Goal: Task Accomplishment & Management: Manage account settings

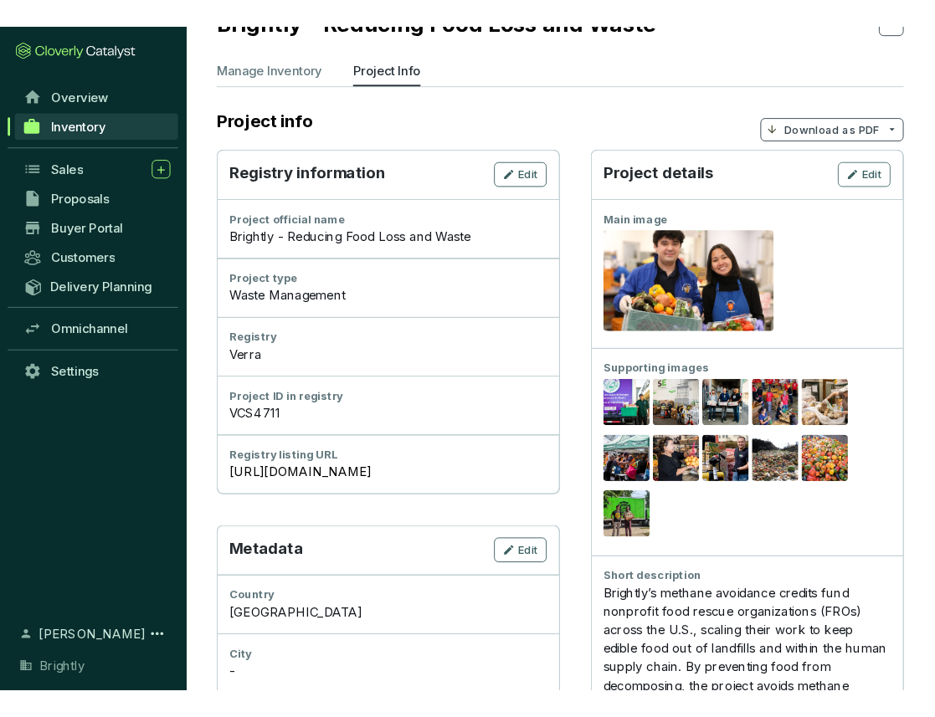
scroll to position [114, 0]
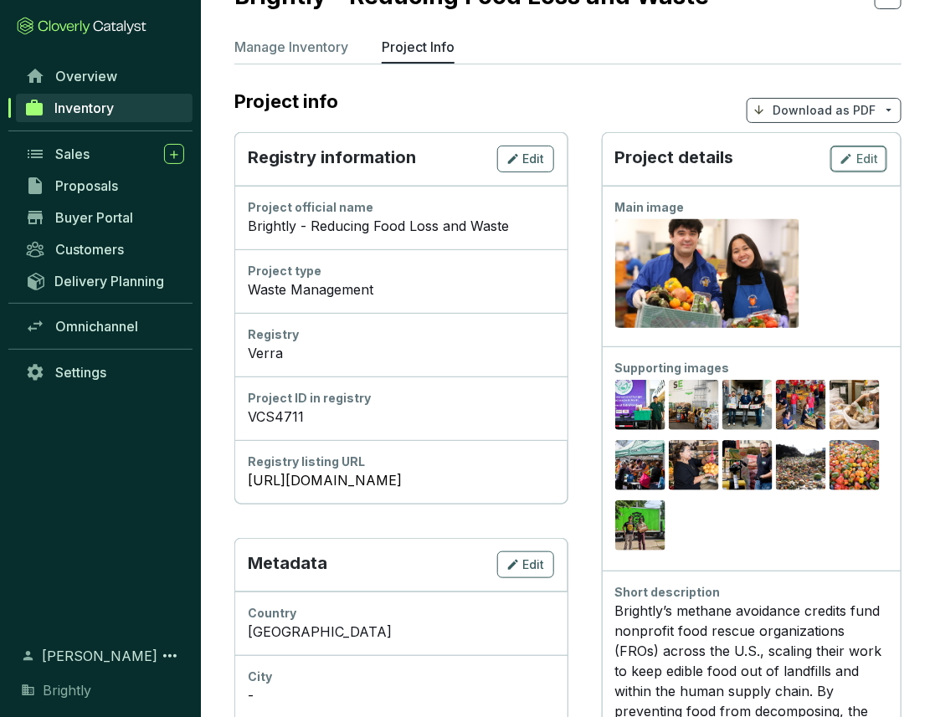
click at [851, 149] on icon "button" at bounding box center [846, 159] width 13 height 20
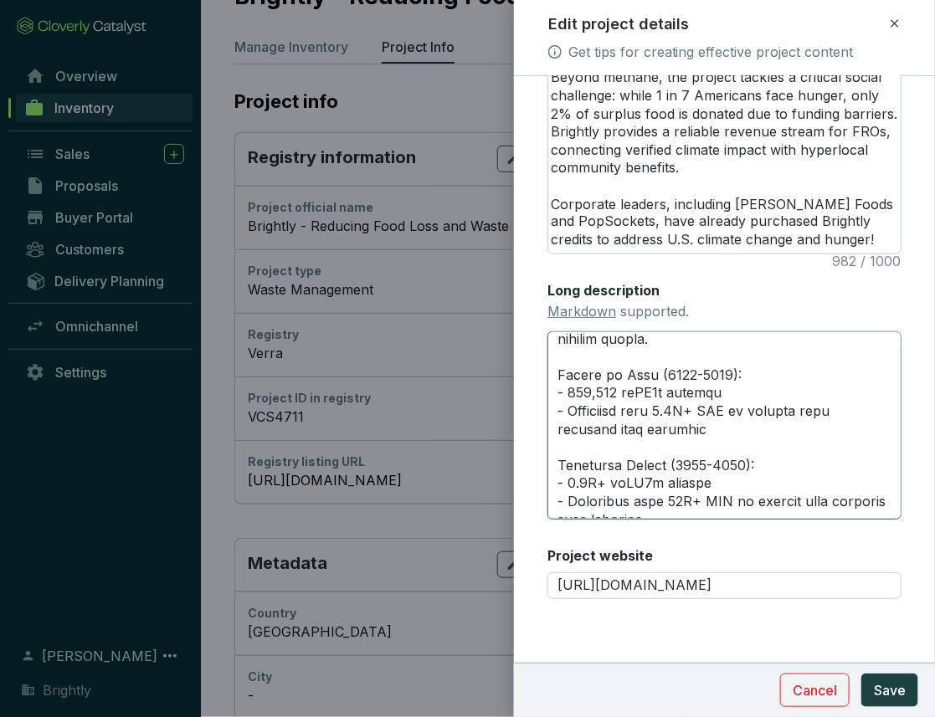
scroll to position [362, 0]
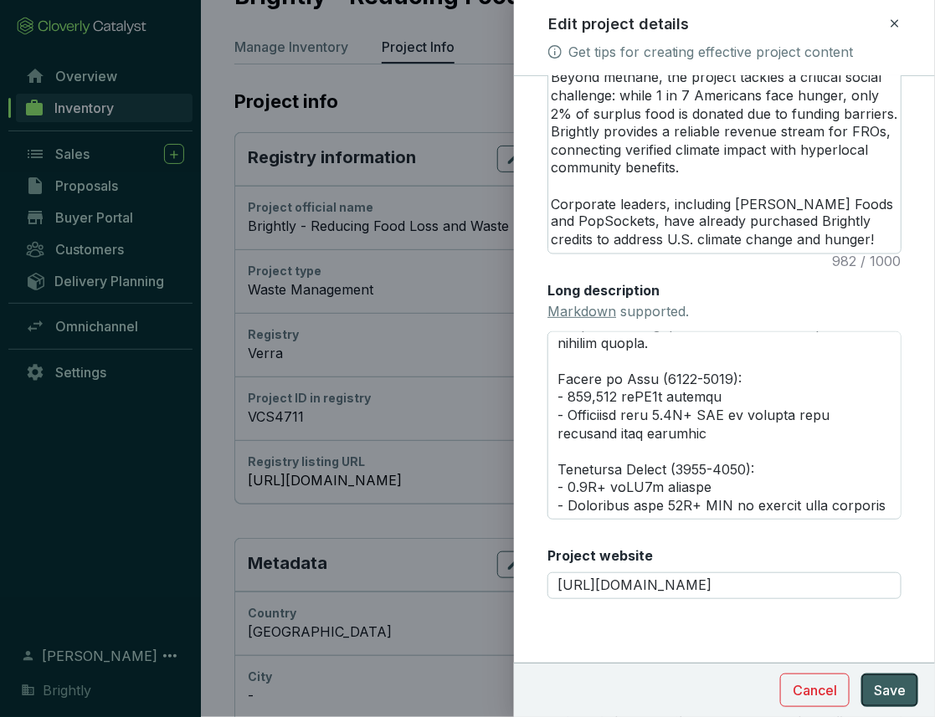
click at [876, 683] on span "Save" at bounding box center [890, 691] width 32 height 20
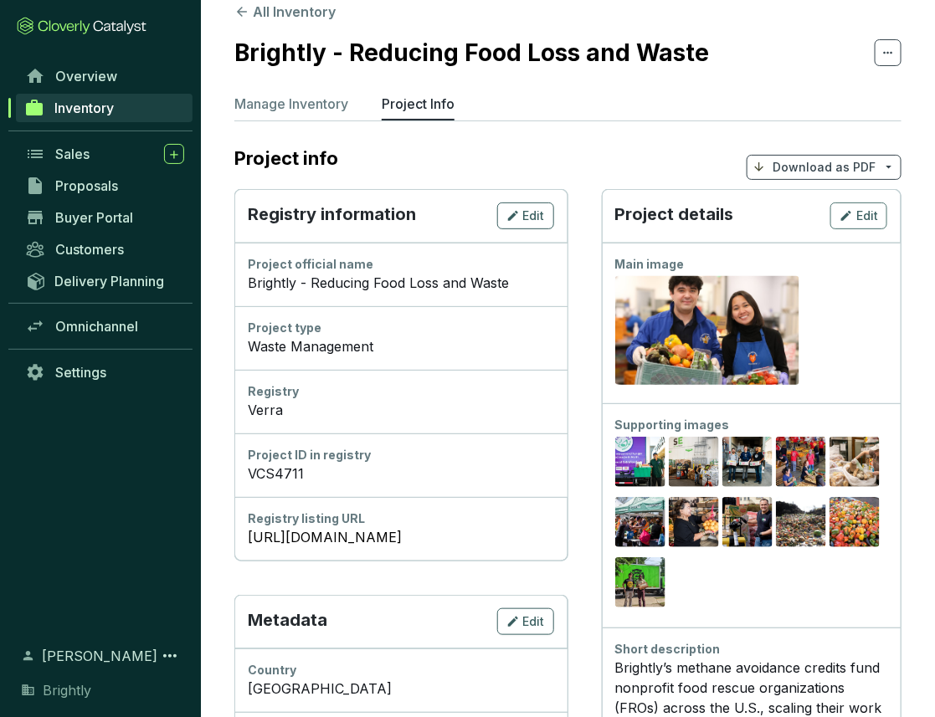
scroll to position [29, 0]
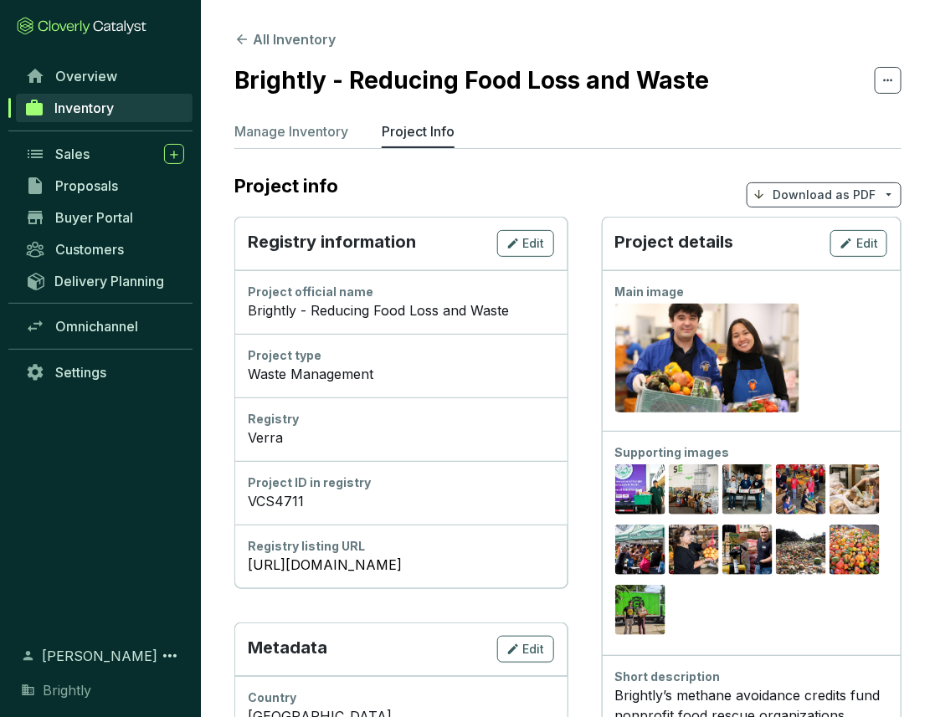
click at [856, 226] on div "Project details Edit" at bounding box center [752, 244] width 300 height 54
click at [856, 234] on div "Edit" at bounding box center [859, 244] width 39 height 20
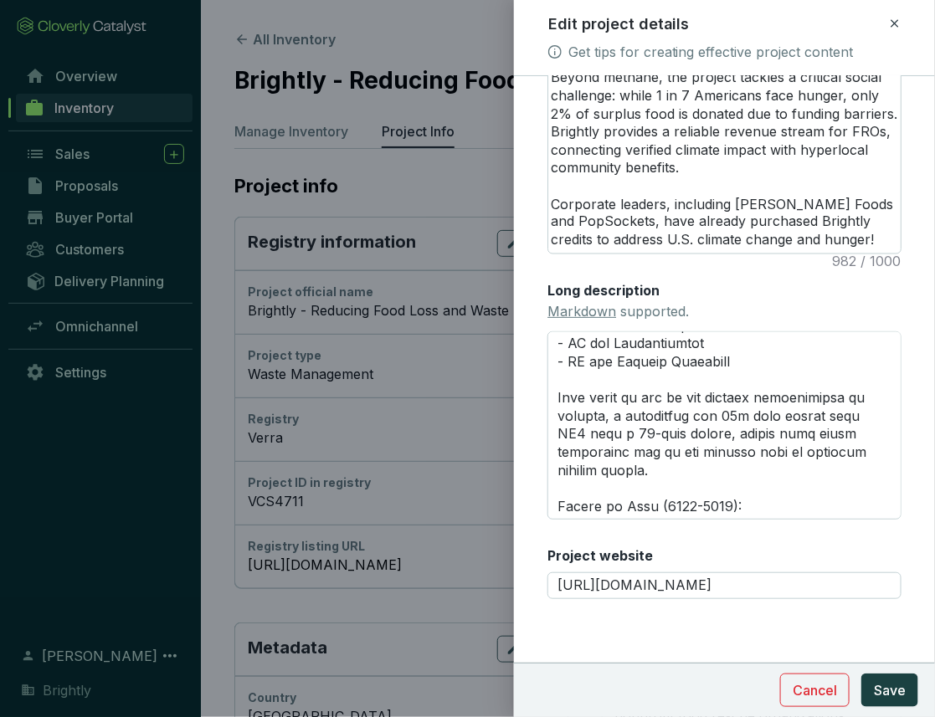
scroll to position [236, 0]
click at [744, 381] on textarea "Long description Markdown supported." at bounding box center [724, 425] width 354 height 189
type textarea "# **LOREMIP DOLORSITAM** --- ### *Consectetur*: Adipi E se doei te InCidi Utlab…"
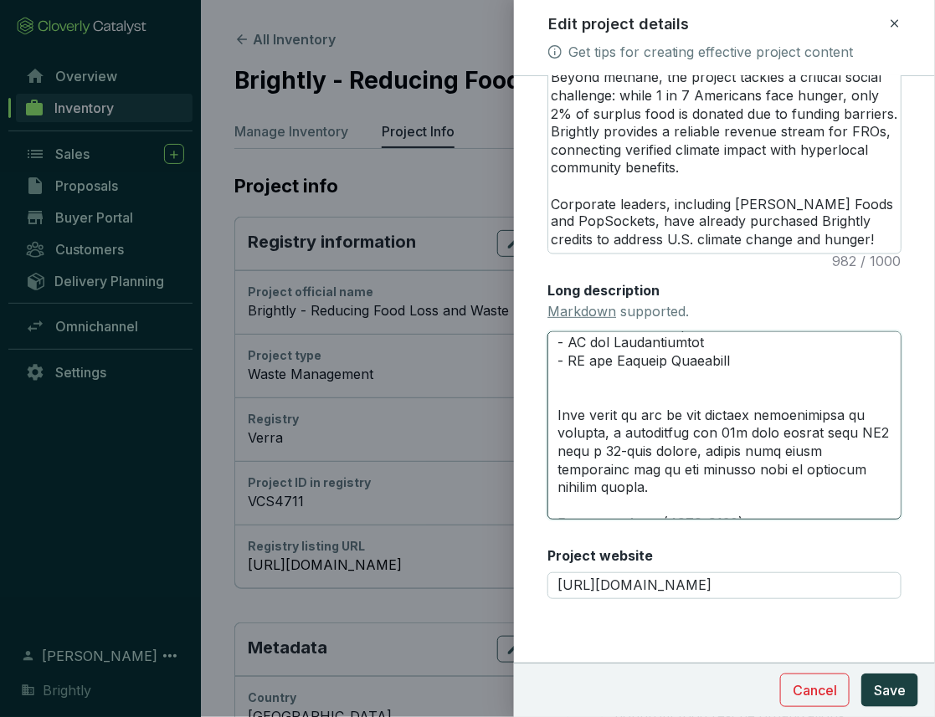
type textarea "# **LOREMIP DOLORSITAM** --- ### *Consectetur*: Adipi E se doei te InCidi Utlab…"
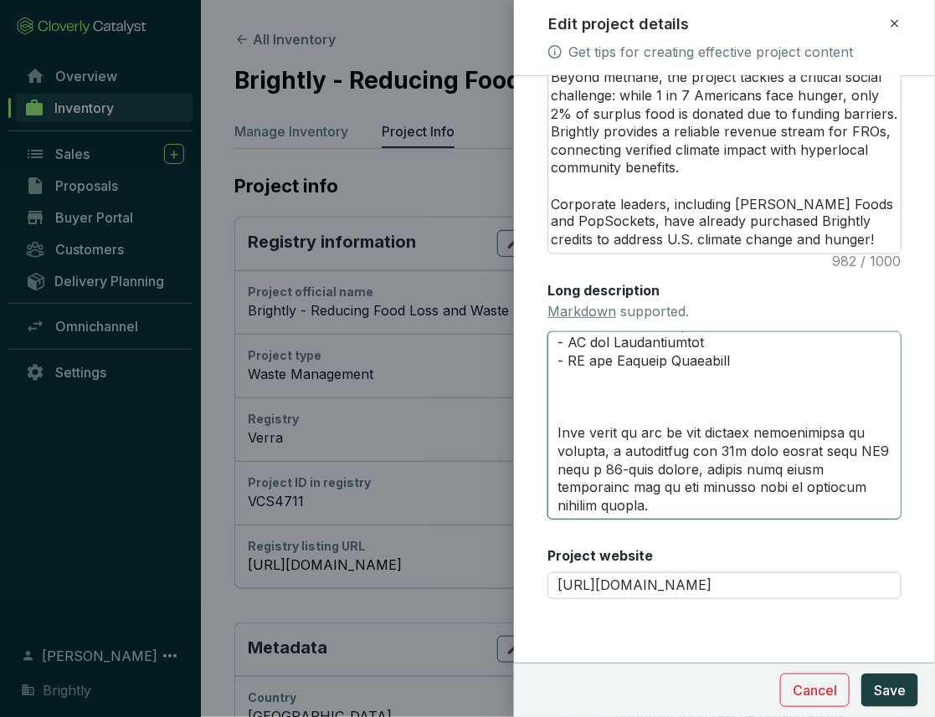
scroll to position [0, 0]
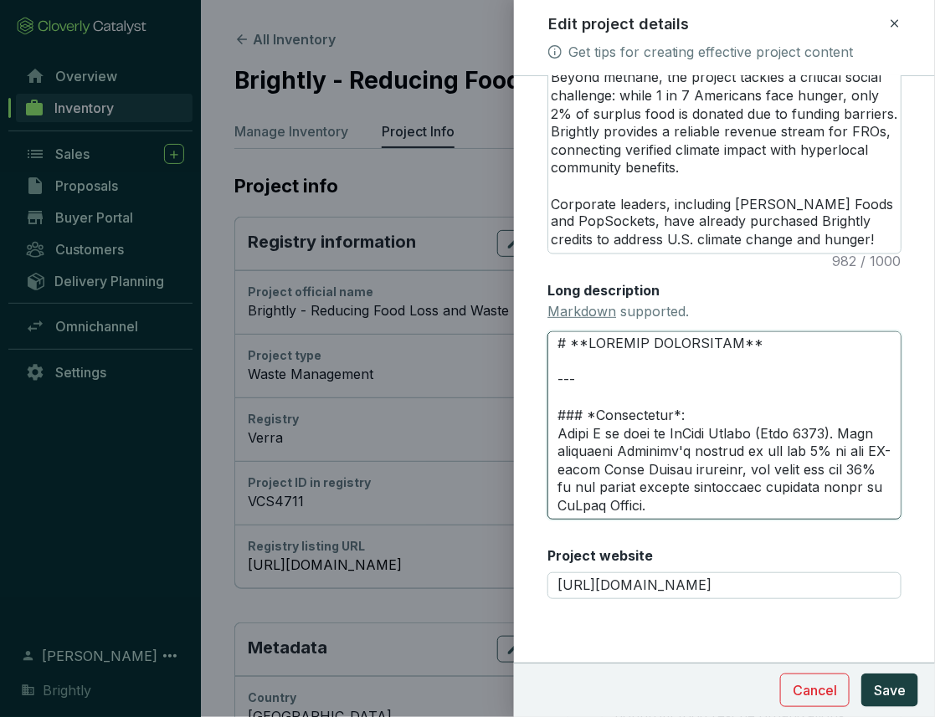
drag, startPoint x: 668, startPoint y: 434, endPoint x: 532, endPoint y: 440, distance: 136.6
click at [532, 440] on form "Main image Recommended pixel size is: 1600 x 1200. Maximum supported file size …" at bounding box center [724, 5] width 421 height 1389
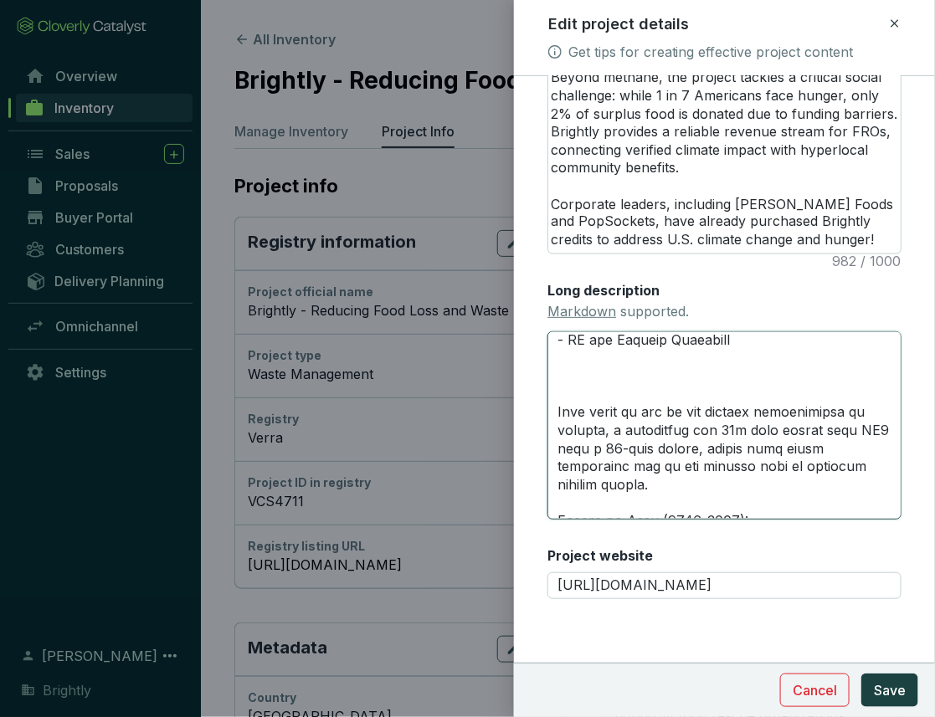
scroll to position [266, 0]
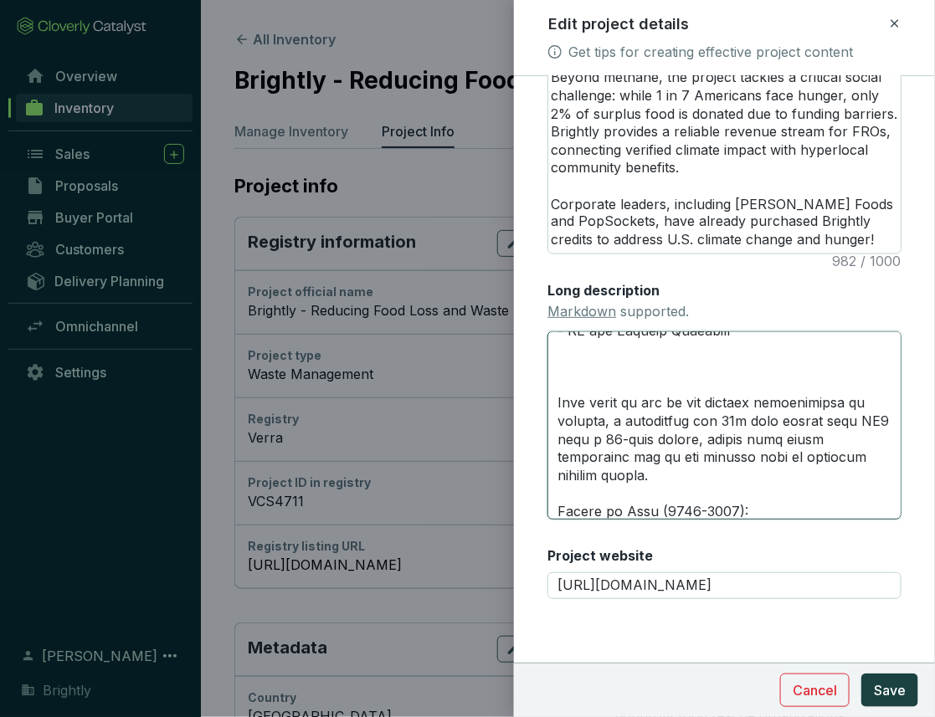
click at [569, 399] on textarea "Long description Markdown supported." at bounding box center [724, 425] width 354 height 189
paste textarea "### *Credibility*"
type textarea "# **LOREMIP DOLORSITAM** --- ### *Consectetur*: Adipi E se doei te InCidi Utlab…"
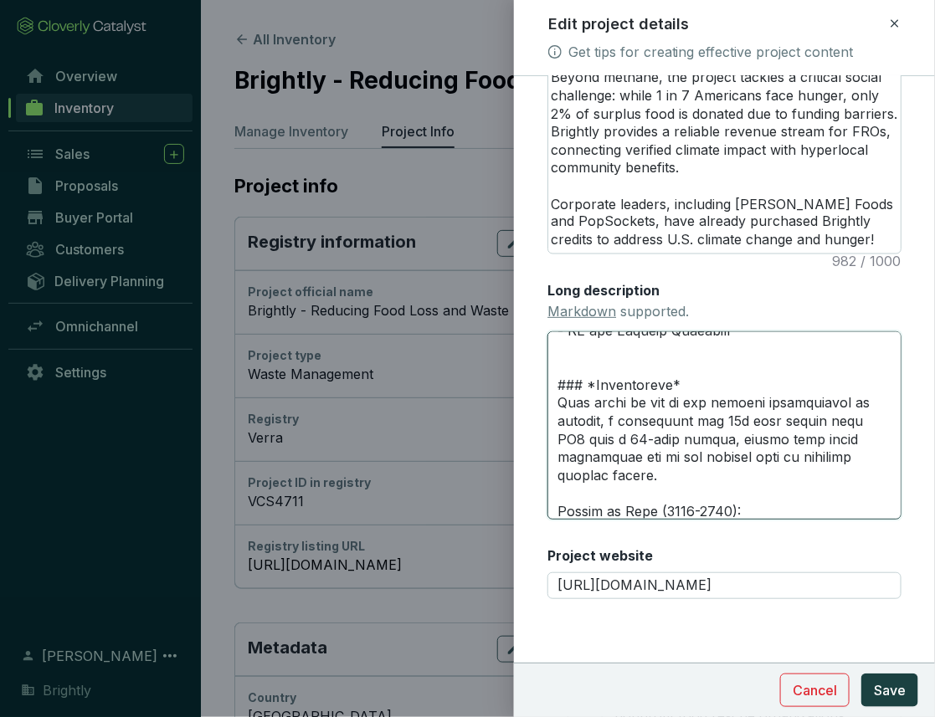
drag, startPoint x: 596, startPoint y: 401, endPoint x: 659, endPoint y: 405, distance: 62.9
click at [660, 405] on textarea "Long description Markdown supported." at bounding box center [724, 425] width 354 height 189
type textarea "# **LOREMIP DOLORSITAM** --- ### *Consectetur*: Adipi E se doei te InCidi Utlab…"
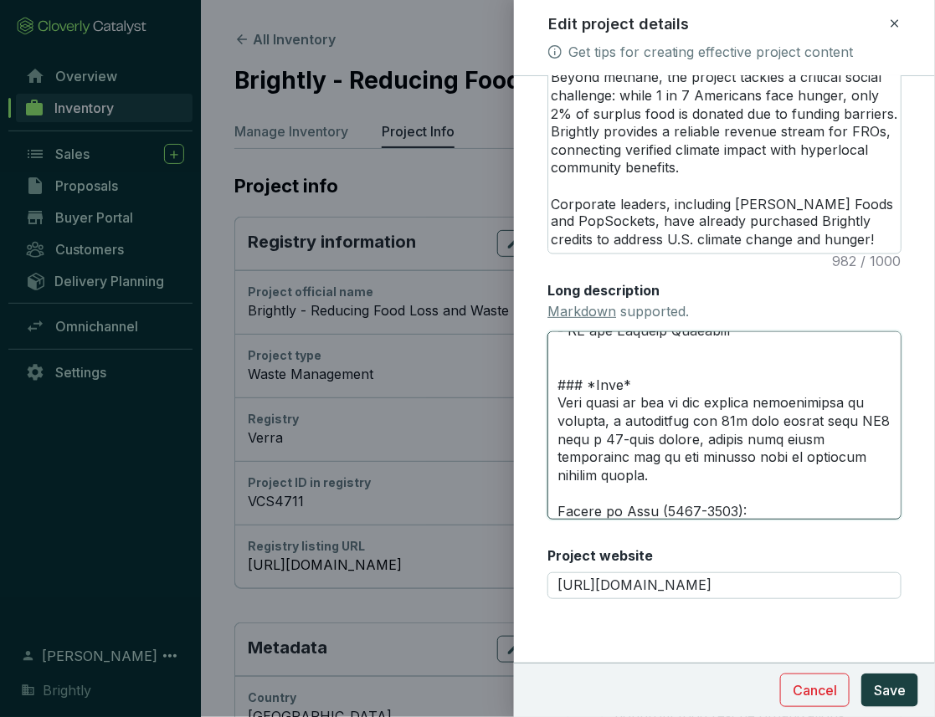
type textarea "# **LOREMIP DOLORSITAM** --- ### *Consectetur*: Adipi E se doei te InCidi Utlab…"
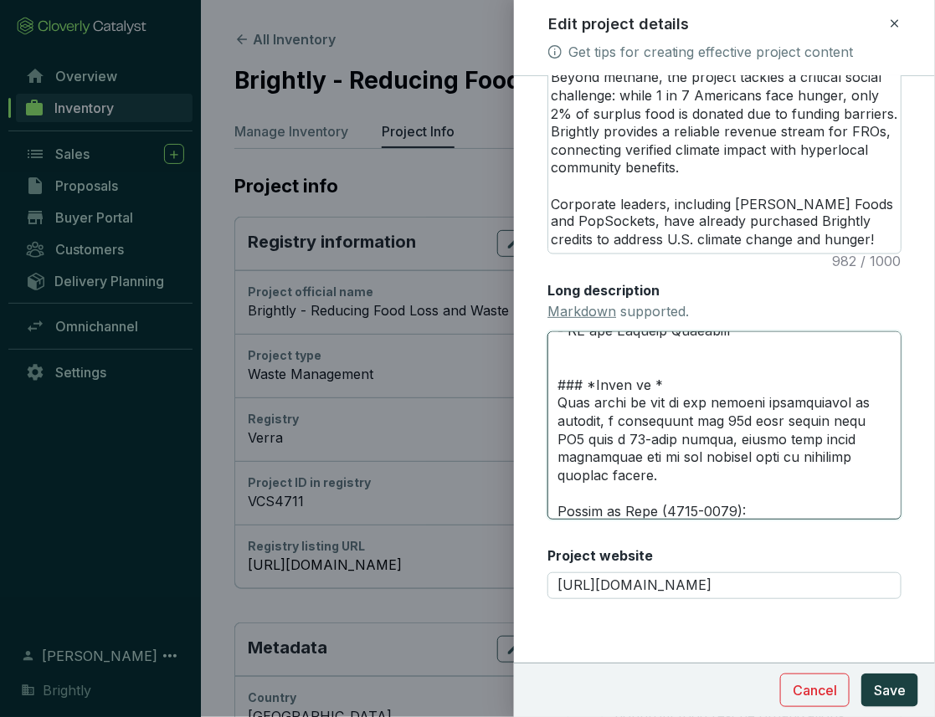
type textarea "# **LOREMIP DOLORSITAM** --- ### *Consectetur*: Adipi E se doei te InCidi Utlab…"
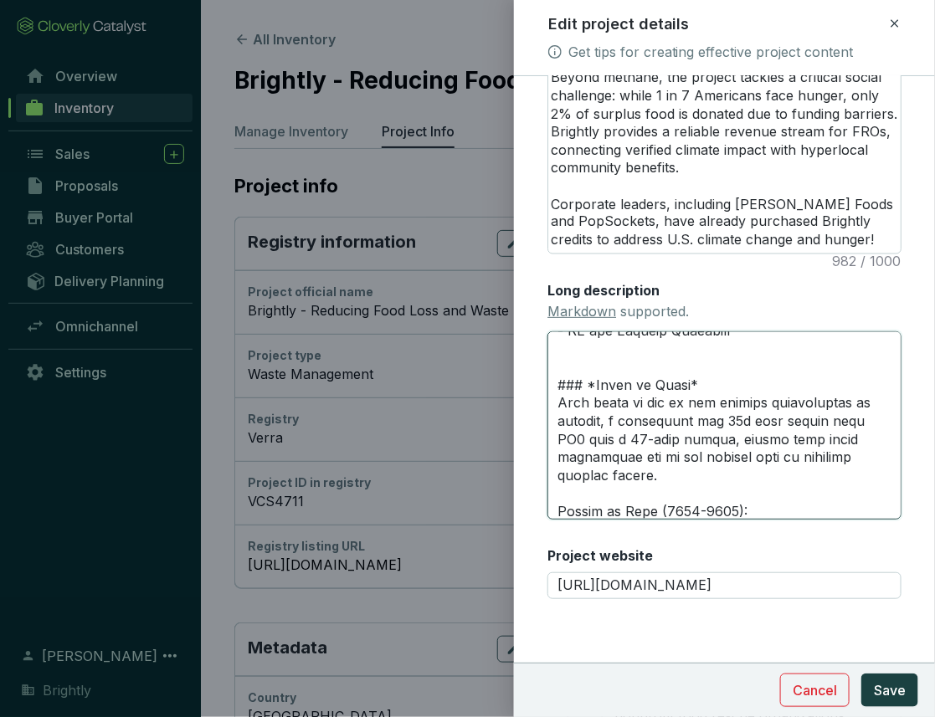
type textarea "# **LOREMIP DOLORSITAM** --- ### *Consectetur*: Adipi E se doei te InCidi Utlab…"
click at [681, 388] on textarea "Long description Markdown supported." at bounding box center [724, 425] width 354 height 189
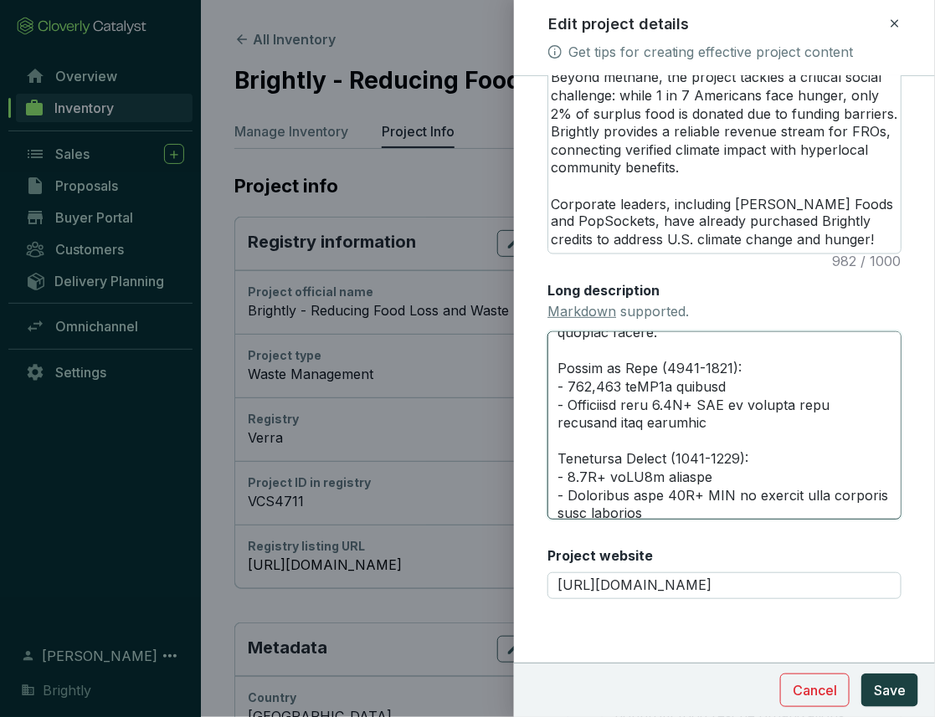
scroll to position [394, 0]
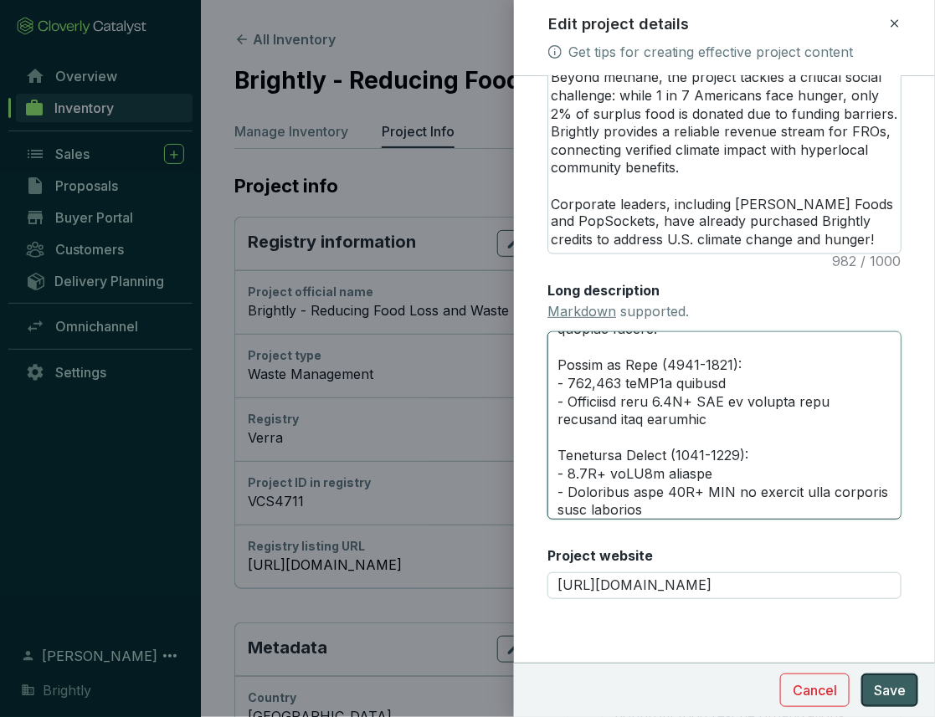
type textarea "# **LOREMIP DOLORSITAM** --- ### *Consectetur*: Adipi E se doei te InCidi Utlab…"
click at [902, 698] on span "Save" at bounding box center [890, 691] width 32 height 20
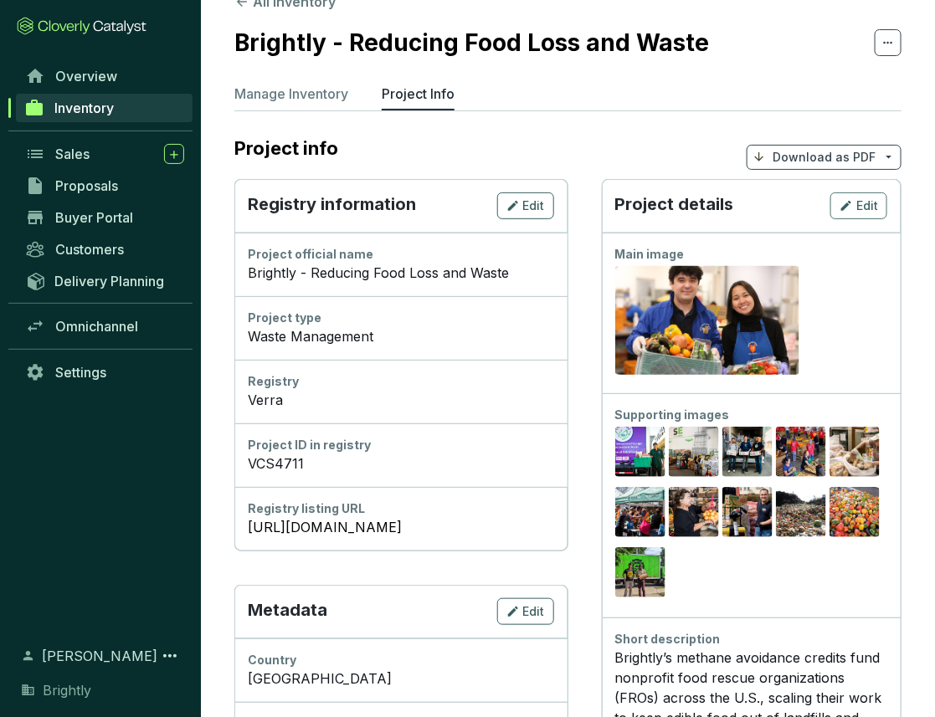
scroll to position [64, 0]
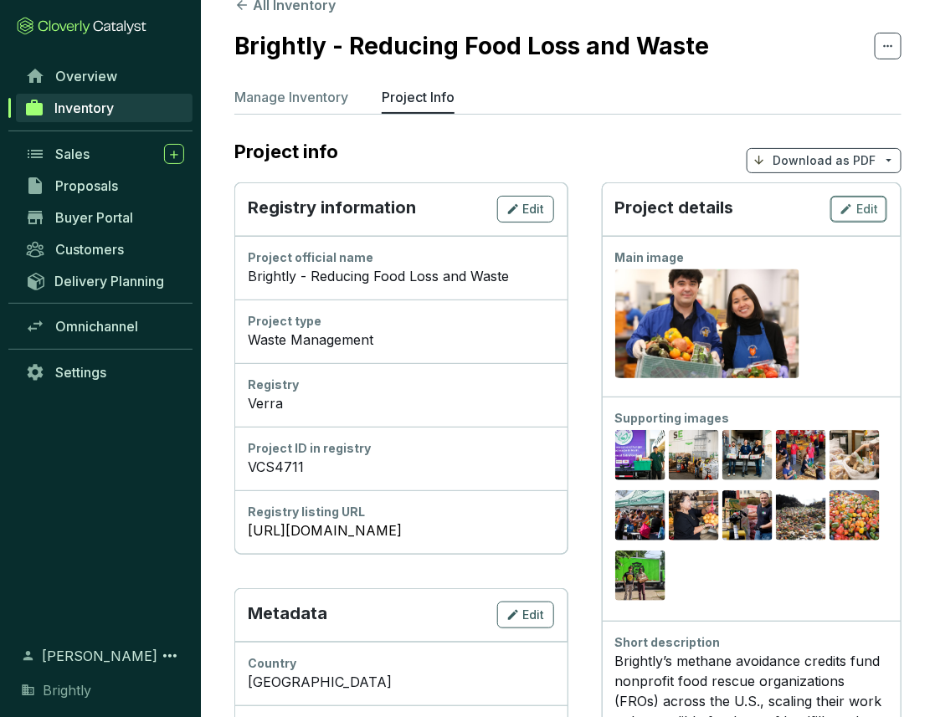
click at [845, 199] on icon "button" at bounding box center [846, 209] width 13 height 20
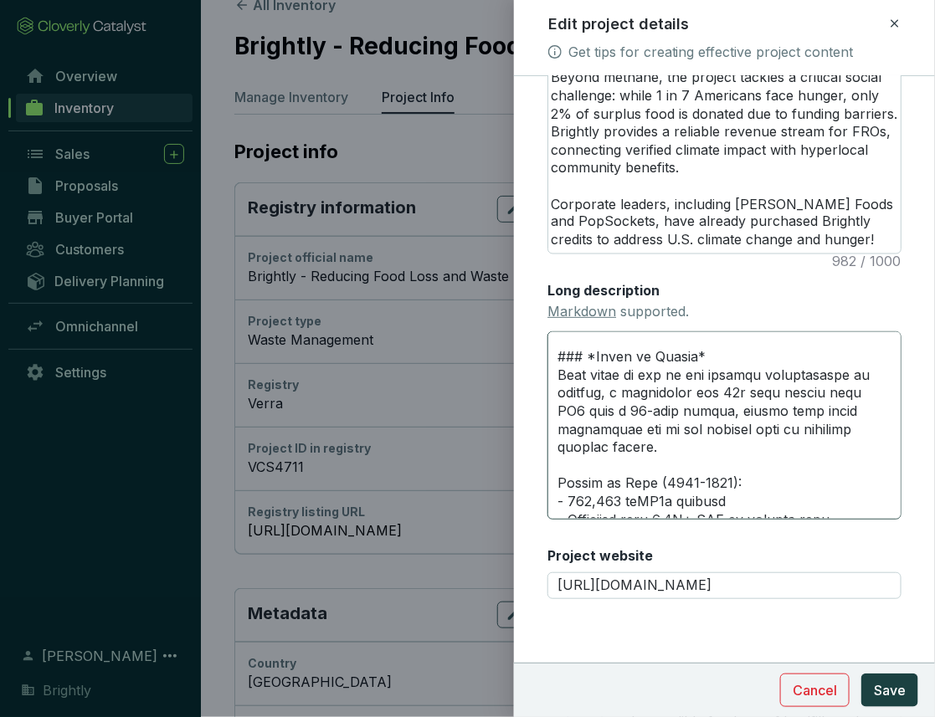
scroll to position [280, 0]
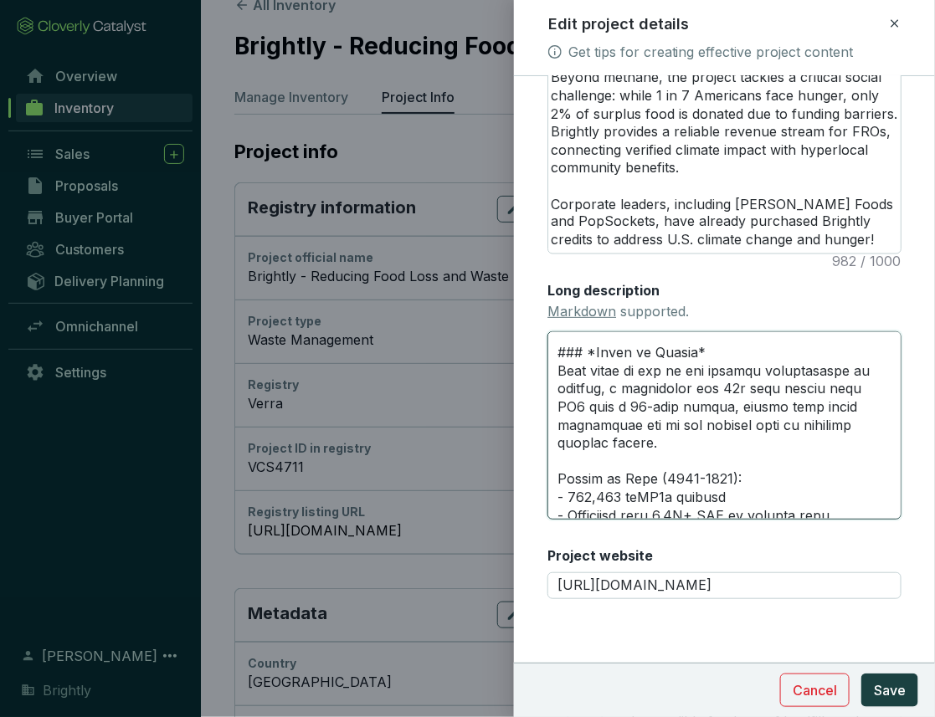
click at [713, 365] on textarea "Long description Markdown supported." at bounding box center [724, 425] width 354 height 189
type textarea "# **LOREMIP DOLORSITAM** --- ### *Consectetur*: Adipi E se doei te InCidi Utlab…"
click at [892, 697] on span "Save" at bounding box center [890, 691] width 32 height 20
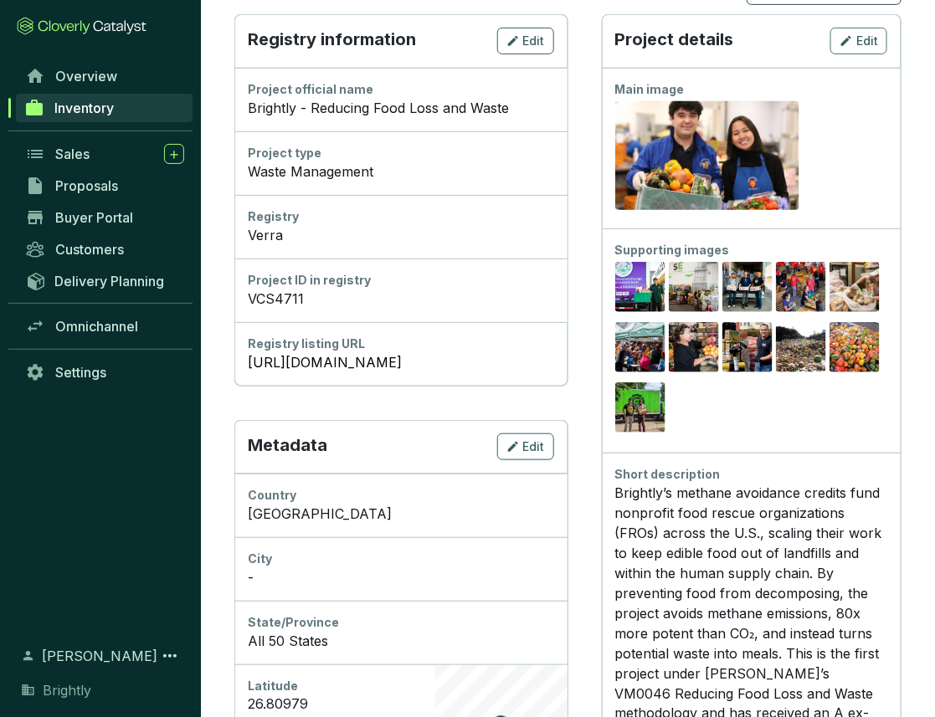
scroll to position [0, 0]
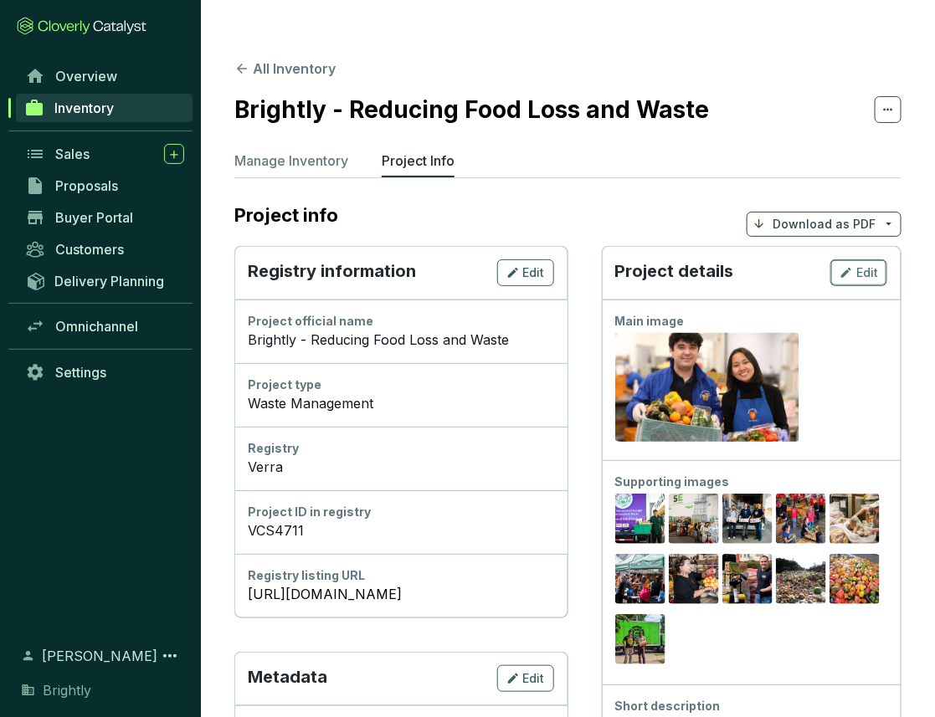
click at [844, 263] on icon "button" at bounding box center [846, 273] width 13 height 20
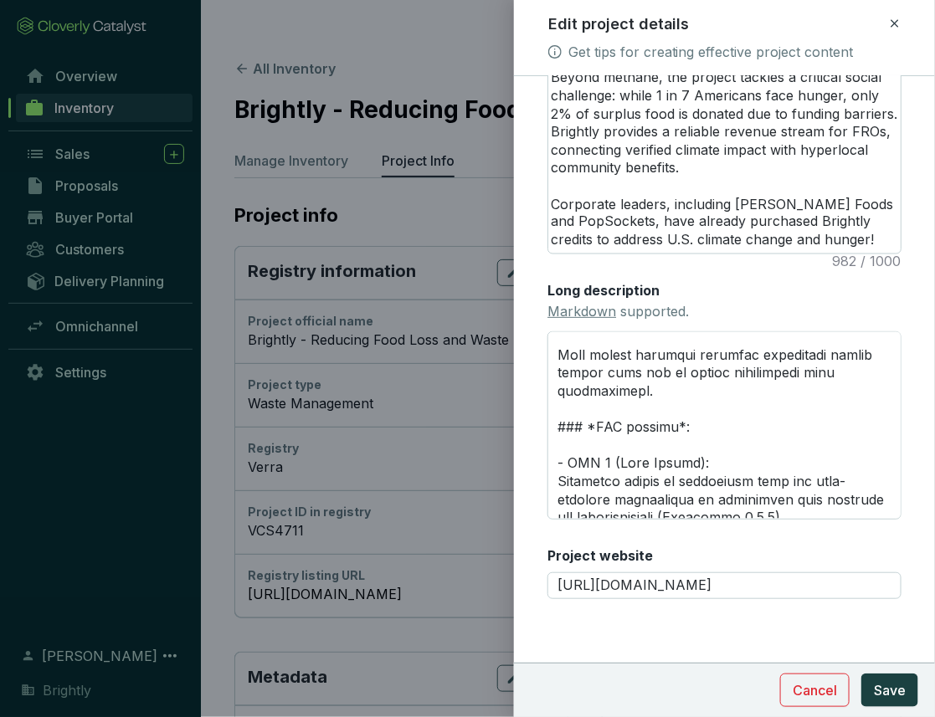
scroll to position [1549, 0]
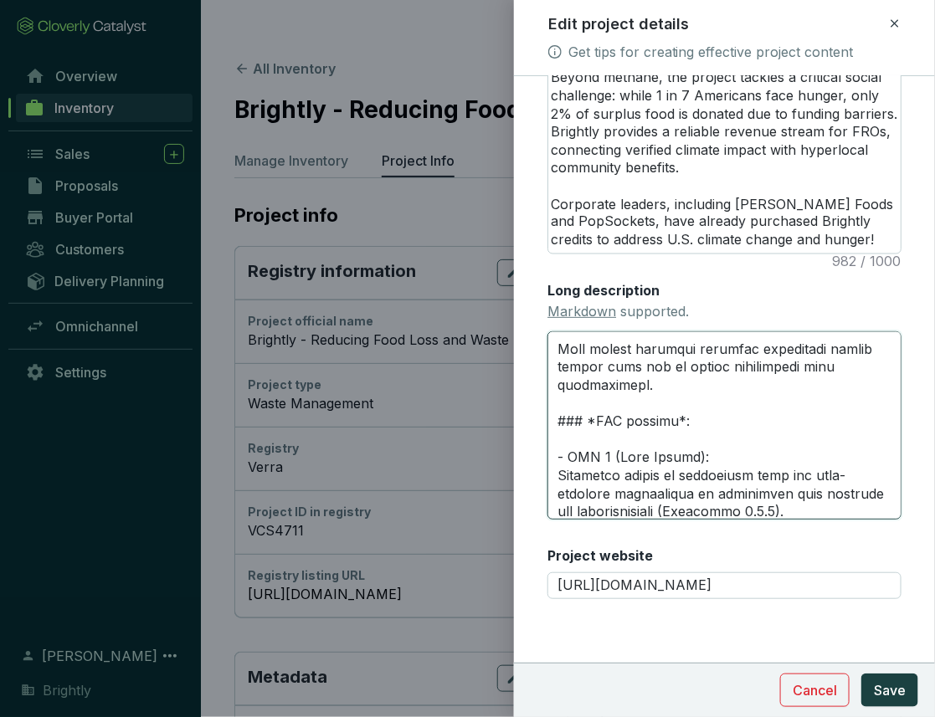
click at [632, 401] on textarea "Long description Markdown supported." at bounding box center [724, 425] width 354 height 189
type textarea "# **LOREMIP DOLORSITAM** --- ### *Consectetur*: Adipi E se doei te InCidi Utlab…"
drag, startPoint x: 622, startPoint y: 403, endPoint x: 673, endPoint y: 402, distance: 51.1
click at [673, 402] on textarea "Long description Markdown supported." at bounding box center [724, 425] width 354 height 189
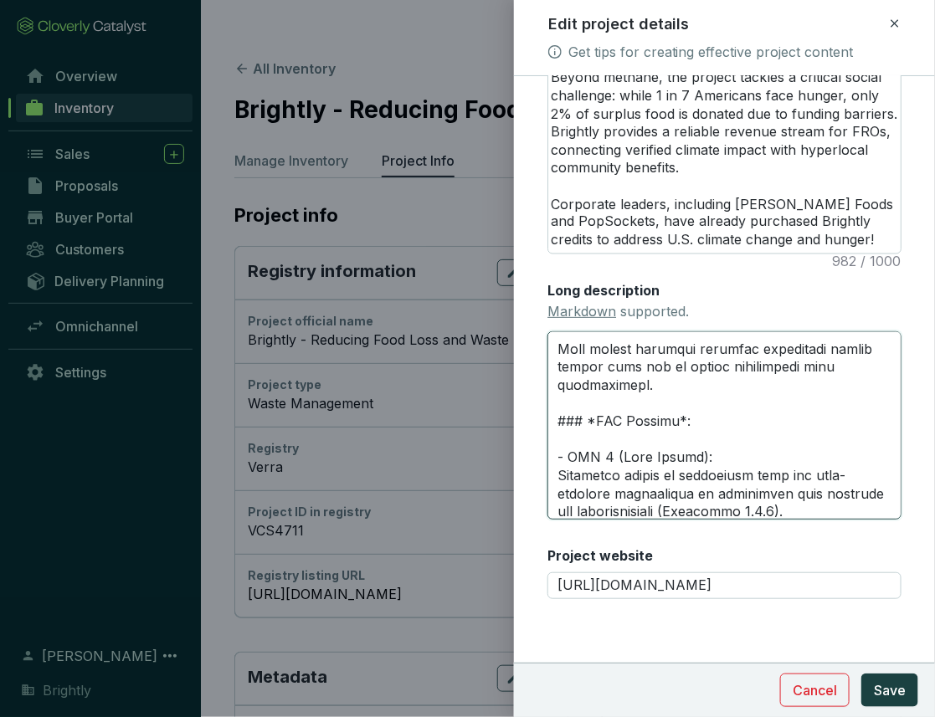
type textarea "# **LOREMIP DOLORSITAM** --- ### *Consectetur*: Adipi E se doei te InCidi Utlab…"
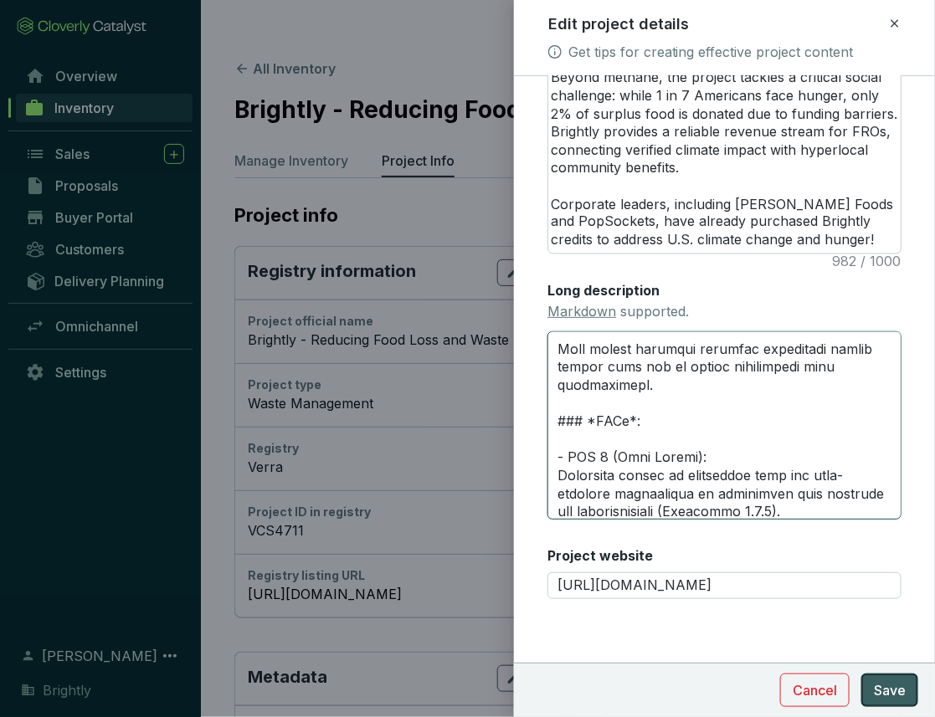
type textarea "# **LOREMIP DOLORSITAM** --- ### *Consectetur*: Adipi E se doei te InCidi Utlab…"
click at [902, 691] on span "Save" at bounding box center [890, 691] width 32 height 20
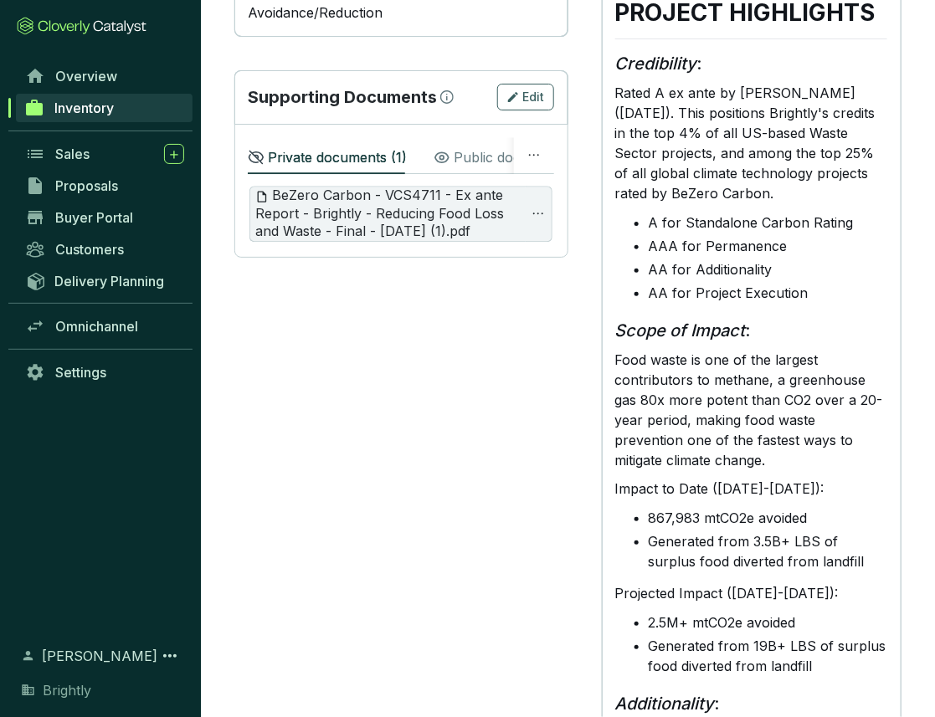
scroll to position [1195, 0]
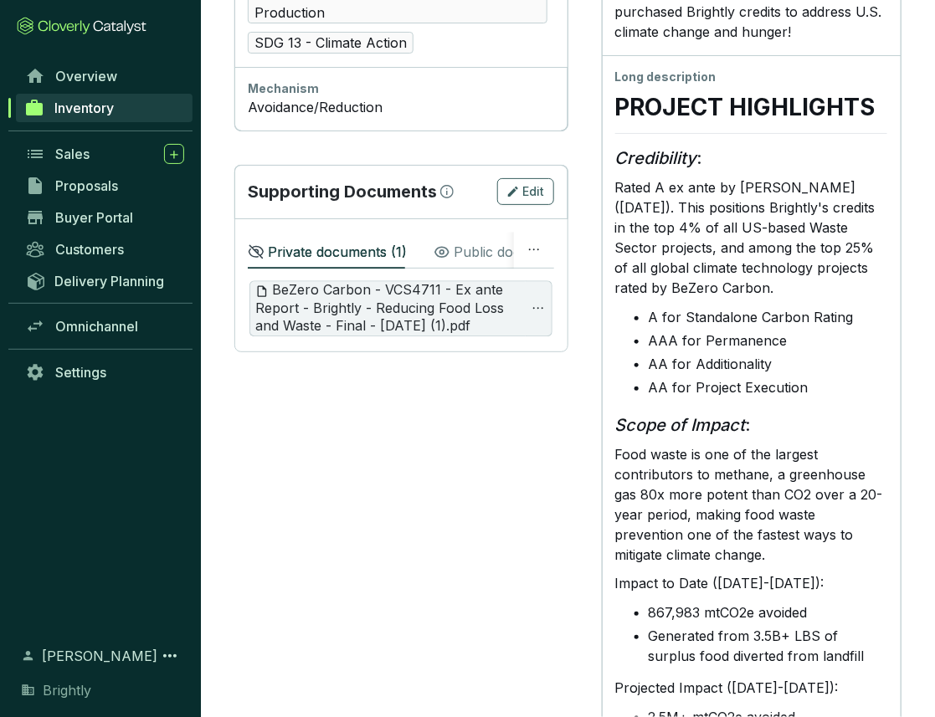
click at [722, 378] on li "AA for Project Execution" at bounding box center [768, 388] width 239 height 20
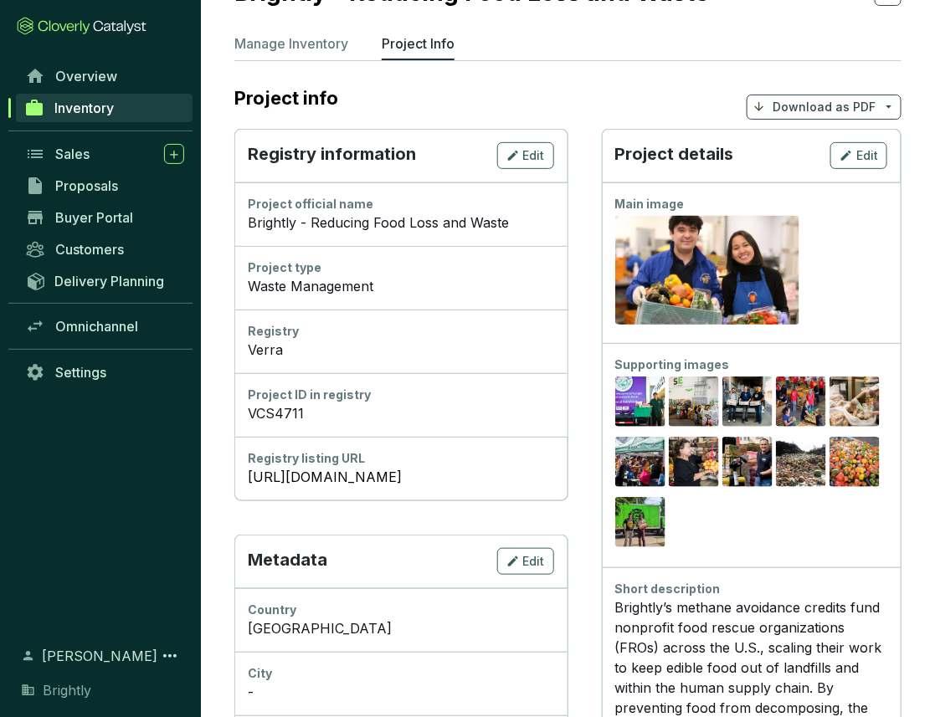
scroll to position [116, 0]
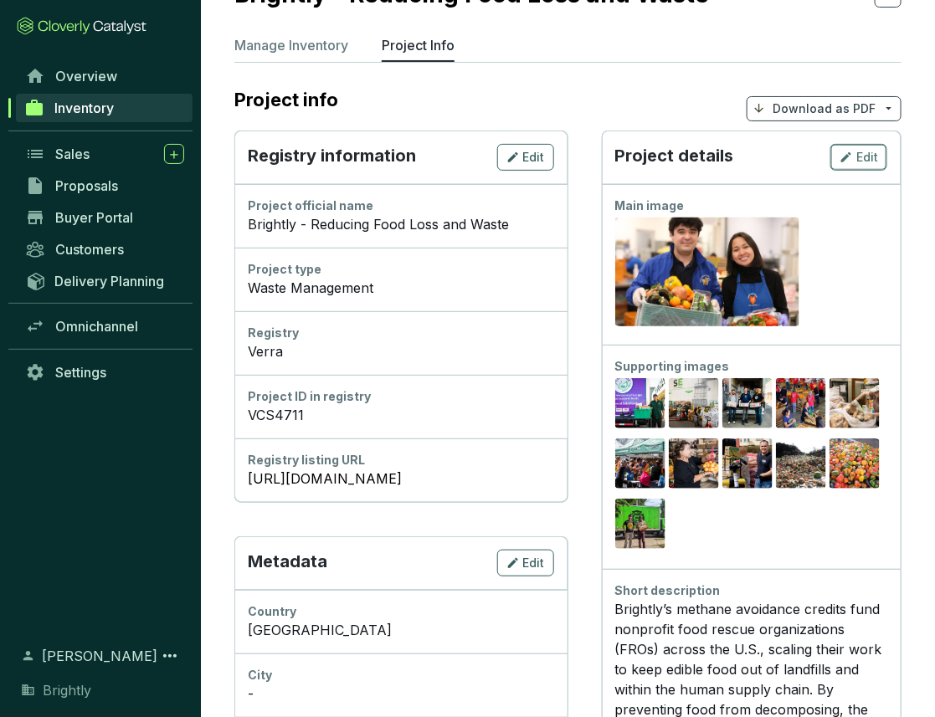
click at [861, 144] on button "Edit" at bounding box center [858, 157] width 57 height 27
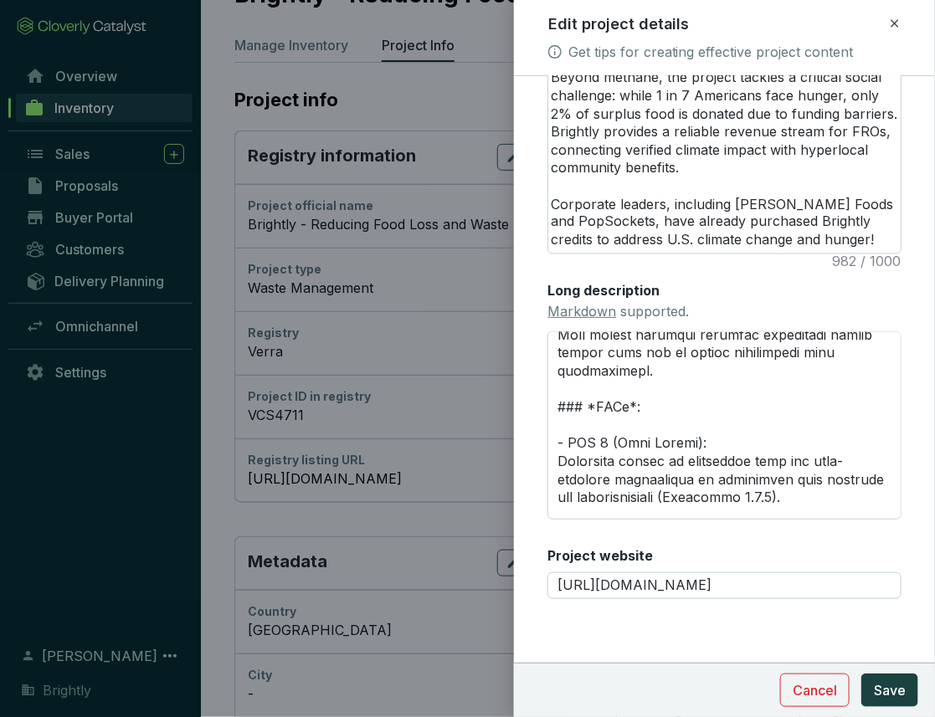
scroll to position [1596, 0]
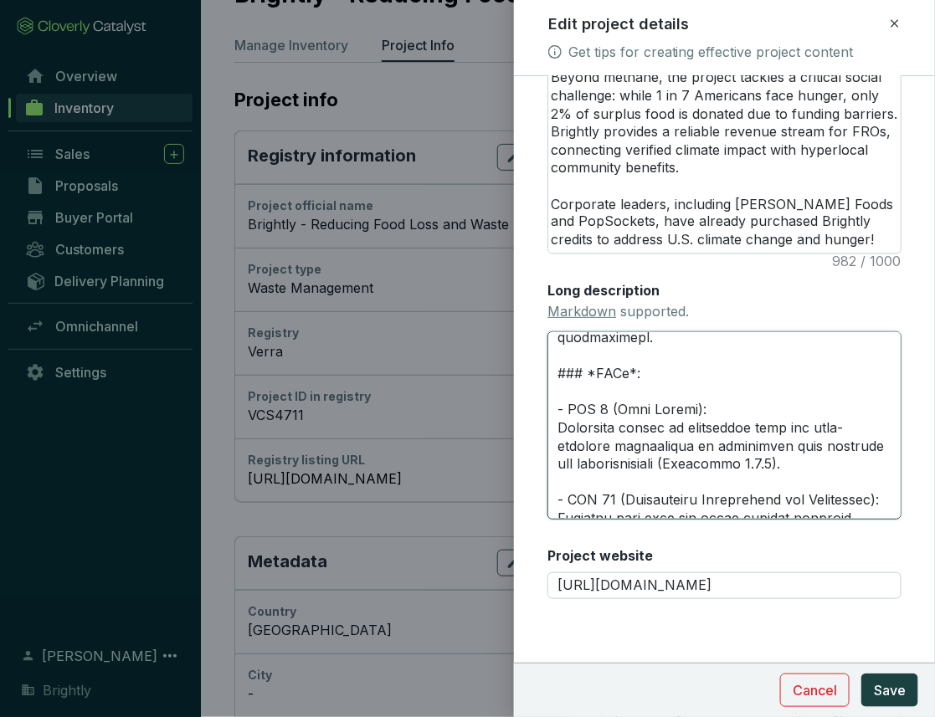
click at [599, 358] on textarea "Long description Markdown supported." at bounding box center [724, 425] width 354 height 189
type textarea "# **LOREMIP DOLORSITAM** --- ### *Consectetur*: Adipi E se doei te InCidi Utlab…"
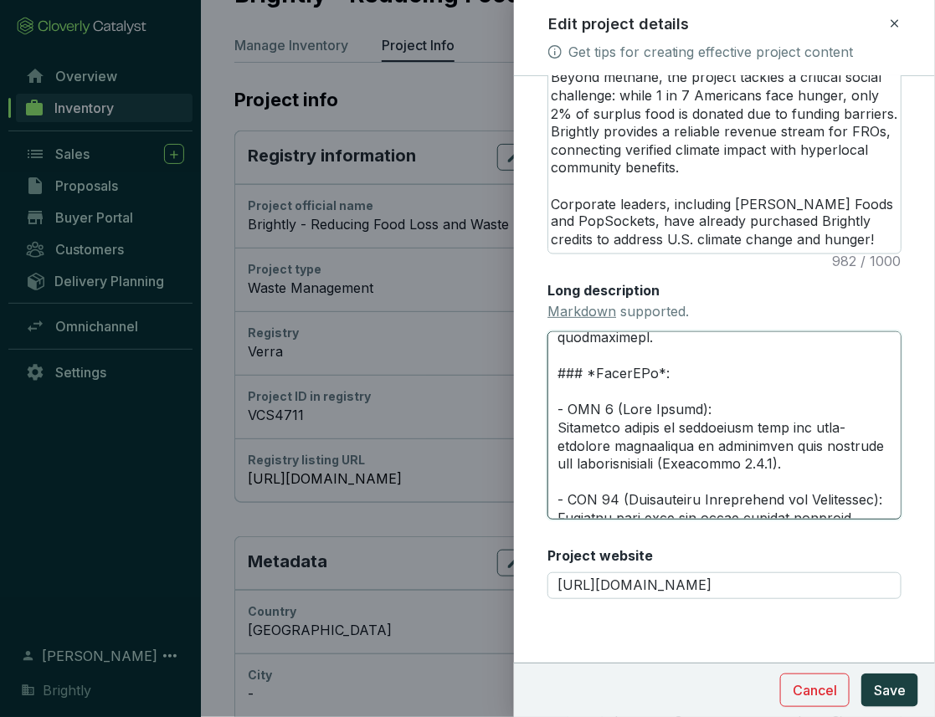
type textarea "# **LOREMIP DOLORSITAM** --- ### *Consectetur*: Adipi E se doei te InCidi Utlab…"
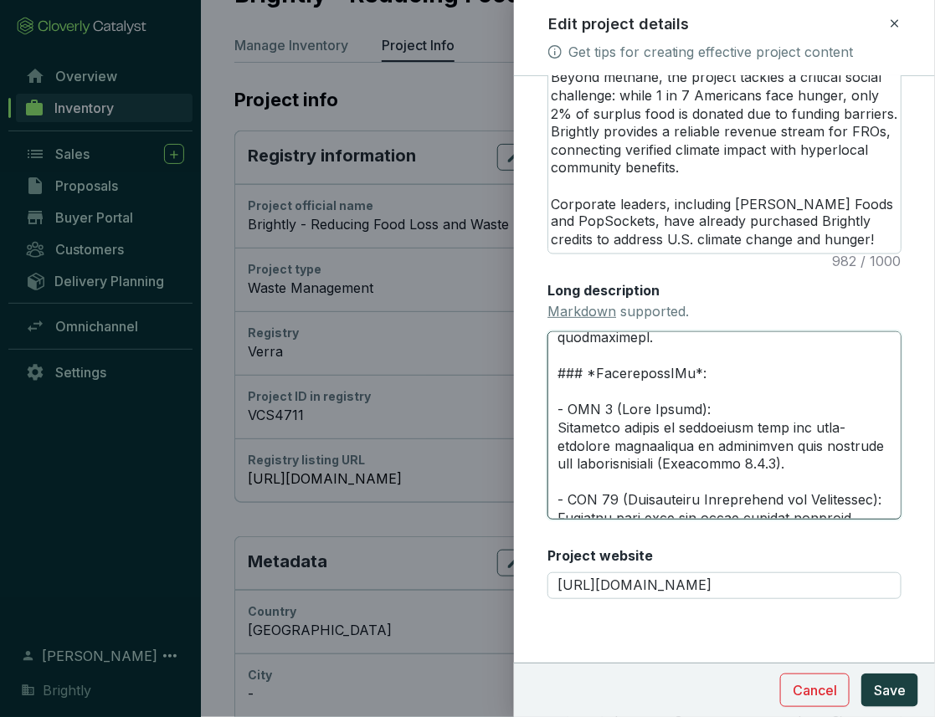
type textarea "# **LOREMIP DOLORSITAM** --- ### *Consectetur*: Adipi E se doei te InCidi Utlab…"
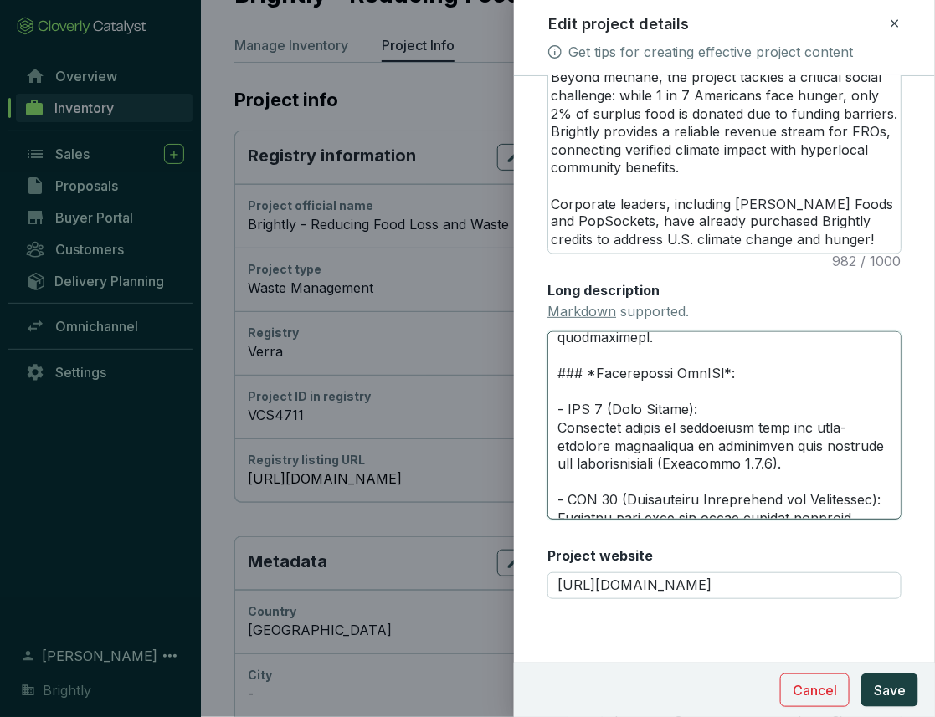
type textarea "# **LOREMIP DOLORSITAM** --- ### *Consectetur*: Adipi E se doei te InCidi Utlab…"
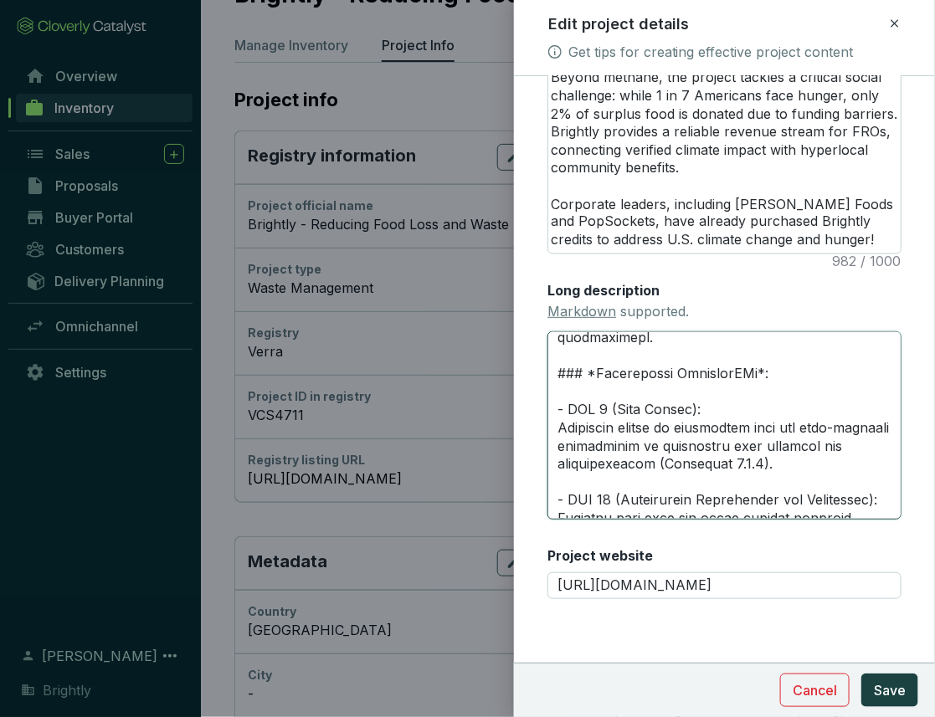
type textarea "# **LOREMIP DOLORSITAM** --- ### *Consectetur*: Adipi E se doei te InCidi Utlab…"
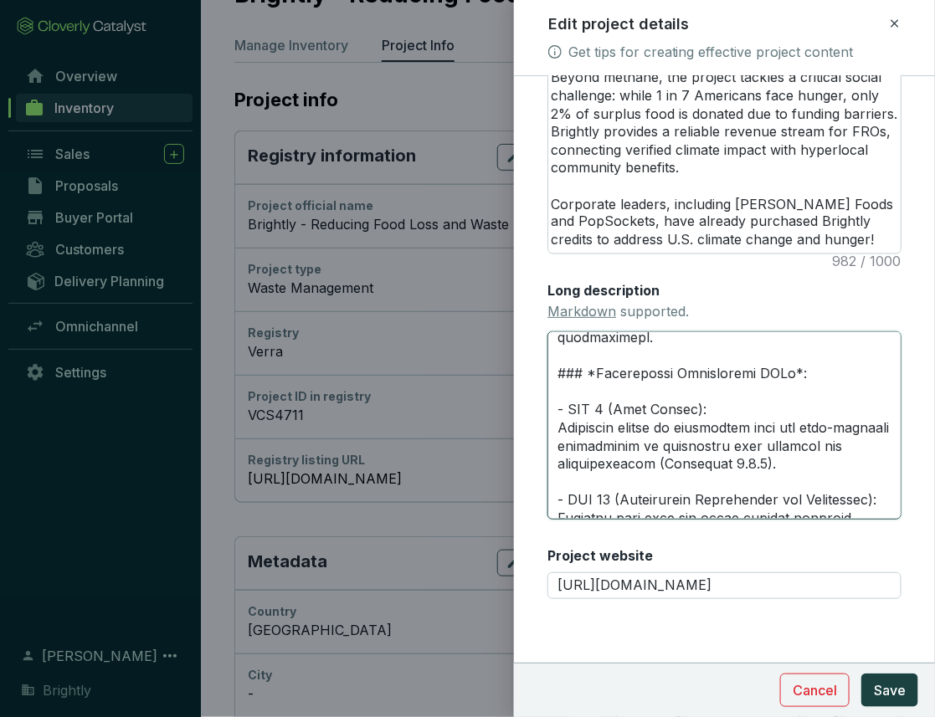
type textarea "# **LOREMIP DOLORSITAM** --- ### *Consectetur*: Adipi E se doei te InCidi Utlab…"
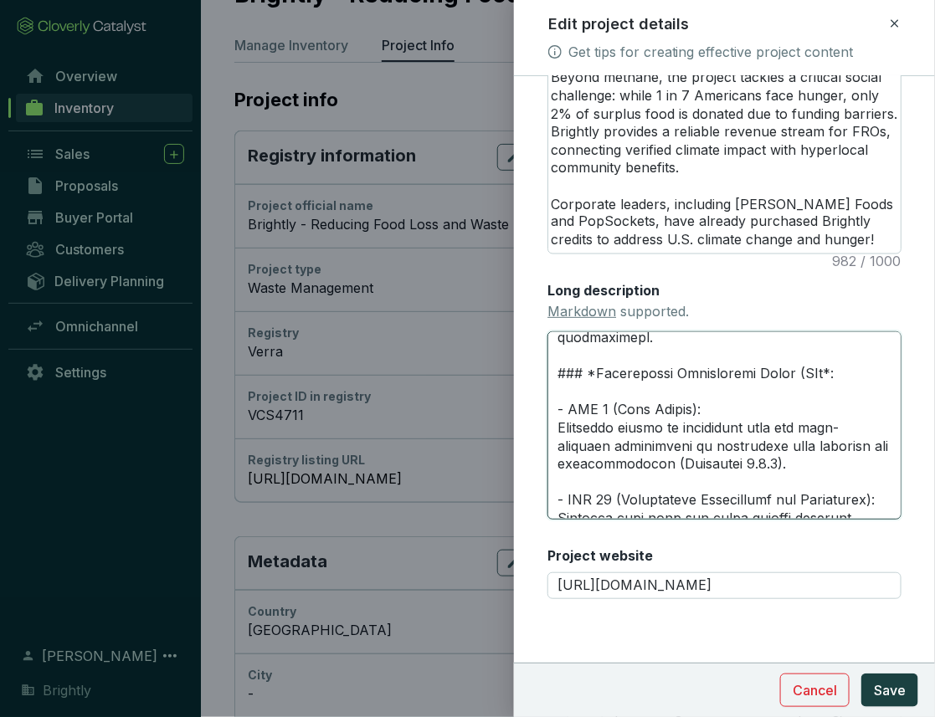
type textarea "# **LOREMIP DOLORSITAM** --- ### *Consectetur*: Adipi E se doei te InCidi Utlab…"
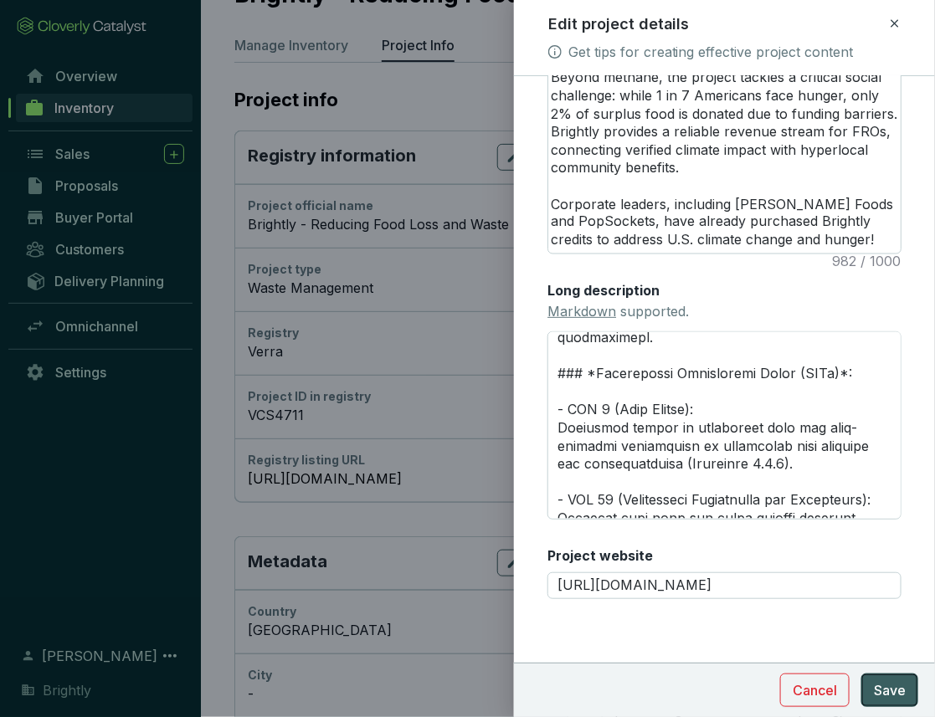
click at [885, 688] on span "Save" at bounding box center [890, 691] width 32 height 20
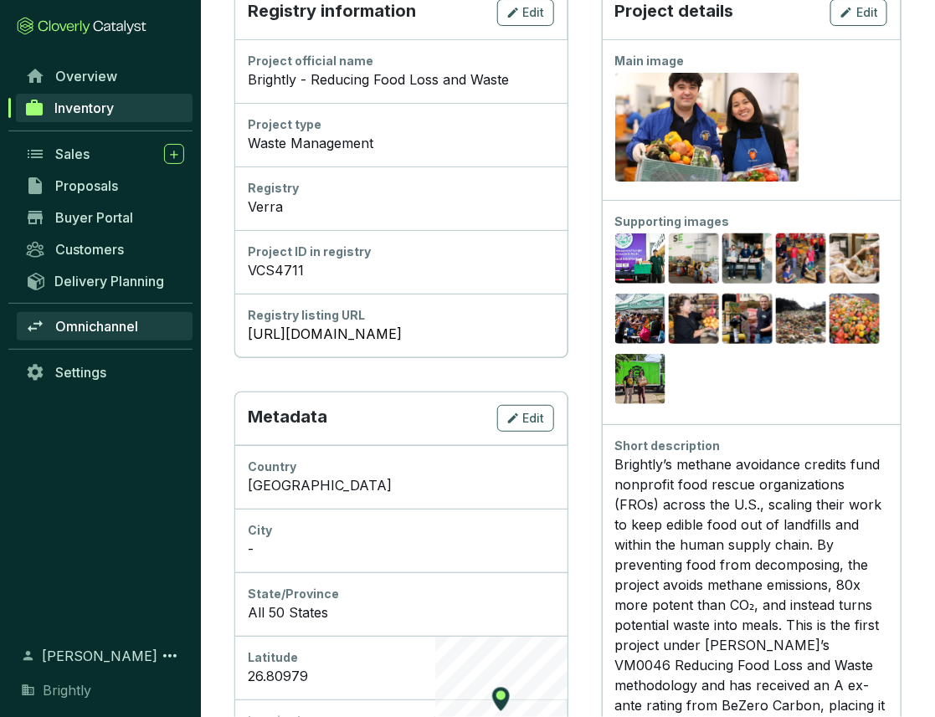
scroll to position [0, 0]
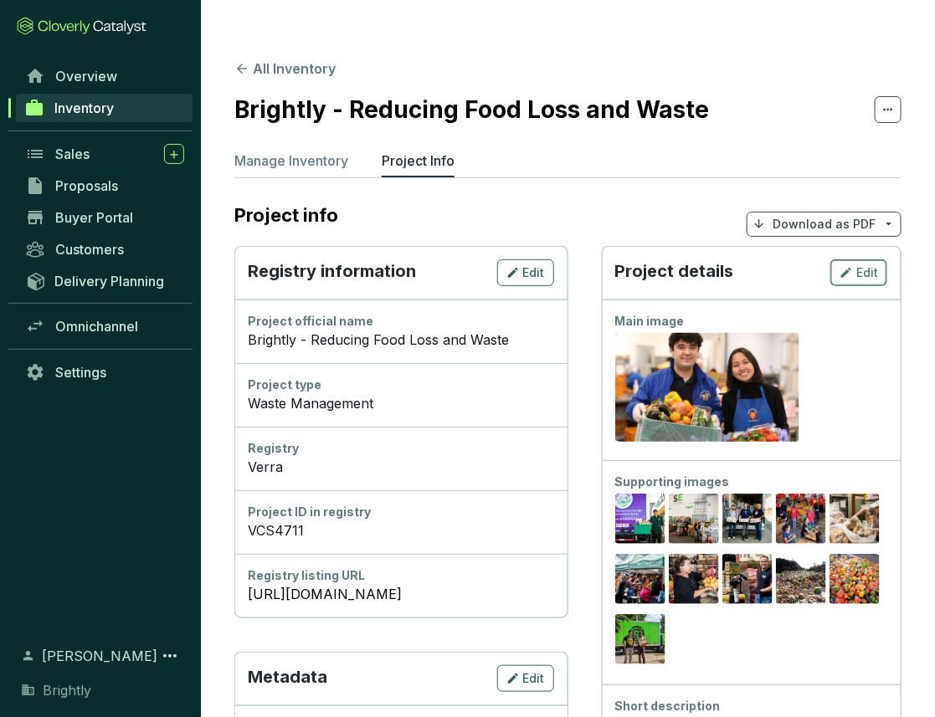
click at [840, 263] on icon "button" at bounding box center [846, 273] width 13 height 20
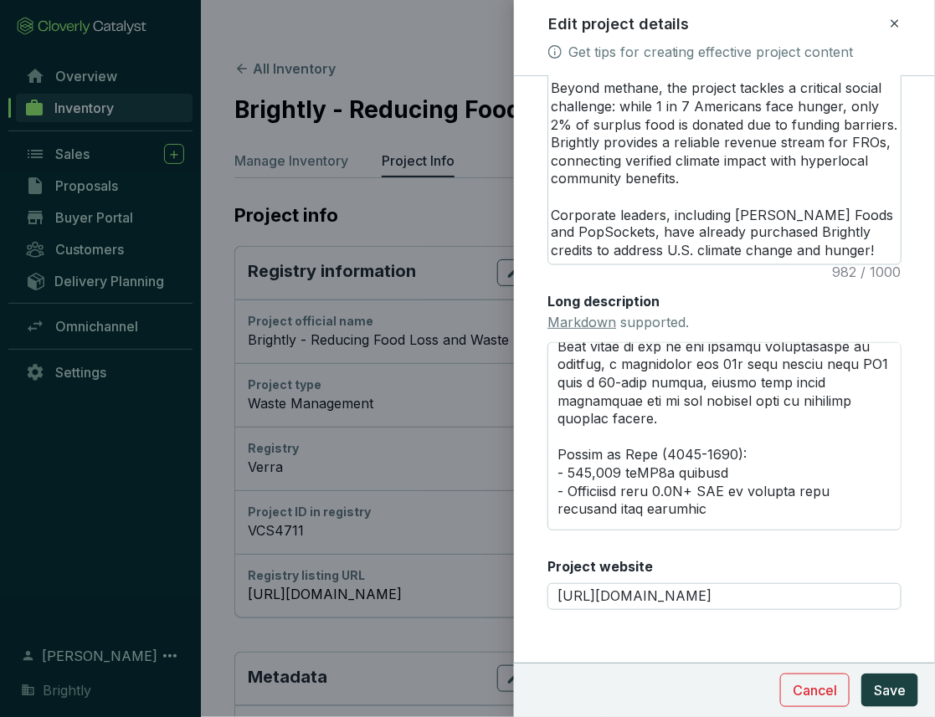
scroll to position [318, 0]
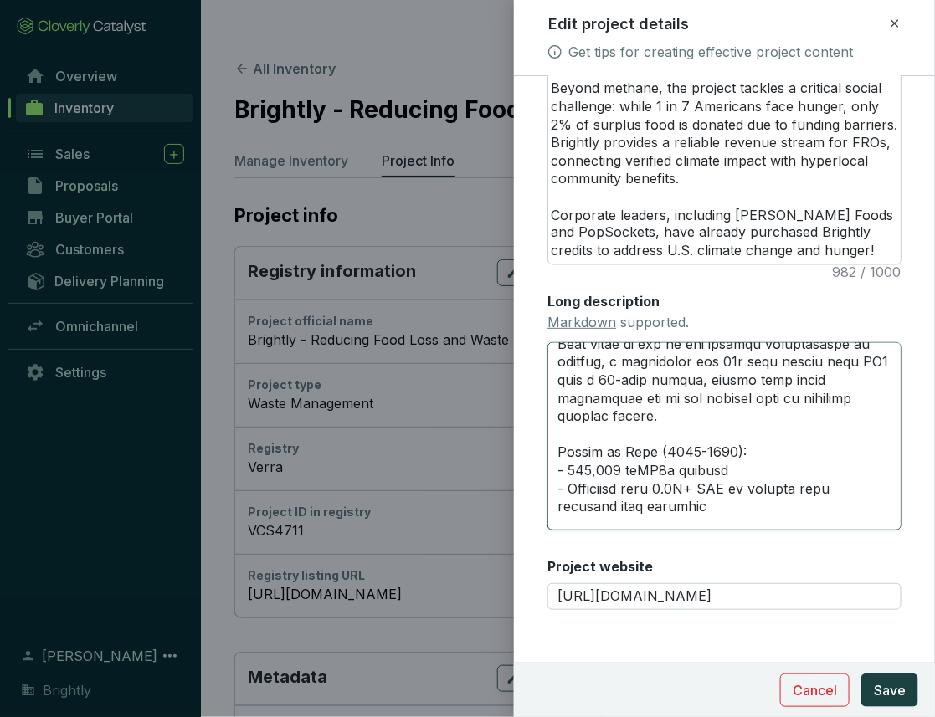
drag, startPoint x: 681, startPoint y: 442, endPoint x: 542, endPoint y: 362, distance: 159.8
click at [542, 362] on form "Main image Recommended pixel size is: 1600 x 1200. Maximum supported file size …" at bounding box center [724, 16] width 421 height 1389
type textarea "# **LOREMIP DOLORSITAM** --- ### *Consectetur*: Adipi E se doei te InCidi Utlab…"
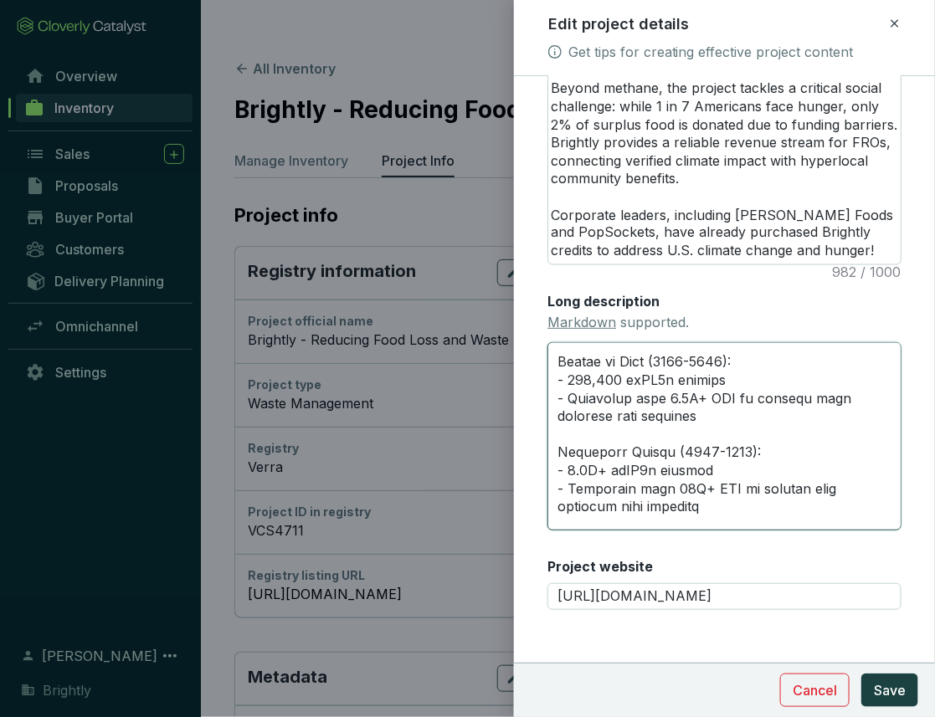
scroll to position [300, 0]
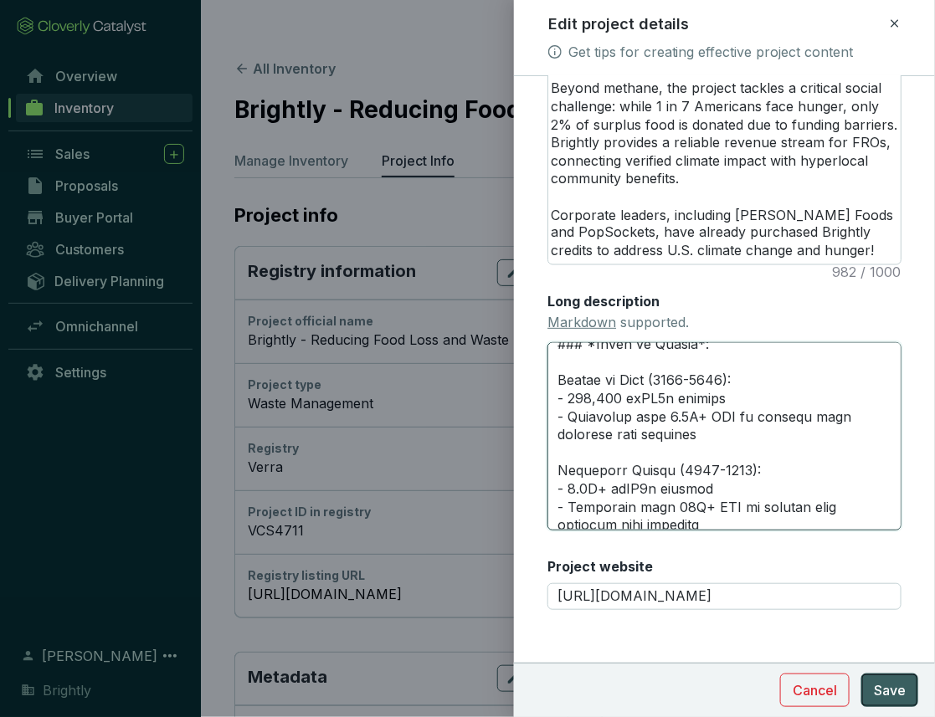
type textarea "# **LOREMIP DOLORSITAM** --- ### *Consectetur*: Adipi E se doei te InCidi Utlab…"
click at [903, 691] on span "Save" at bounding box center [890, 691] width 32 height 20
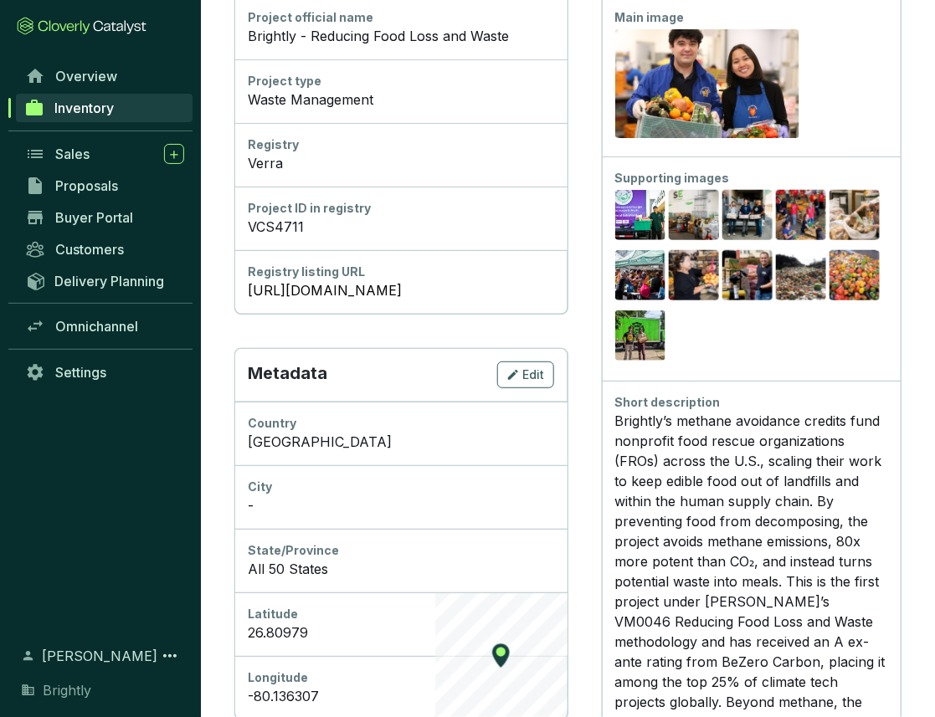
scroll to position [0, 0]
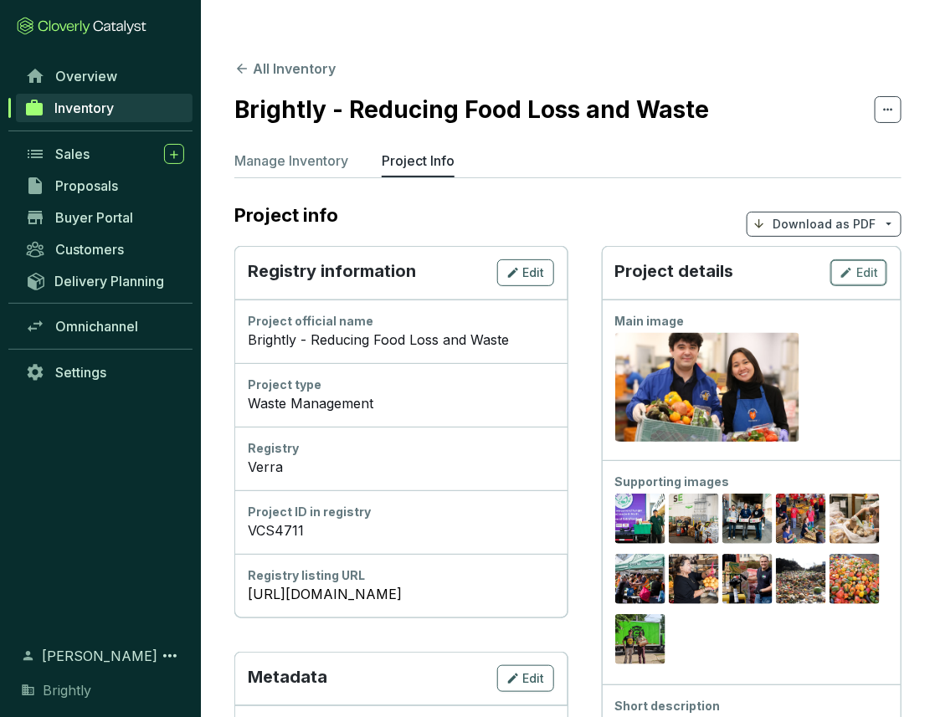
click at [871, 265] on span "Edit" at bounding box center [867, 273] width 22 height 17
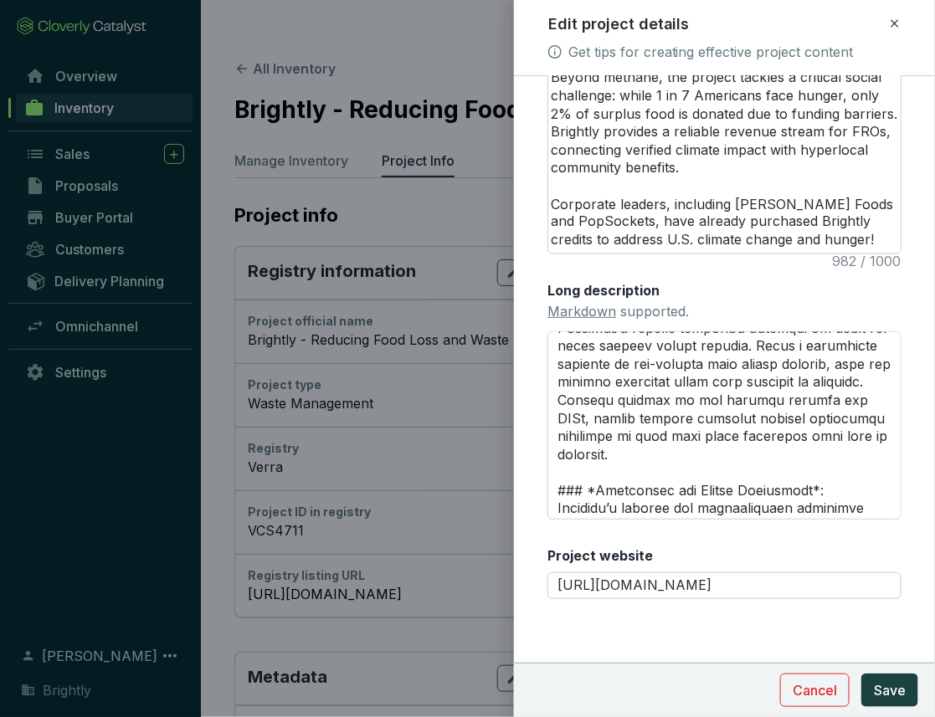
scroll to position [558, 0]
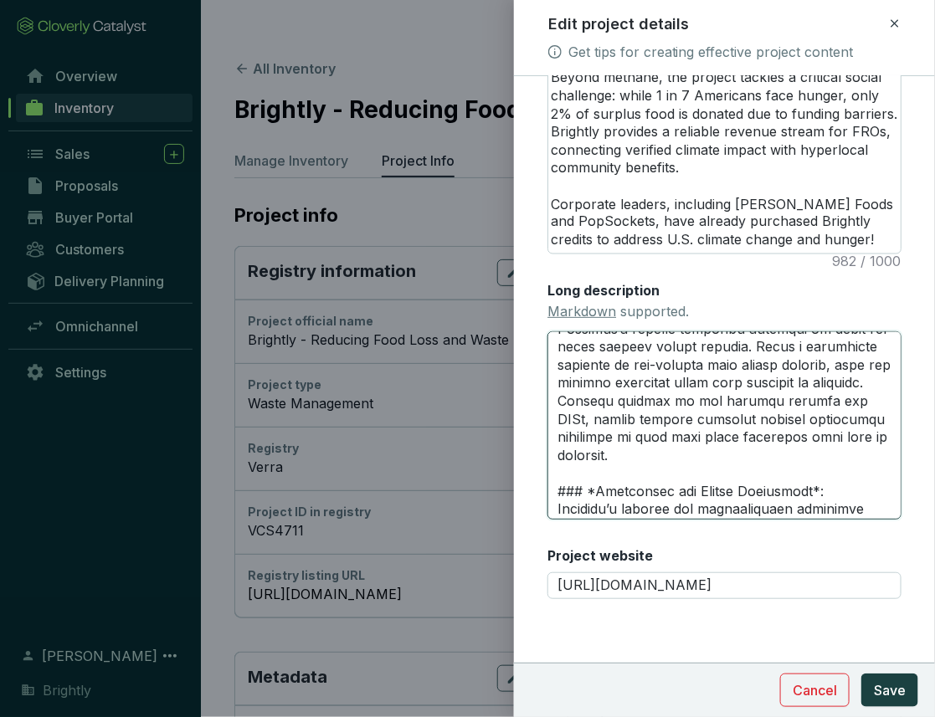
drag, startPoint x: 681, startPoint y: 419, endPoint x: 614, endPoint y: 424, distance: 67.1
click at [614, 423] on textarea "Long description Markdown supported." at bounding box center [724, 425] width 354 height 189
type textarea "# **LOREMIP DOLORSITAM** --- ### *Consectetur*: Adipi E se doei te InCidi Utlab…"
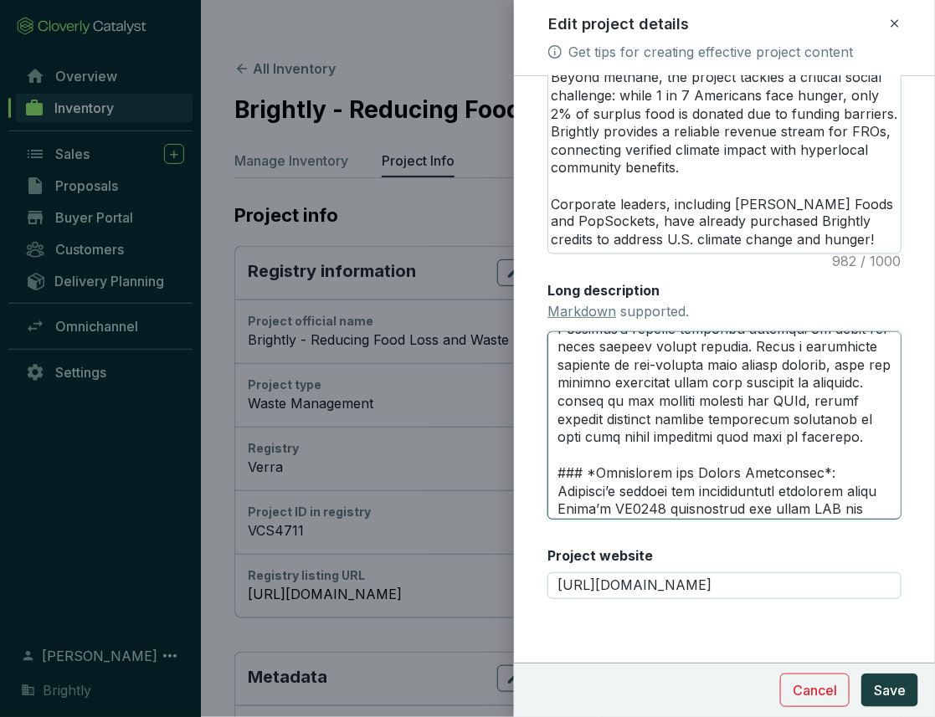
type textarea "# **LOREMIP DOLORSITAM** --- ### *Consectetur*: Adipi E se doei te InCidi Utlab…"
drag, startPoint x: 707, startPoint y: 420, endPoint x: 686, endPoint y: 420, distance: 21.8
click at [686, 420] on textarea "Long description Markdown supported." at bounding box center [724, 425] width 354 height 189
type textarea "# **LOREMIP DOLORSITAM** --- ### *Consectetur*: Adipi E se doei te InCidi Utlab…"
click at [678, 465] on textarea "Long description Markdown supported." at bounding box center [724, 425] width 354 height 189
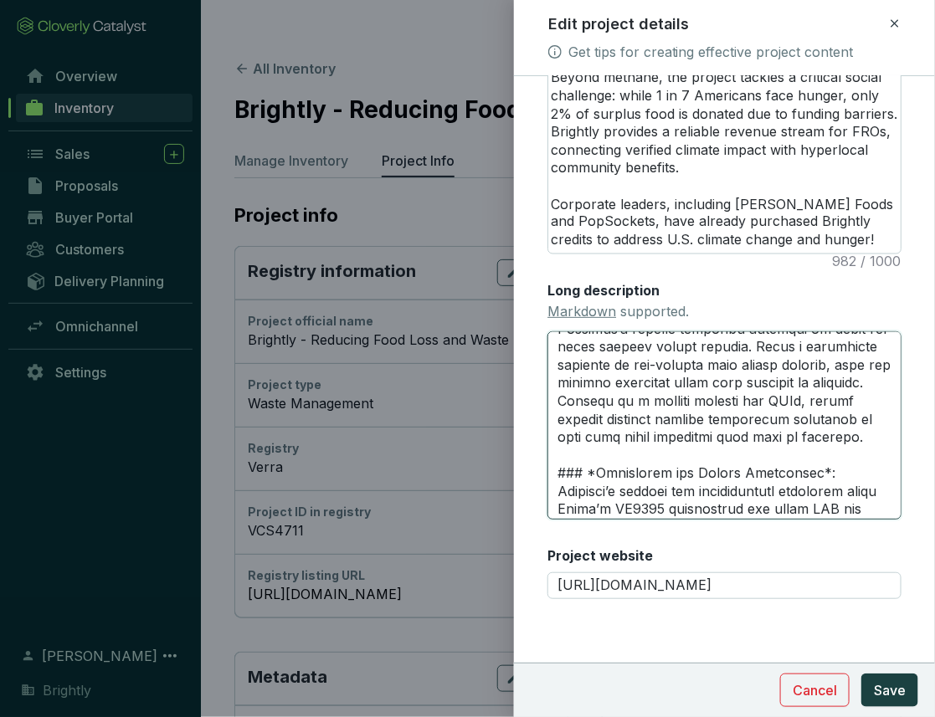
click at [559, 436] on textarea "Long description Markdown supported." at bounding box center [724, 425] width 354 height 189
type textarea "# **LOREMIP DOLORSITAM** --- ### *Consectetur*: Adipi E se doei te InCidi Utlab…"
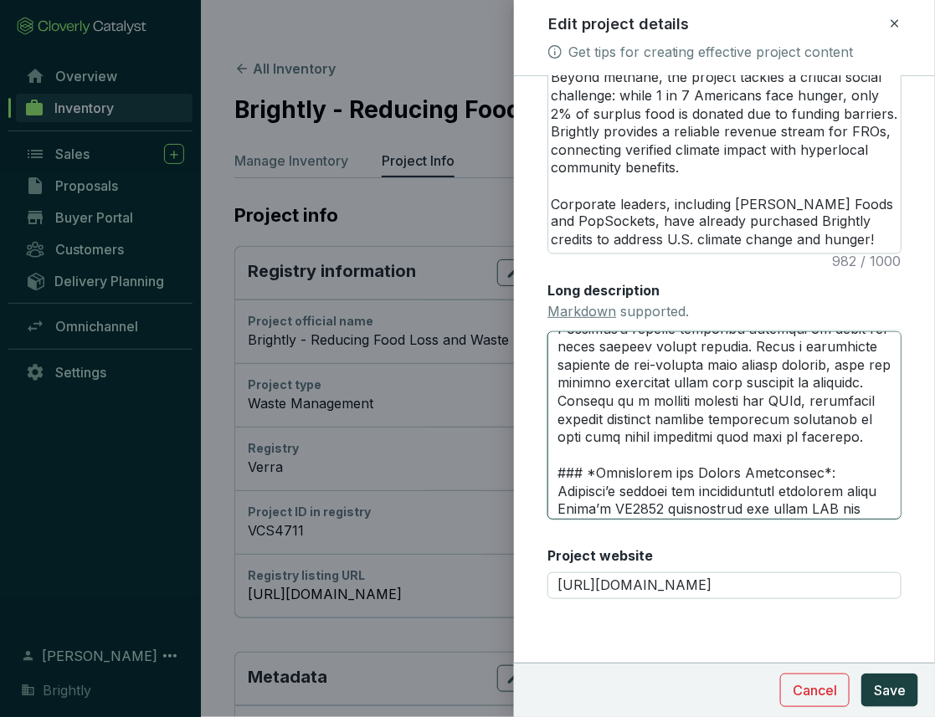
type textarea "# **LOREMIP DOLORSITAM** --- ### *Consectetur*: Adipi E se doei te InCidi Utlab…"
click at [758, 436] on textarea "Long description Markdown supported." at bounding box center [724, 425] width 354 height 189
type textarea "# **LOREMIP DOLORSITAM** --- ### *Consectetur*: Adipi E se doei te InCidi Utlab…"
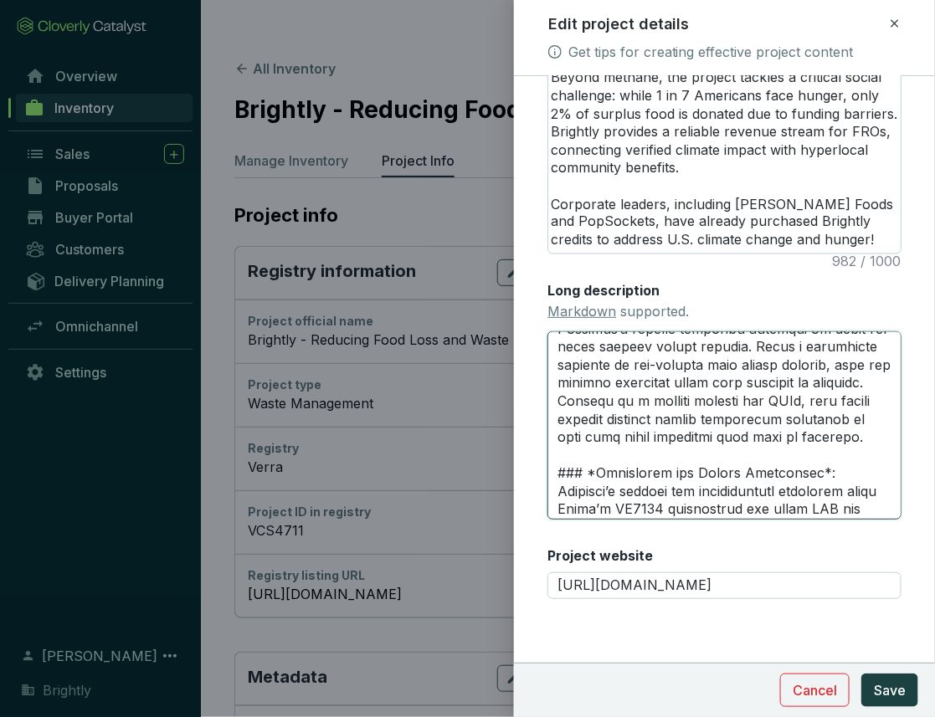
type textarea "# **LOREMIP DOLORSITAM** --- ### *Consectetur*: Adipi E se doei te InCidi Utlab…"
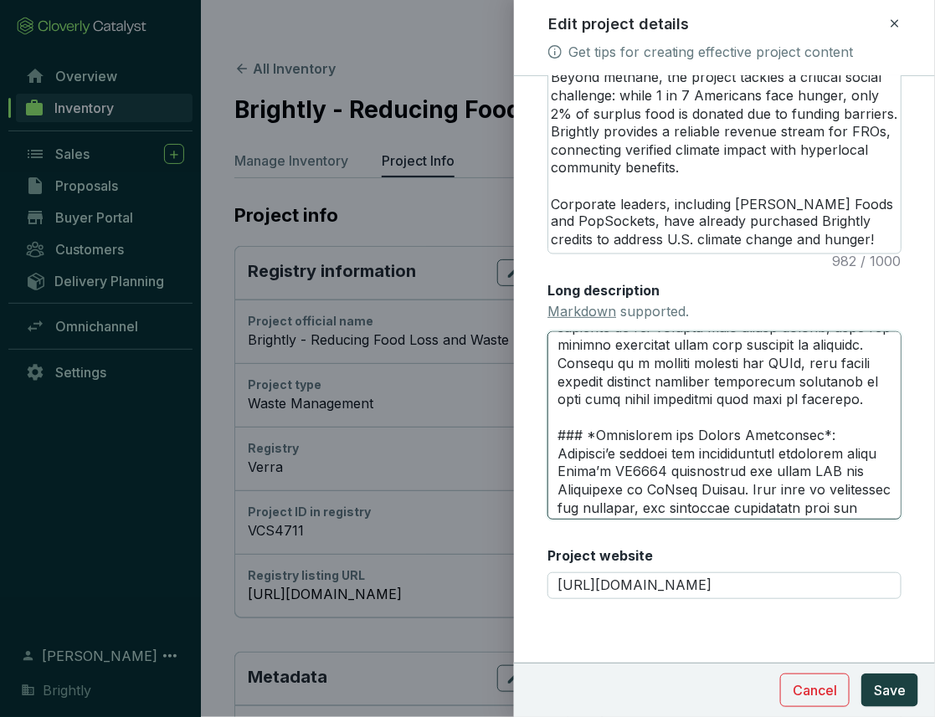
scroll to position [582, 0]
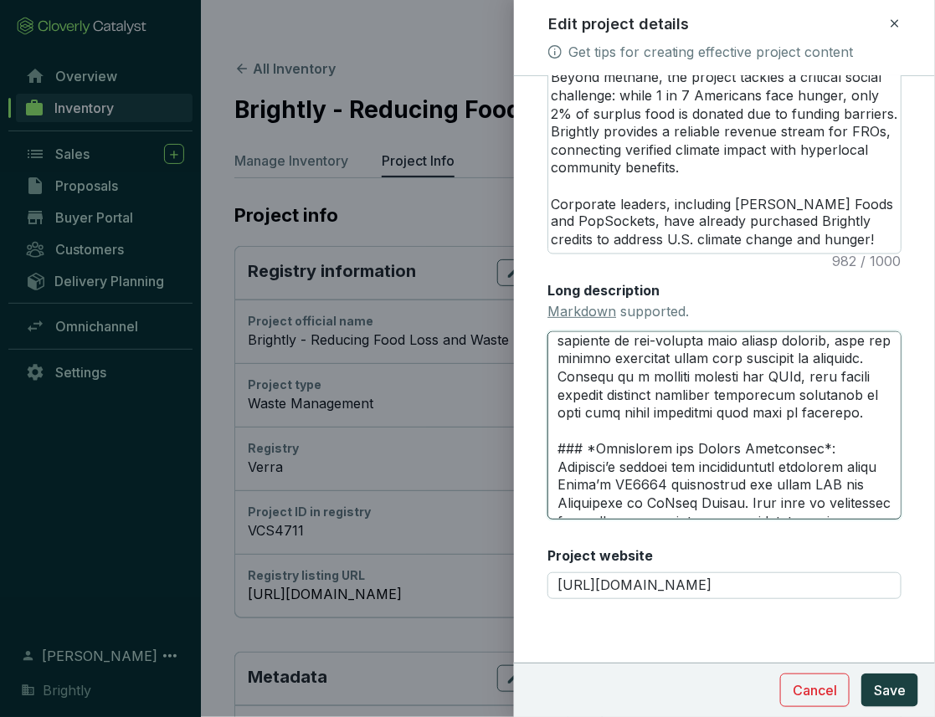
click at [624, 398] on textarea "Long description Markdown supported." at bounding box center [724, 425] width 354 height 189
type textarea "# **LOREMIP DOLORSITAM** --- ### *Consectetur*: Adipi E se doei te InCidi Utlab…"
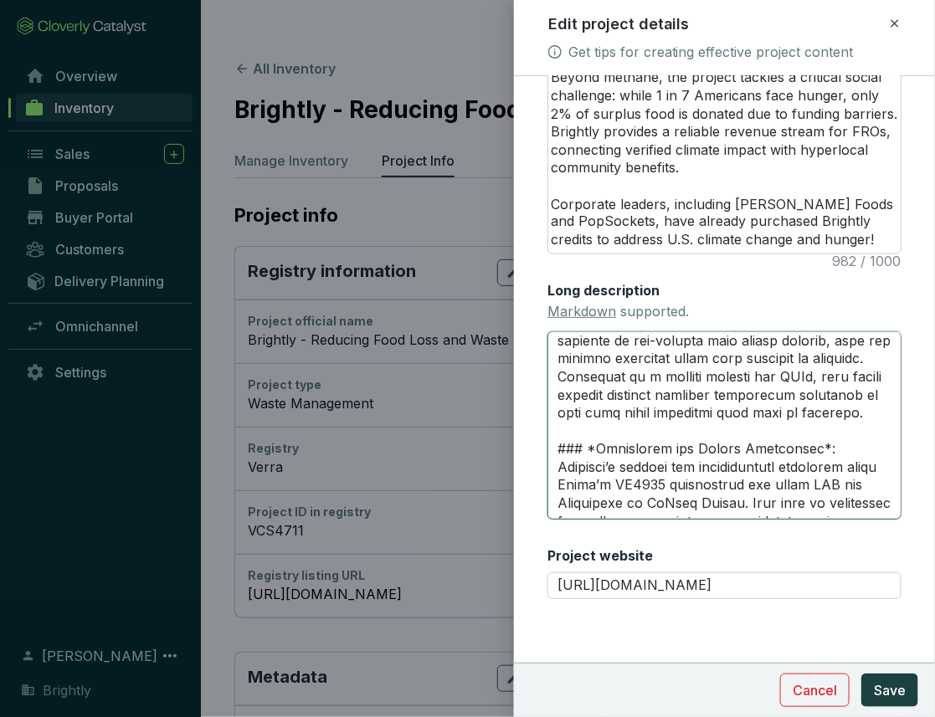
type textarea "# **LOREMIP DOLORSITAM** --- ### *Consectetur*: Adipi E se doei te InCidi Utlab…"
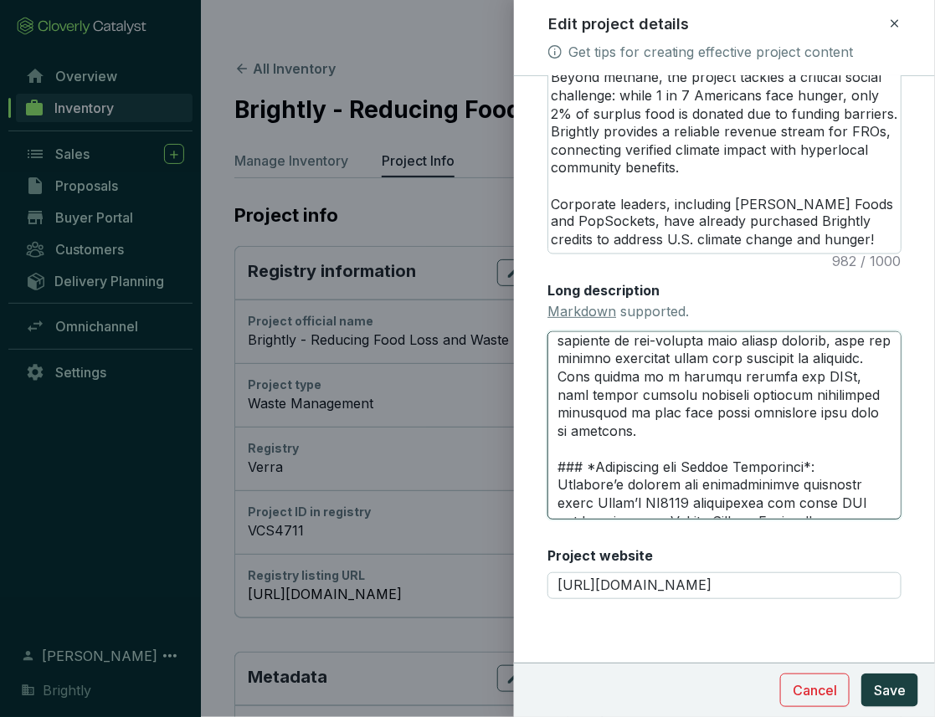
type textarea "# **LOREMIP DOLORSITAM** --- ### *Consectetur*: Adipi E se doei te InCidi Utlab…"
drag, startPoint x: 712, startPoint y: 395, endPoint x: 701, endPoint y: 395, distance: 10.9
click at [701, 395] on textarea "Long description Markdown supported." at bounding box center [724, 425] width 354 height 189
type textarea "# **LOREMIP DOLORSITAM** --- ### *Consectetur*: Adipi E se doei te InCidi Utlab…"
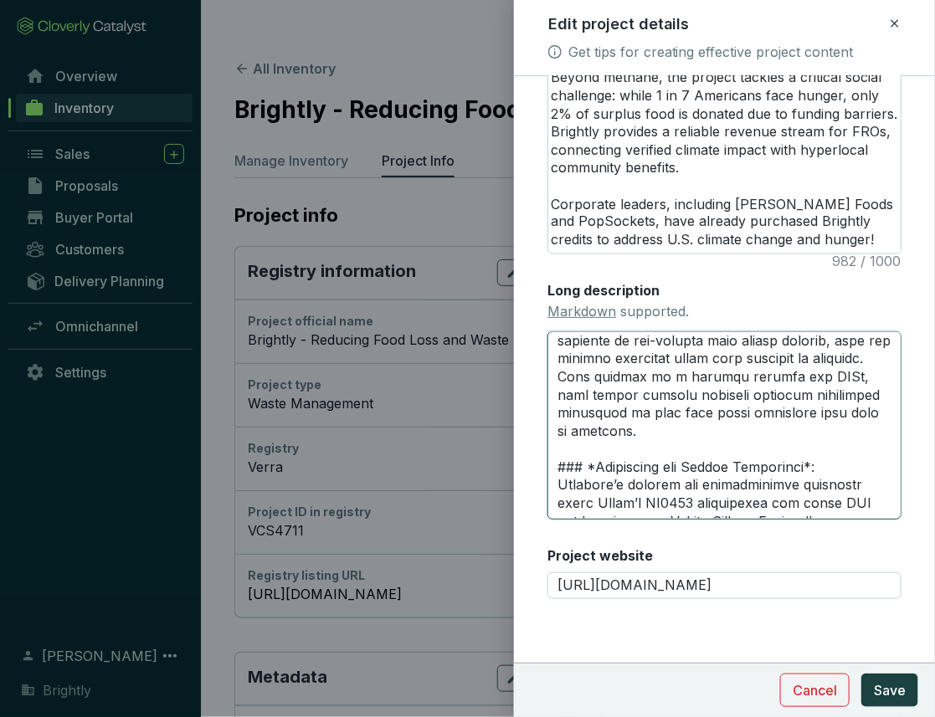
type textarea "# **LOREMIP DOLORSITAM** --- ### *Consectetur*: Adipi E se doei te InCidi Utlab…"
click at [578, 416] on textarea "Long description Markdown supported." at bounding box center [724, 425] width 354 height 189
drag, startPoint x: 627, startPoint y: 416, endPoint x: 602, endPoint y: 414, distance: 25.2
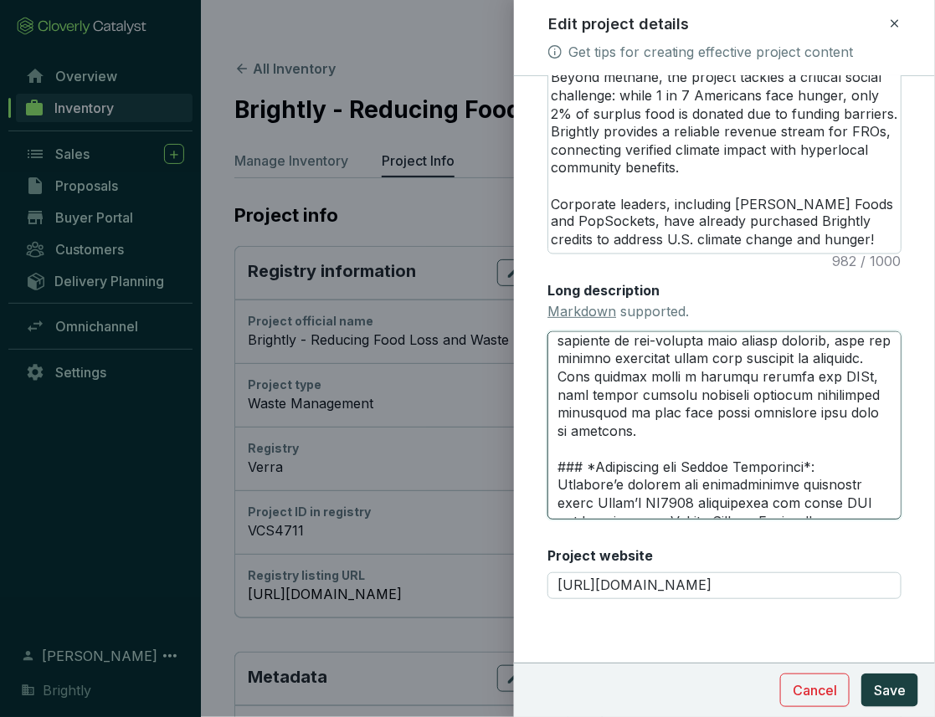
click at [602, 414] on textarea "Long description Markdown supported." at bounding box center [724, 425] width 354 height 189
type textarea "# **LOREMIP DOLORSITAM** --- ### *Consectetur*: Adipi E se doei te InCidi Utlab…"
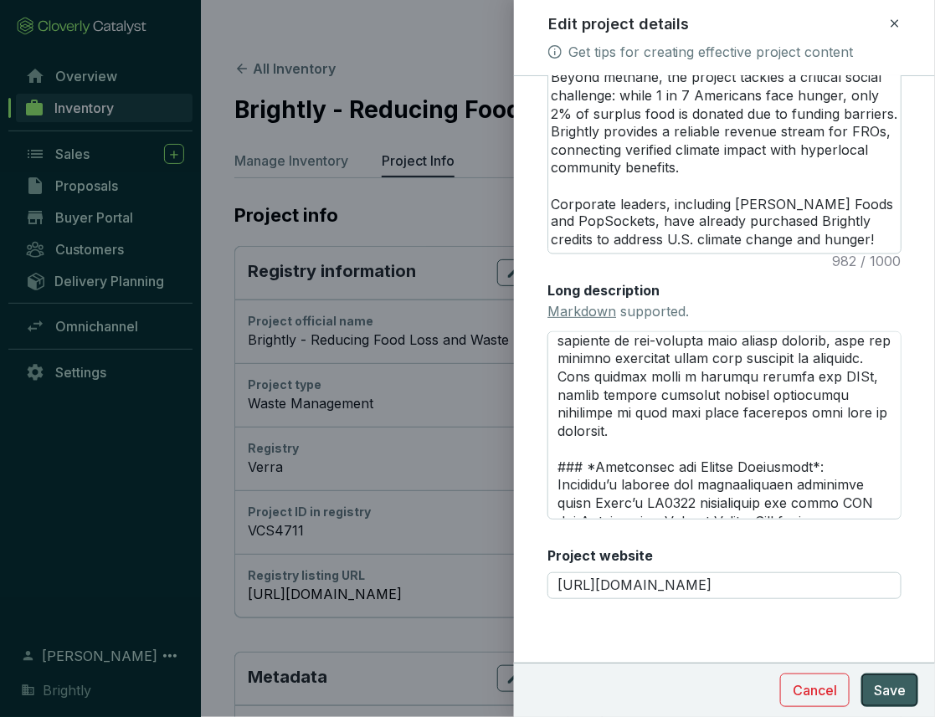
click at [899, 689] on span "Save" at bounding box center [890, 691] width 32 height 20
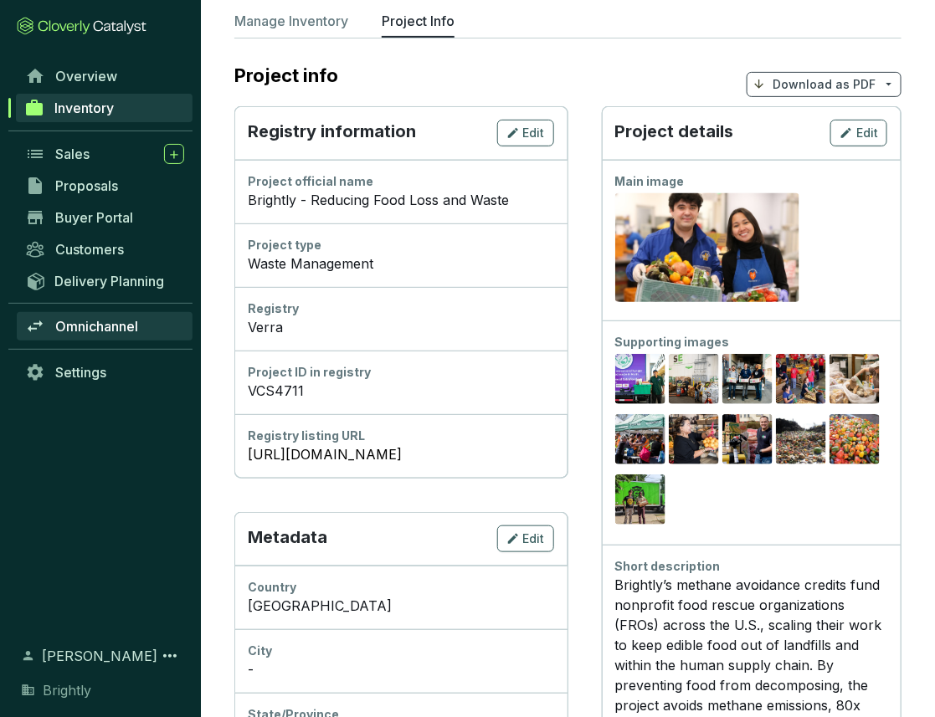
scroll to position [141, 0]
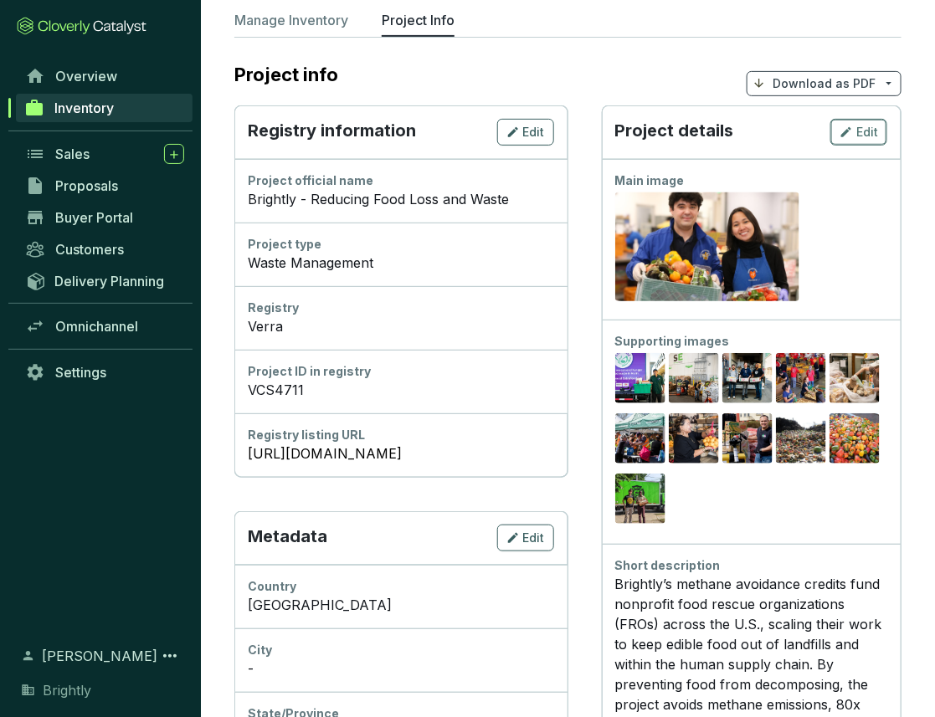
click at [853, 122] on icon "button" at bounding box center [846, 132] width 13 height 20
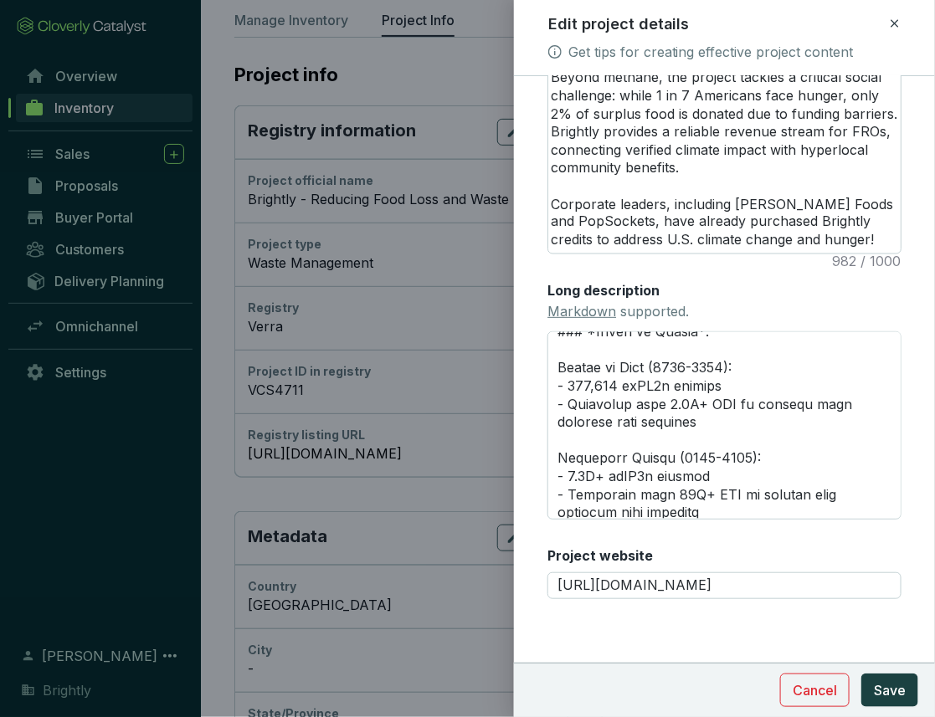
scroll to position [306, 0]
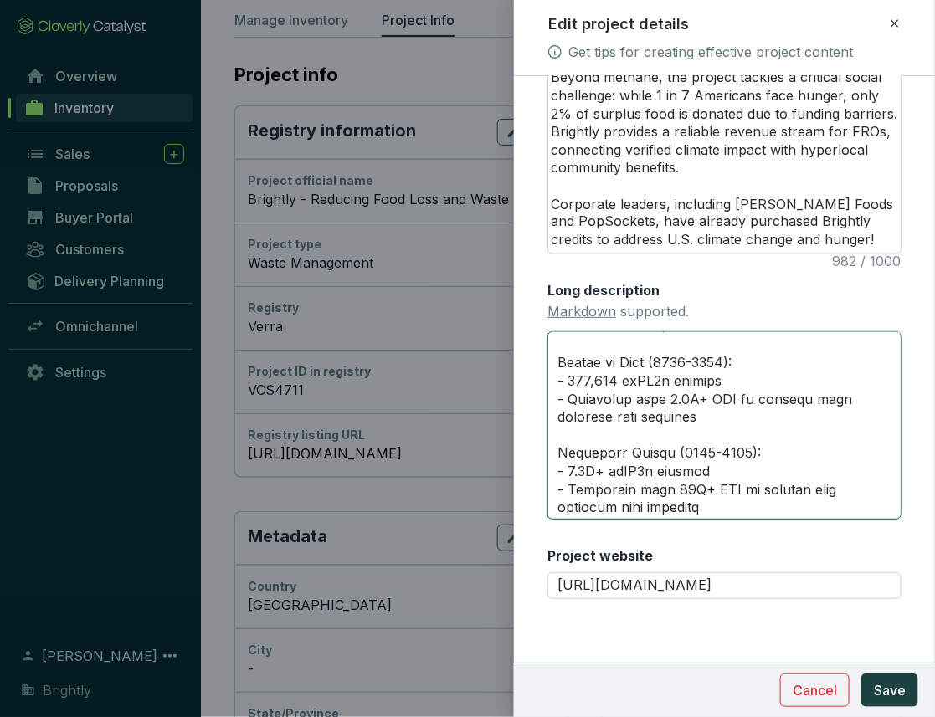
click at [647, 366] on textarea "Long description Markdown supported." at bounding box center [724, 425] width 354 height 189
type textarea "# **LOREMIP DOLORSITAM** --- ### *Consectetur*: Adipi E se doei te InCidi Utlab…"
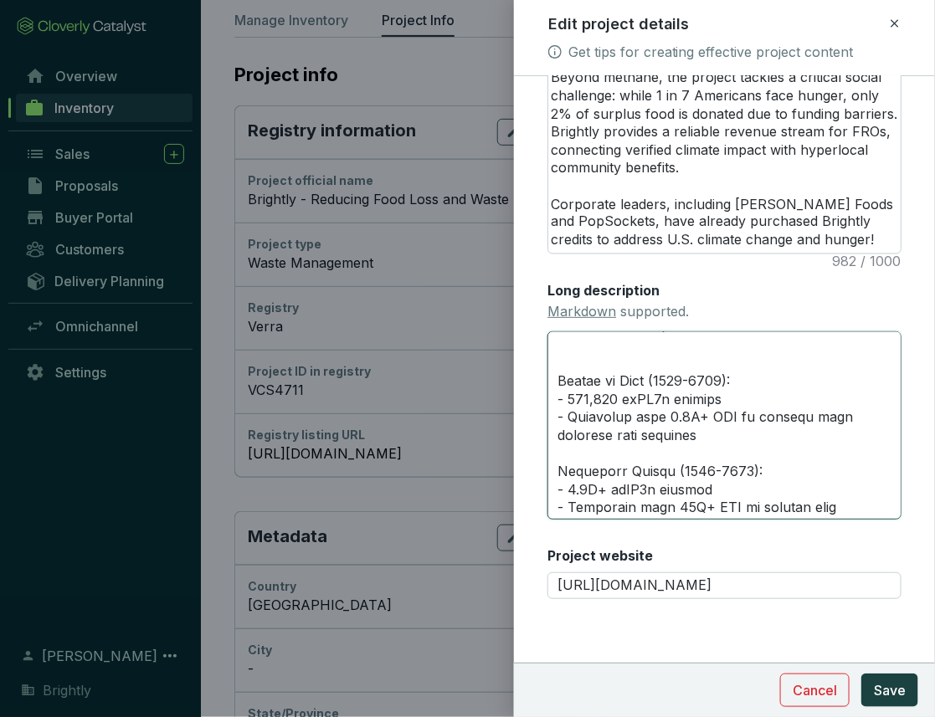
type textarea "# **LOREMIP DOLORSITAM** --- ### *Consectetur*: Adipi E se doei te InCidi Utlab…"
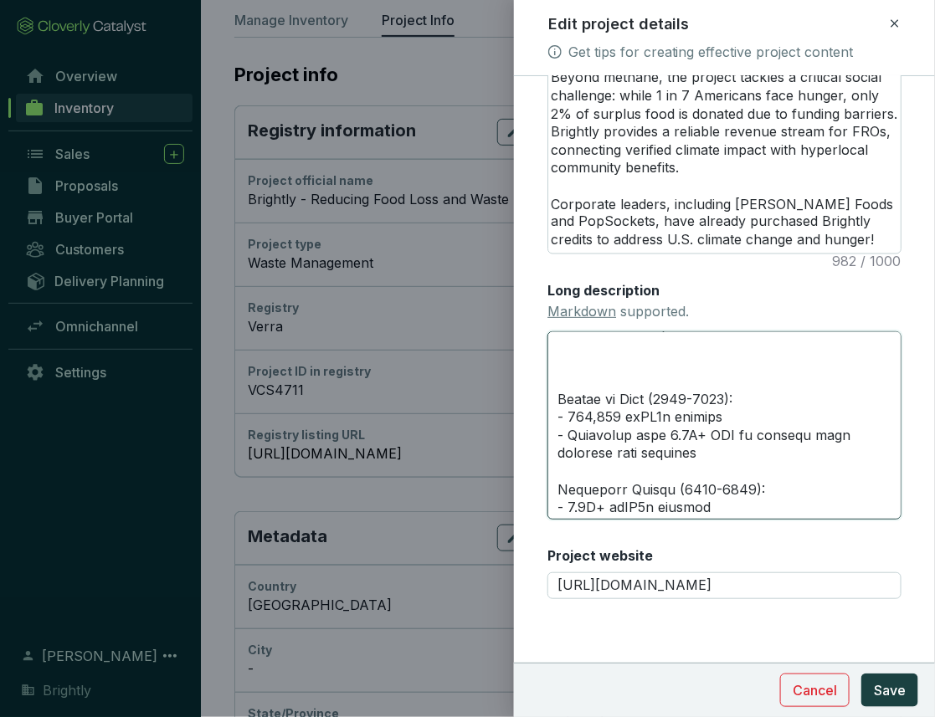
type textarea "# **LOREMIP DOLORSITAM** --- ### *Consectetur*: Adipi E se doei te InCidi Utlab…"
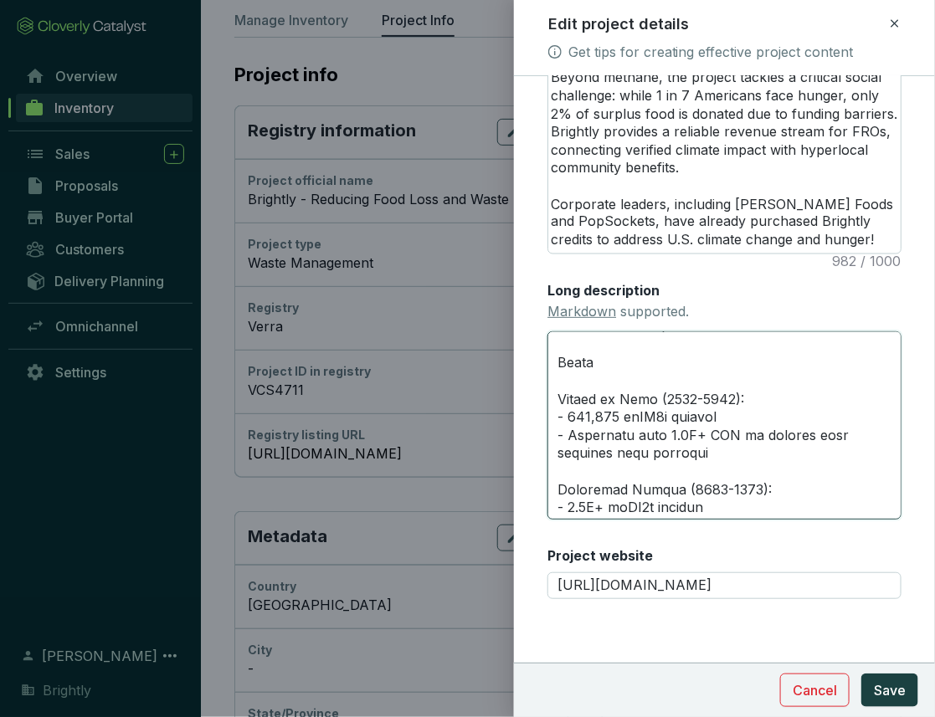
type textarea "# **LOREMIP DOLORSITAM** --- ### *Consectetur*: Adipi E se doei te InCidi Utlab…"
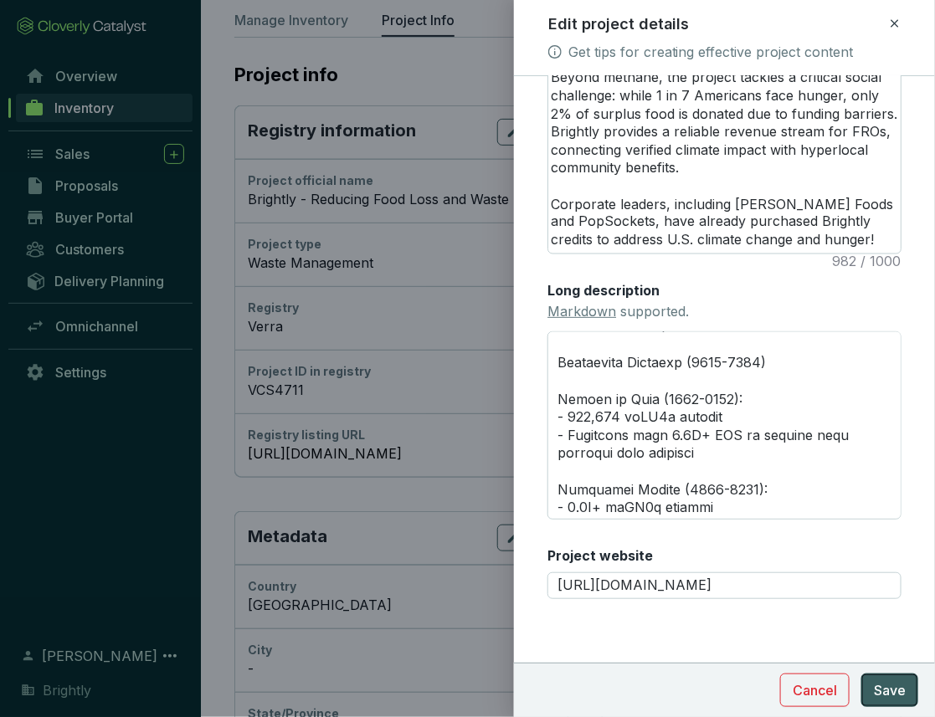
click at [902, 699] on span "Save" at bounding box center [890, 691] width 32 height 20
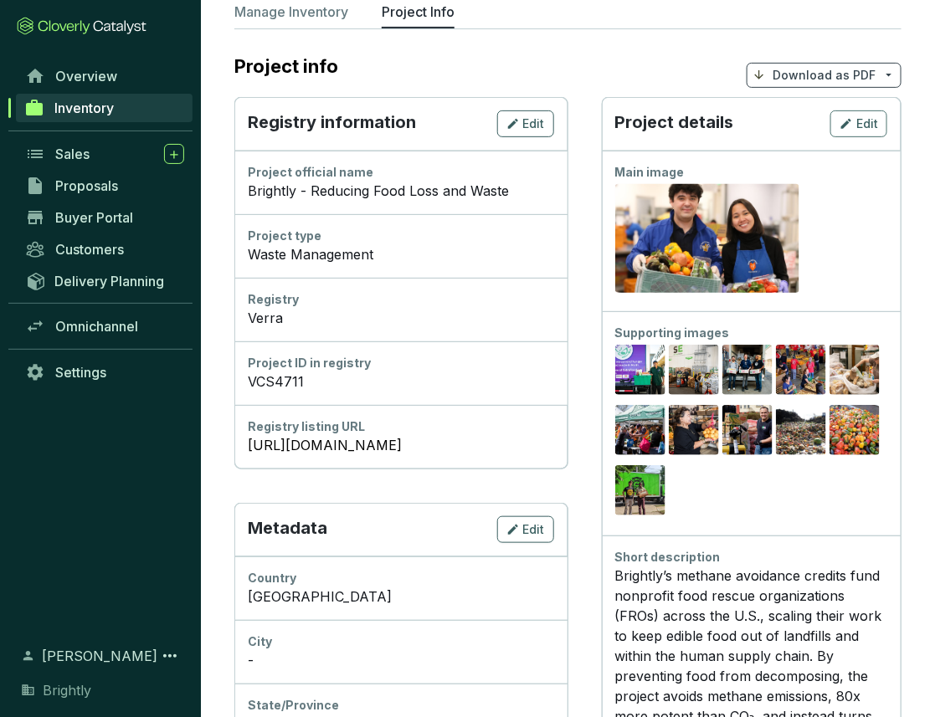
scroll to position [0, 0]
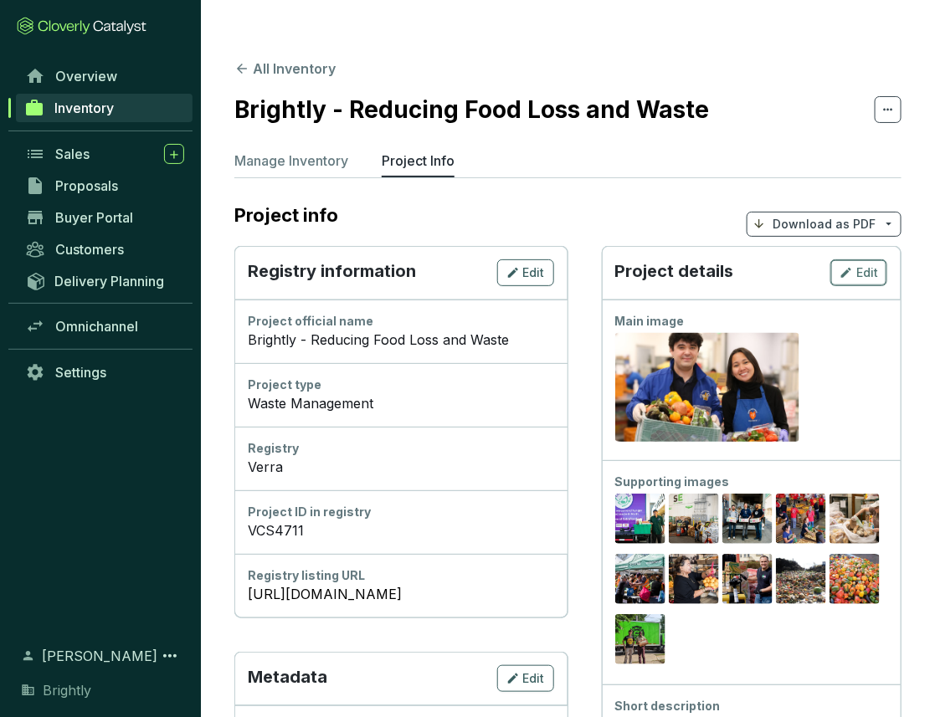
click at [870, 265] on span "Edit" at bounding box center [867, 273] width 22 height 17
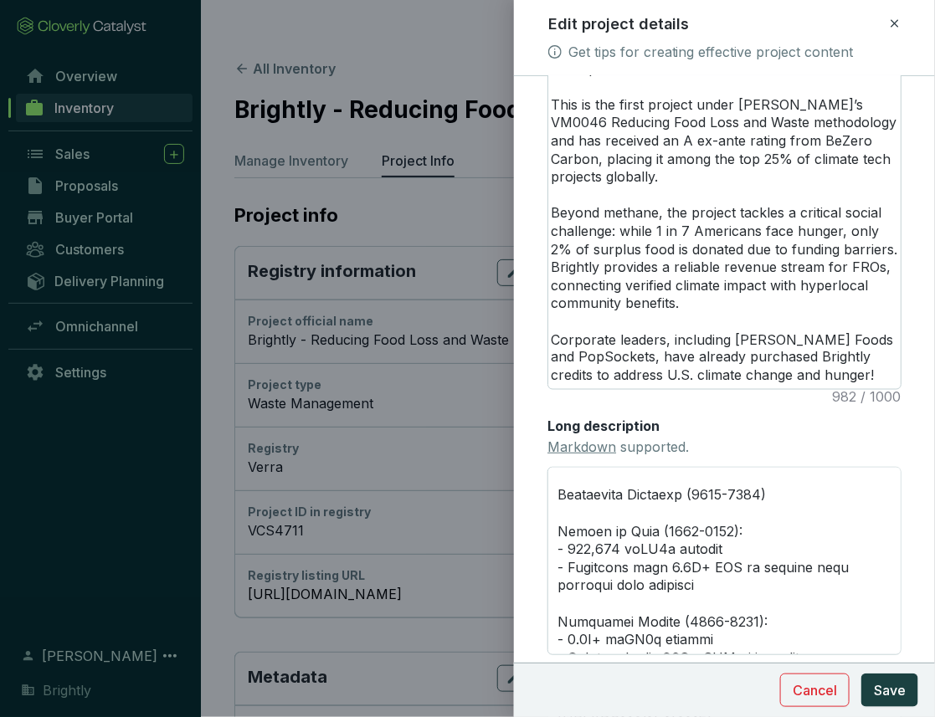
scroll to position [316, 0]
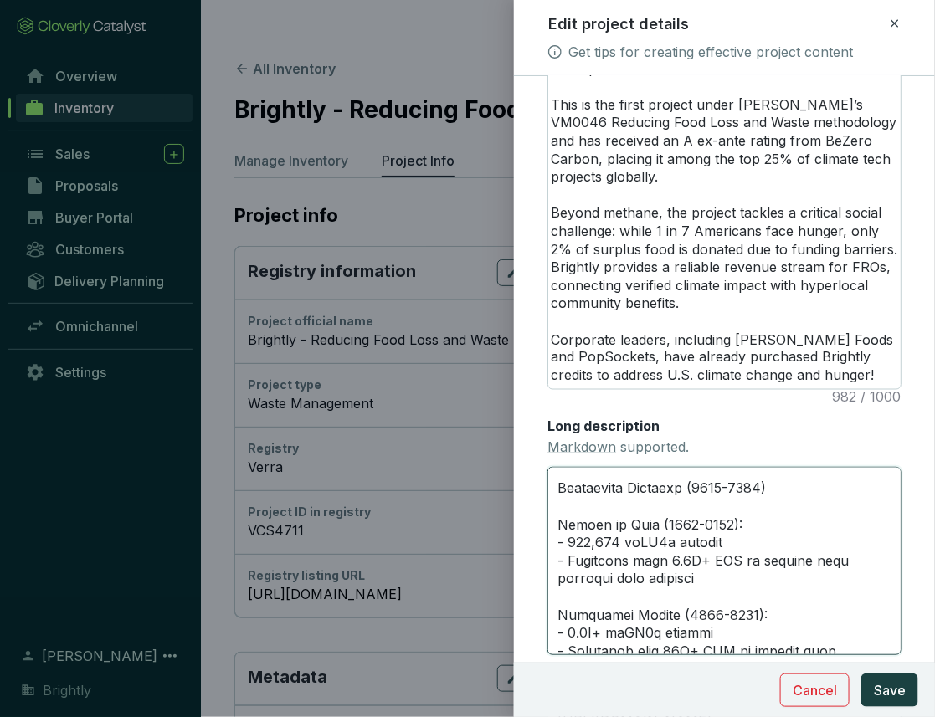
click at [683, 506] on textarea "Long description Markdown supported." at bounding box center [724, 561] width 354 height 189
click at [774, 506] on textarea "Long description Markdown supported." at bounding box center [724, 561] width 354 height 189
click at [688, 505] on textarea "Long description Markdown supported." at bounding box center [724, 561] width 354 height 189
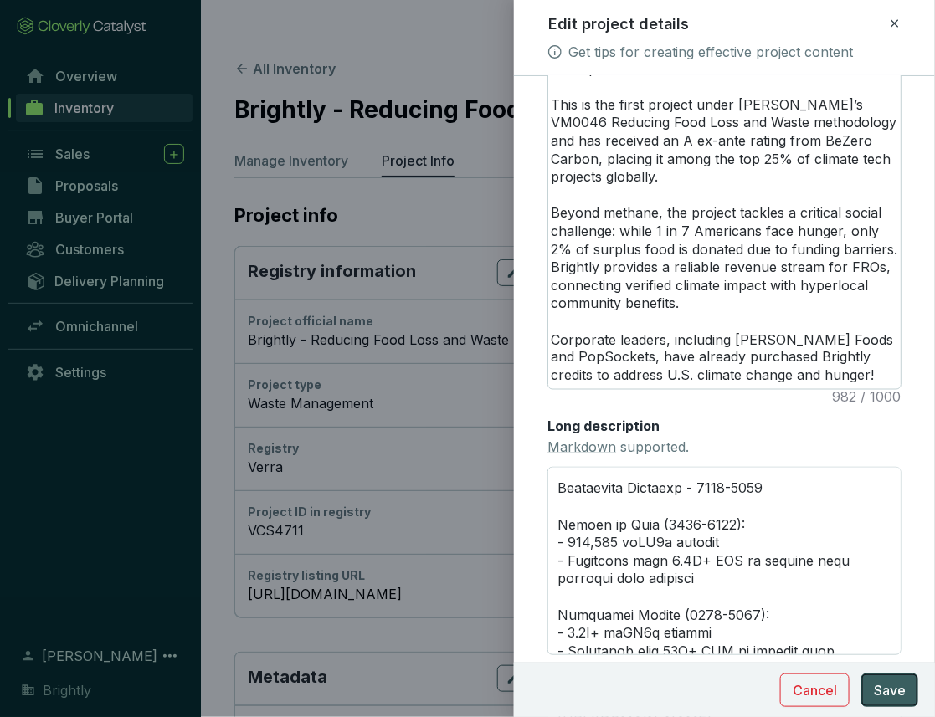
click at [905, 689] on span "Save" at bounding box center [890, 691] width 32 height 20
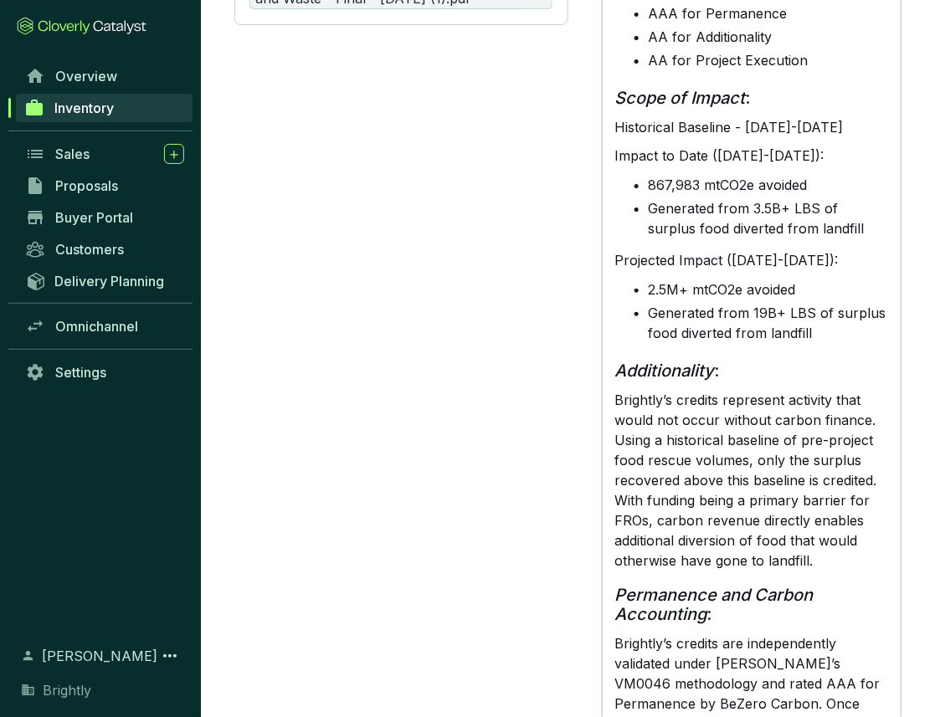
scroll to position [0, 0]
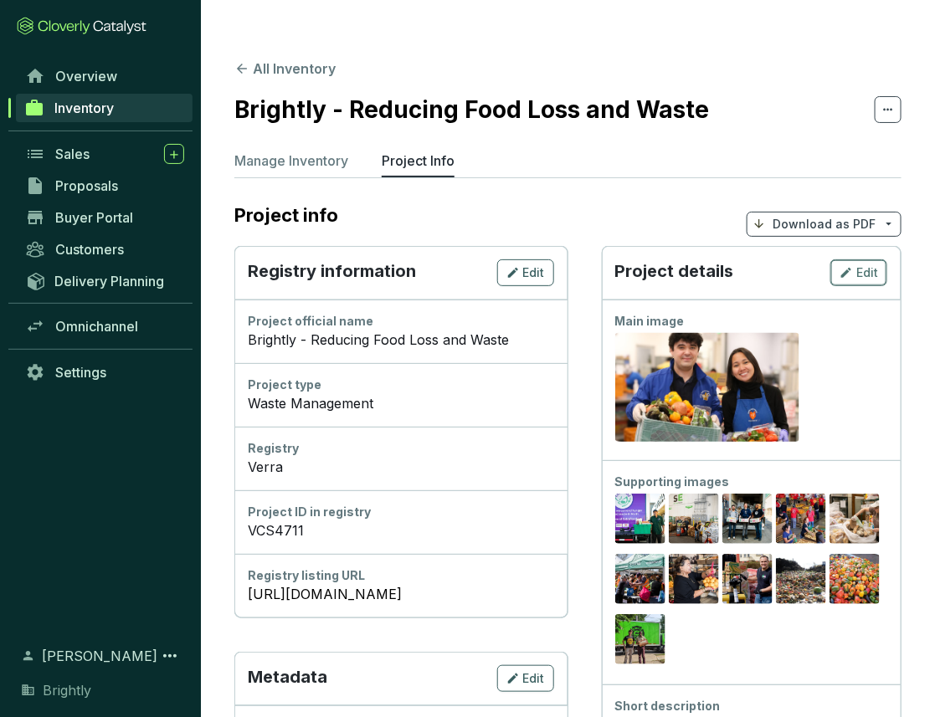
click at [854, 260] on button "Edit" at bounding box center [858, 273] width 57 height 27
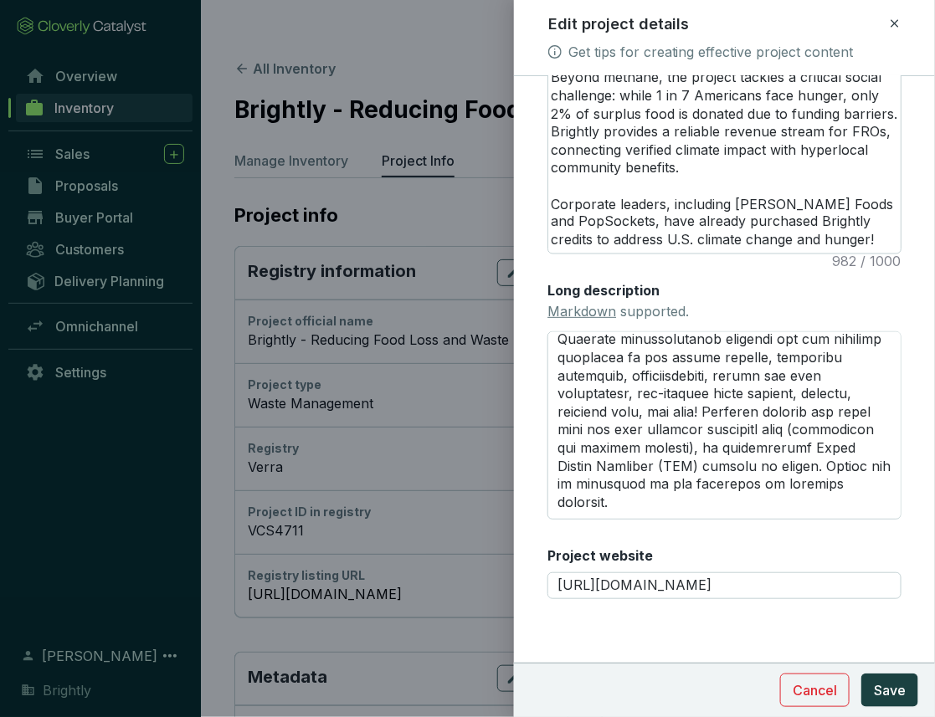
scroll to position [1011, 0]
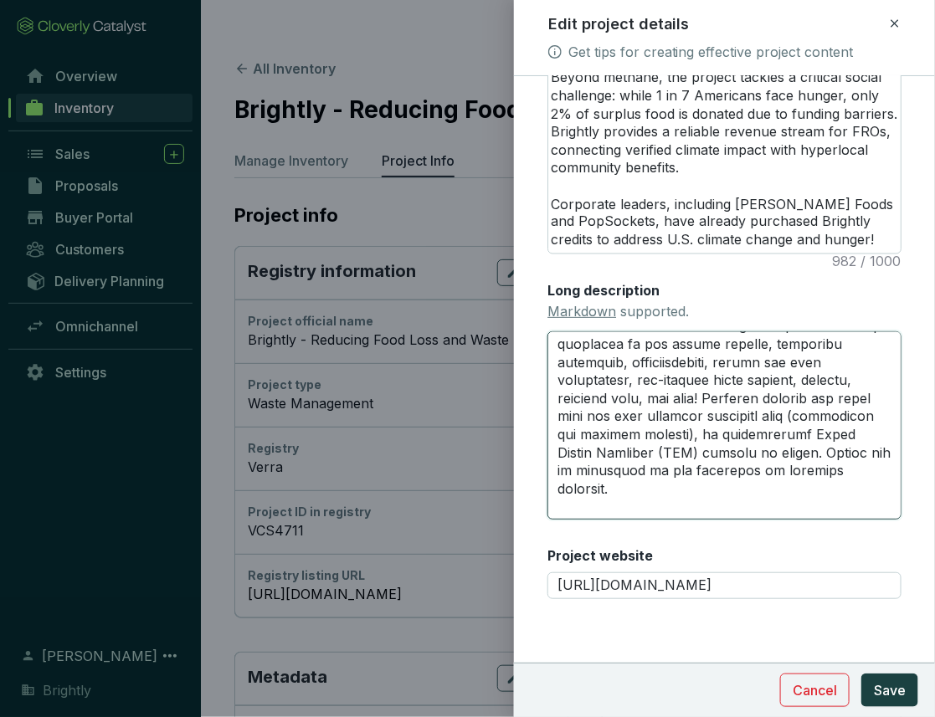
click at [643, 419] on textarea "Long description Markdown supported." at bounding box center [724, 425] width 354 height 189
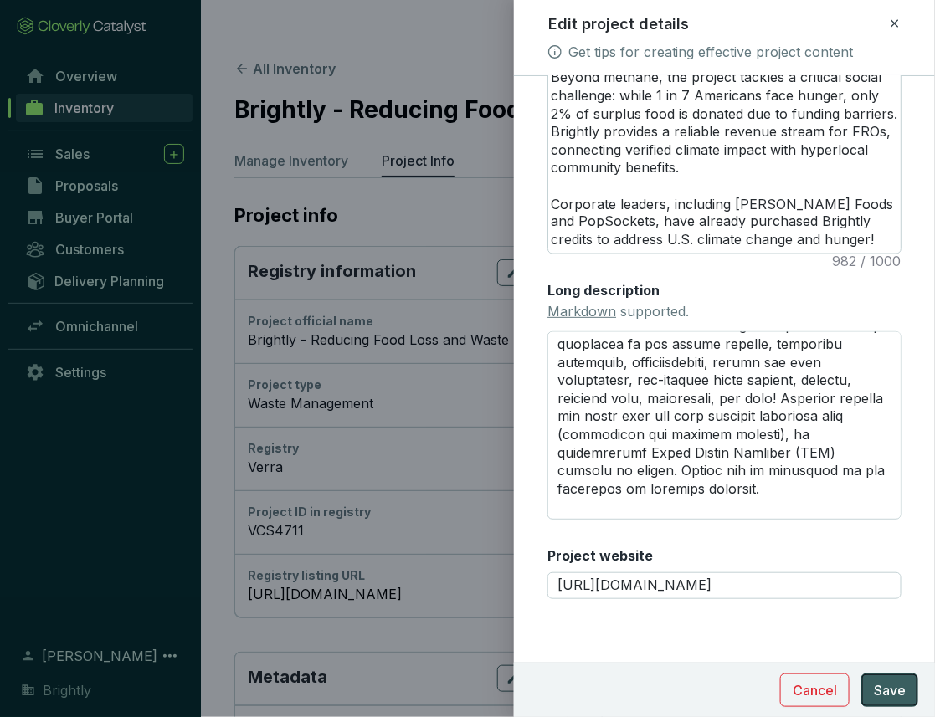
click at [899, 688] on span "Save" at bounding box center [890, 691] width 32 height 20
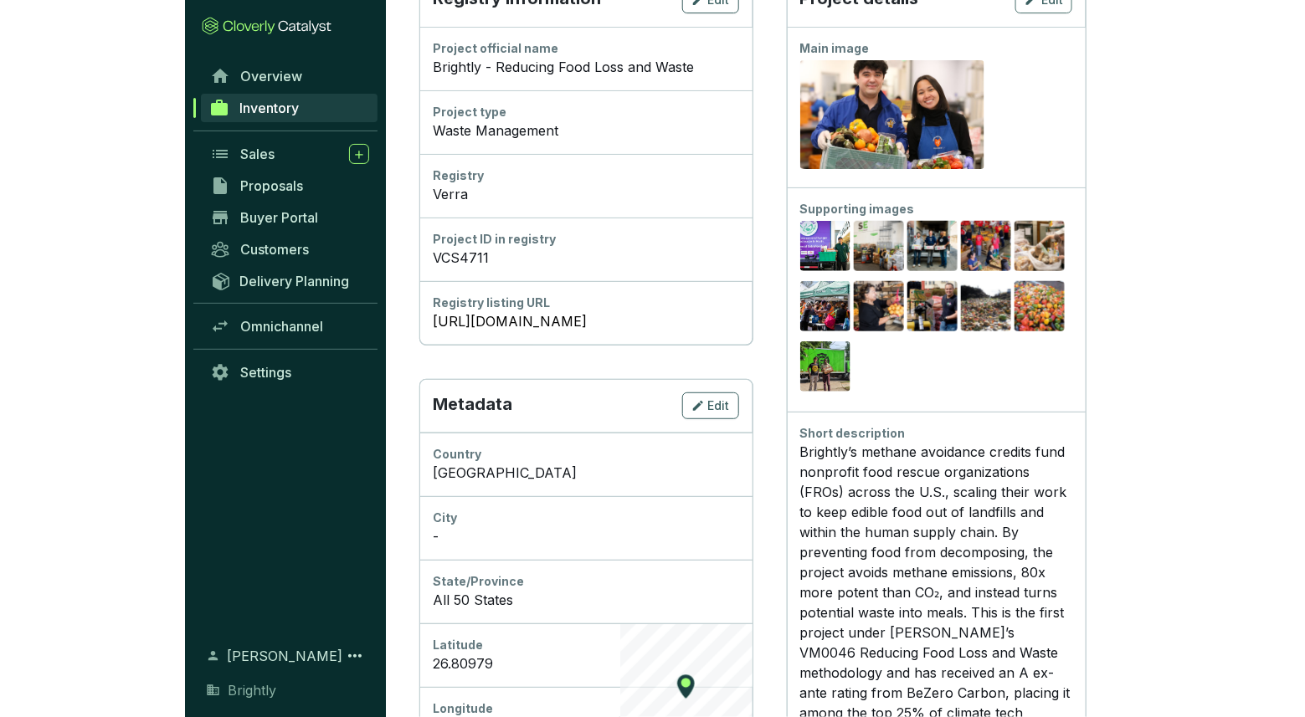
scroll to position [0, 0]
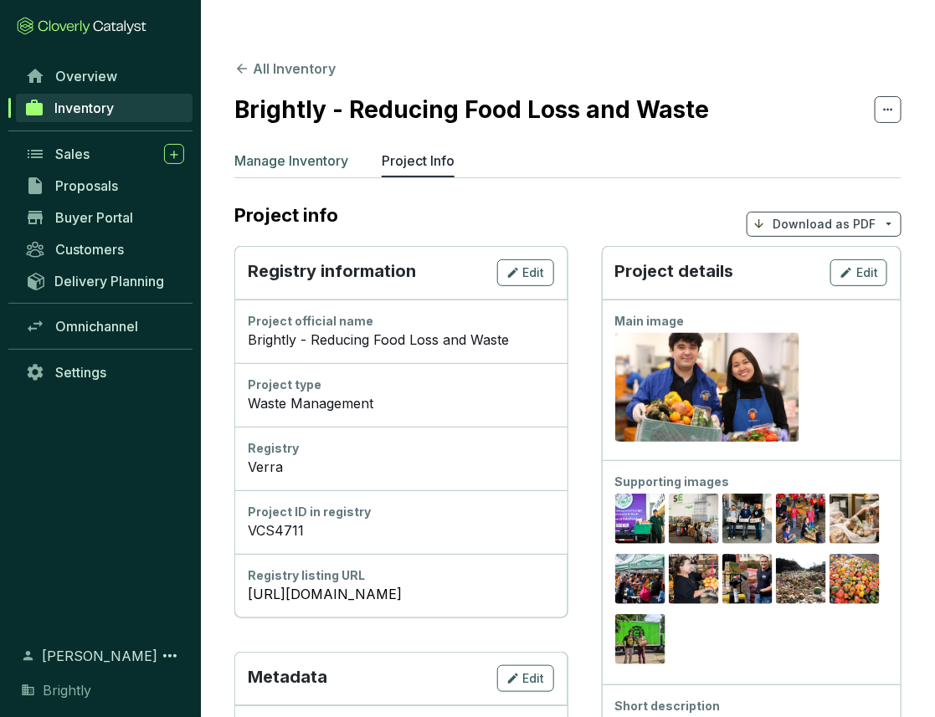
click at [275, 151] on p "Manage Inventory" at bounding box center [291, 161] width 114 height 20
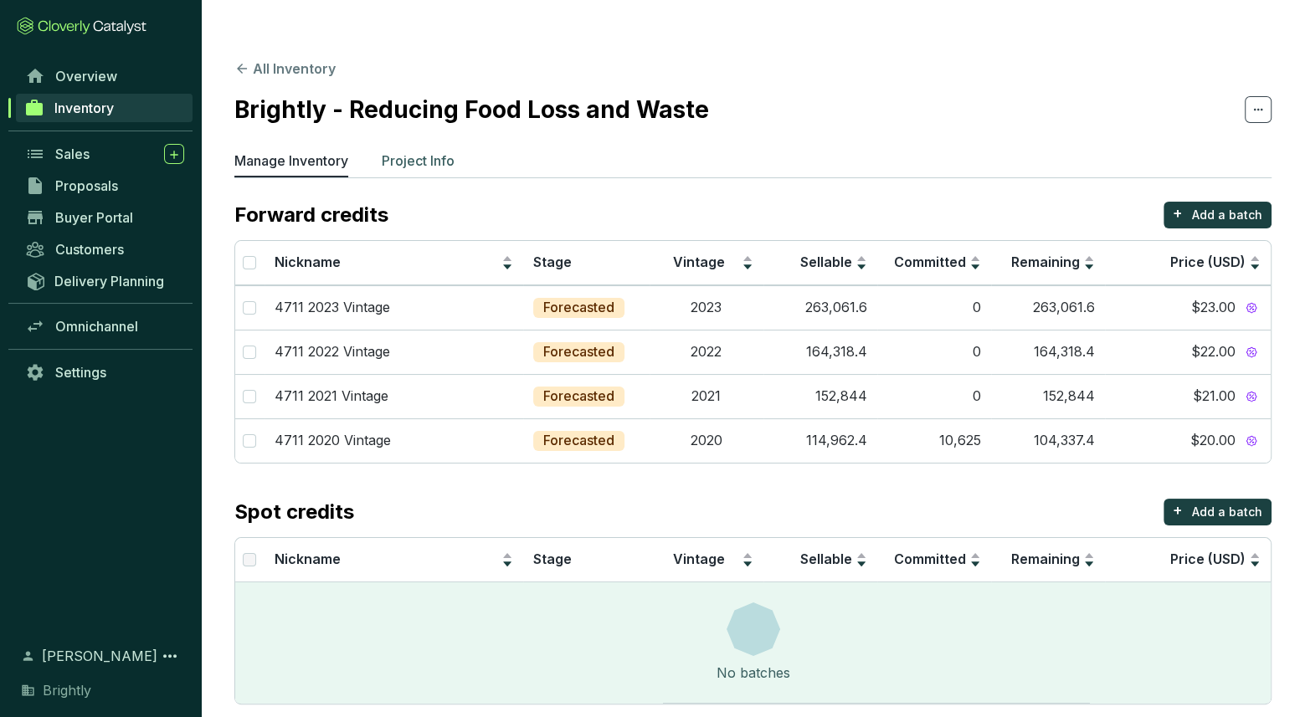
click at [394, 151] on p "Project Info" at bounding box center [418, 161] width 73 height 20
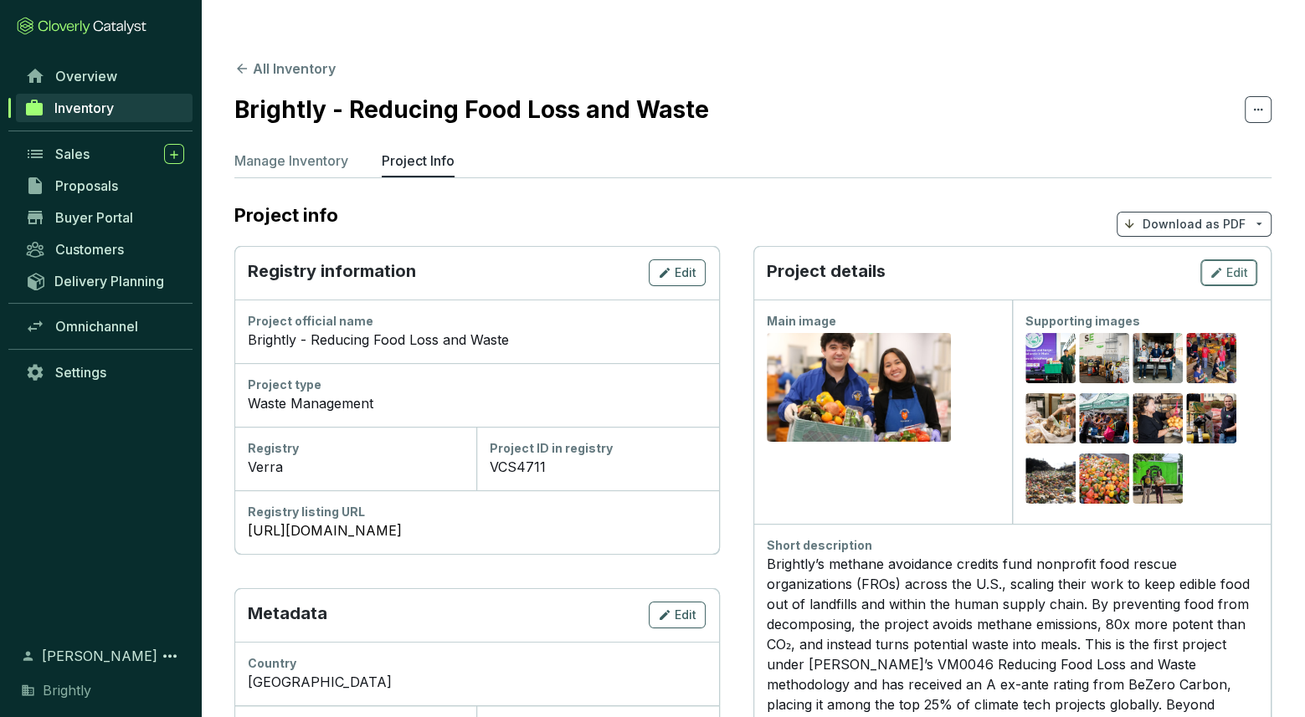
click at [1210, 263] on icon "button" at bounding box center [1216, 273] width 13 height 20
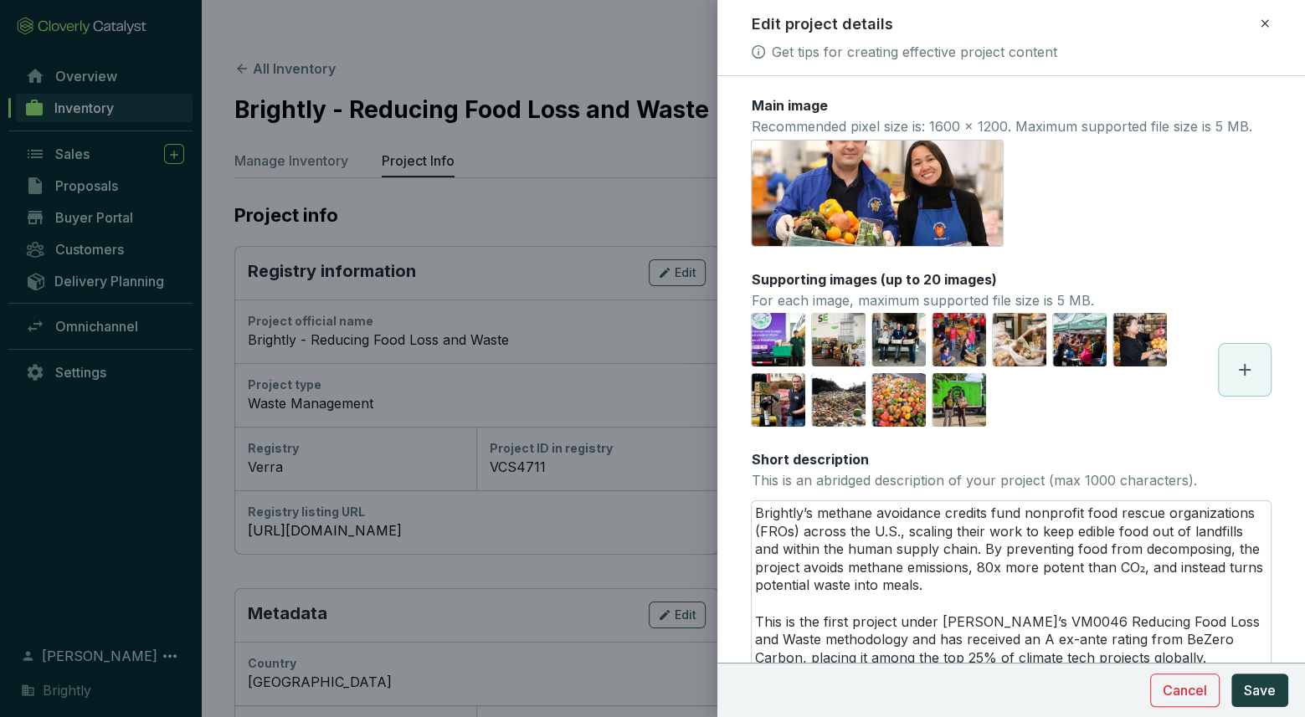
click at [601, 126] on div at bounding box center [652, 358] width 1305 height 717
click at [1175, 695] on span "Cancel" at bounding box center [1185, 691] width 44 height 20
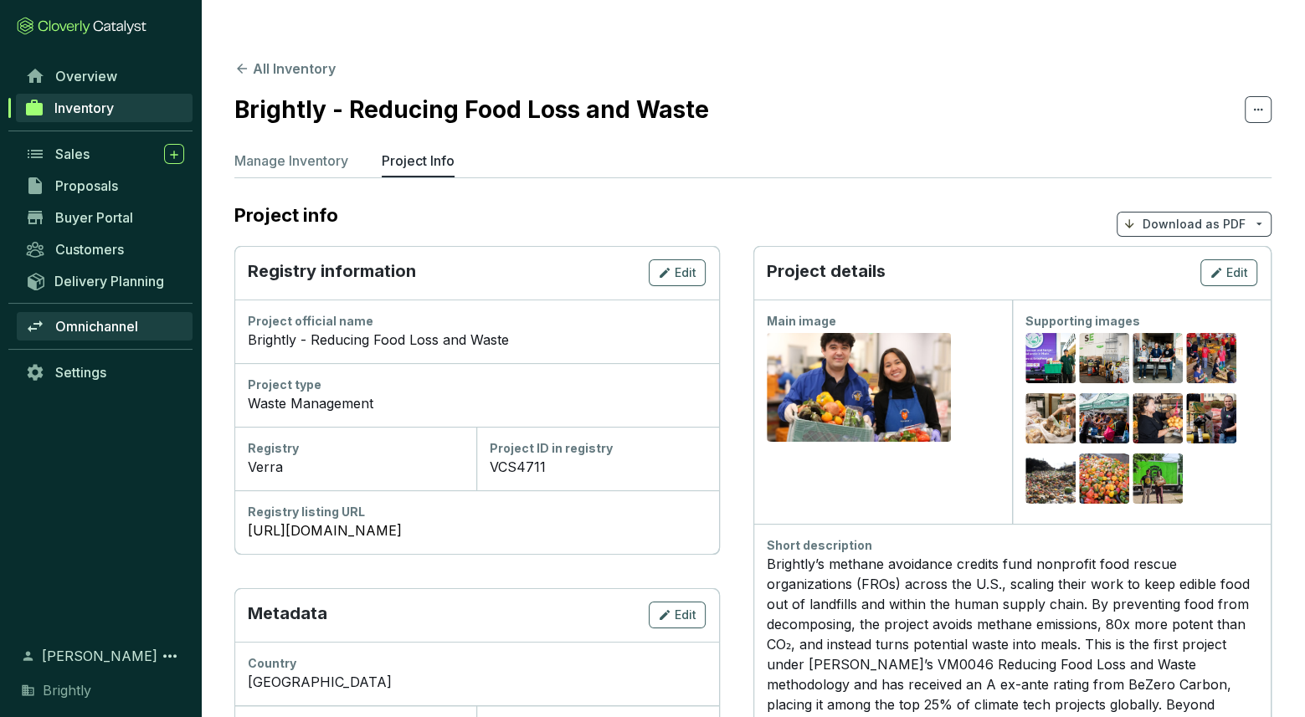
click at [120, 326] on span "Omnichannel" at bounding box center [96, 326] width 83 height 17
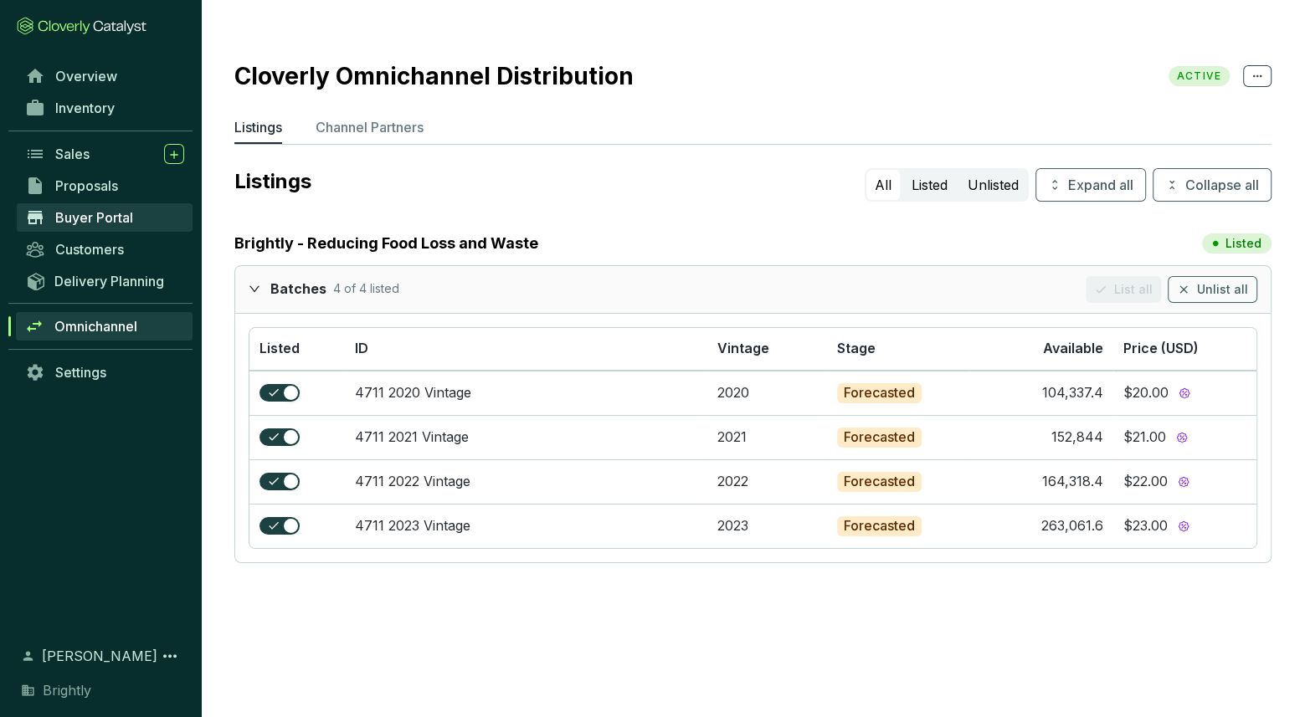
click at [126, 223] on span "Buyer Portal" at bounding box center [94, 217] width 78 height 17
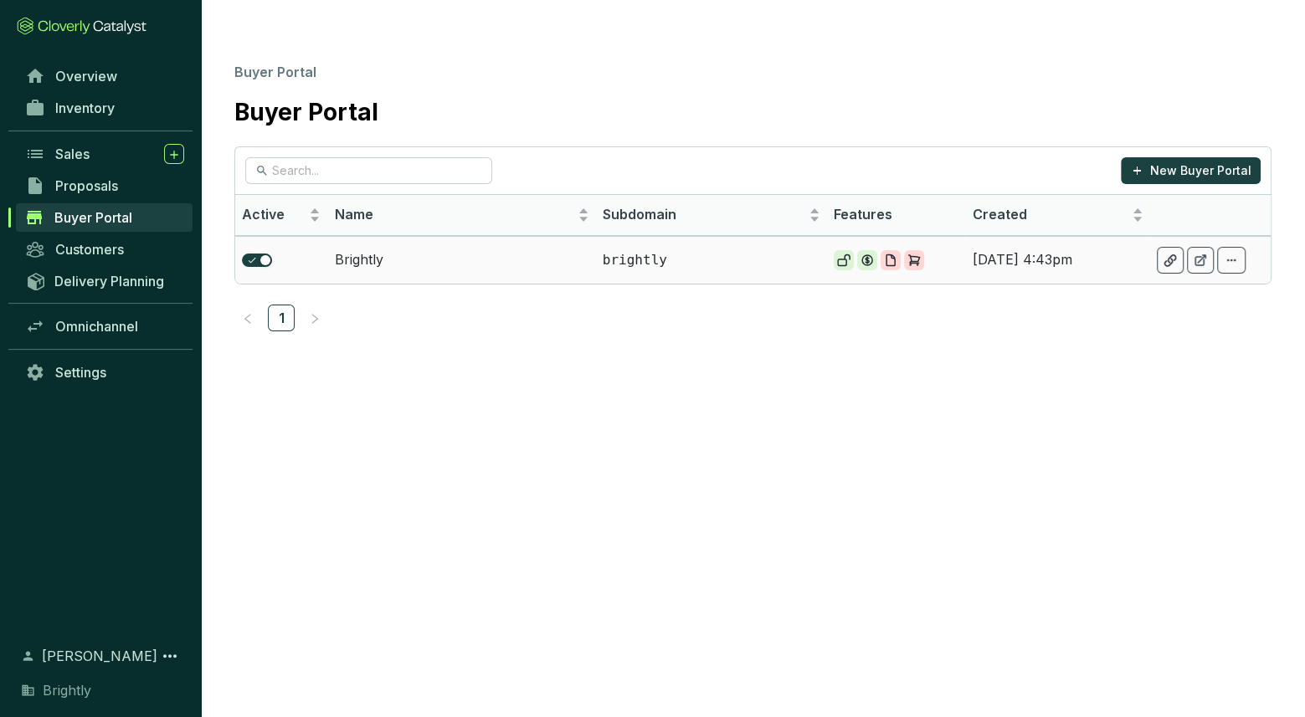
click at [755, 251] on p "brightly" at bounding box center [712, 260] width 218 height 18
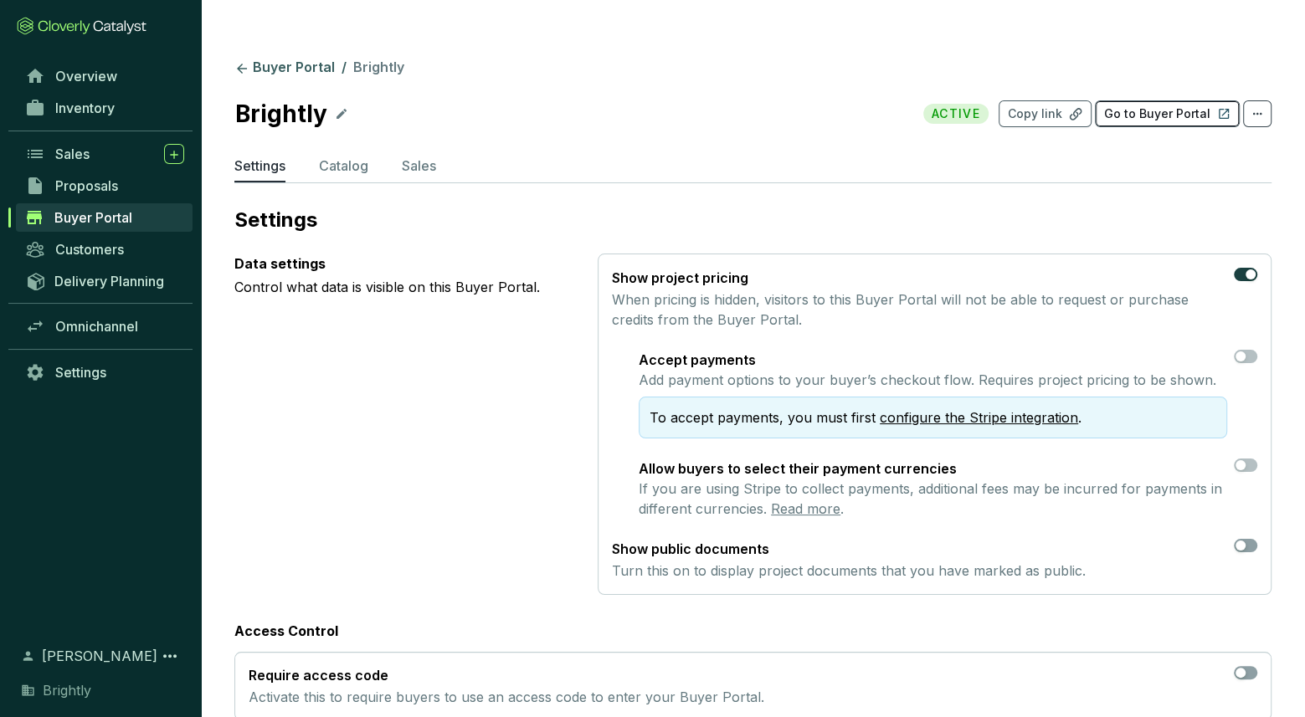
click at [1159, 105] on p "Go to Buyer Portal" at bounding box center [1157, 113] width 106 height 17
click at [100, 108] on span "Inventory" at bounding box center [84, 108] width 59 height 17
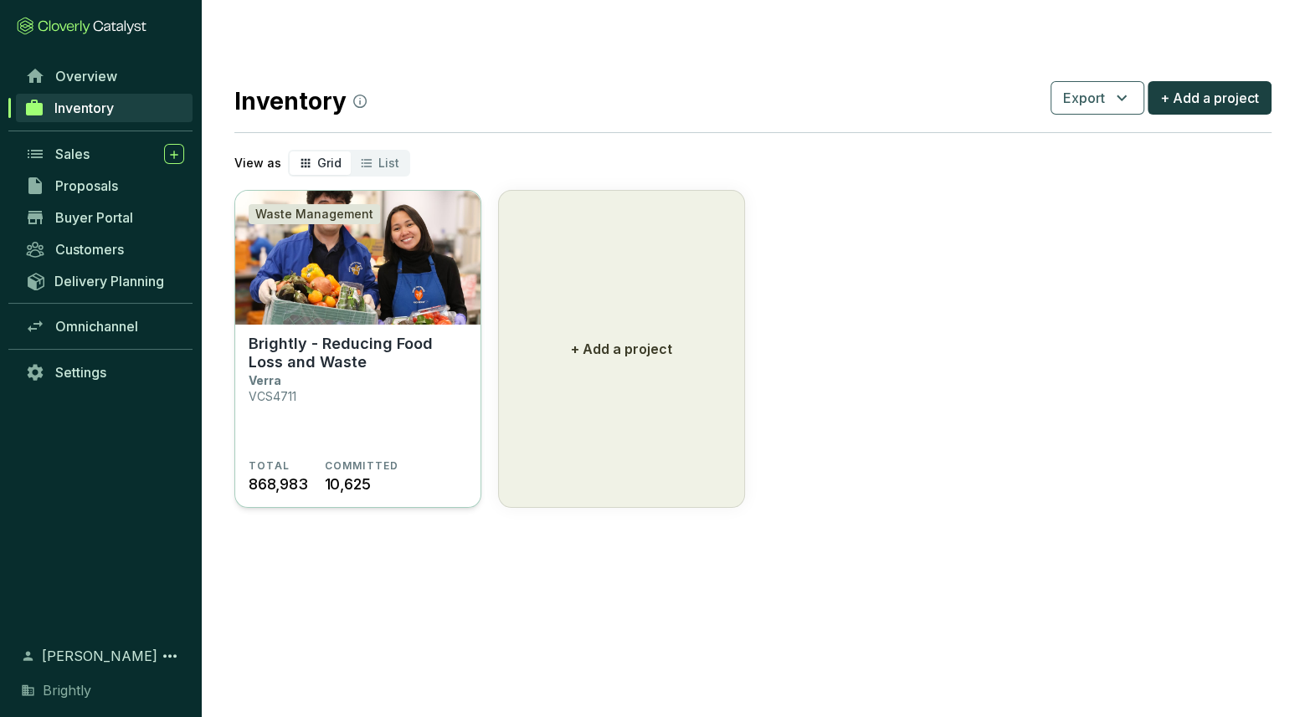
click at [388, 285] on img at bounding box center [357, 258] width 245 height 134
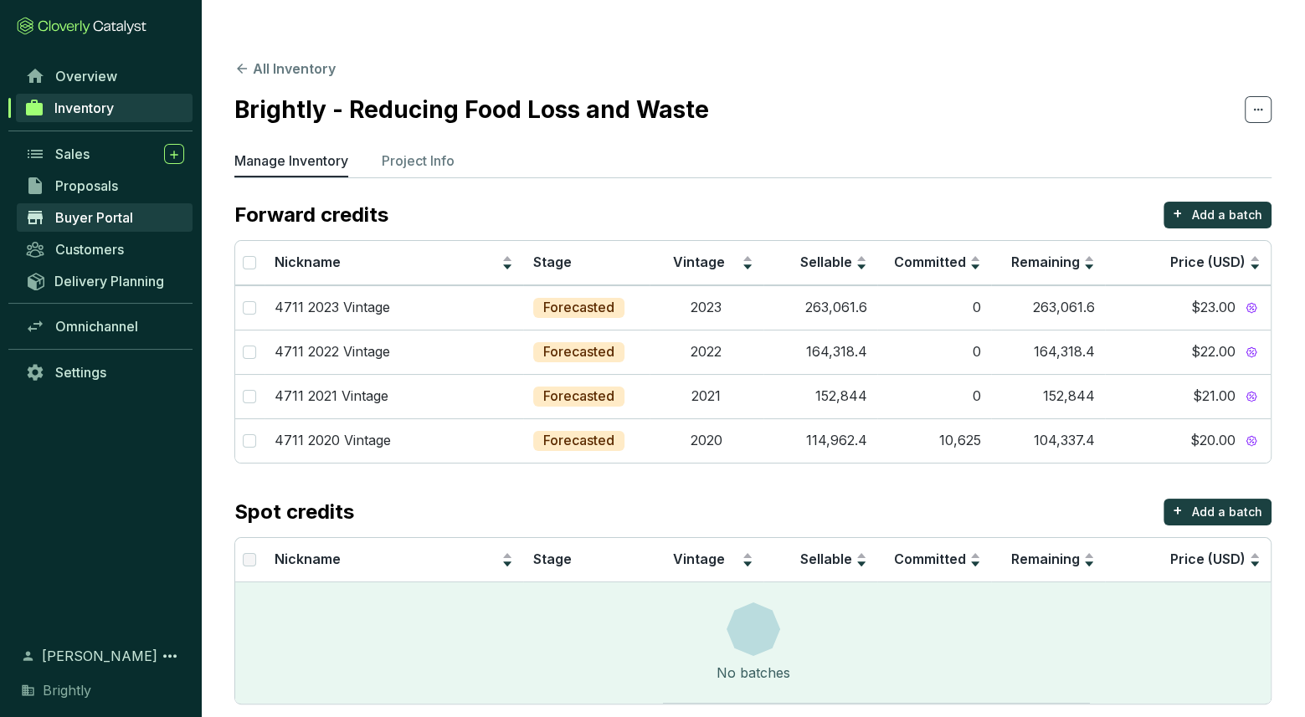
click at [131, 215] on span "Buyer Portal" at bounding box center [94, 217] width 78 height 17
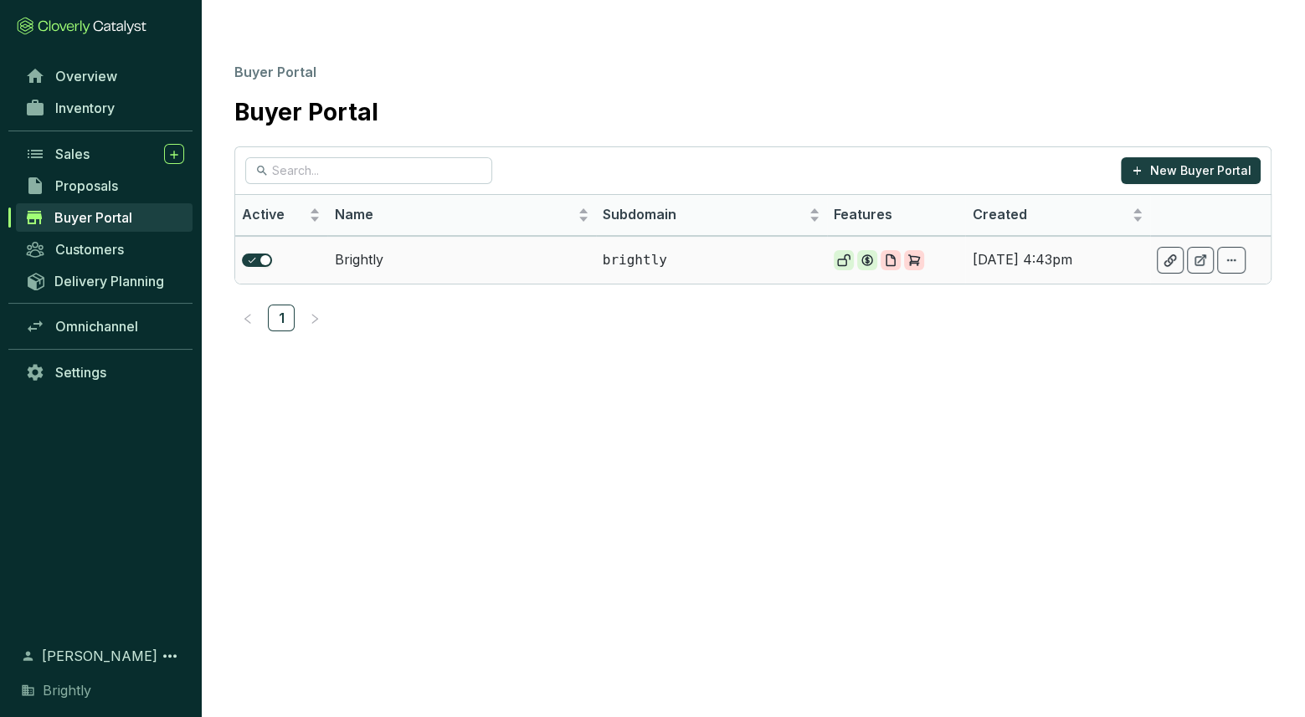
click at [429, 236] on td "Brightly" at bounding box center [461, 260] width 268 height 48
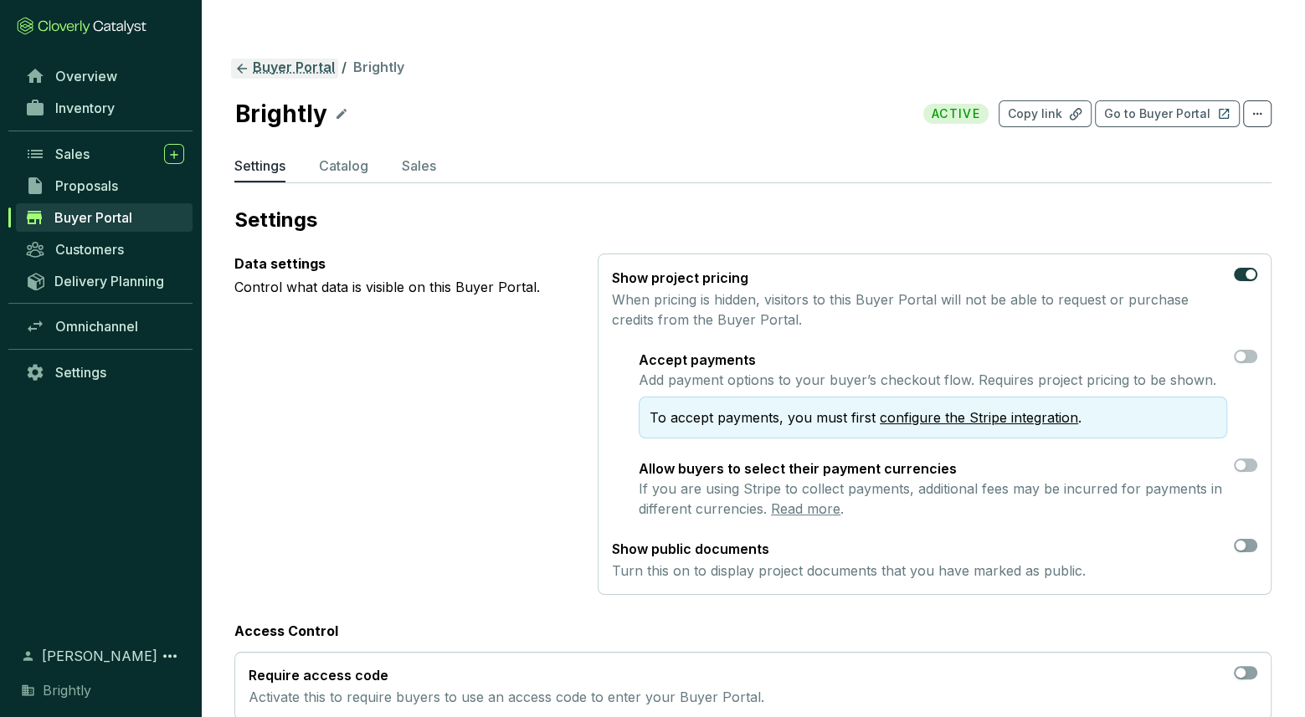
click at [295, 59] on link "Buyer Portal" at bounding box center [284, 69] width 107 height 20
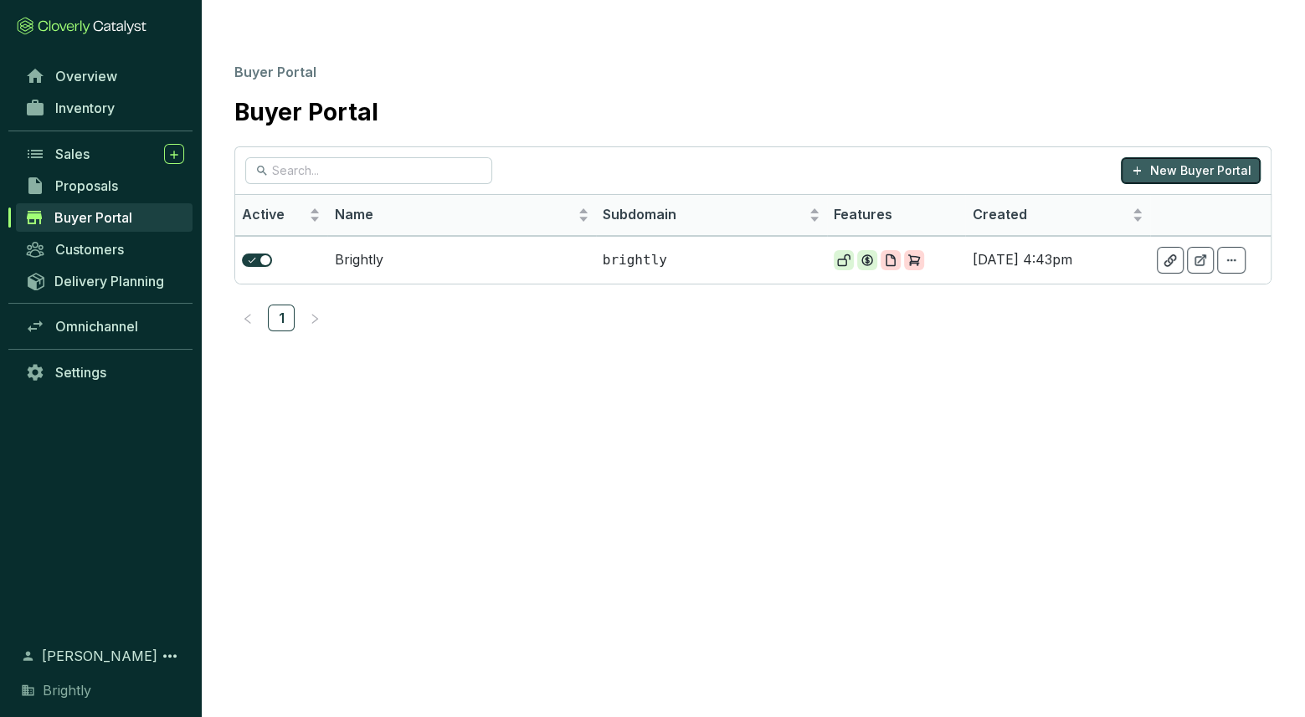
click at [1176, 162] on p "New Buyer Portal" at bounding box center [1200, 170] width 101 height 17
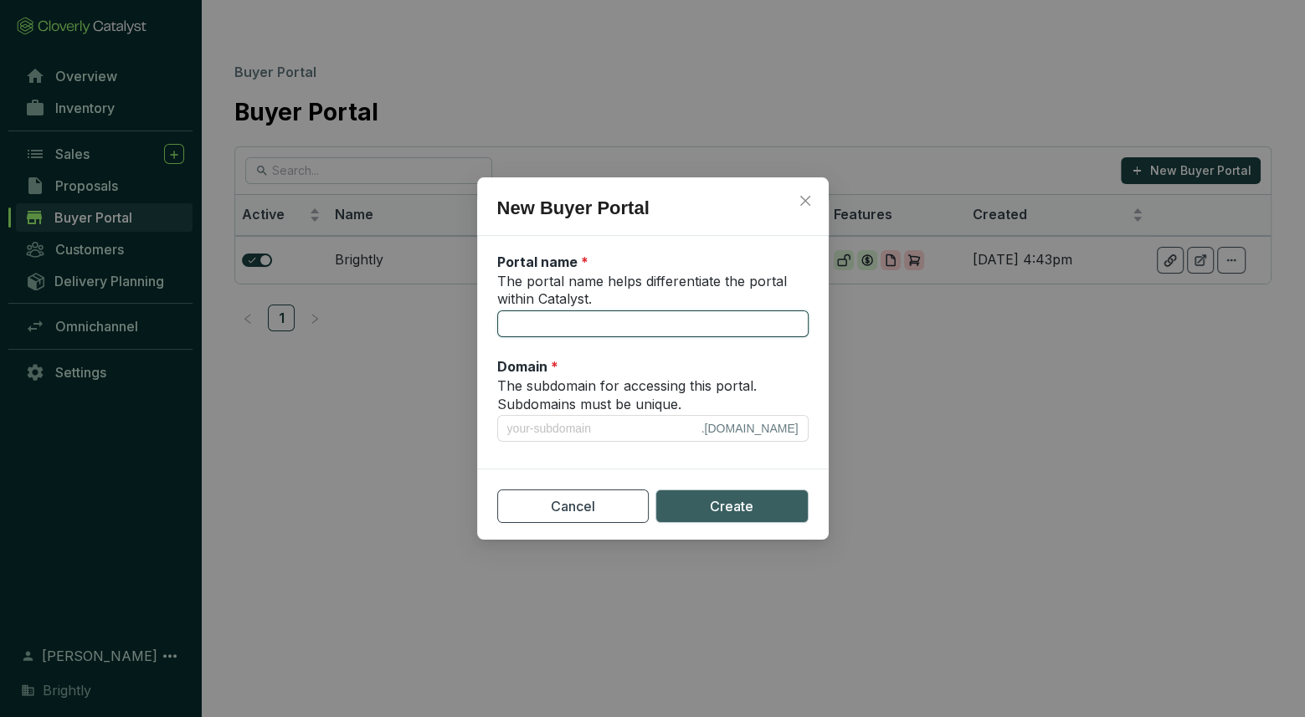
click at [595, 330] on input "The portal name helps differentiate the portal within Catalyst." at bounding box center [652, 324] width 311 height 27
type input "U"
type input "u"
type input "Up"
type input "up"
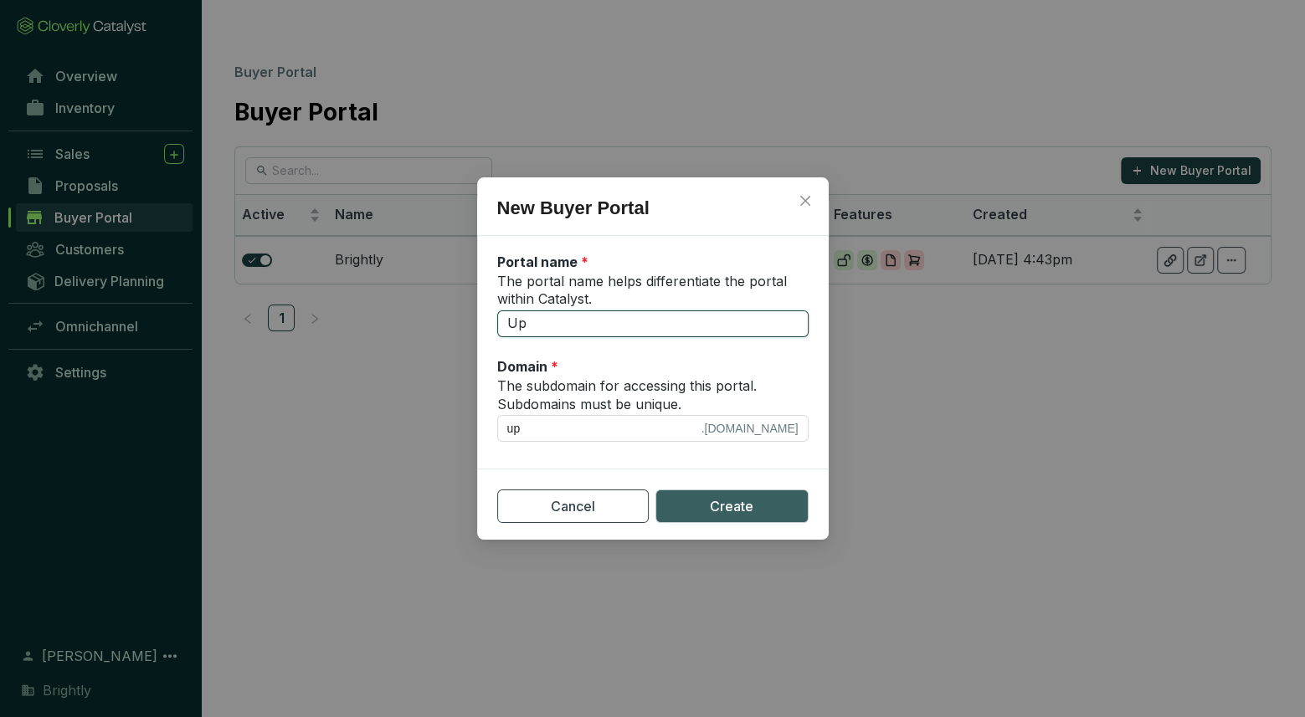
type input "Upd"
type input "upd"
type input "Upda"
type input "upda"
type input "Updat"
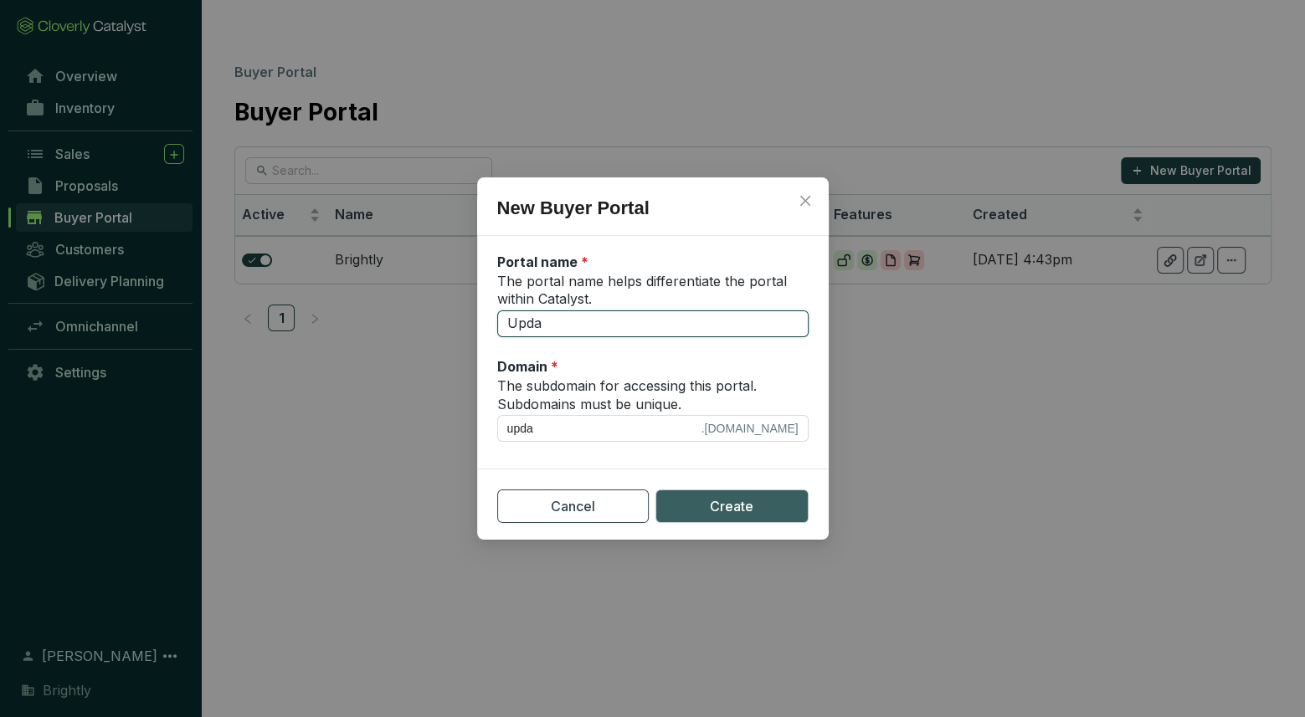
type input "updat"
type input "Update"
type input "update"
type input "Updated"
type input "updated"
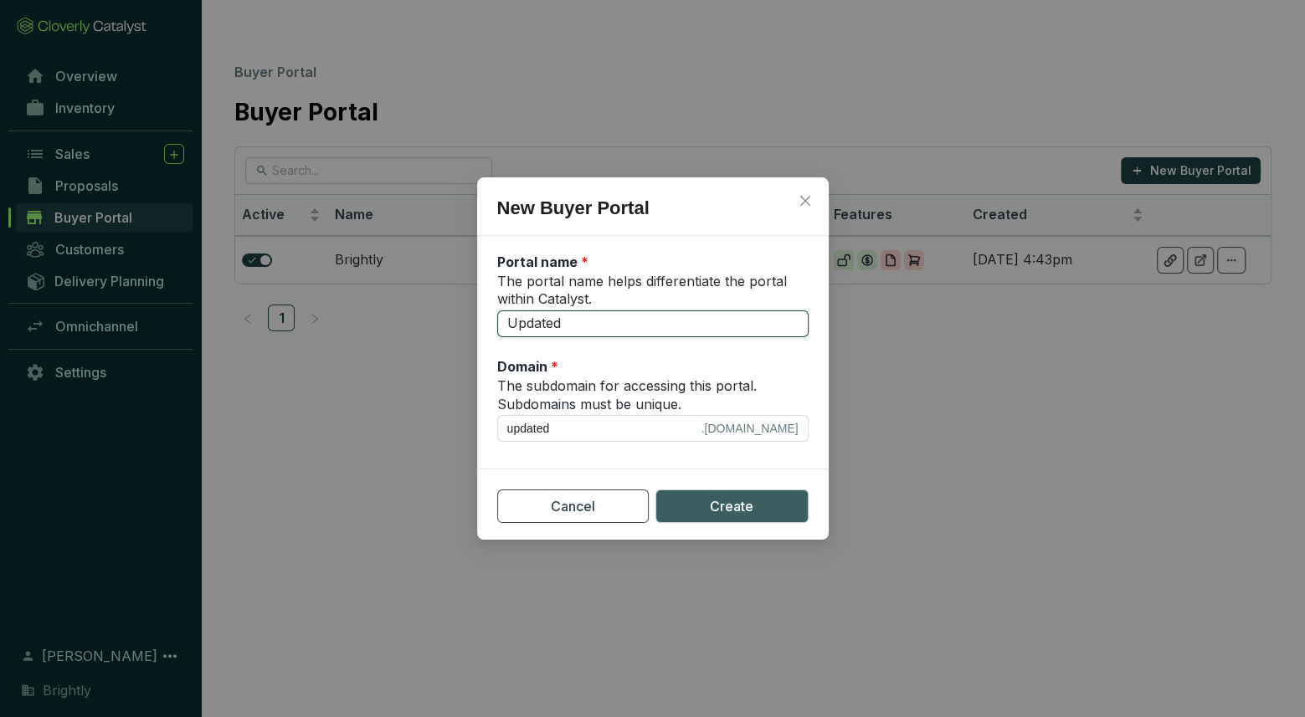
type input "Updated P"
type input "updated-p"
type input "Updated Pr"
type input "updated-pr"
type input "Updated Pri"
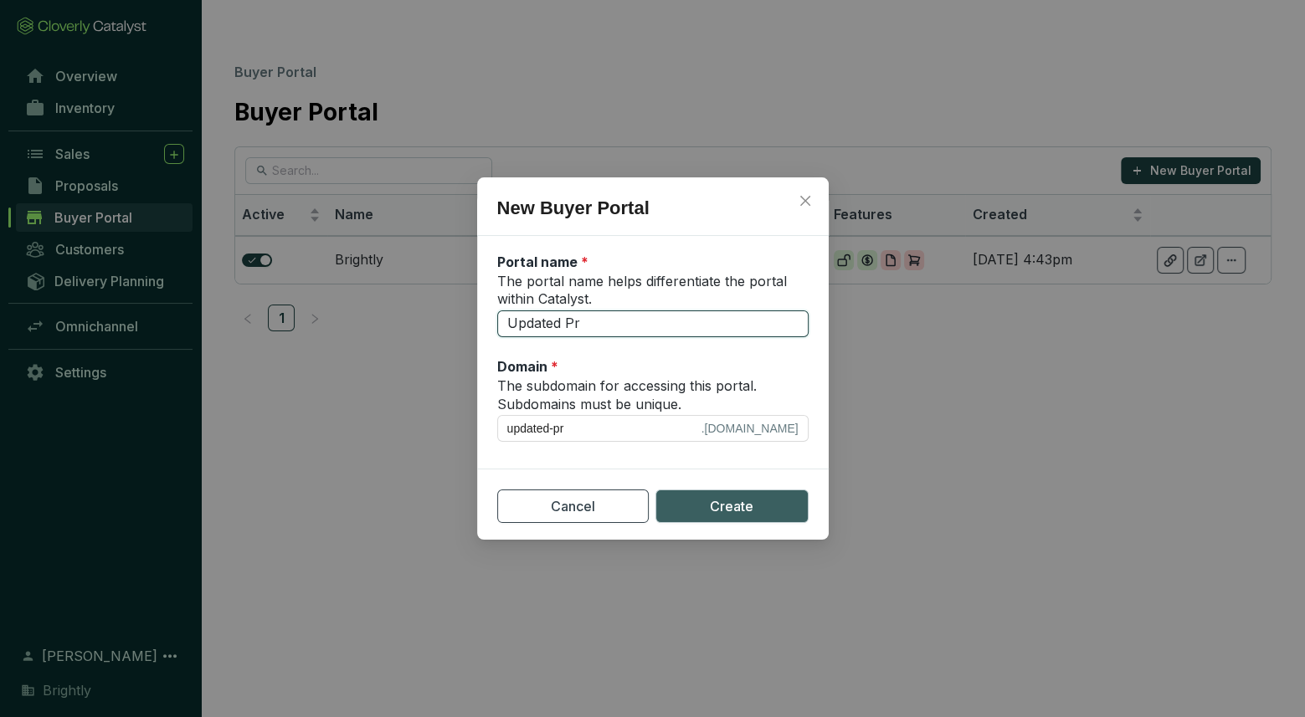
type input "updated-pri"
type input "Updated Pric"
type input "updated-pric"
type input "Updated Prici"
type input "updated-prici"
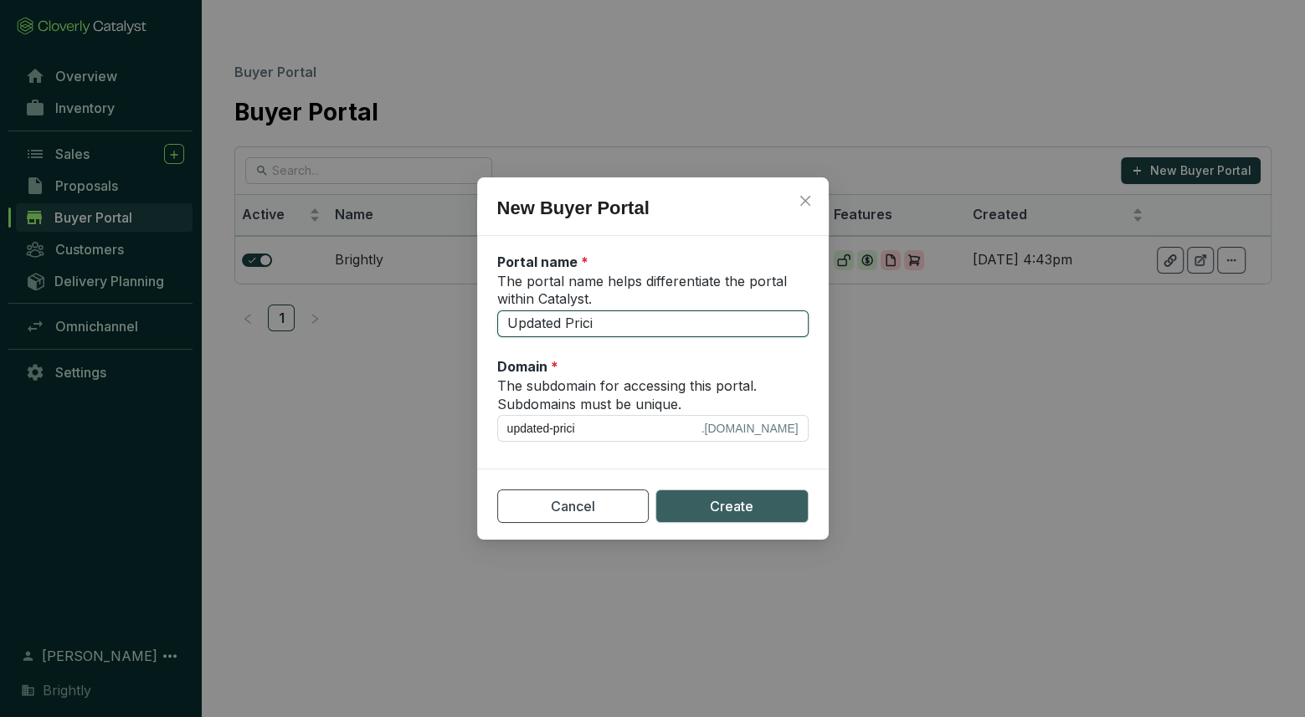
type input "Updated Pricin"
type input "updated-pricin"
type input "Updated Pricing"
type input "updated-pricing"
type input "Updated Pricing a"
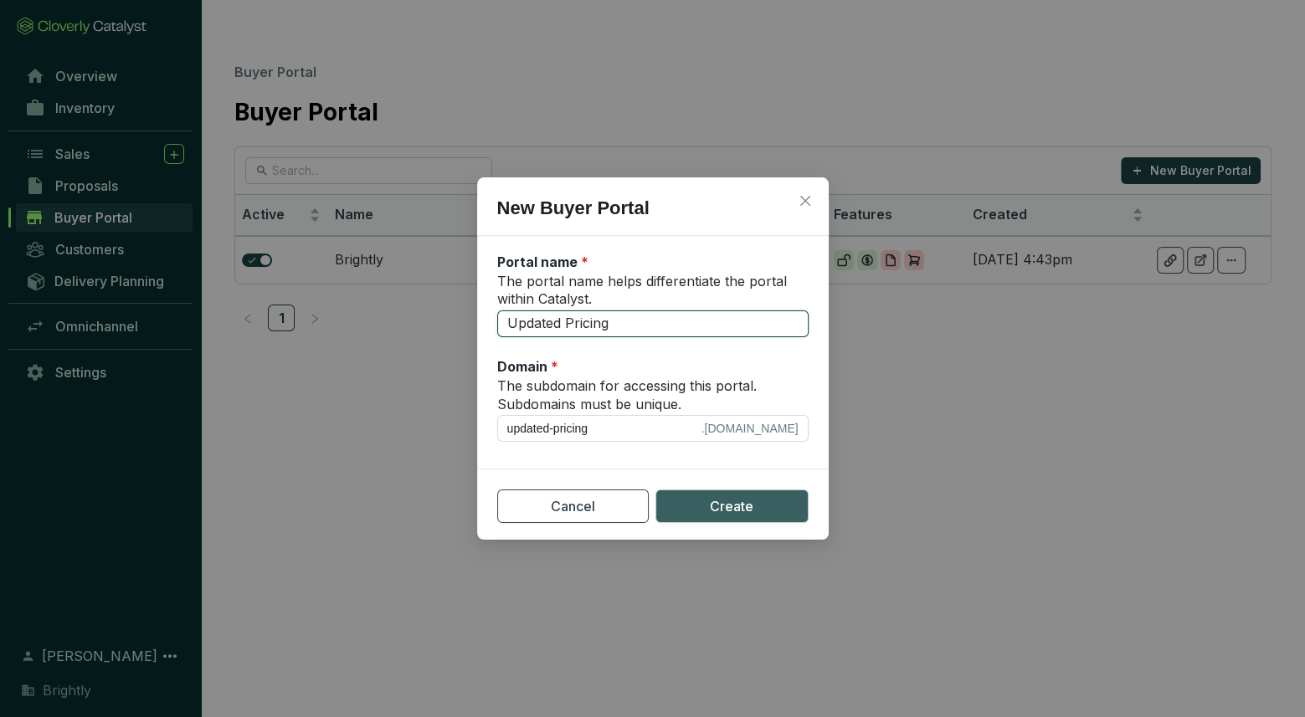
type input "updated-pricing-a"
type input "Updated Pricing an"
type input "updated-pricing-an"
type input "Updated Pricing and"
type input "updated-pricing-and"
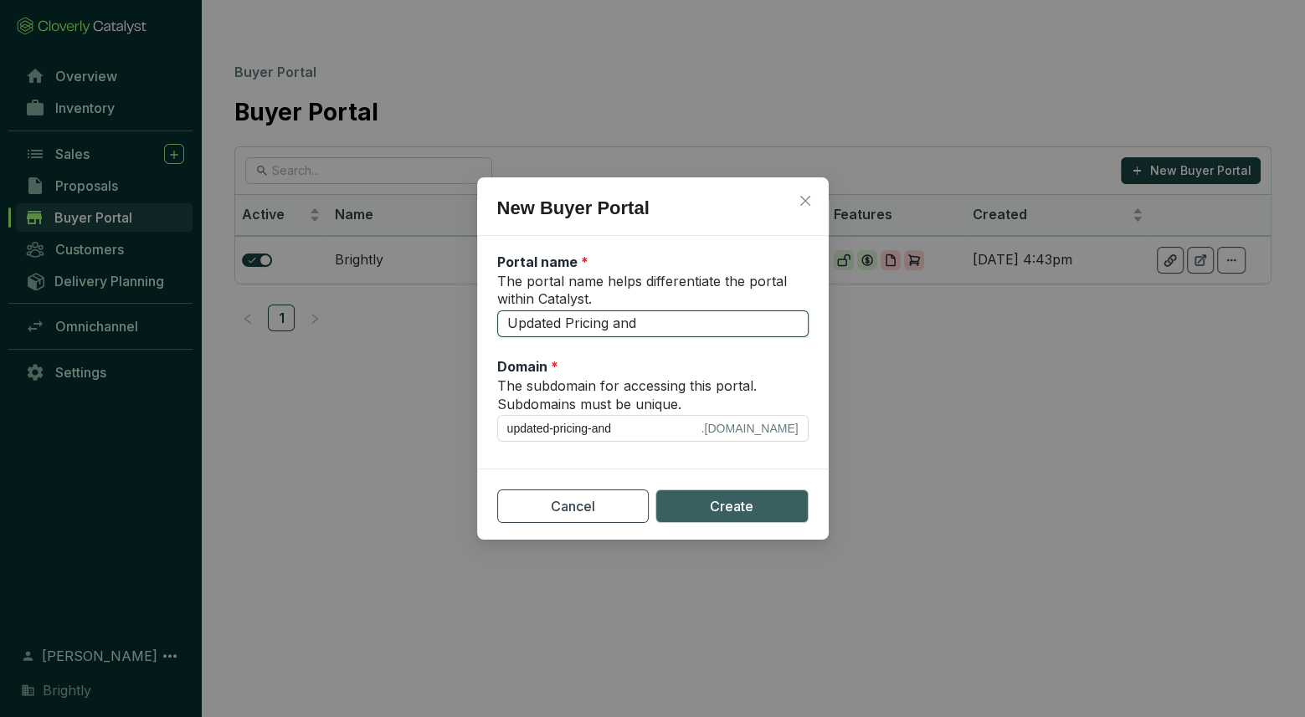
type input "Updated Pricing and C"
type input "updated-pricing-and-c"
type input "Updated Pricing and Ca"
type input "updated-pricing-and-ca"
type input "Updated Pricing and Cal"
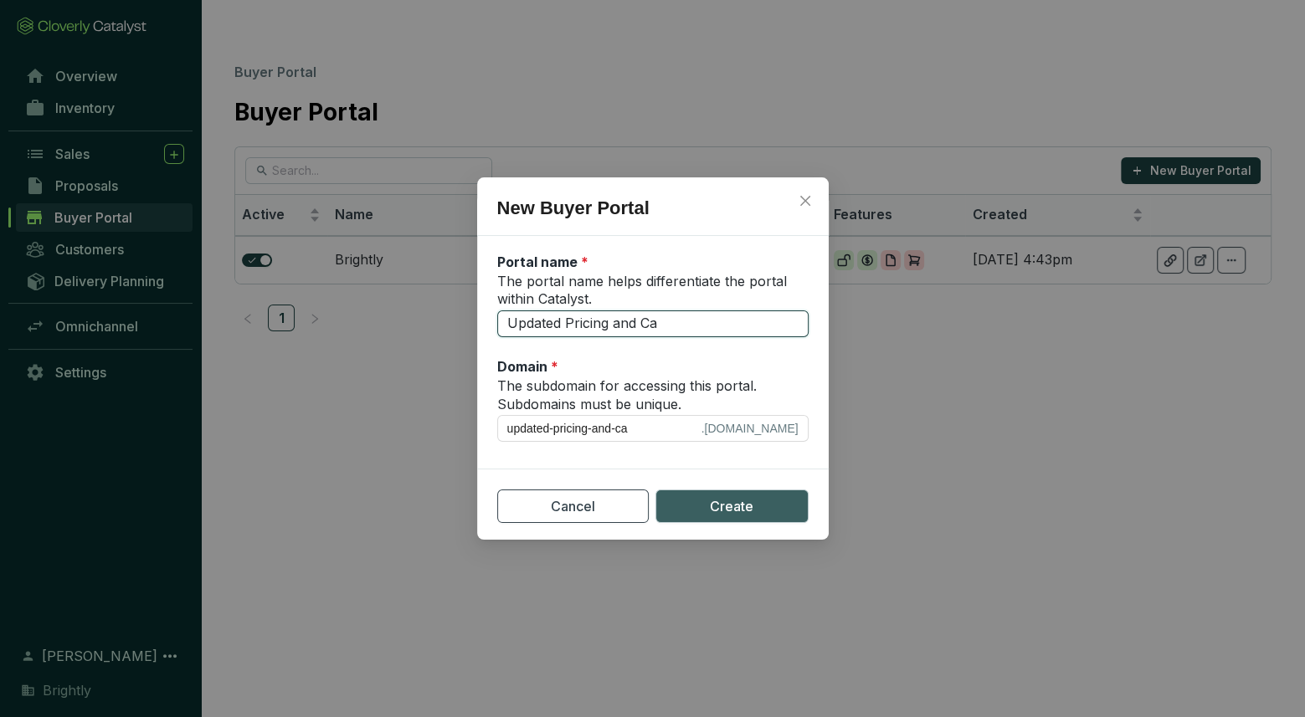
type input "updated-pricing-and-cal"
type input "Updated Pricing and Call"
type input "updated-pricing-and-call"
type input "Updated Pricing and Callu"
type input "updated-pricing-and-callu"
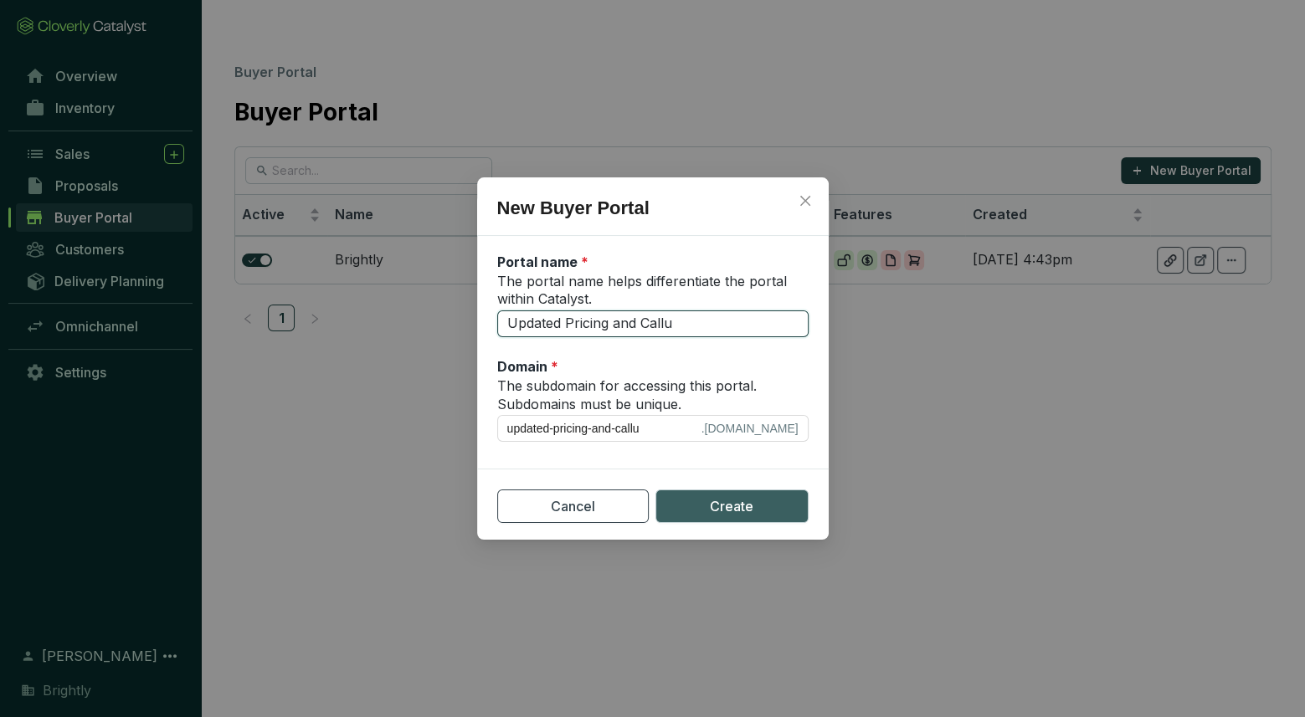
type input "Updated Pricing and Callum"
type input "updated-pricing-and-callum"
type input "Updated Pricing and Callum F"
type input "updated-pricing-and-callum-f"
type input "Updated Pricing and Callum Fe"
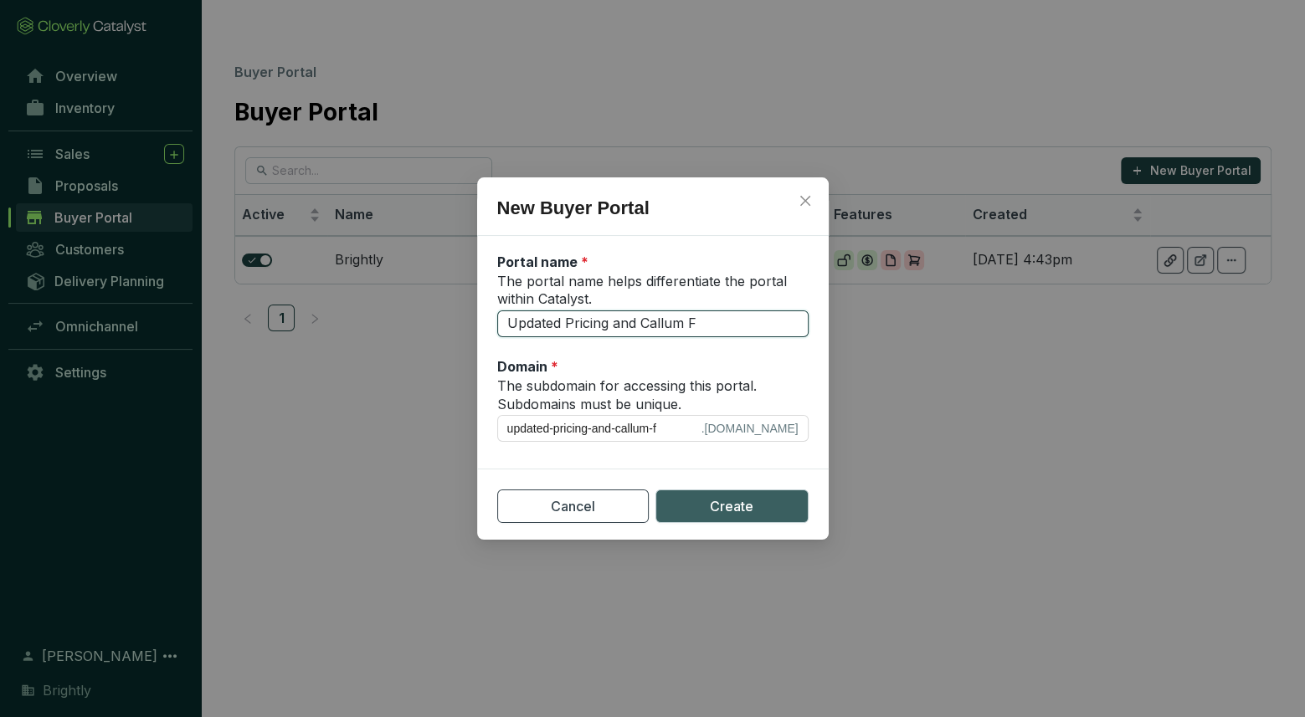
type input "updated-pricing-and-callum-fe"
type input "Updated Pricing and Callum Fee"
type input "updated-pricing-and-callum-fee"
type input "Updated Pricing and Callum Feed"
type input "updated-pricing-and-callum-feed"
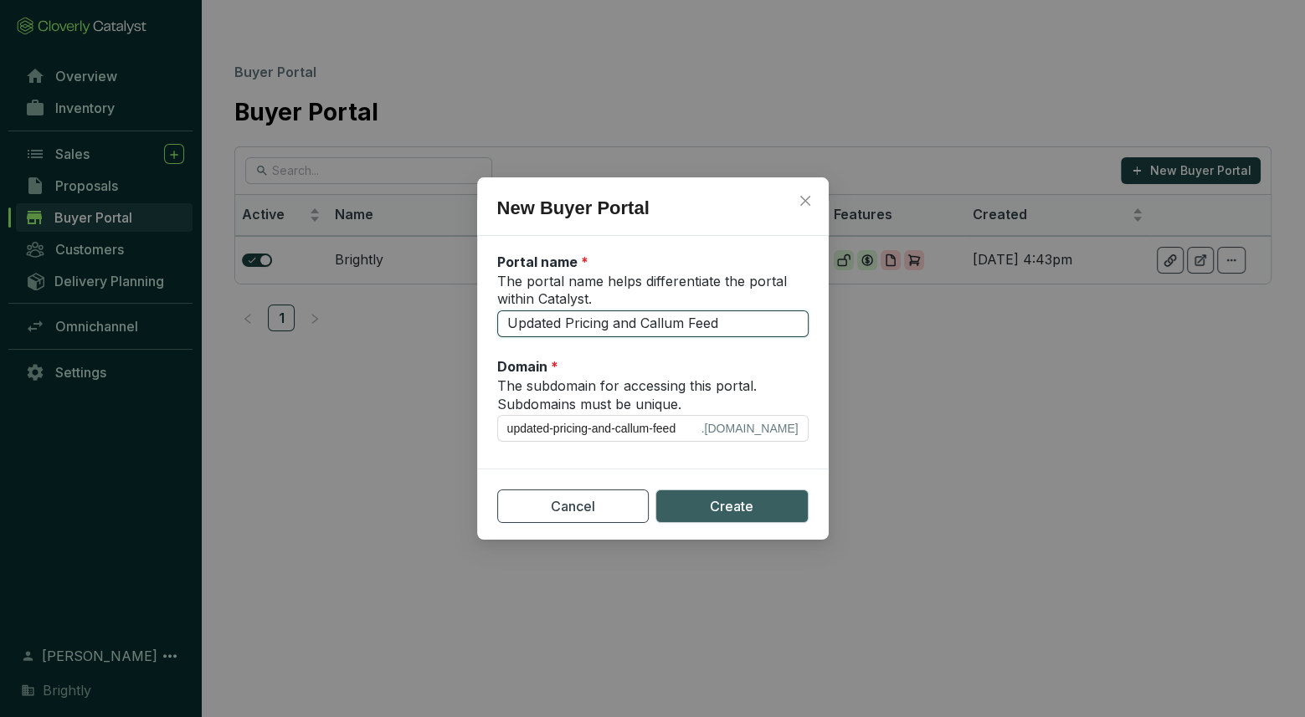
type input "Updated Pricing and Callum Feedb"
type input "updated-pricing-and-callum-feedb"
type input "Updated Pricing and Callum Feedba"
type input "updated-pricing-and-callum-feedba"
type input "Updated Pricing and Callum Feedbac"
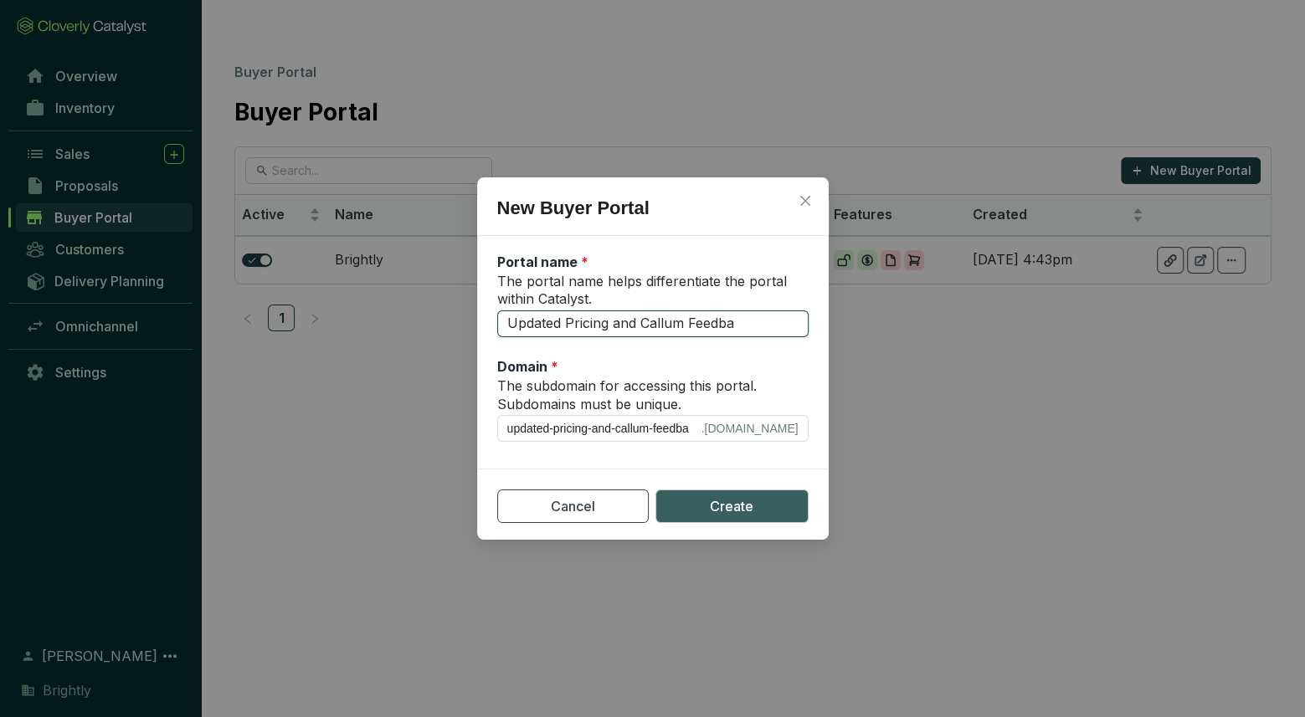
type input "updated-pricing-and-callum-feedbac"
type input "Updated Pricing and Callum Feedback"
type input "updated-pricing-and-callum-feedback"
type input "Updated Pricing and Callum Feedback (8"
type input "updated-pricing-and-callum-feedback-8"
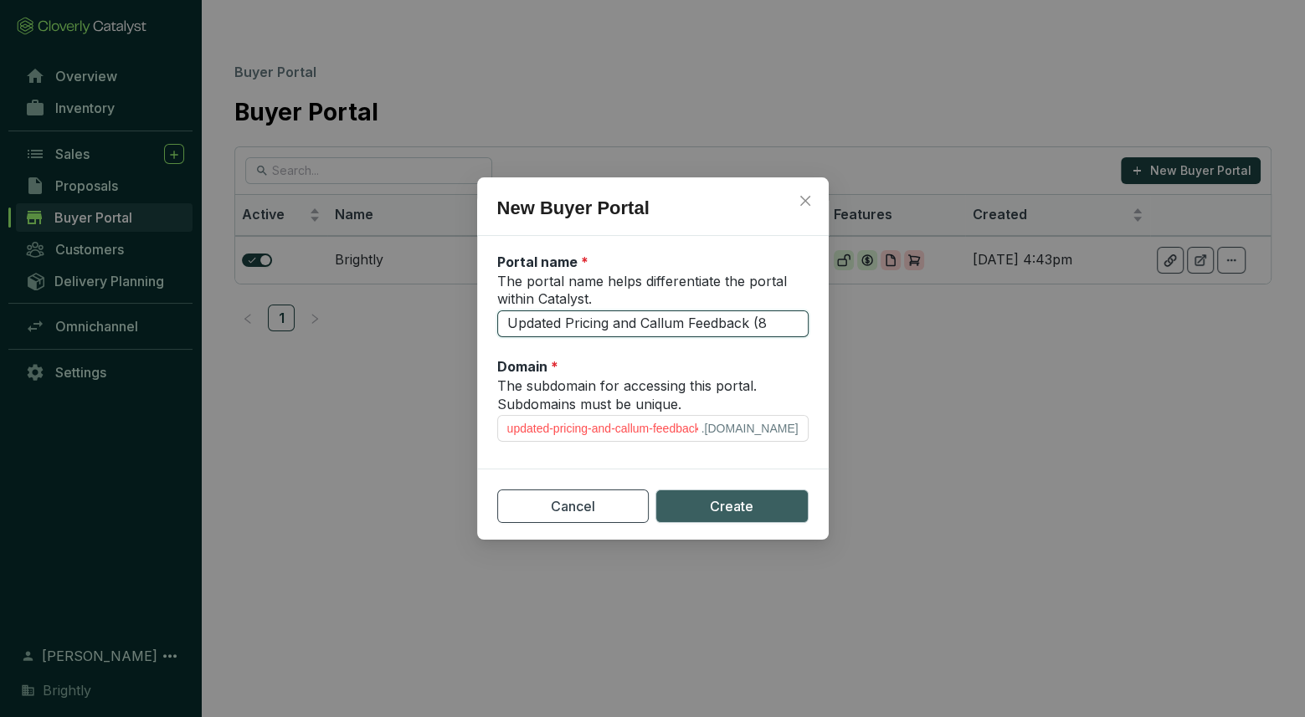
type input "Updated Pricing and Callum Feedback (8_"
type input "updated-pricing-and-callum-feedback-8_"
type input "Updated Pricing and Callum Feedback (8_2"
type input "updated-pricing-and-callum-feedback-8_2"
type input "Updated Pricing and Callum Feedback (8_26"
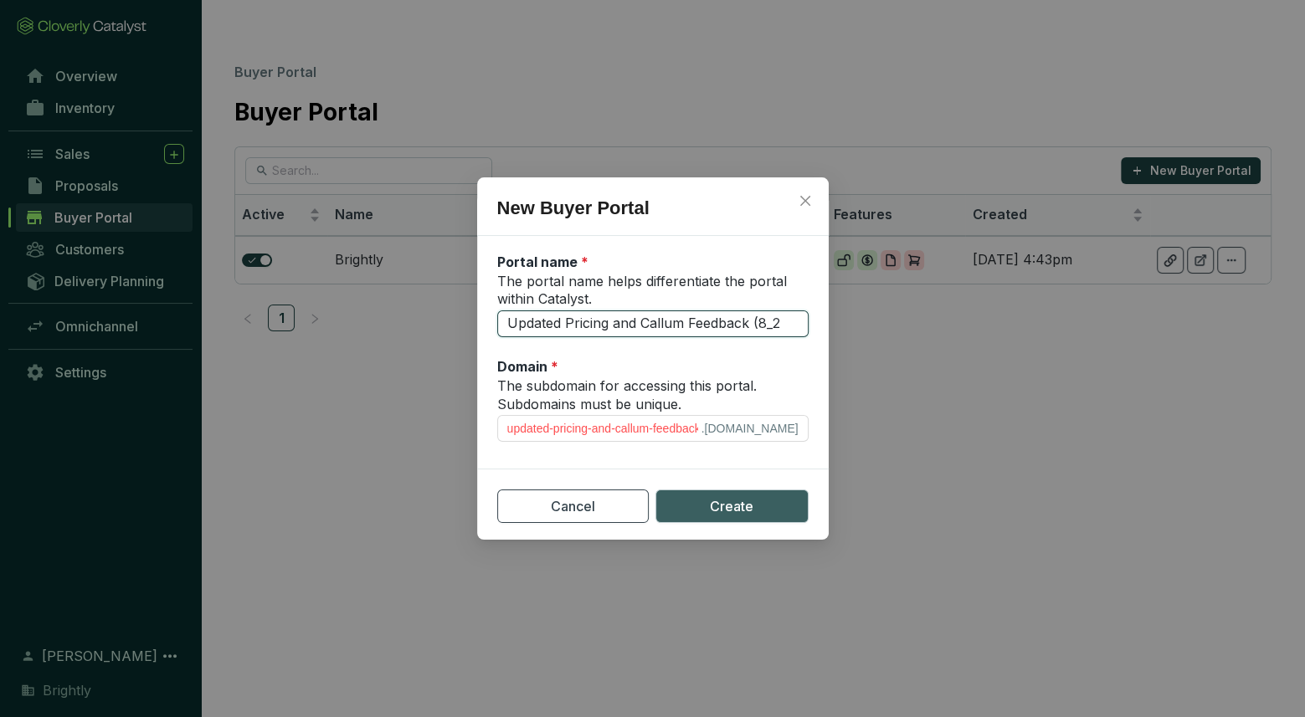
type input "updated-pricing-and-callum-feedback-8_26"
type input "Updated Pricing and Callum Feedback (8_26_"
type input "updated-pricing-and-callum-feedback-8_26_"
type input "Updated Pricing and Callum Feedback (8_26_2"
type input "updated-pricing-and-callum-feedback-8_26_2"
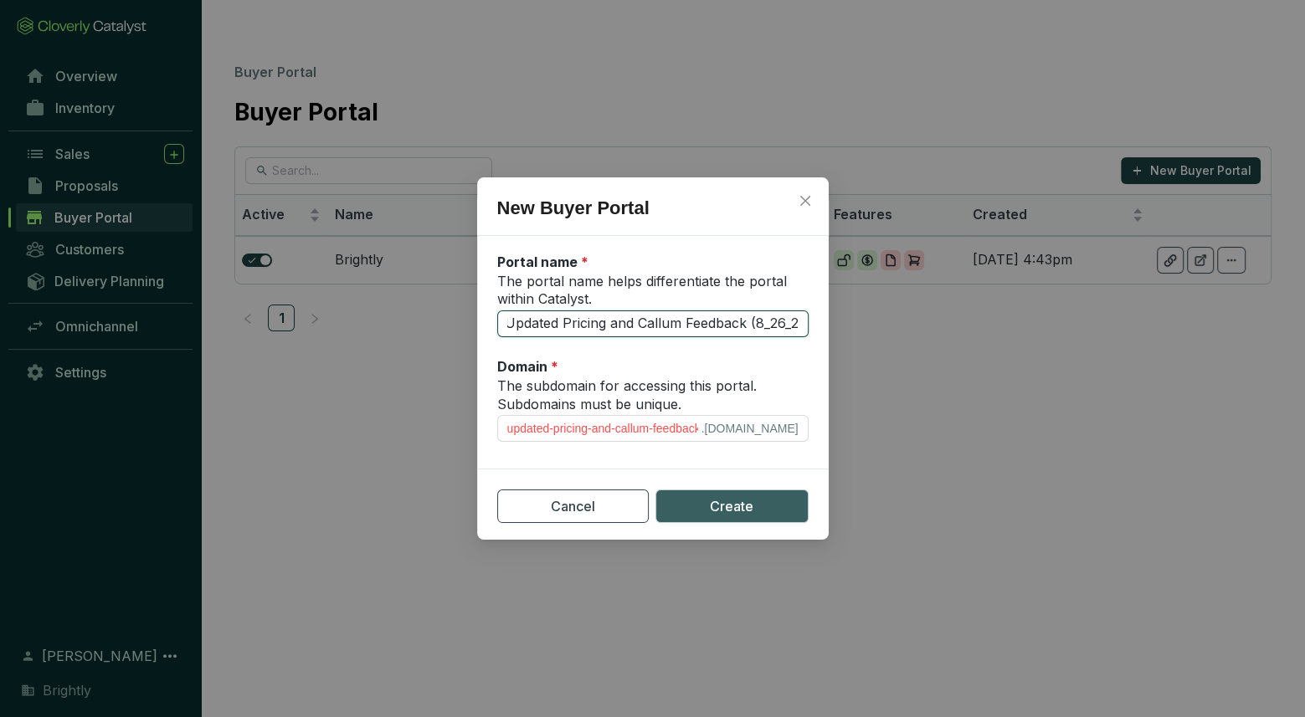
type input "Updated Pricing and Callum Feedback (8_26_25"
type input "updated-pricing-and-callum-feedback-8_26_25"
click at [695, 513] on button "Create" at bounding box center [731, 506] width 153 height 33
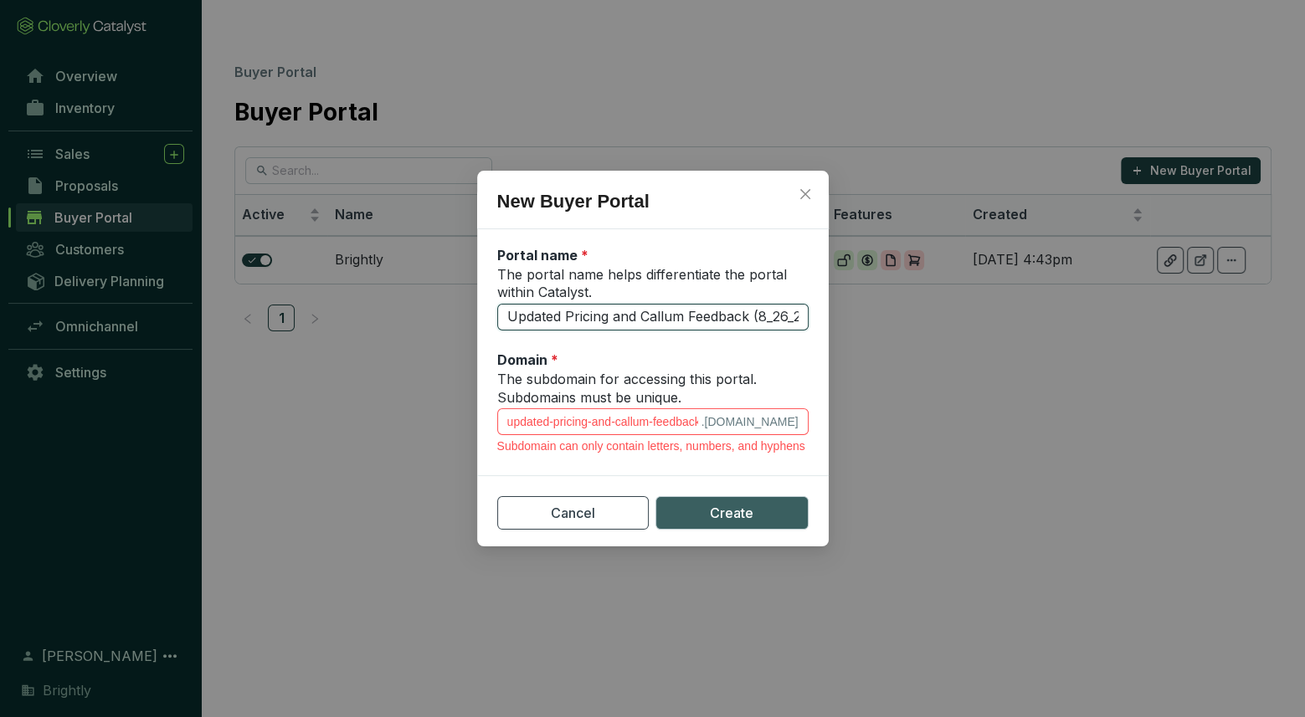
click at [770, 311] on input "Updated Pricing and Callum Feedback (8_26_25)" at bounding box center [652, 317] width 311 height 27
type input "Updated Pricing and Callum Feedback (826_25)"
type input "updated-pricing-and-callum-feedback-826_25"
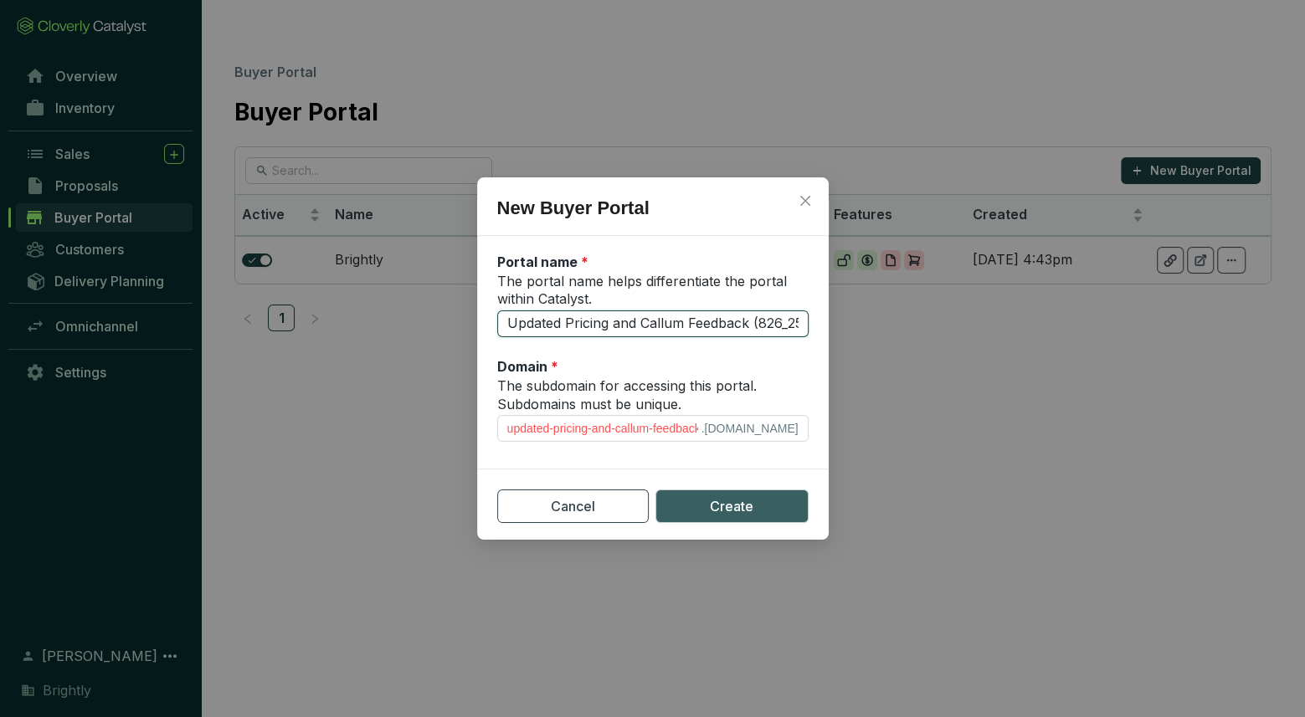
type input "Updated Pricing and Callum Feedback (8-26_25)"
type input "updated-pricing-and-callum-feedback-8-26_25"
type input "Updated Pricing and Callum Feedback (8-2625)"
type input "updated-pricing-and-callum-feedback-8-2625"
type input "Updated Pricing and Callum Feedback (8-26-25)"
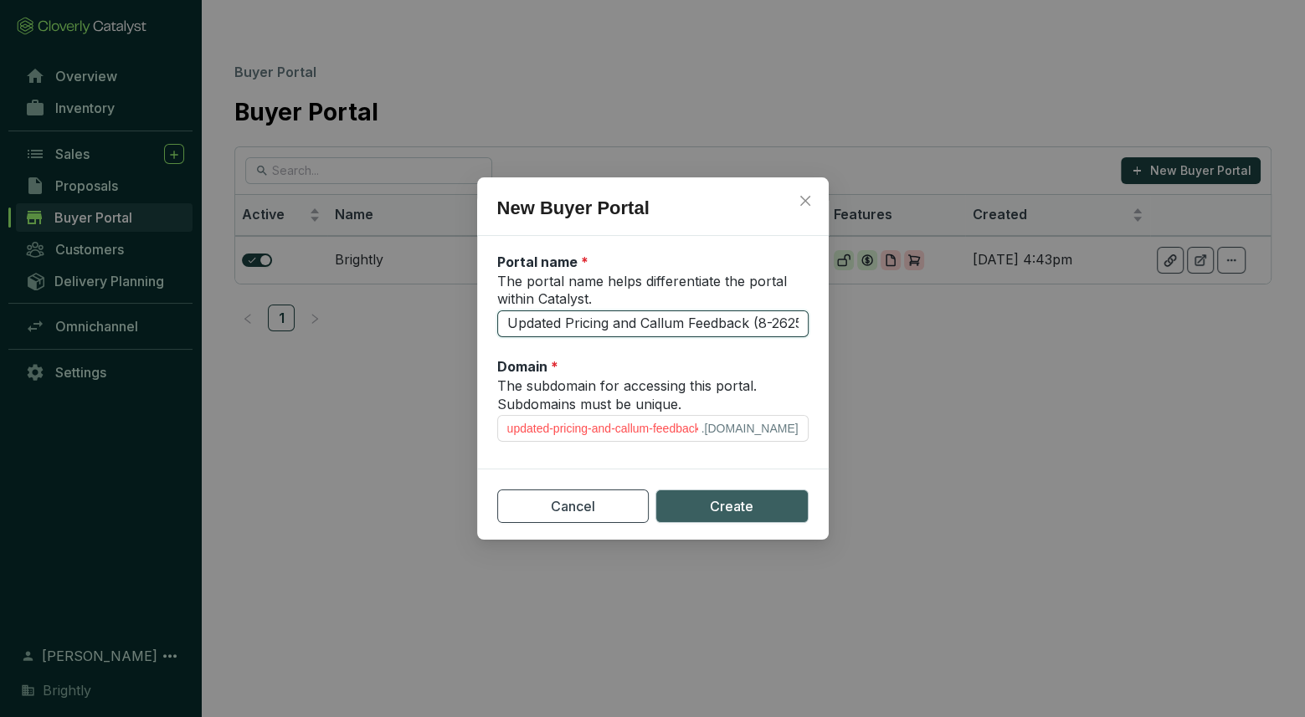
type input "updated-pricing-and-callum-feedback-8-26-25"
type input "Updated Pricing and Callum Feedback (8-26-25)"
click at [730, 501] on span "Create" at bounding box center [732, 506] width 44 height 21
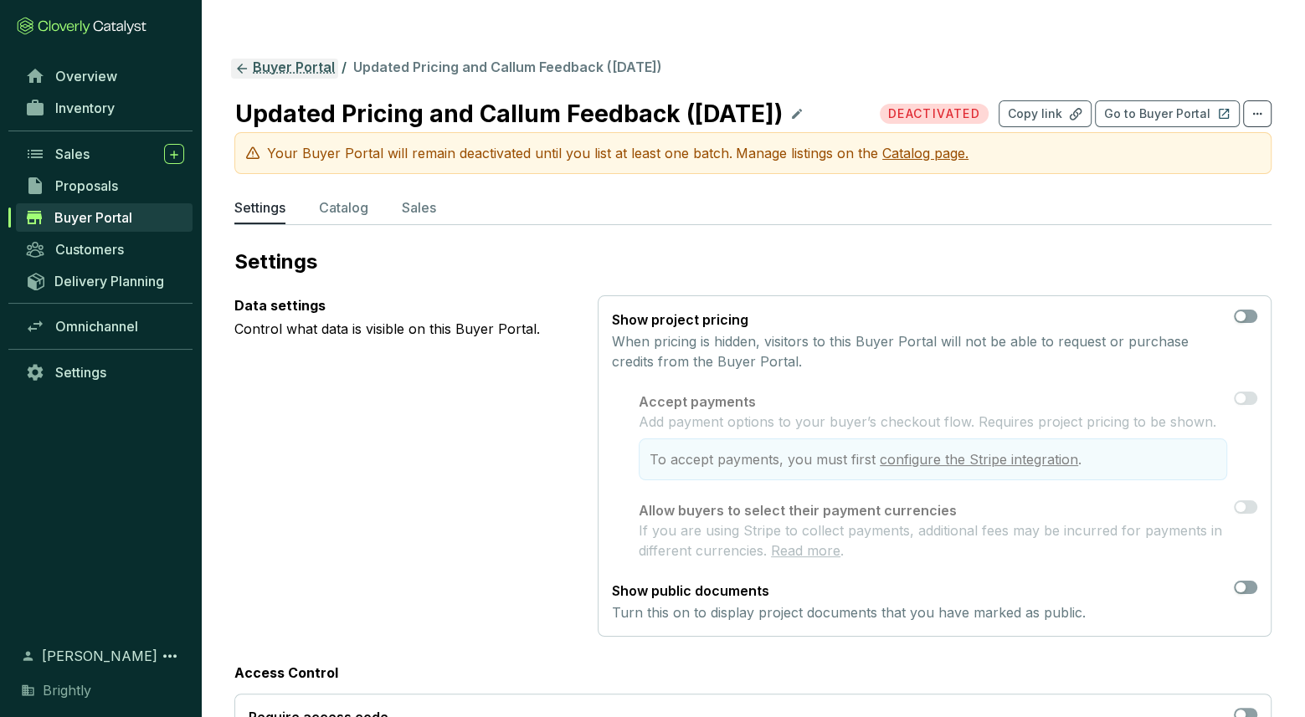
click at [314, 59] on link "Buyer Portal" at bounding box center [284, 69] width 107 height 20
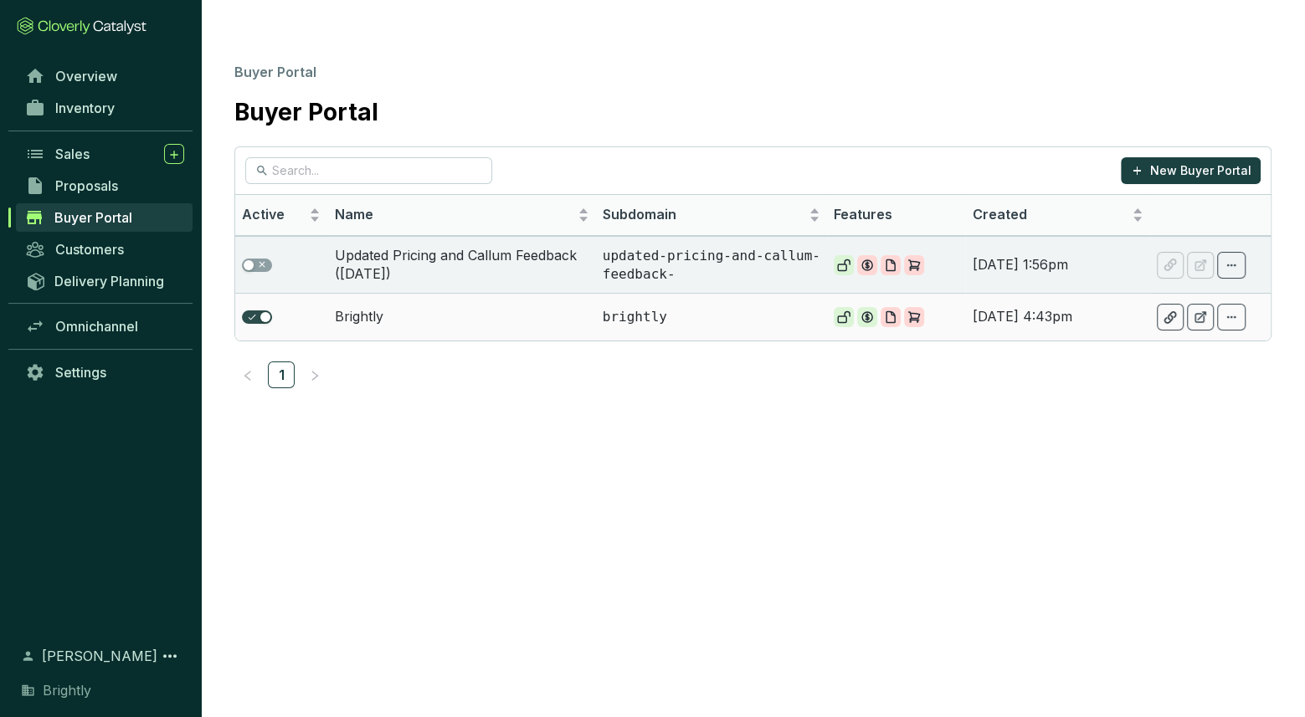
click at [266, 312] on div "button" at bounding box center [265, 317] width 10 height 10
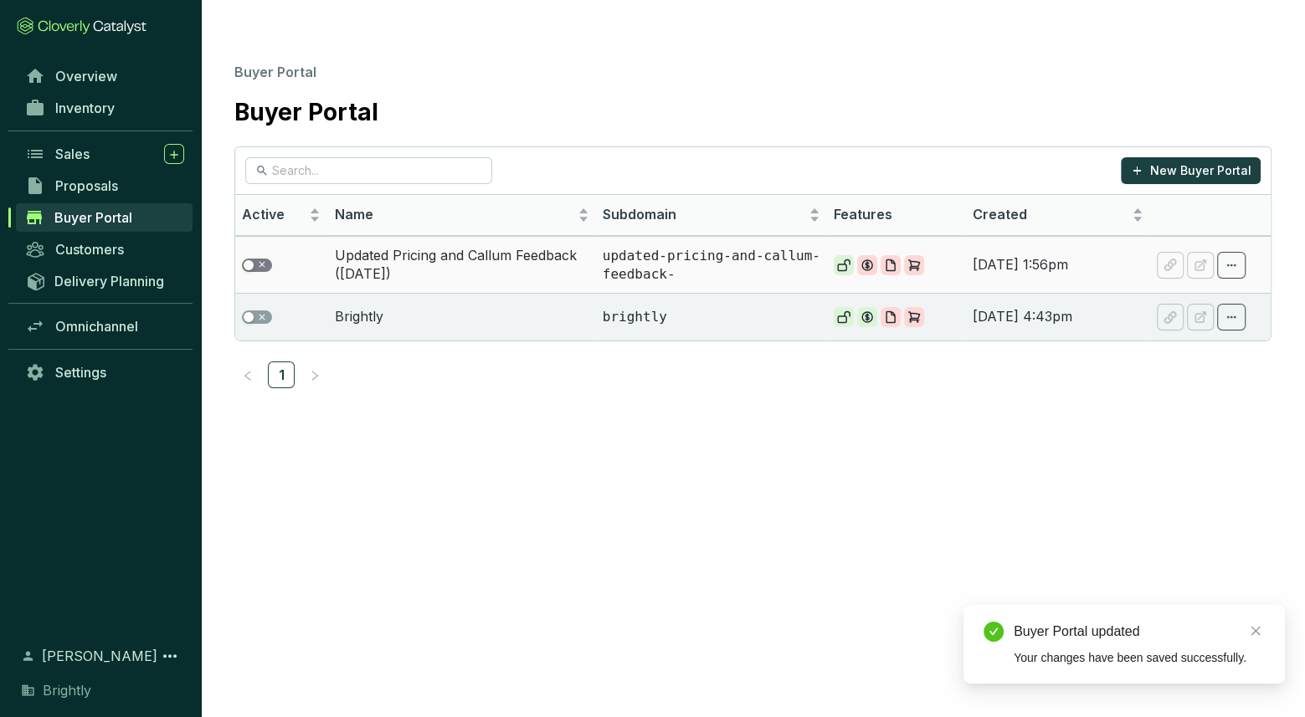
click at [255, 259] on span "button" at bounding box center [257, 265] width 30 height 13
click at [658, 247] on p "updated-pricing-and-callum-feedback-" at bounding box center [712, 265] width 218 height 36
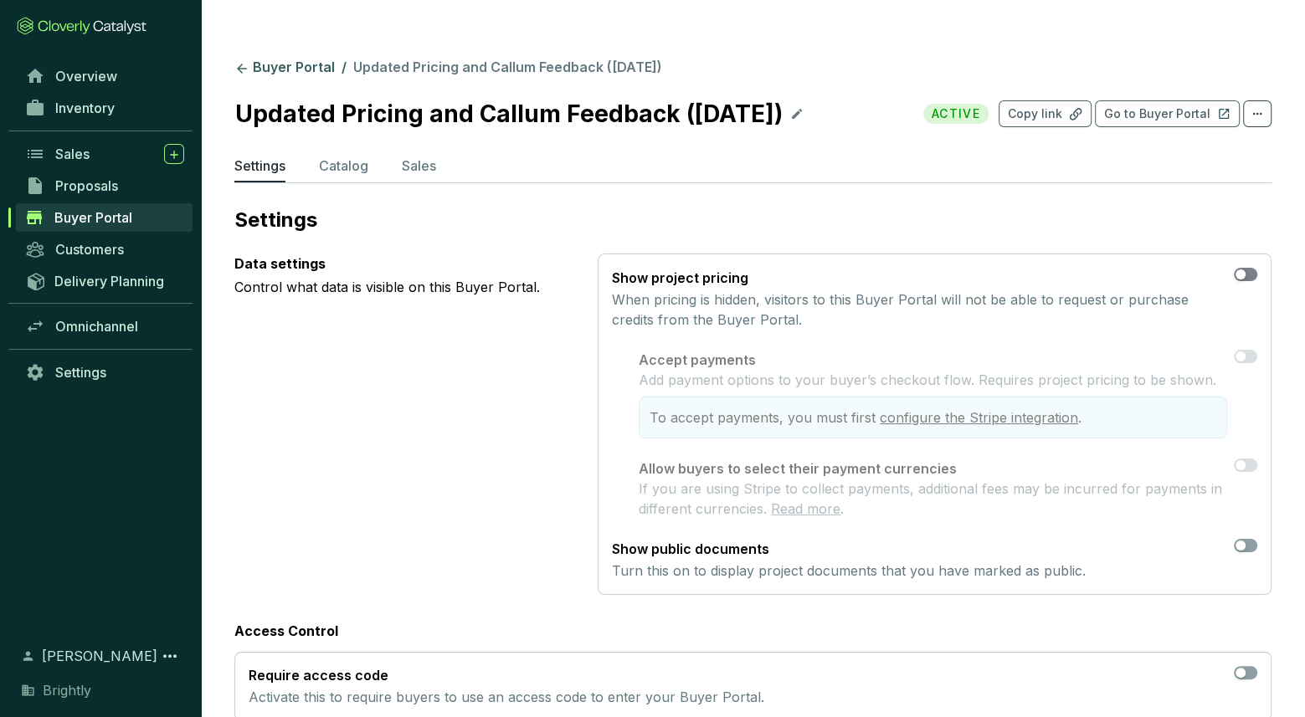
click at [1246, 268] on button "button" at bounding box center [1245, 274] width 23 height 13
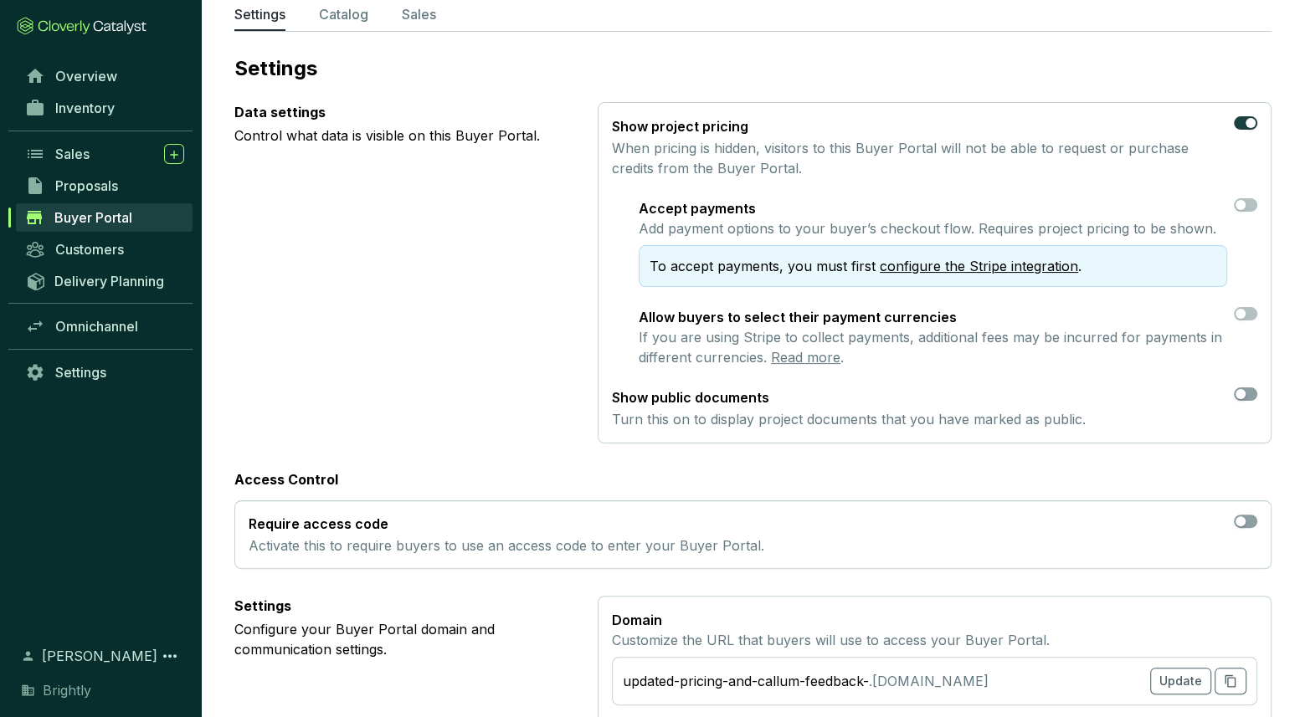
scroll to position [153, 0]
click at [1254, 386] on span "button" at bounding box center [1245, 392] width 23 height 13
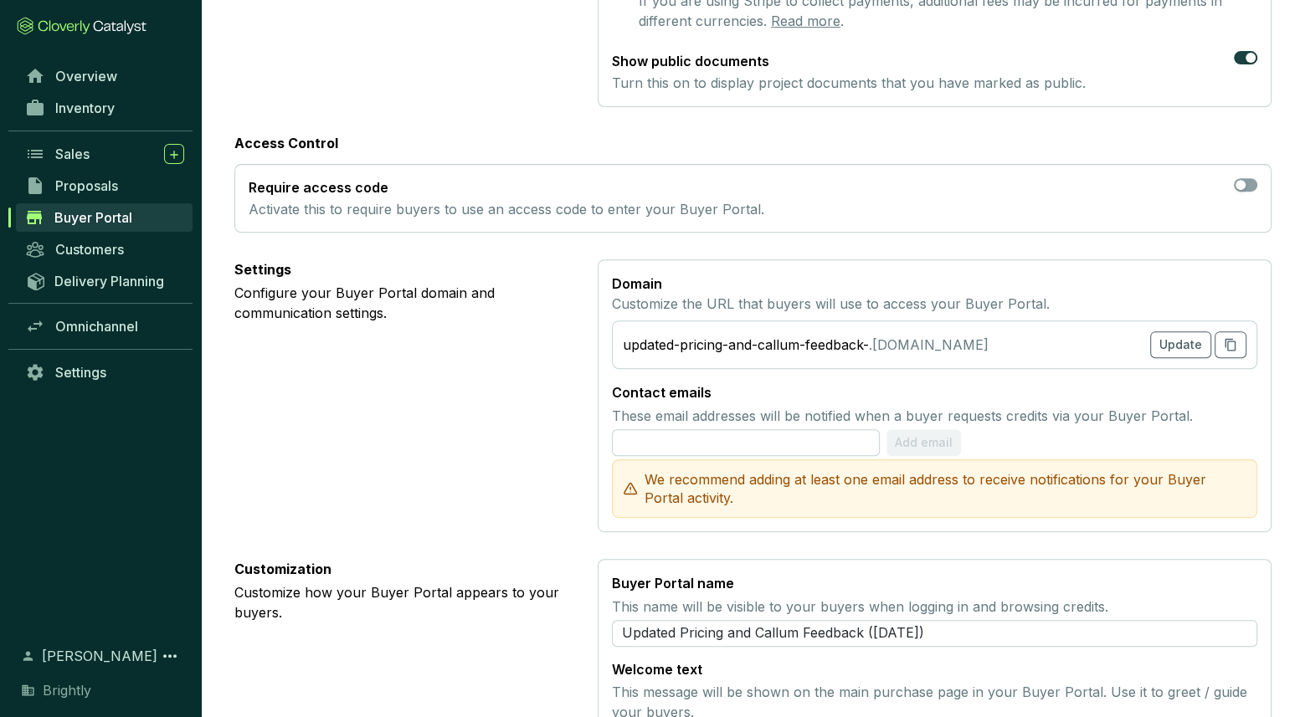
scroll to position [492, 0]
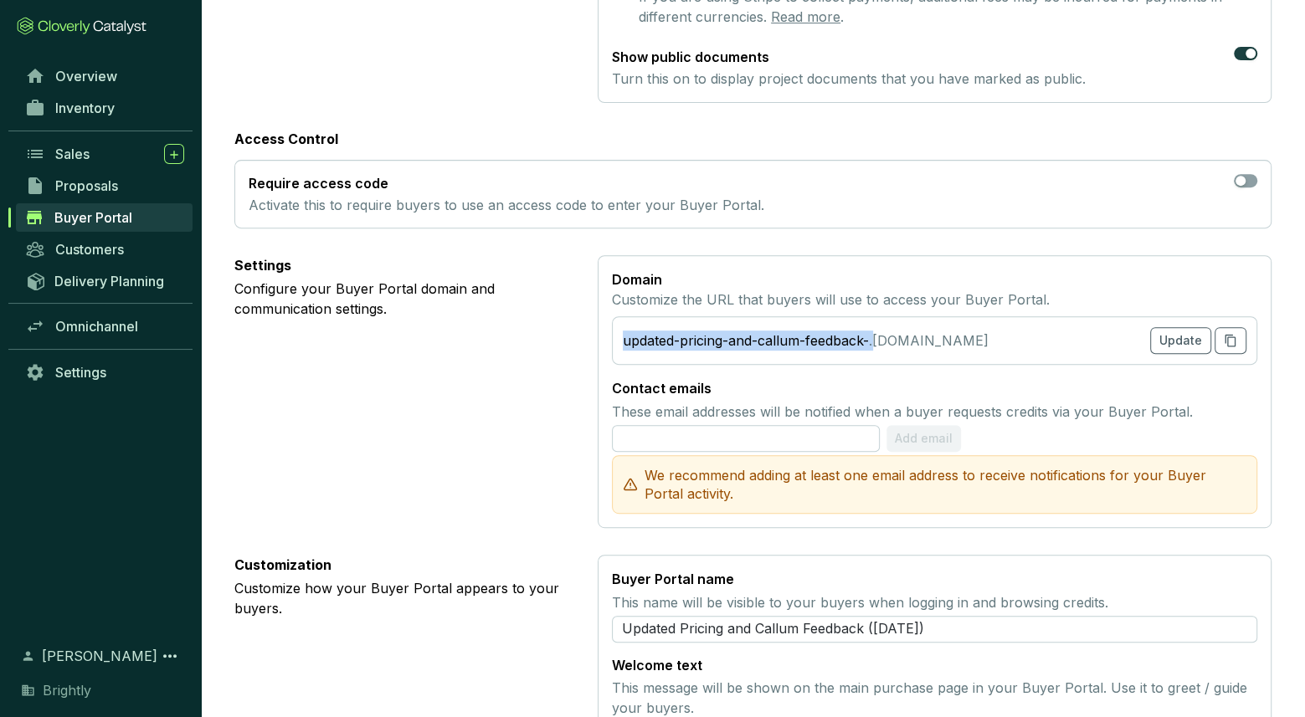
drag, startPoint x: 873, startPoint y: 304, endPoint x: 619, endPoint y: 304, distance: 254.5
click at [619, 316] on section "updated-pricing-and-callum-feedback- .cloverly.app Update" at bounding box center [934, 340] width 645 height 49
click at [669, 331] on div "updated-pricing-and-callum-feedback-" at bounding box center [746, 341] width 246 height 20
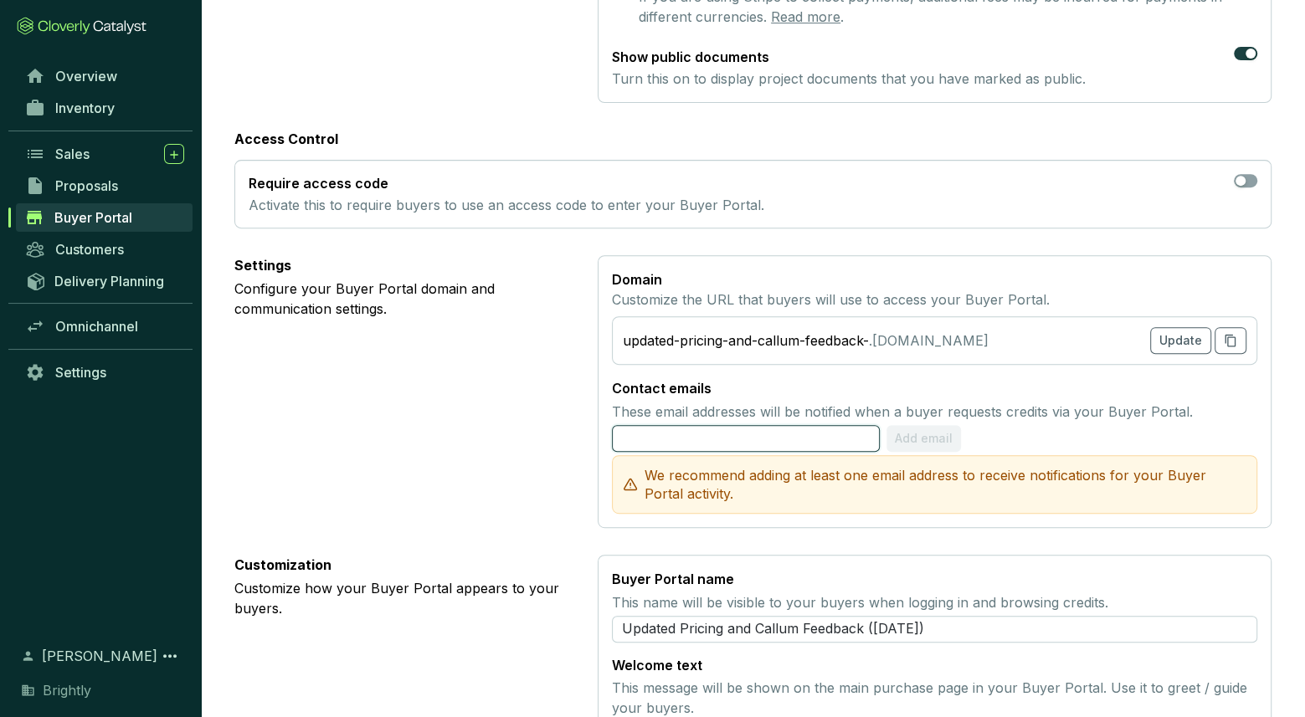
click at [666, 425] on input "text" at bounding box center [746, 438] width 268 height 27
click at [917, 430] on span "Add email" at bounding box center [925, 438] width 58 height 17
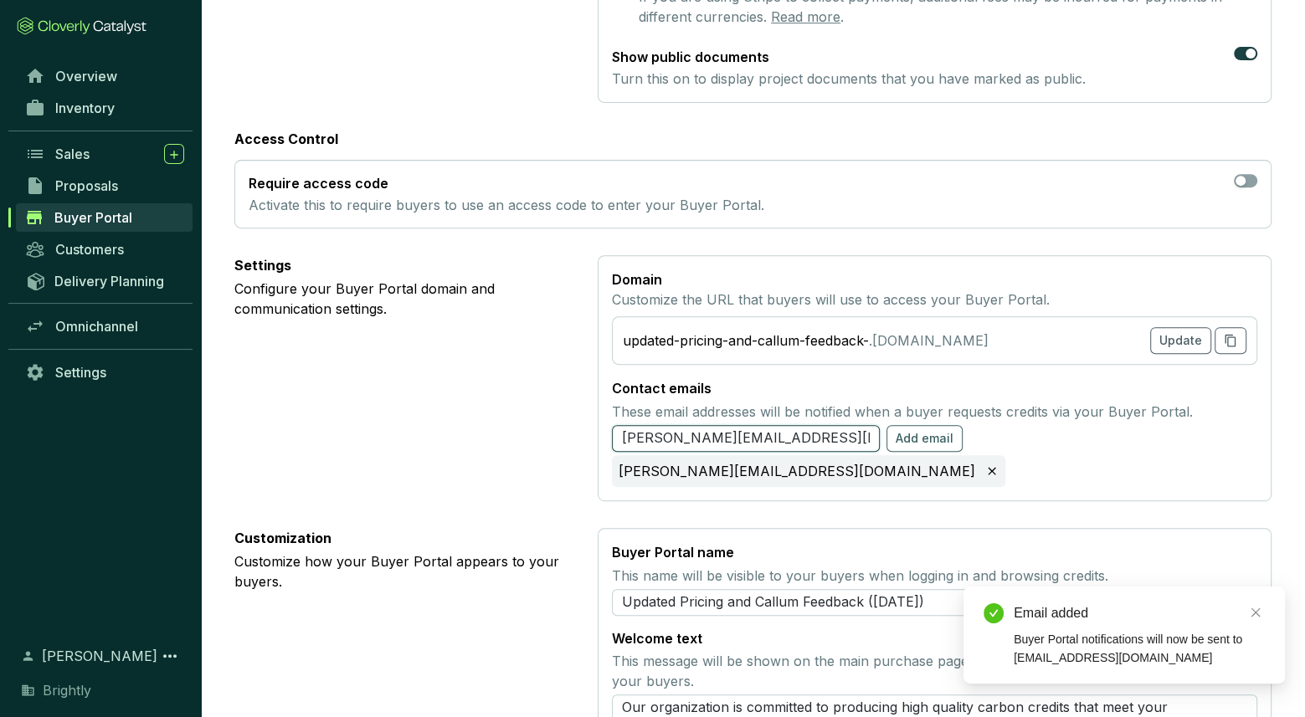
drag, startPoint x: 807, startPoint y: 403, endPoint x: 552, endPoint y: 390, distance: 254.8
click at [552, 390] on section "Settings Configure your Buyer Portal domain and communication settings. Domain …" at bounding box center [752, 378] width 1037 height 246
type input "[PERSON_NAME][EMAIL_ADDRESS][DOMAIN_NAME]"
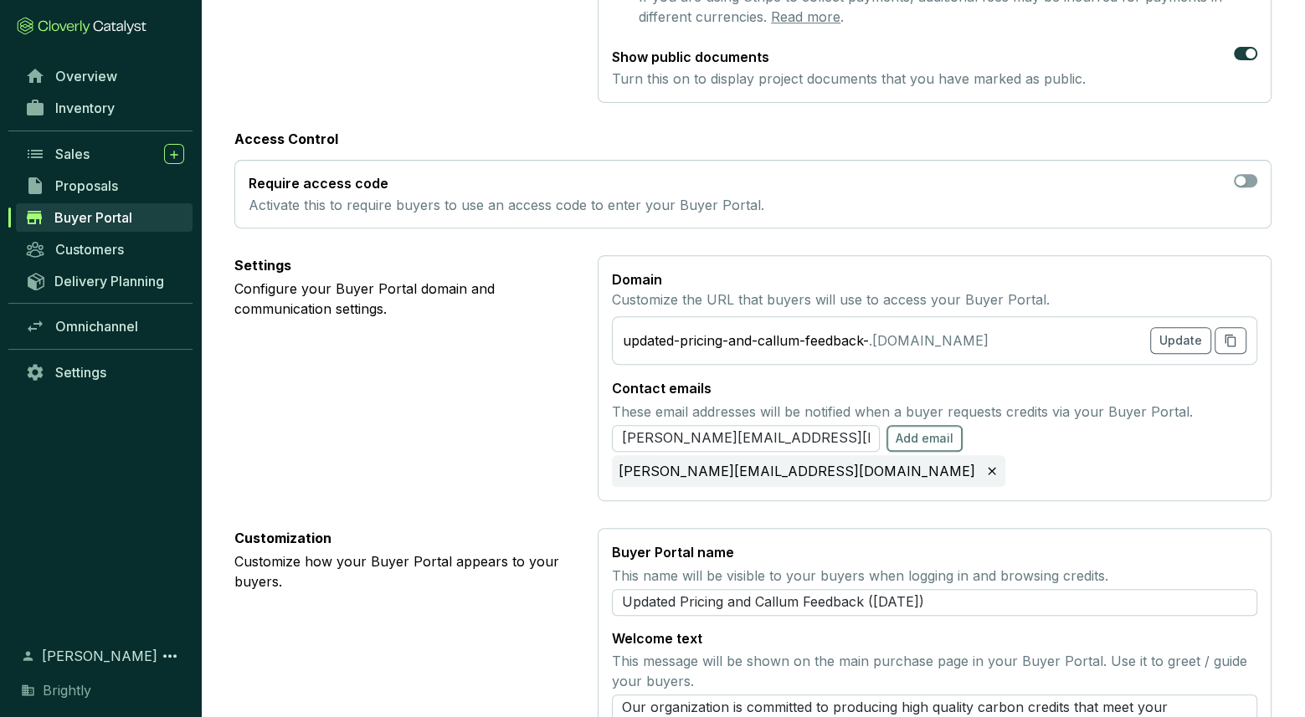
click at [943, 430] on span "Add email" at bounding box center [925, 438] width 58 height 17
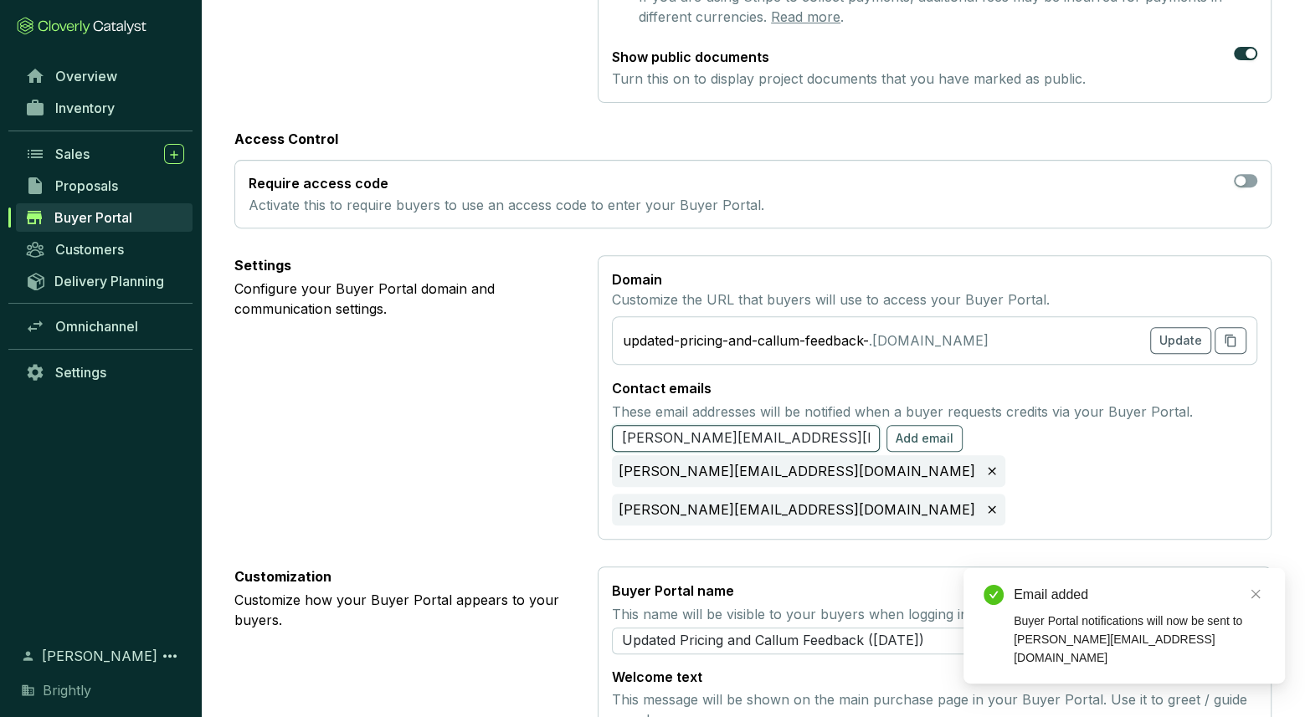
drag, startPoint x: 777, startPoint y: 399, endPoint x: 597, endPoint y: 398, distance: 180.0
click at [597, 398] on section "Settings Configure your Buyer Portal domain and communication settings. Domain …" at bounding box center [752, 397] width 1037 height 285
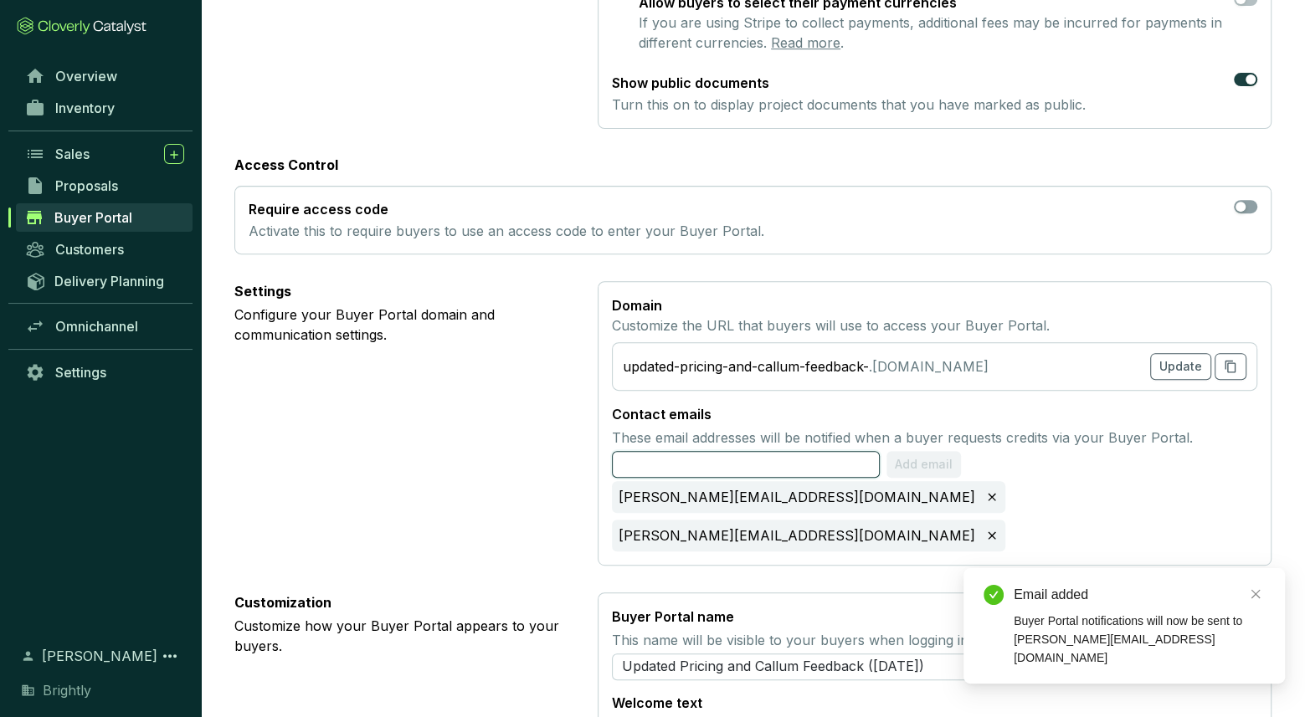
scroll to position [463, 0]
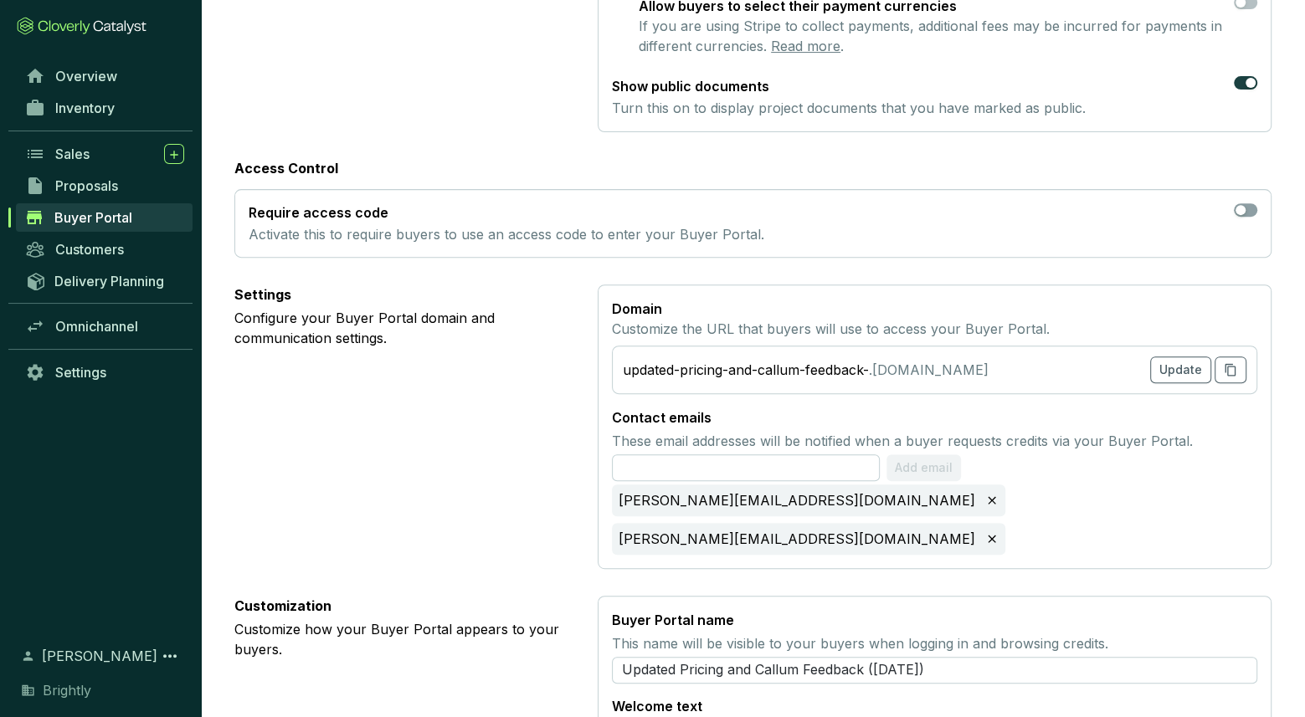
click at [843, 360] on div "updated-pricing-and-callum-feedback-" at bounding box center [746, 370] width 246 height 20
click at [1185, 362] on span "Update" at bounding box center [1180, 370] width 43 height 17
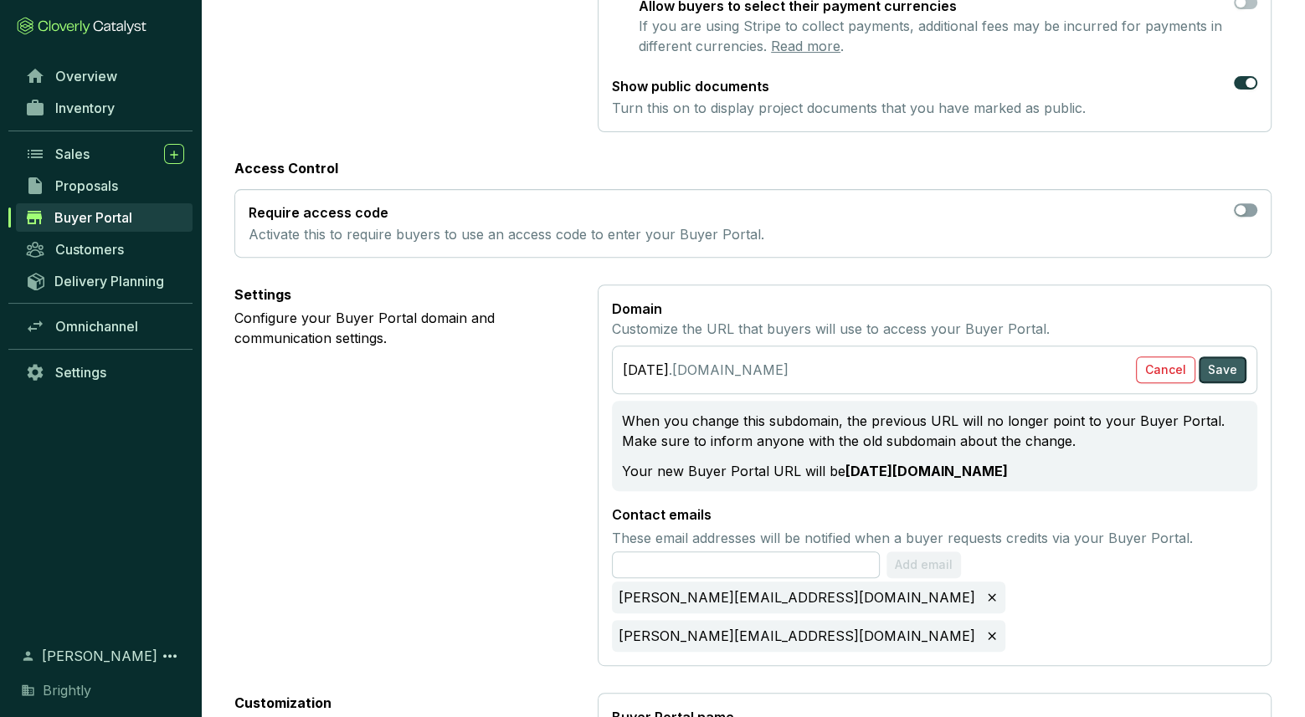
click at [1234, 357] on button "Save" at bounding box center [1223, 370] width 48 height 27
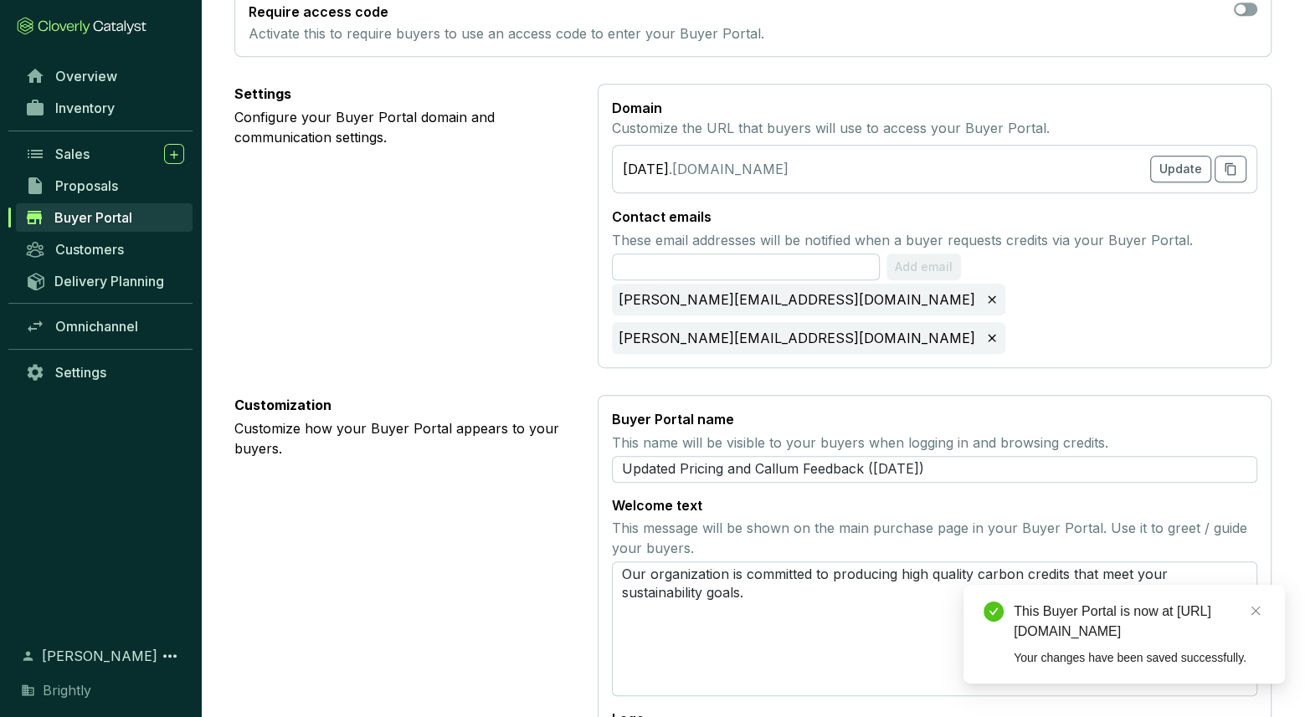
scroll to position [666, 0]
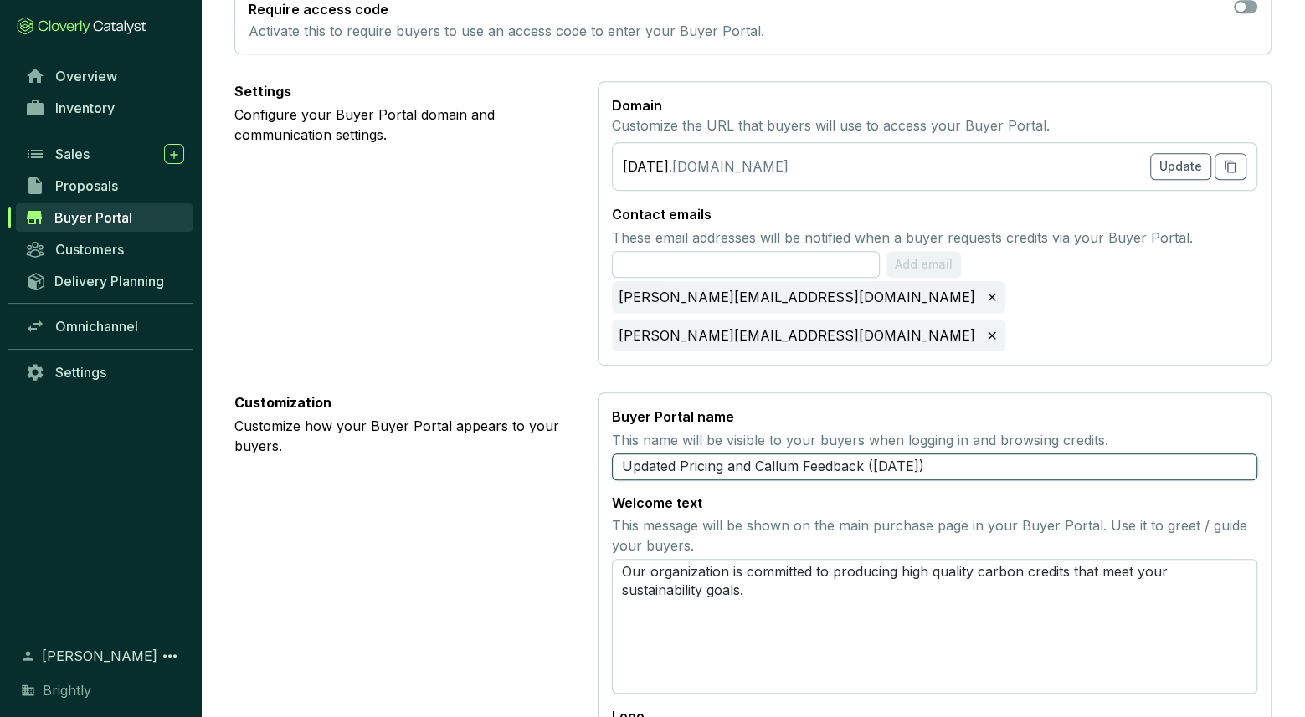
drag, startPoint x: 960, startPoint y: 388, endPoint x: 591, endPoint y: 384, distance: 369.2
click at [591, 393] on section "Customization Customize how your Buyer Portal appears to your buyers. Buyer Por…" at bounding box center [752, 605] width 1037 height 424
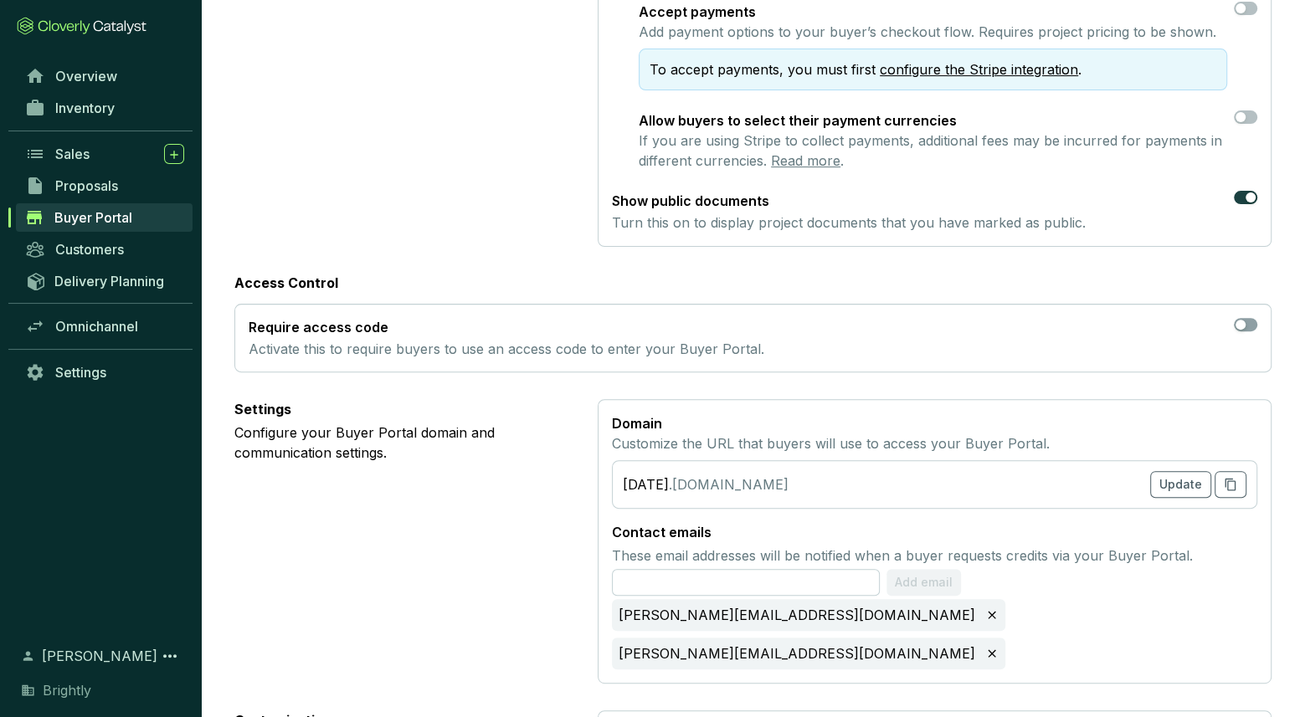
scroll to position [0, 0]
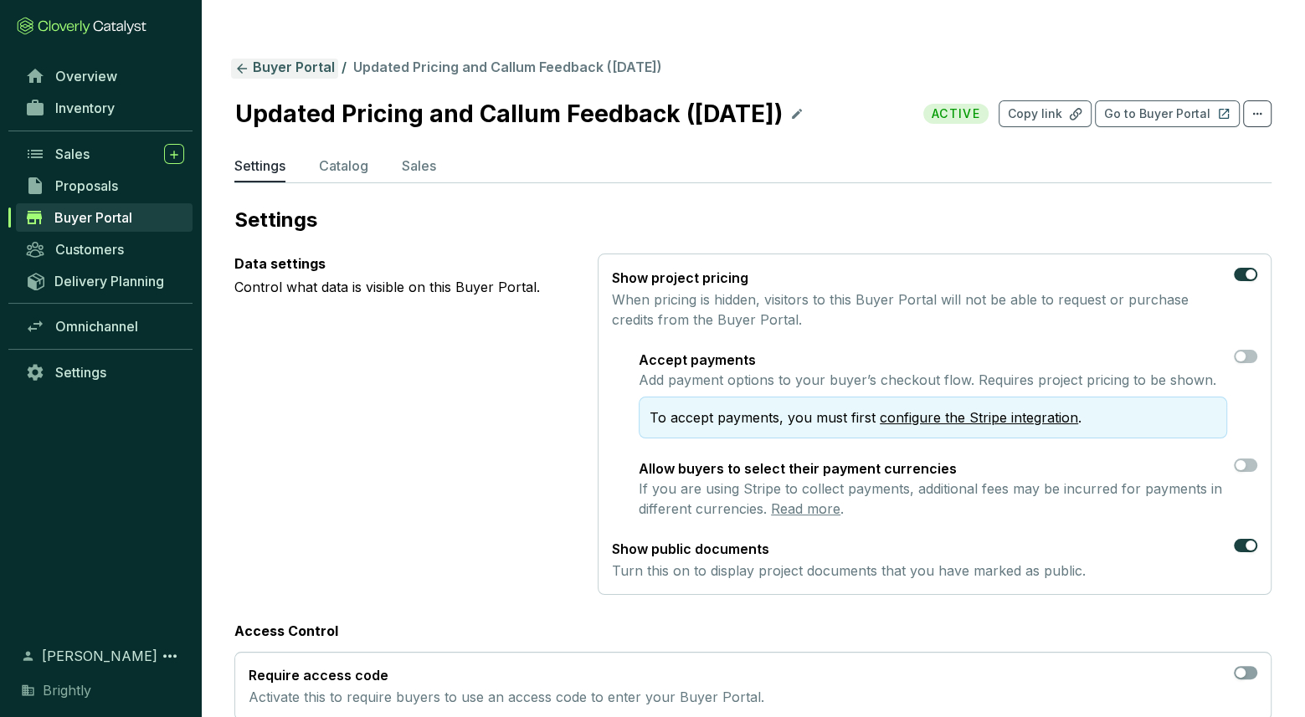
type input "Brightly"
click at [302, 59] on link "Buyer Portal" at bounding box center [284, 69] width 107 height 20
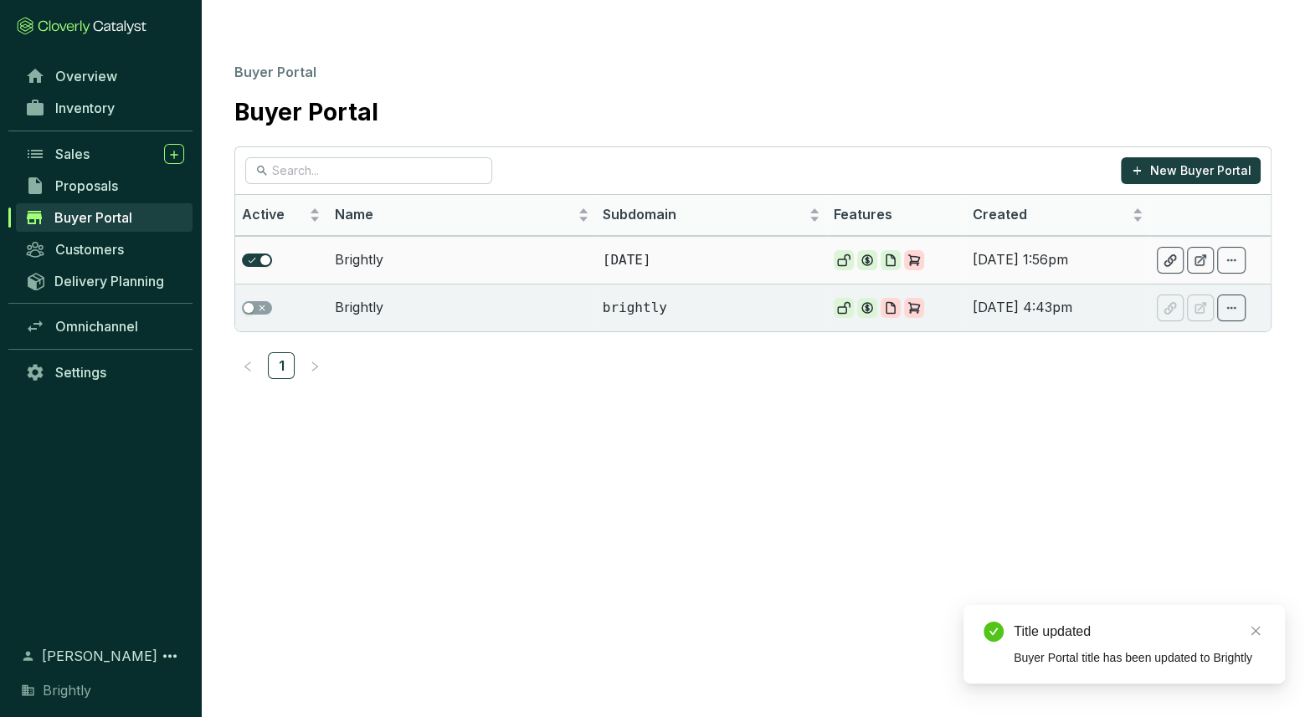
click at [485, 236] on td "Brightly" at bounding box center [461, 260] width 268 height 48
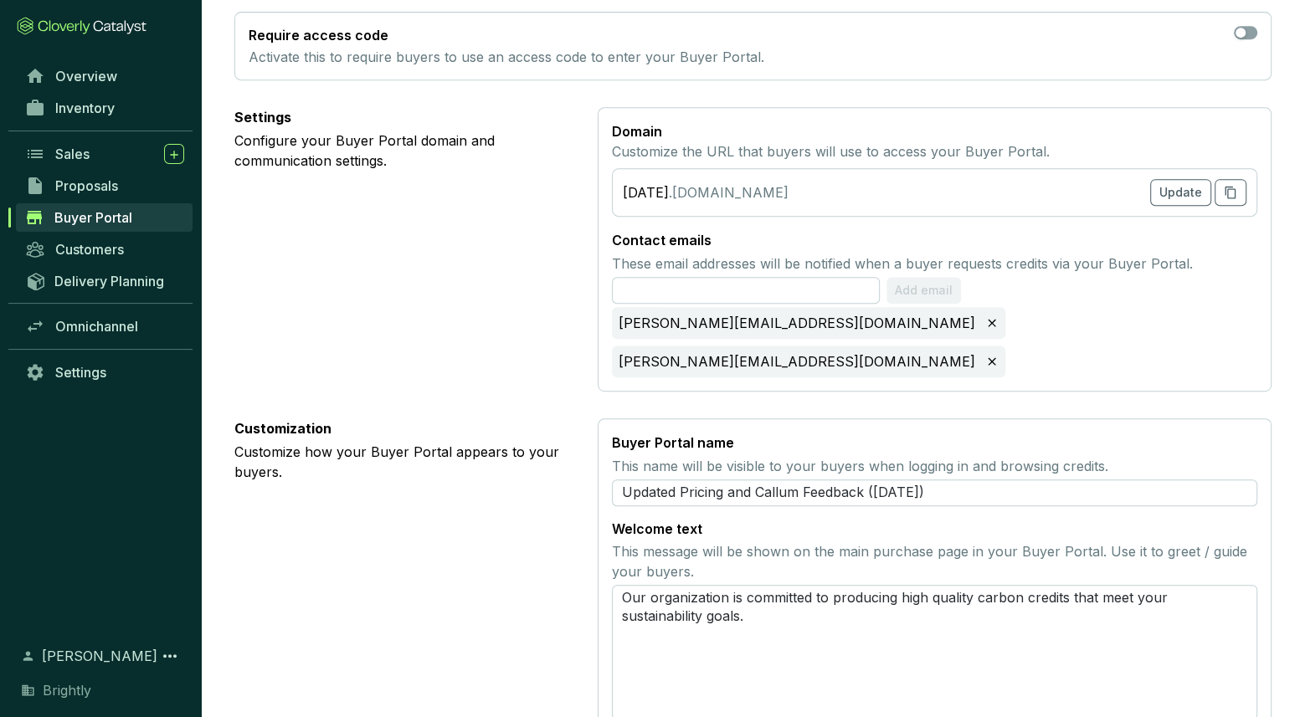
scroll to position [721, 0]
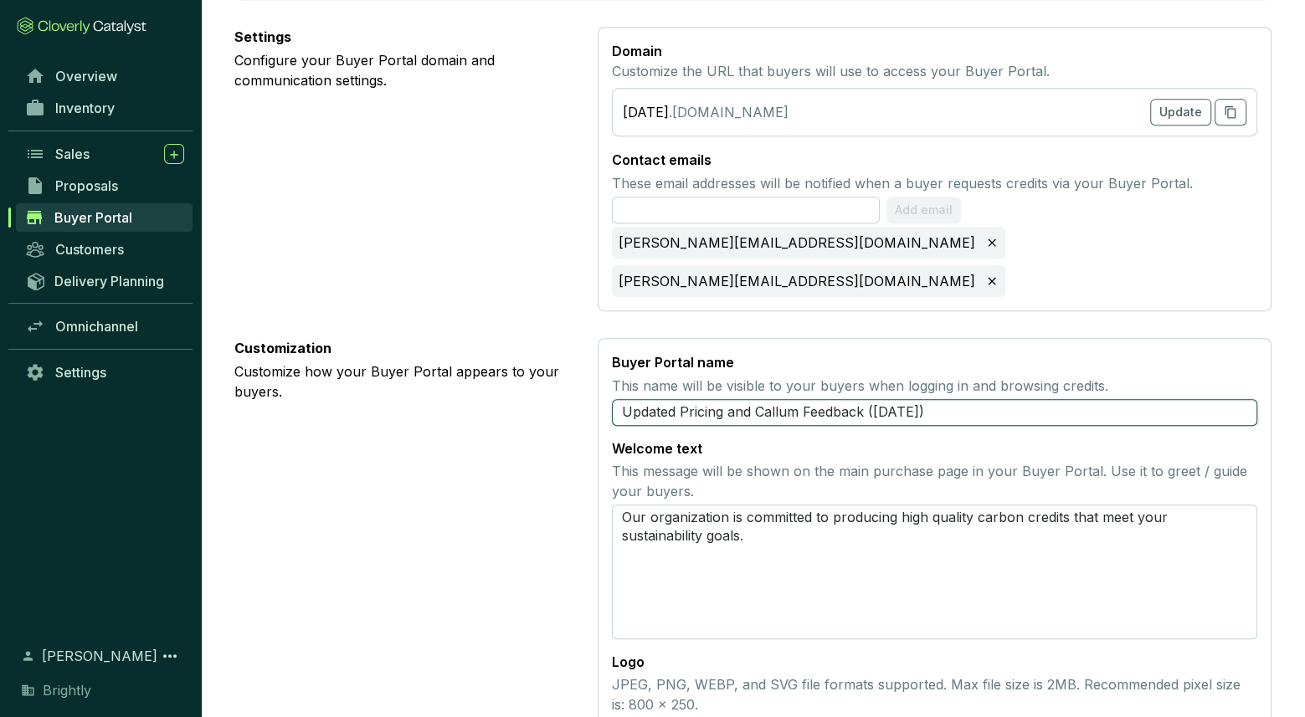
drag, startPoint x: 990, startPoint y: 332, endPoint x: 565, endPoint y: 329, distance: 425.3
click at [564, 338] on section "Customization Customize how your Buyer Portal appears to your buyers. Buyer Por…" at bounding box center [752, 550] width 1037 height 424
drag, startPoint x: 676, startPoint y: 333, endPoint x: 835, endPoint y: 347, distance: 159.7
click at [835, 347] on section "Buyer Portal name This name will be visible to your buyers when logging in and …" at bounding box center [935, 550] width 674 height 424
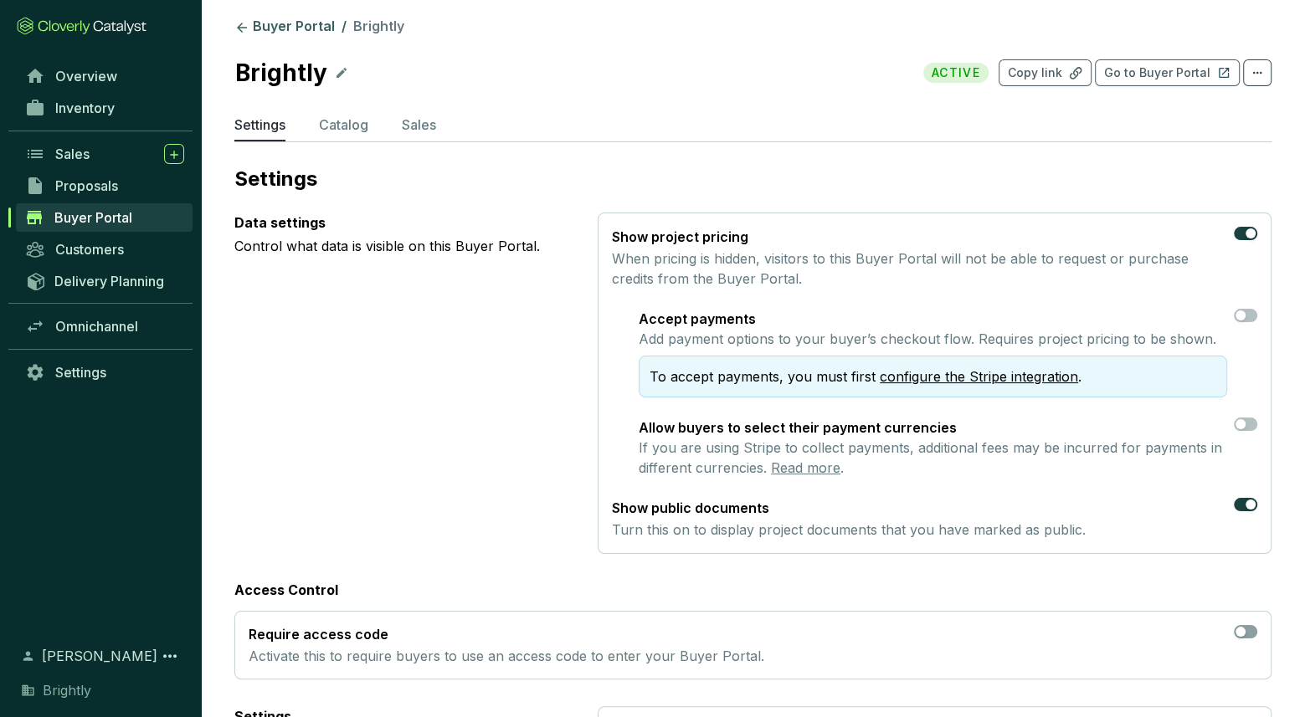
scroll to position [0, 0]
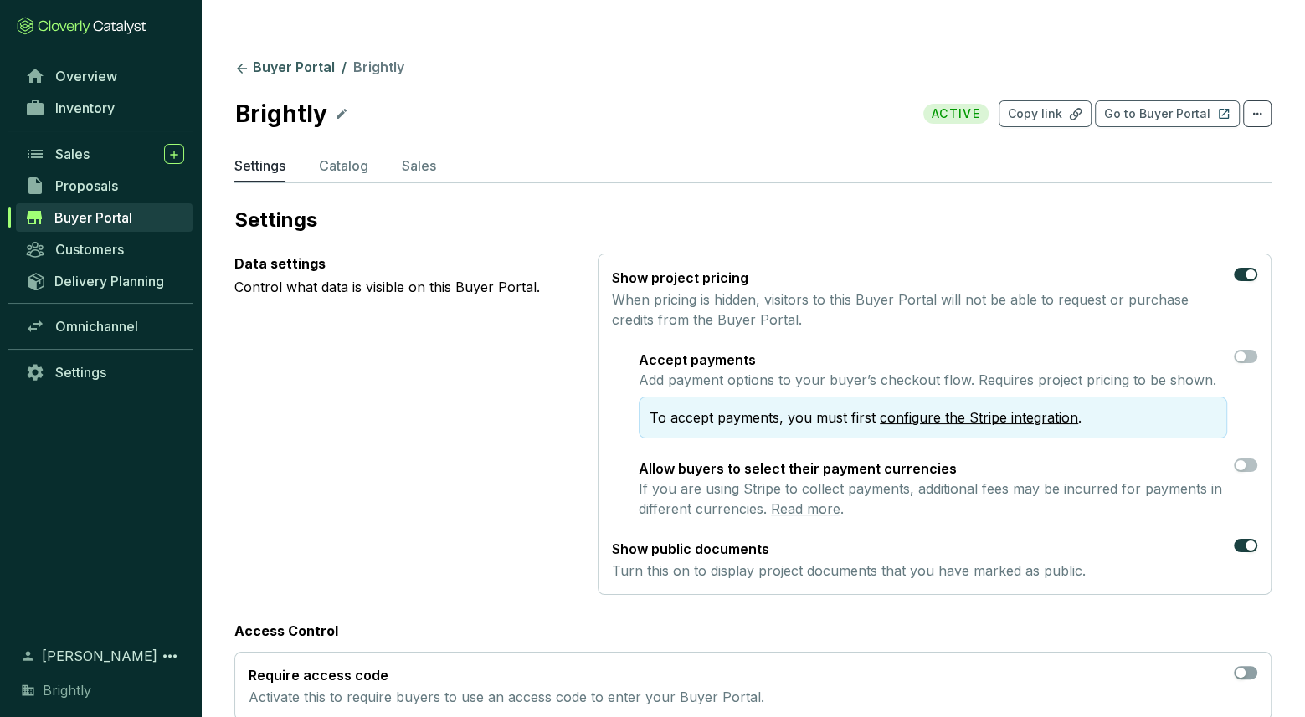
type input "Brightly"
click at [984, 156] on ul "Settings Catalog Sales" at bounding box center [752, 169] width 1037 height 27
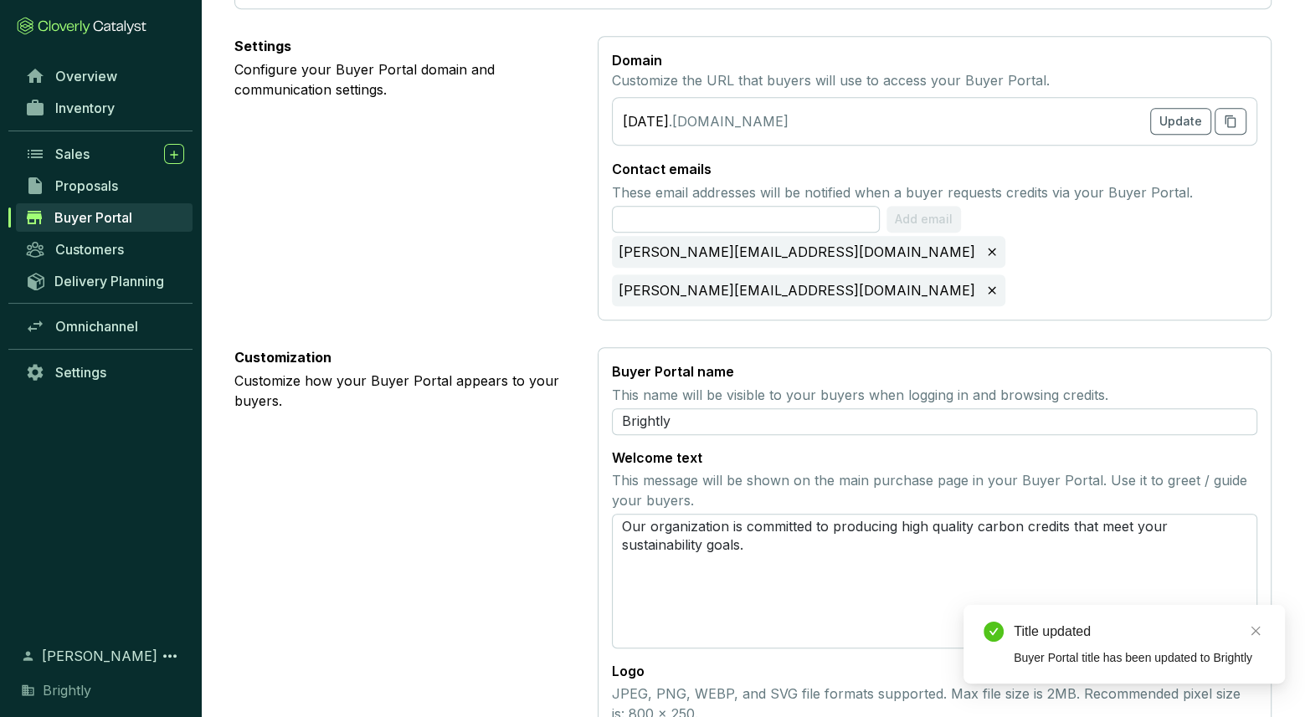
scroll to position [721, 0]
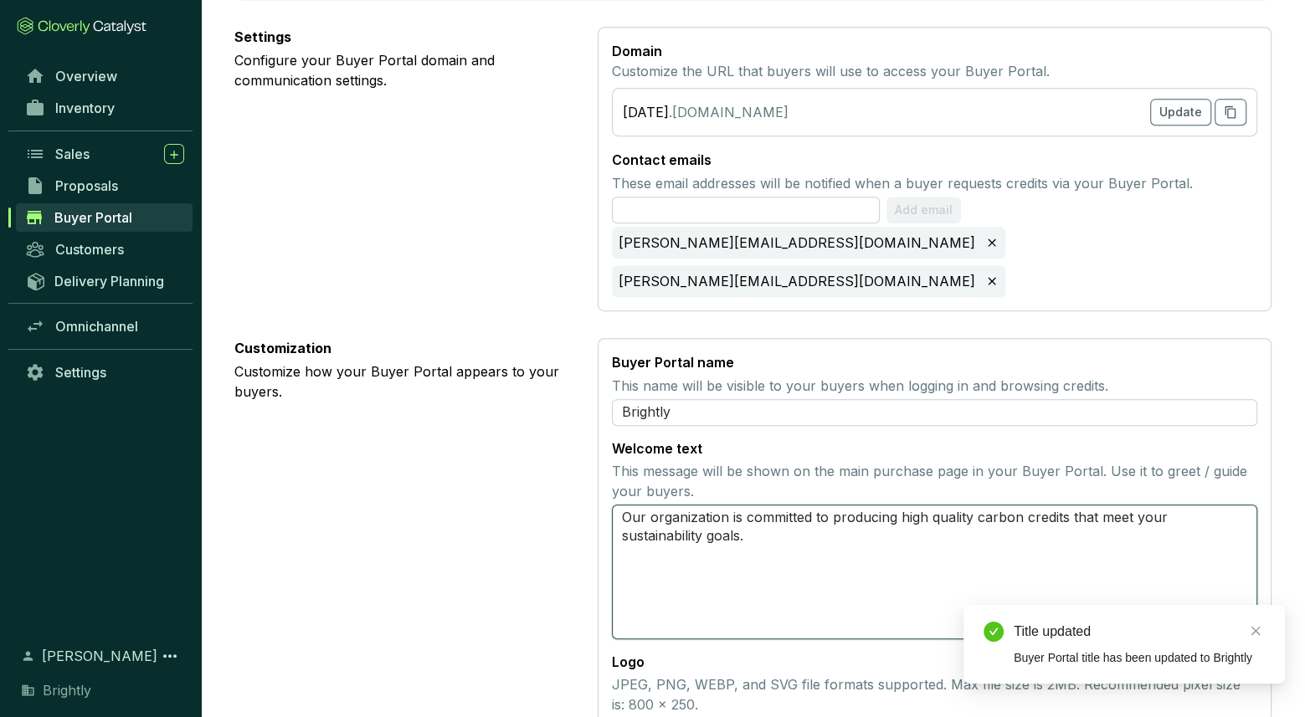
click at [758, 505] on textarea "Our organization is committed to producing high quality carbon credits that mee…" at bounding box center [934, 572] width 645 height 135
drag, startPoint x: 794, startPoint y: 470, endPoint x: 637, endPoint y: 426, distance: 162.5
click at [637, 505] on textarea "Our organization is committed to producing high quality carbon credits that mee…" at bounding box center [934, 572] width 645 height 135
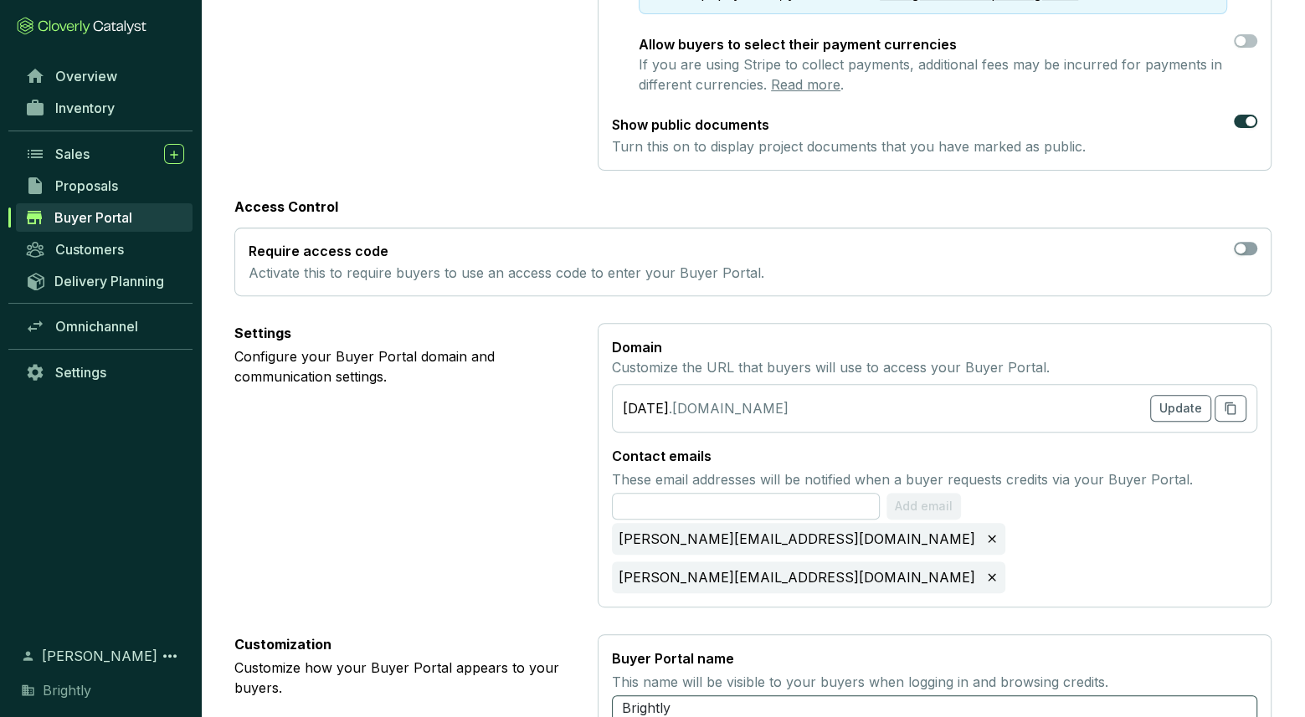
scroll to position [425, 0]
drag, startPoint x: 672, startPoint y: 368, endPoint x: 572, endPoint y: 367, distance: 100.5
click at [572, 367] on section "Settings Configure your Buyer Portal domain and communication settings. Domain …" at bounding box center [752, 464] width 1037 height 285
click at [667, 398] on div "8-26-25" at bounding box center [646, 408] width 46 height 20
drag, startPoint x: 674, startPoint y: 369, endPoint x: 619, endPoint y: 369, distance: 55.2
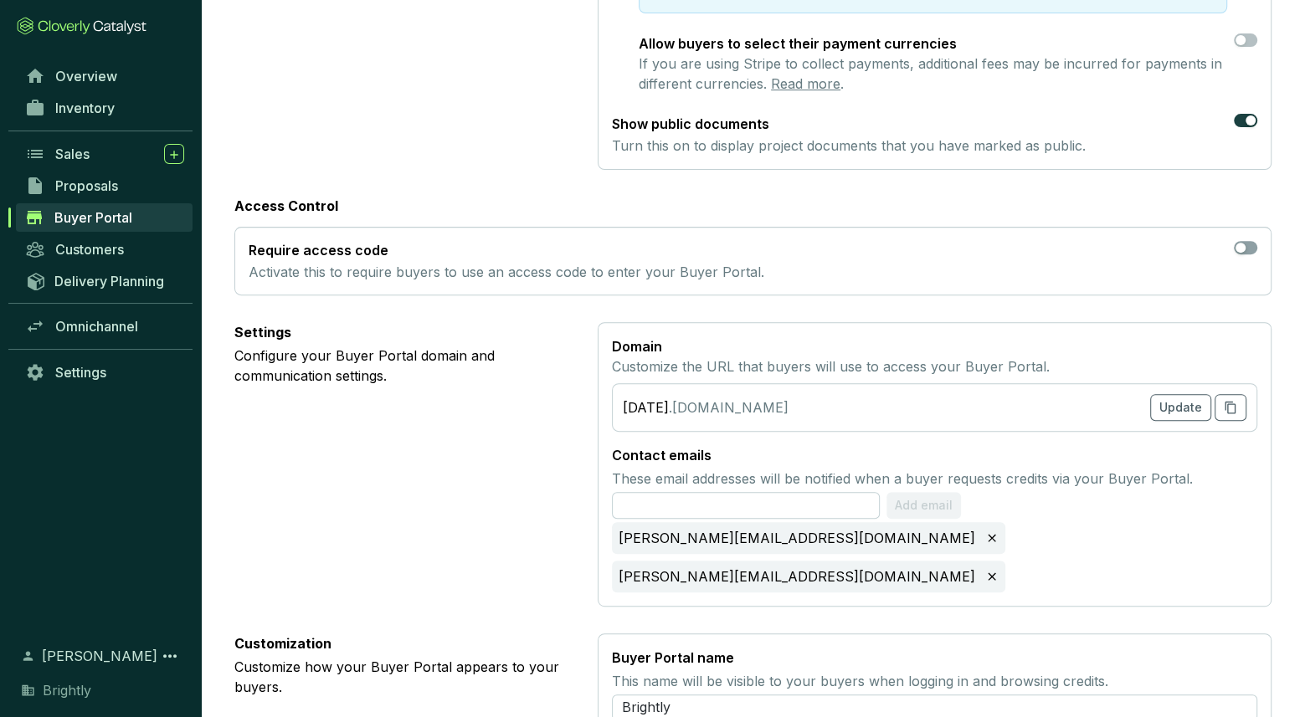
click at [619, 383] on section "8-26-25 .cloverly.app Update" at bounding box center [934, 407] width 645 height 49
click at [656, 398] on div "8-26-25" at bounding box center [646, 408] width 46 height 20
click at [679, 398] on div "8-26-25 .cloverly.app" at bounding box center [706, 408] width 166 height 20
click at [1169, 399] on span "Update" at bounding box center [1180, 407] width 43 height 17
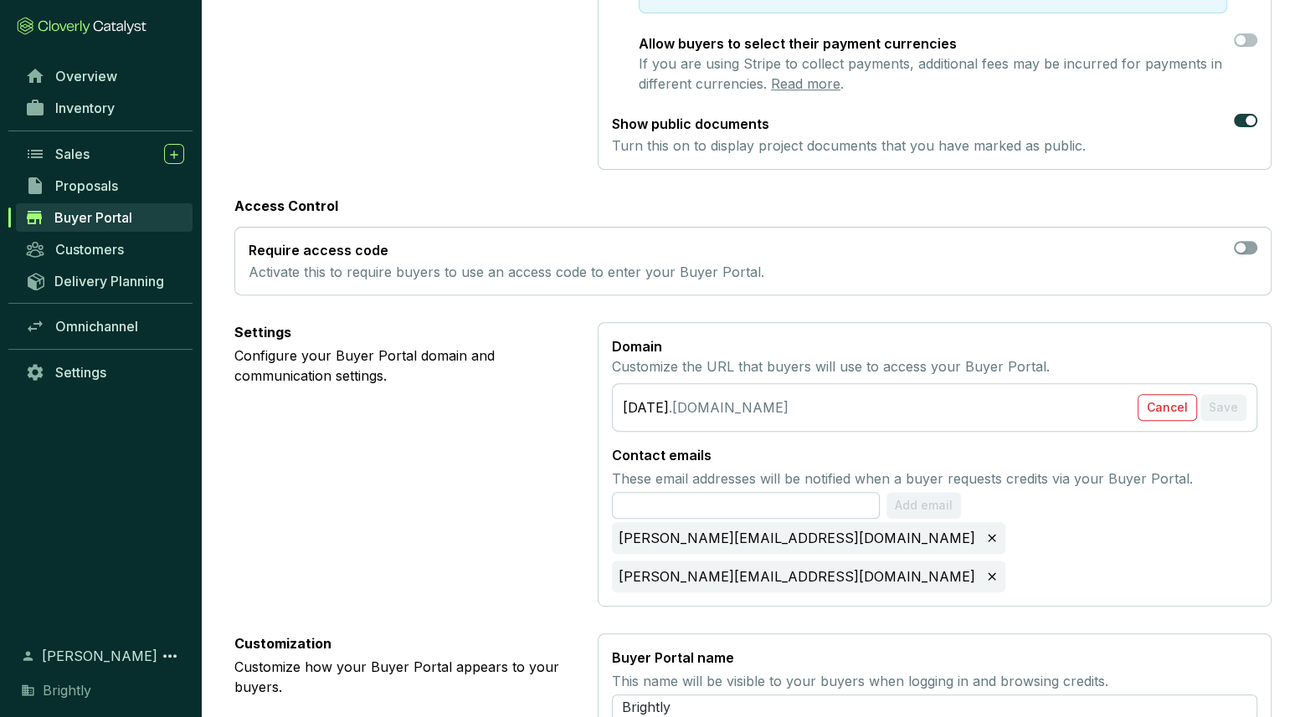
drag, startPoint x: 671, startPoint y: 367, endPoint x: 585, endPoint y: 373, distance: 85.6
click at [585, 373] on section "Settings Configure your Buyer Portal domain and communication settings. Domain …" at bounding box center [752, 464] width 1037 height 285
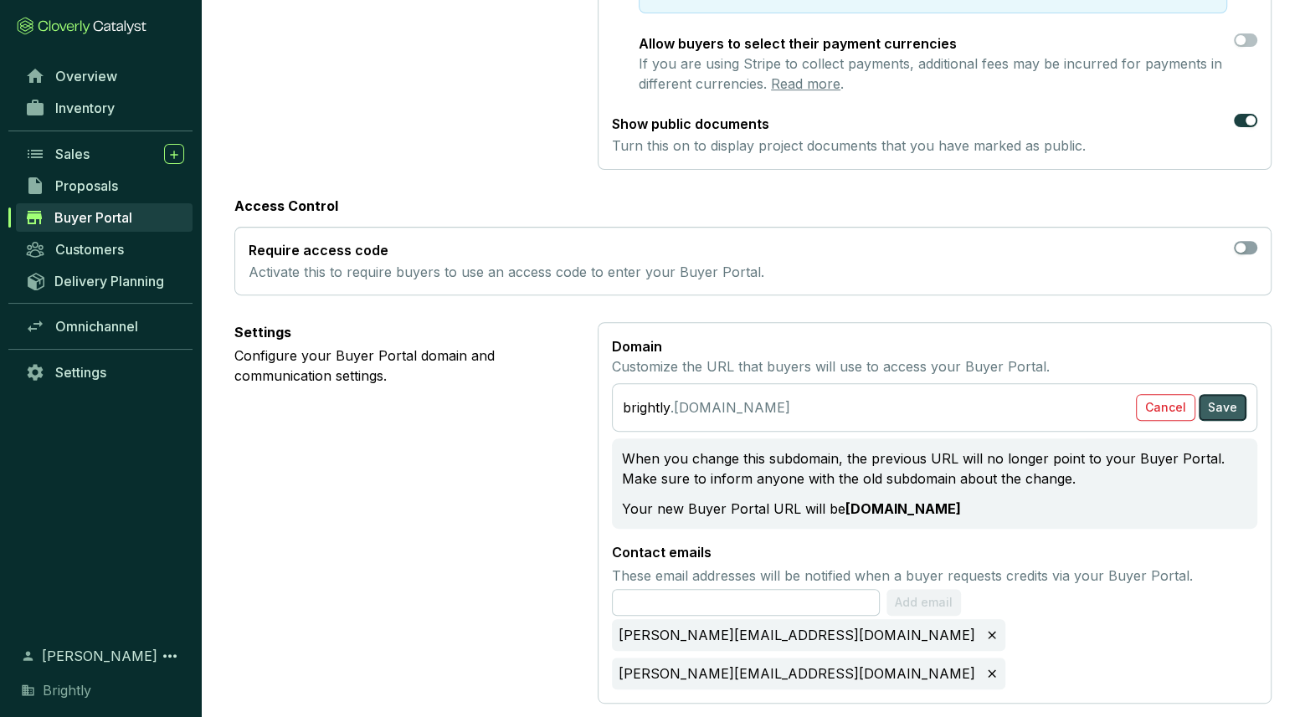
click at [1230, 399] on span "Save" at bounding box center [1222, 407] width 29 height 17
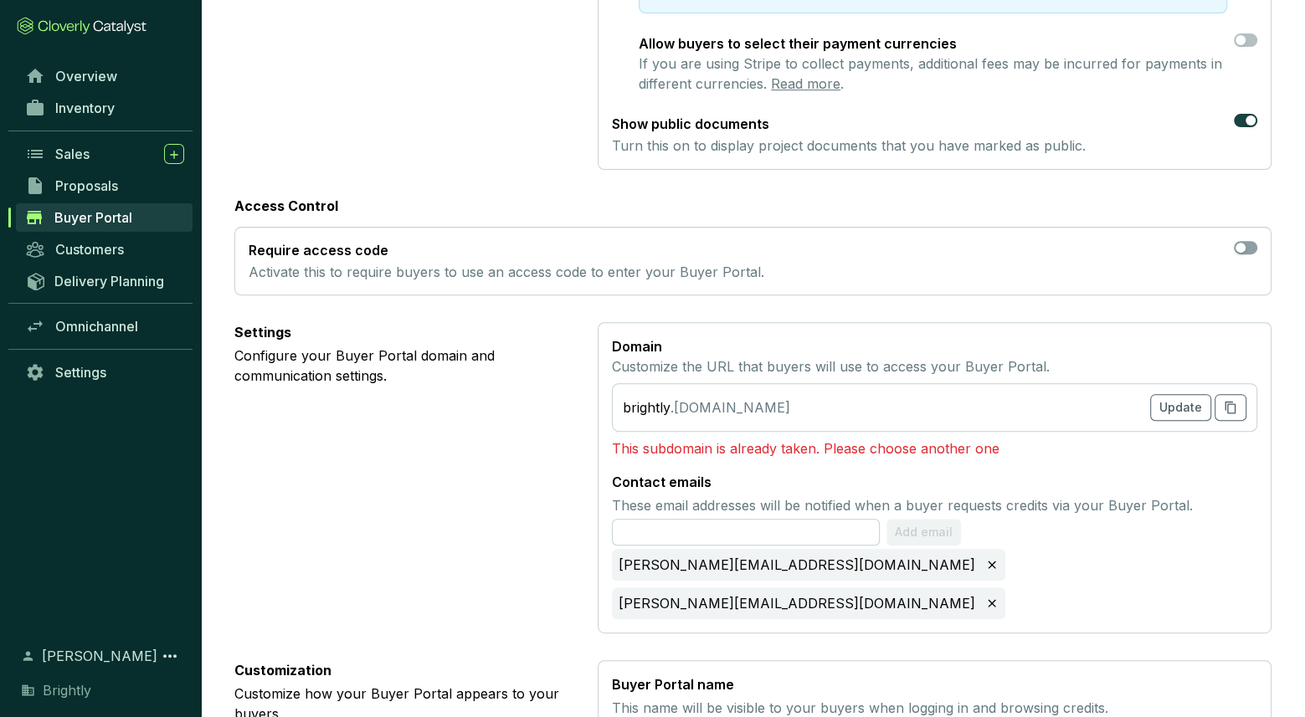
scroll to position [0, 0]
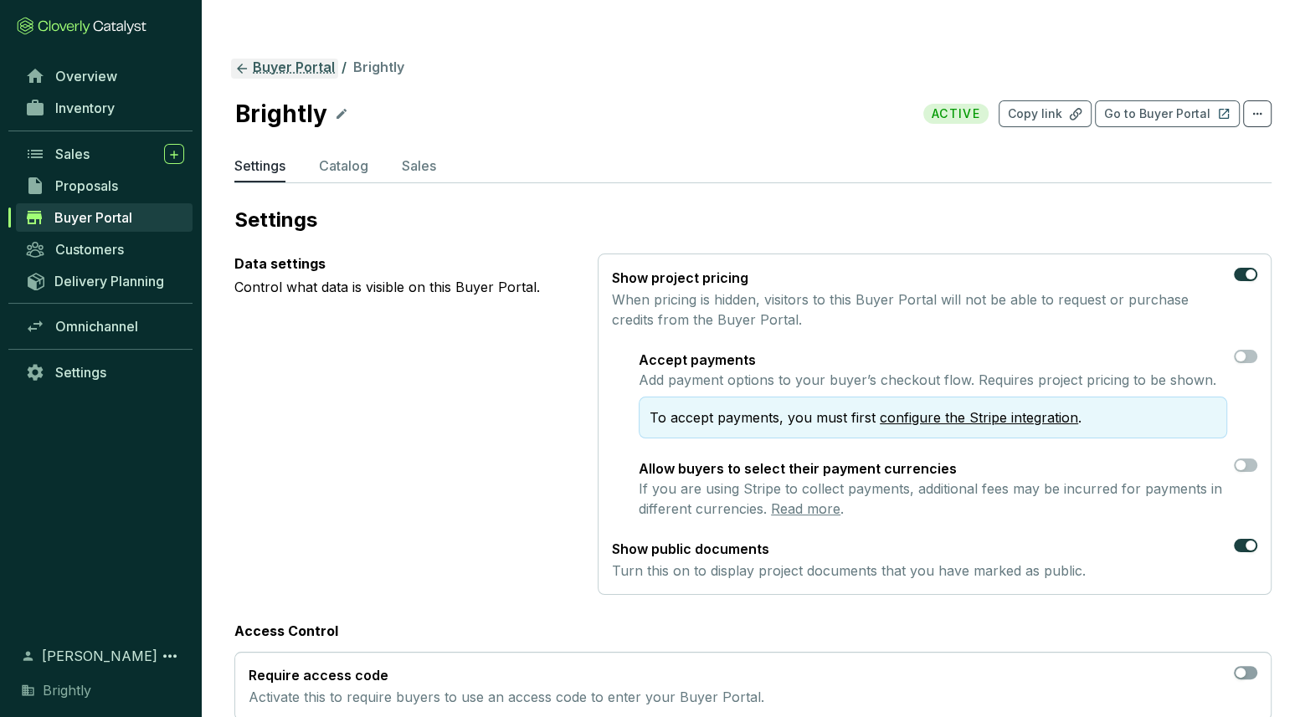
click at [290, 59] on link "Buyer Portal" at bounding box center [284, 69] width 107 height 20
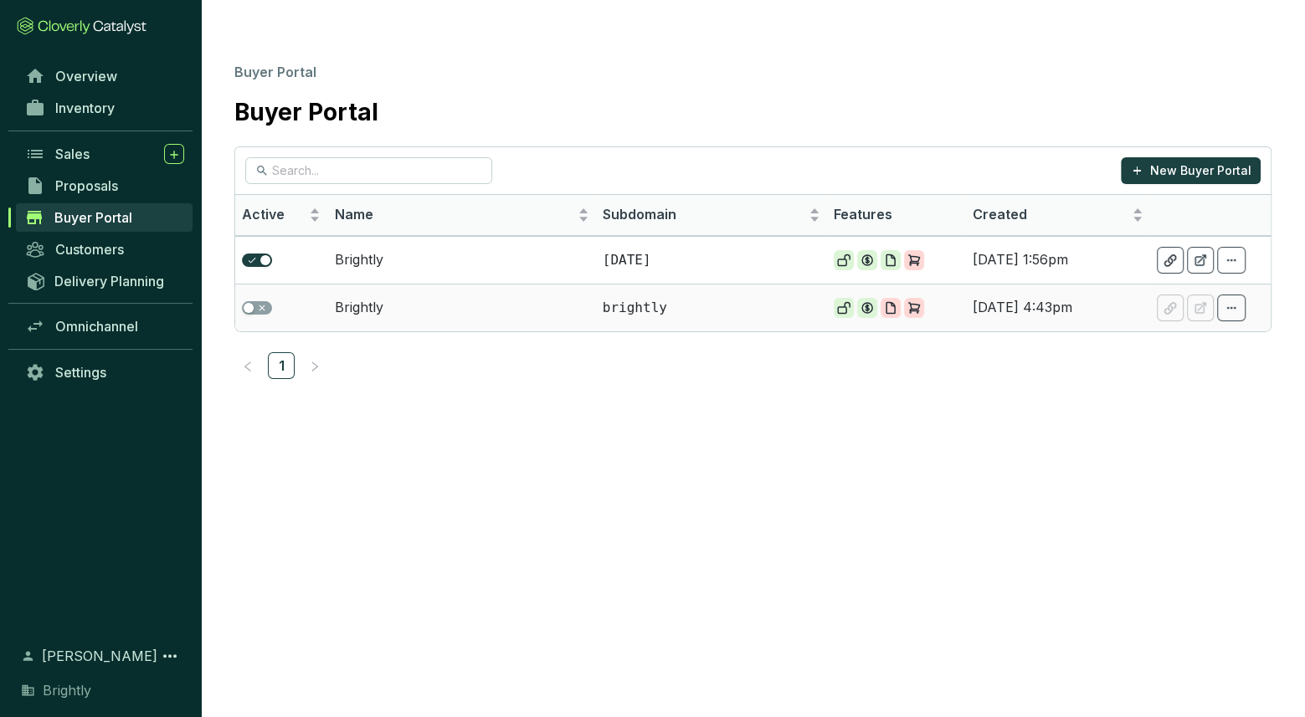
click at [1085, 284] on td "[DATE] 4:43pm" at bounding box center [1057, 308] width 185 height 48
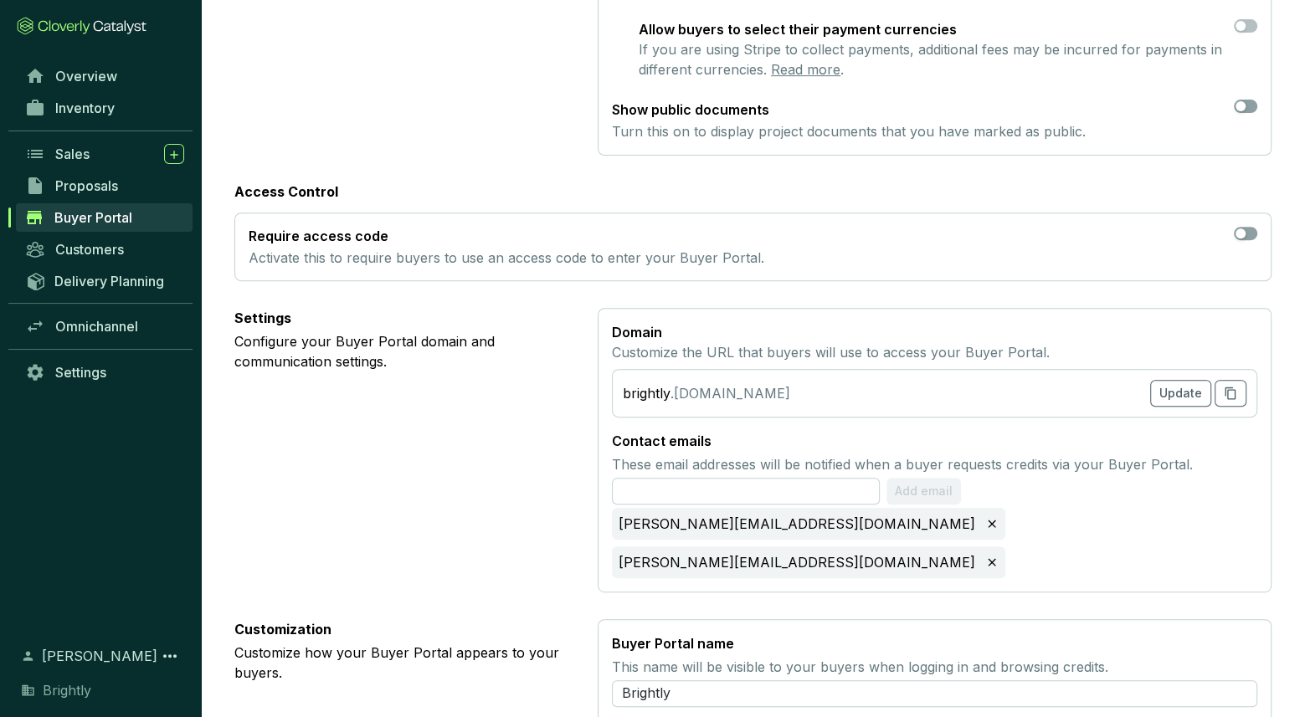
scroll to position [488, 0]
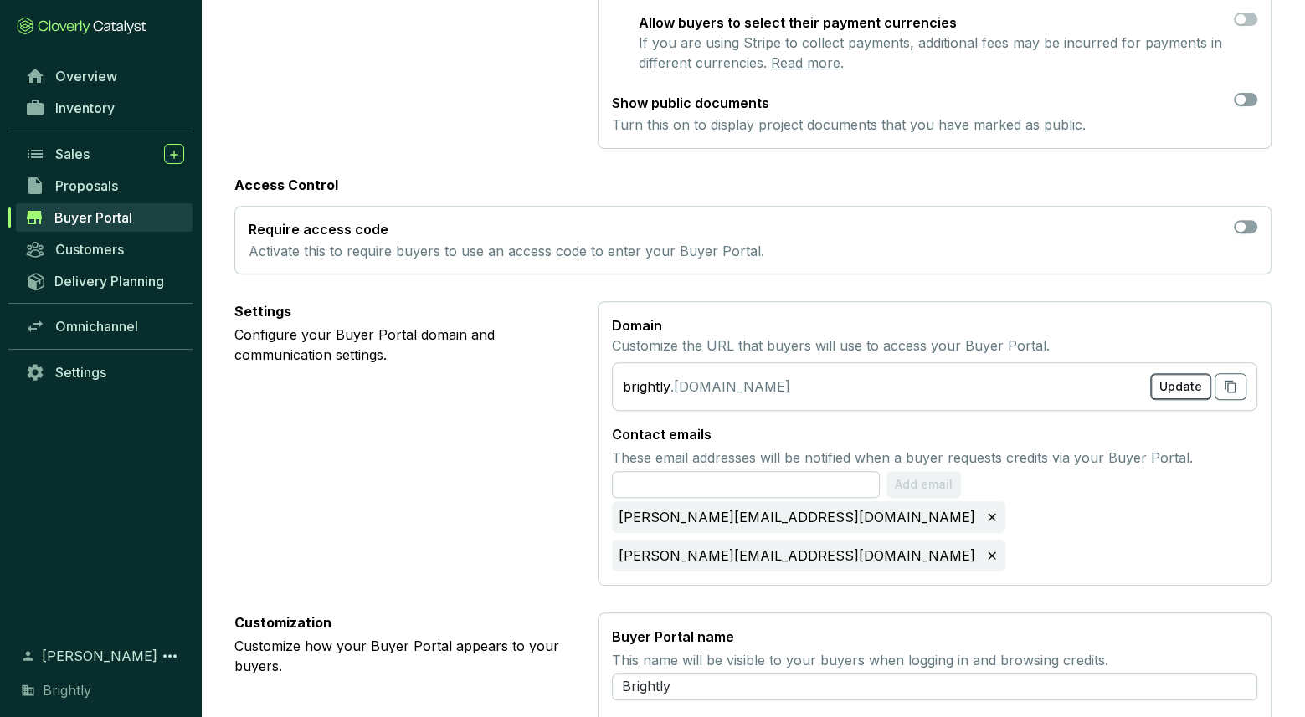
click at [1186, 378] on span "Update" at bounding box center [1180, 386] width 43 height 17
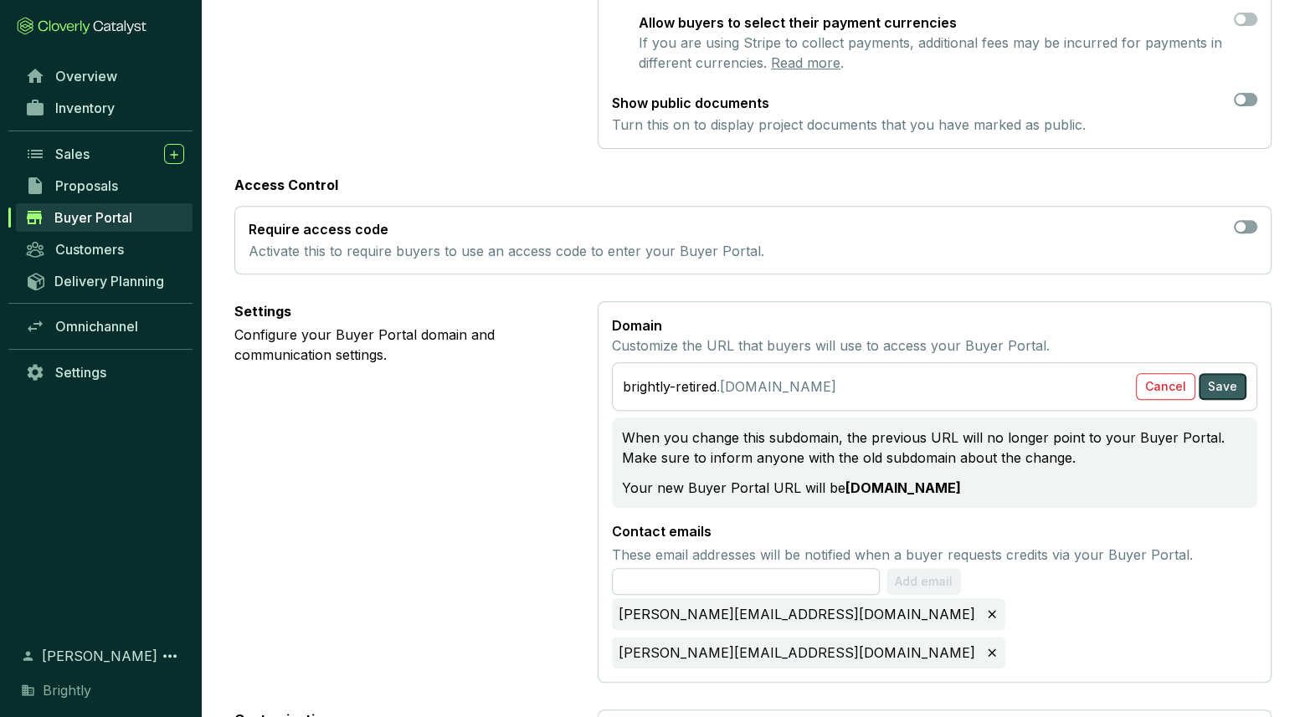
click at [1221, 378] on span "Save" at bounding box center [1222, 386] width 29 height 17
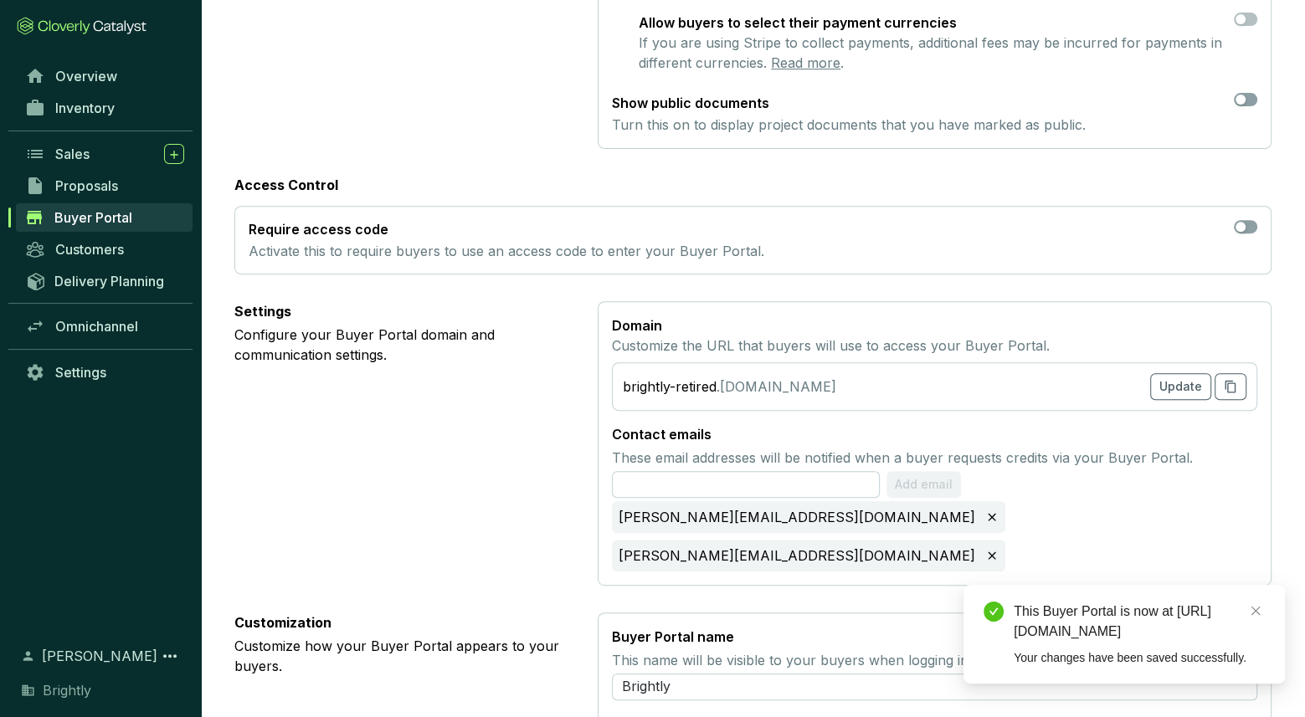
scroll to position [0, 0]
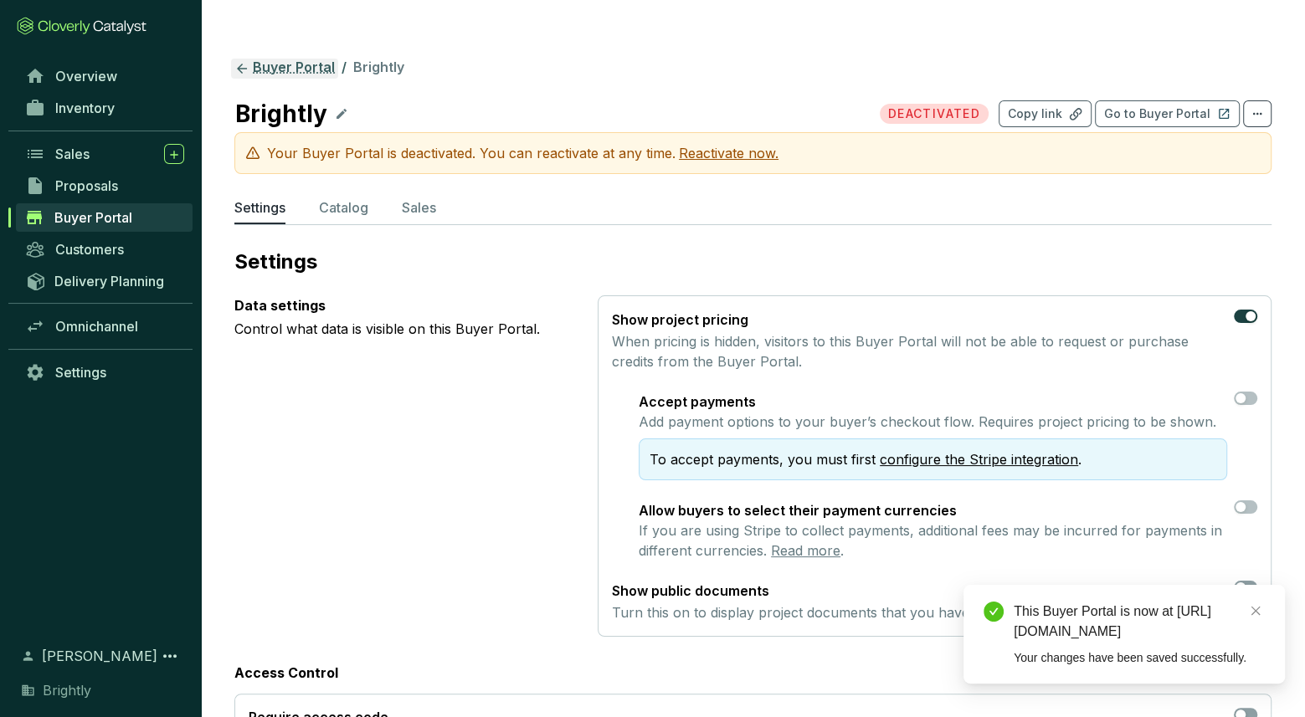
click at [301, 59] on link "Buyer Portal" at bounding box center [284, 69] width 107 height 20
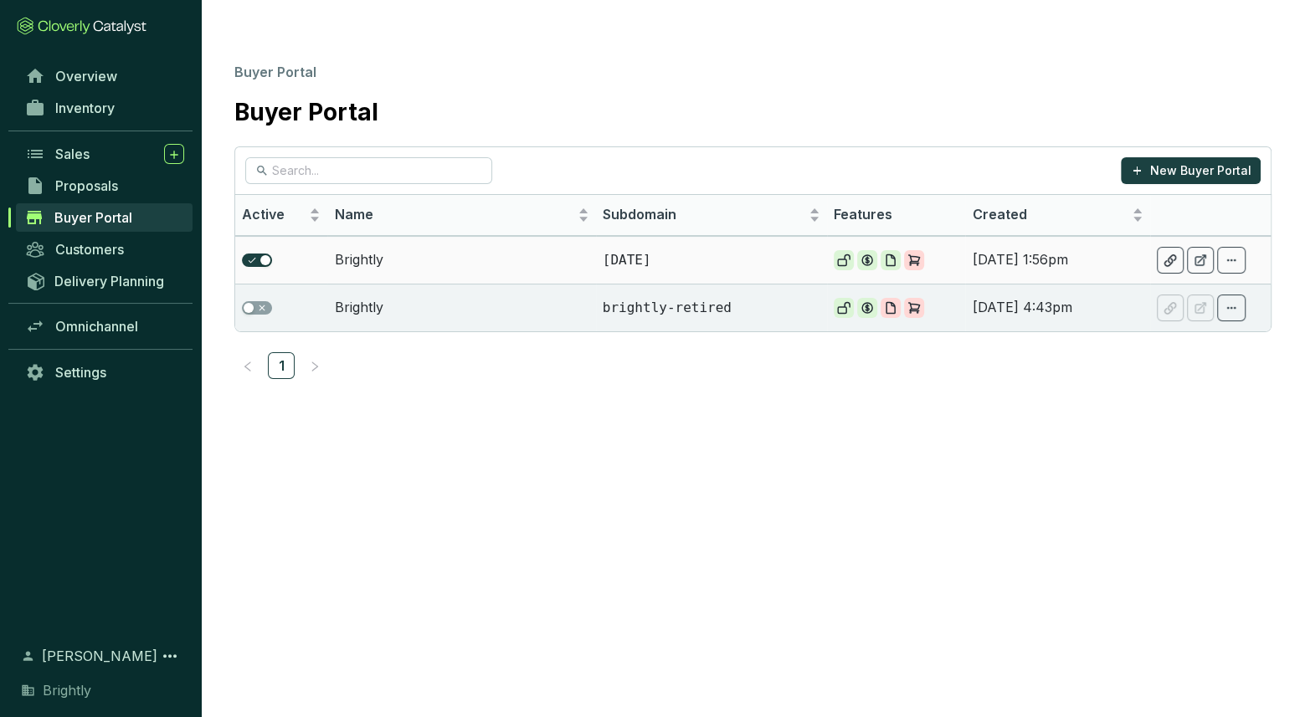
click at [583, 236] on td "Brightly" at bounding box center [461, 260] width 268 height 48
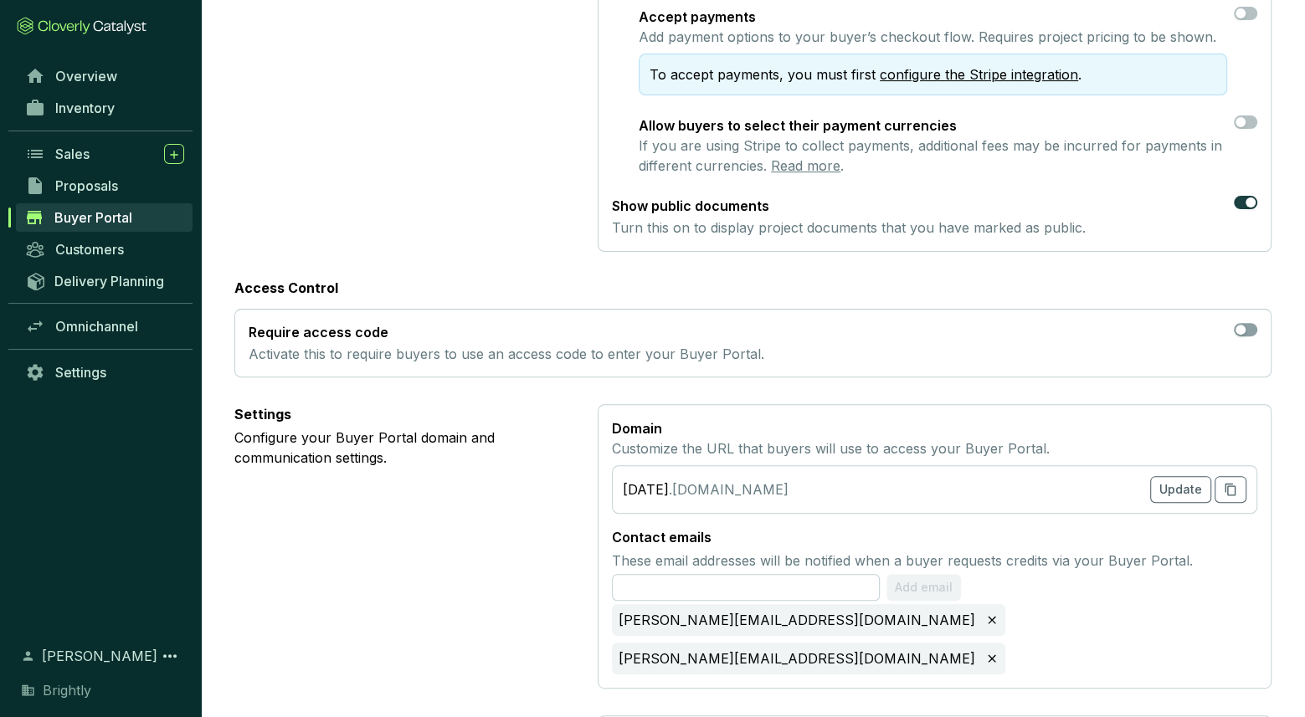
scroll to position [298, 0]
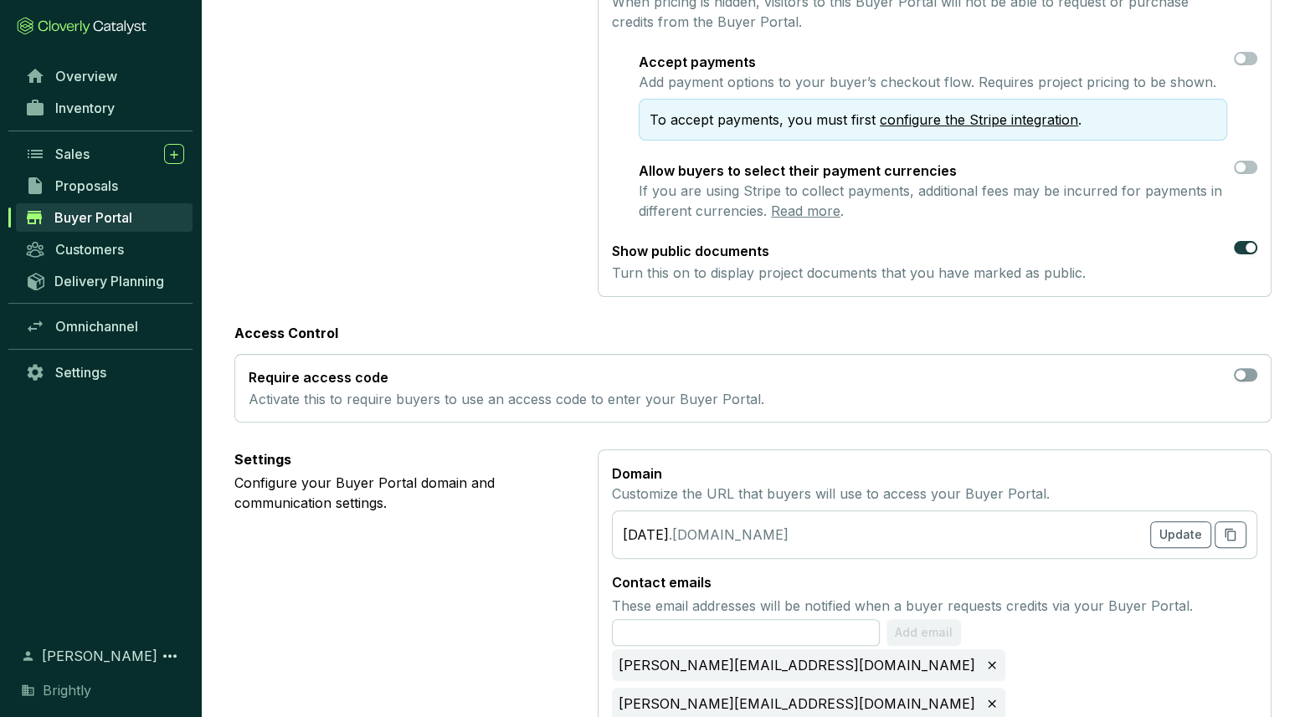
drag, startPoint x: 671, startPoint y: 491, endPoint x: 522, endPoint y: 477, distance: 149.6
click at [522, 477] on section "Settings Configure your Buyer Portal domain and communication settings. Domain …" at bounding box center [752, 592] width 1037 height 285
click at [661, 511] on section "8-26-25 .cloverly.app Update" at bounding box center [934, 535] width 645 height 49
drag, startPoint x: 675, startPoint y: 497, endPoint x: 591, endPoint y: 497, distance: 83.7
click at [591, 497] on section "Settings Configure your Buyer Portal domain and communication settings. Domain …" at bounding box center [752, 592] width 1037 height 285
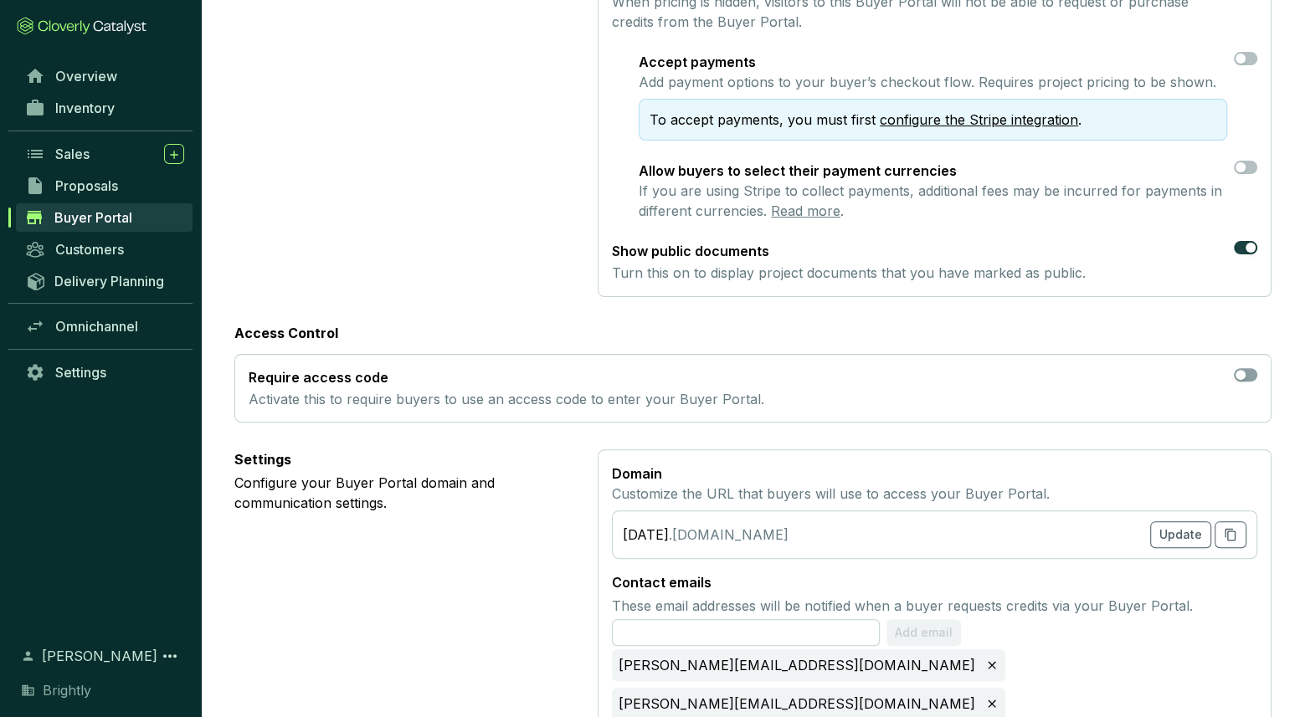
click at [591, 497] on section "Settings Configure your Buyer Portal domain and communication settings. Domain …" at bounding box center [752, 592] width 1037 height 285
click at [1182, 527] on span "Update" at bounding box center [1180, 535] width 43 height 17
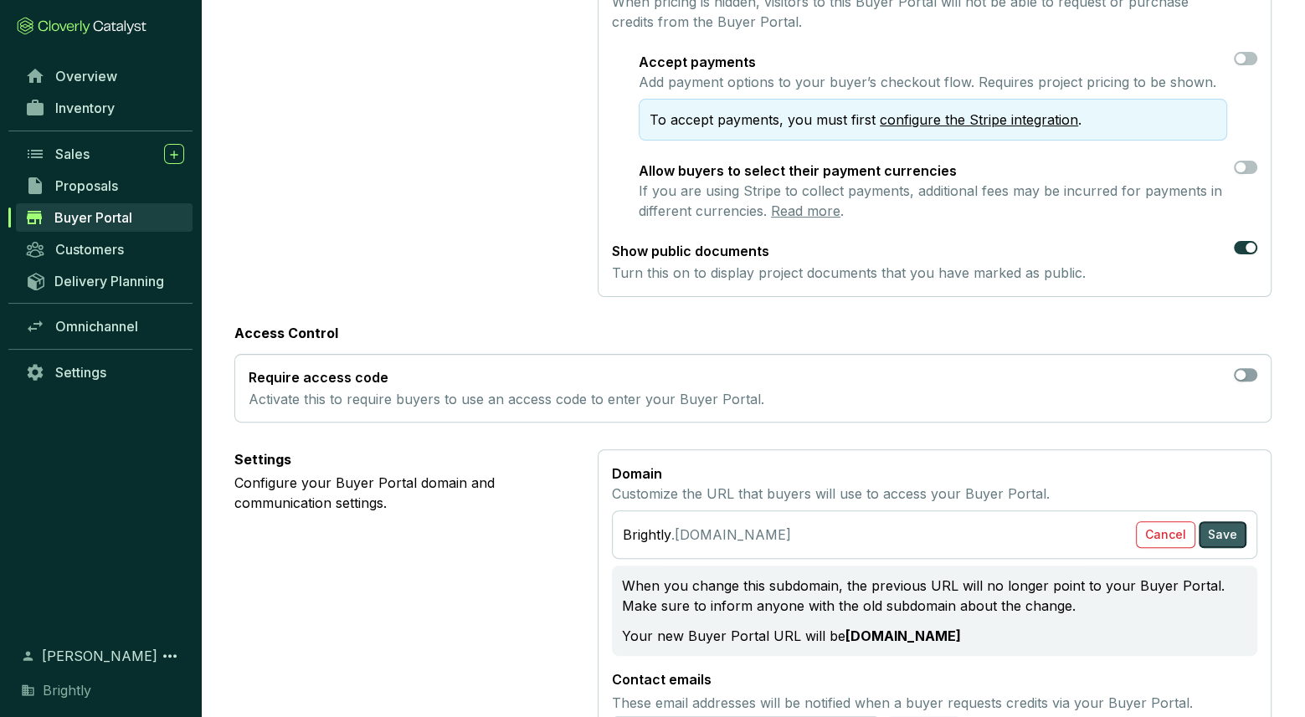
click at [1231, 527] on span "Save" at bounding box center [1222, 535] width 29 height 17
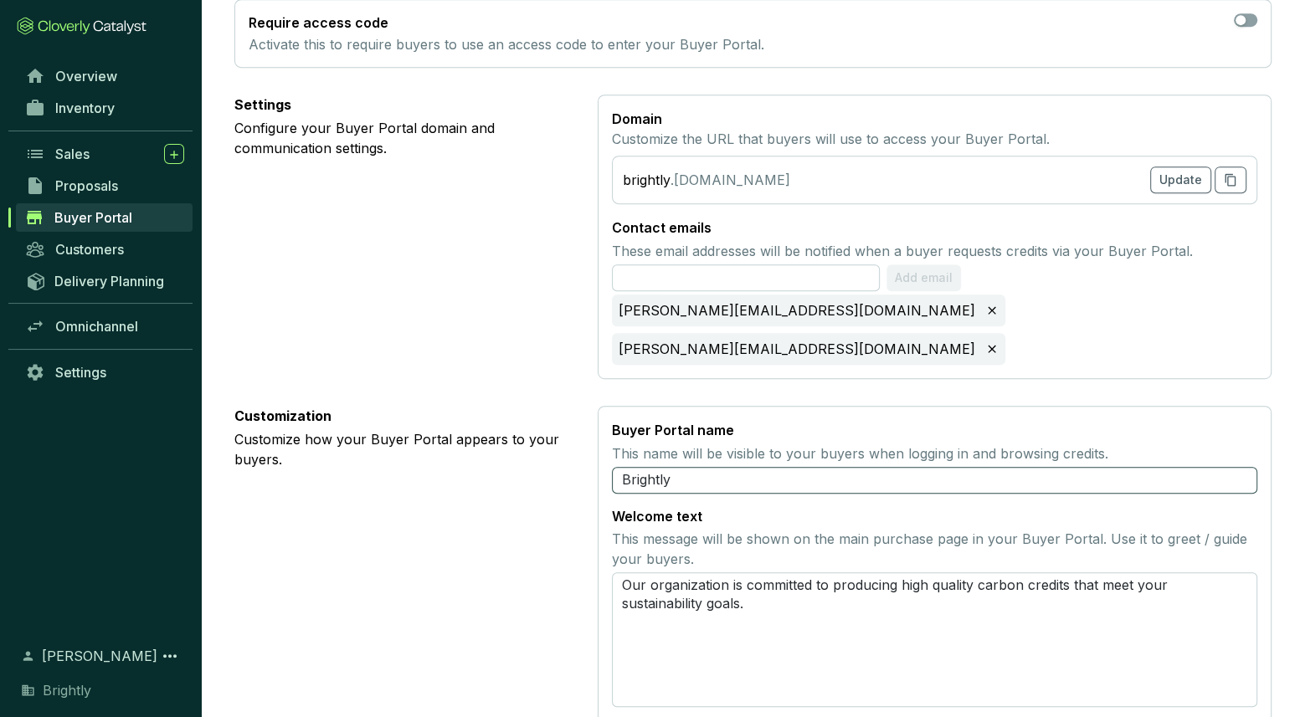
scroll to position [654, 0]
click at [728, 466] on input "Brightly" at bounding box center [934, 479] width 645 height 27
type input "Brightly"
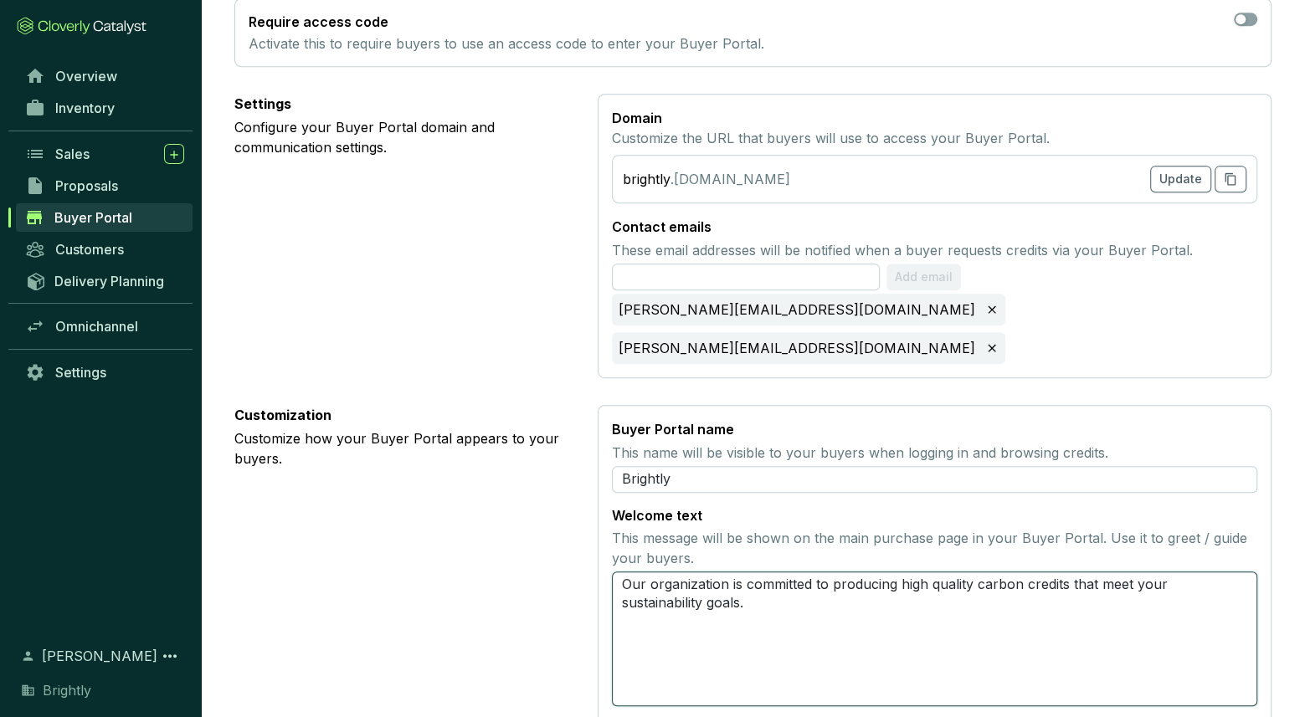
drag, startPoint x: 793, startPoint y: 533, endPoint x: 645, endPoint y: 458, distance: 165.5
click at [645, 506] on section "Welcome text This message will be shown on the main purchase page in your Buyer…" at bounding box center [934, 606] width 645 height 200
type textarea "W"
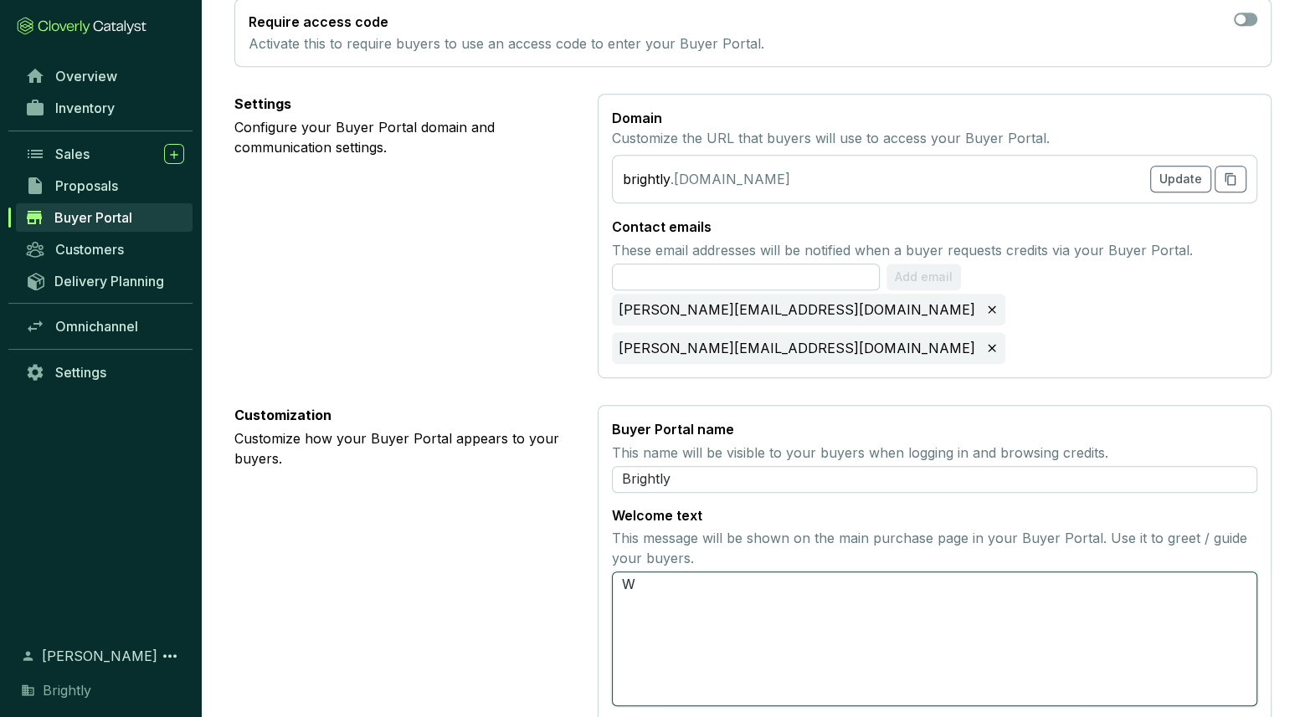
type textarea "We"
type textarea "We l"
type textarea "We lo"
type textarea "We loo"
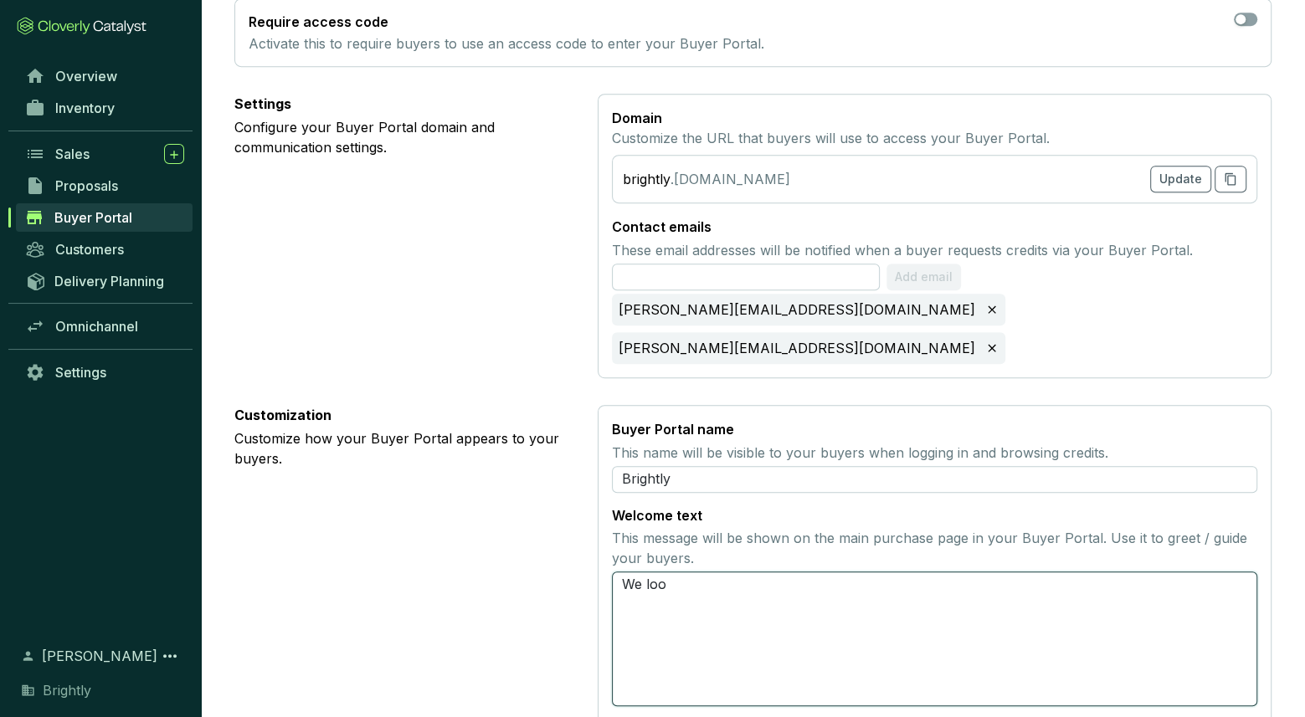
type textarea "We look"
type textarea "We look f"
type textarea "We look fo"
type textarea "We look for"
type textarea "We look forw"
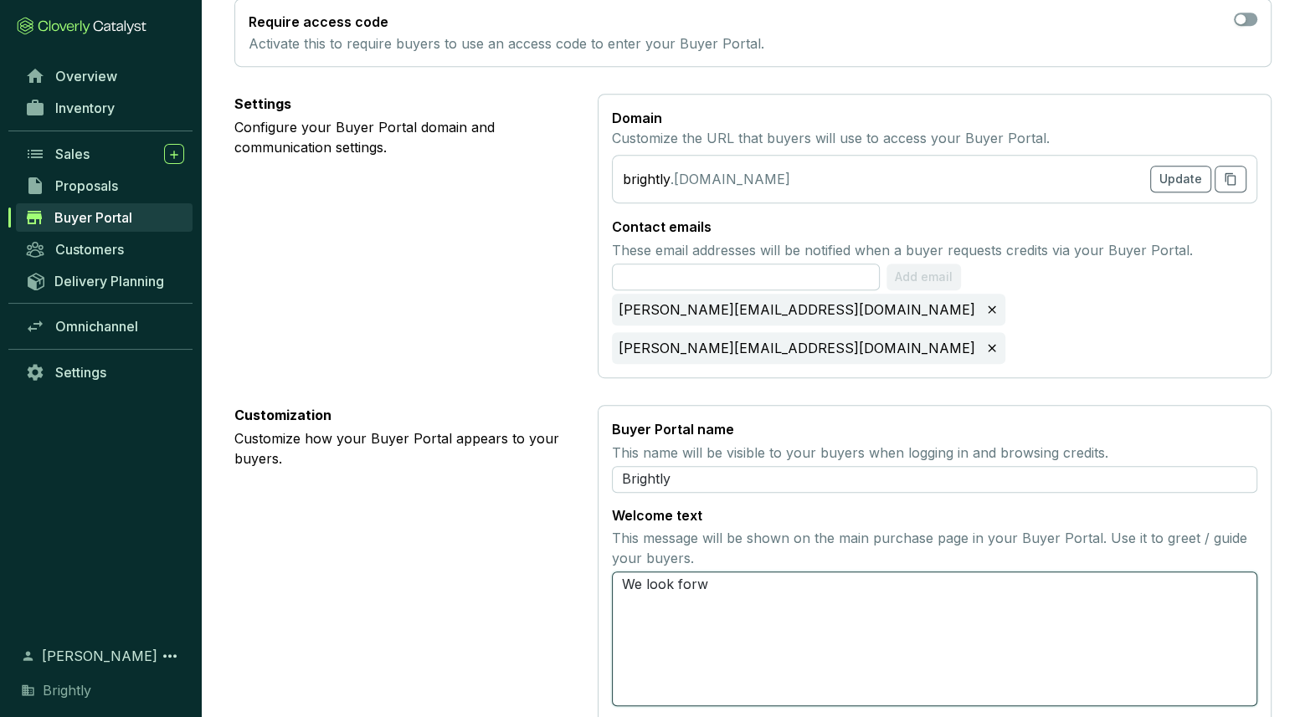
type textarea "We look forwa"
type textarea "We look forwar"
type textarea "We look forward"
type textarea "We look forward t"
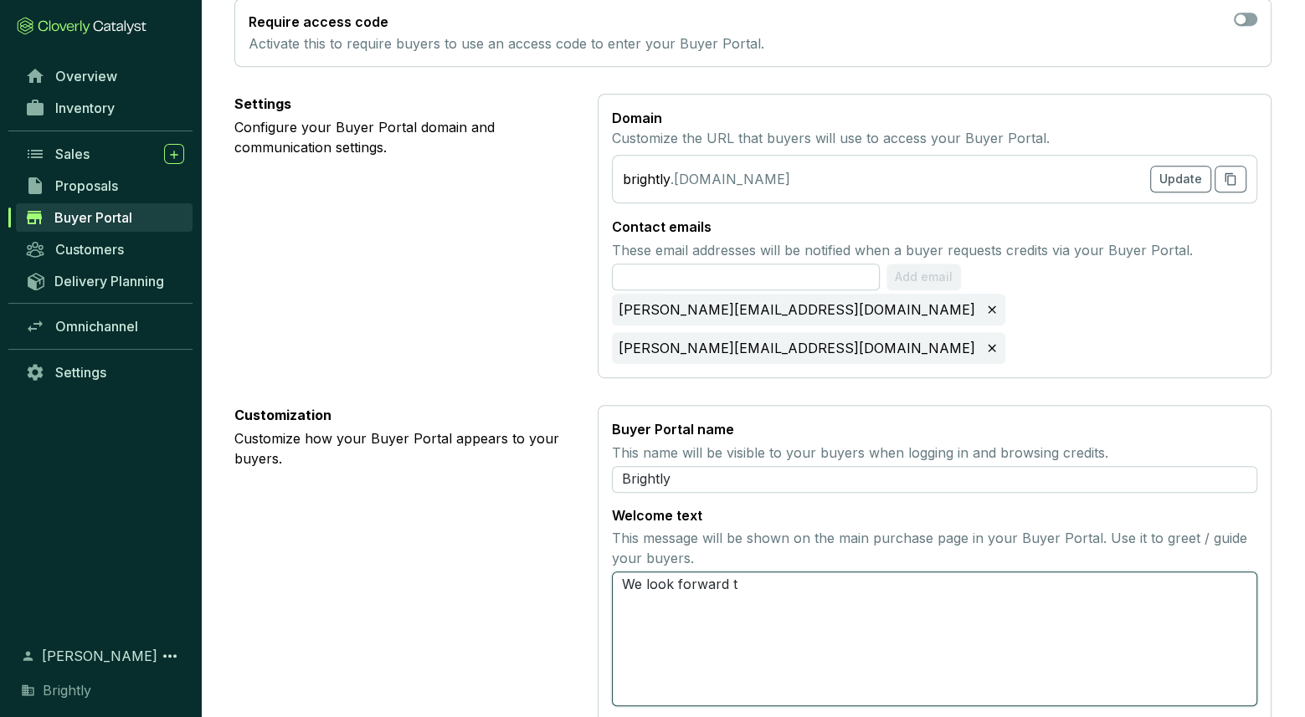
type textarea "We look forward to"
type textarea "We look forward to w"
type textarea "We look forward to wo"
type textarea "We look forward to wor"
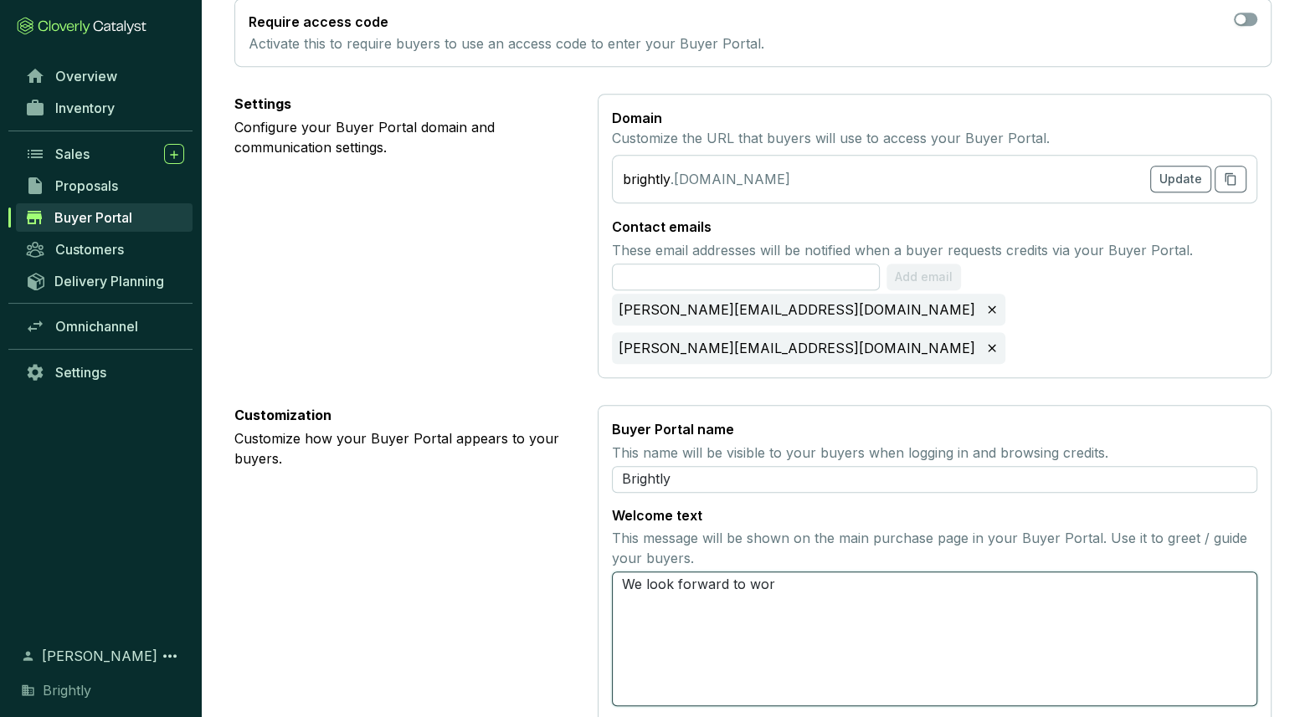
type textarea "We look forward to work"
type textarea "We look forward to worki"
type textarea "We look forward to workin"
type textarea "We look forward to working"
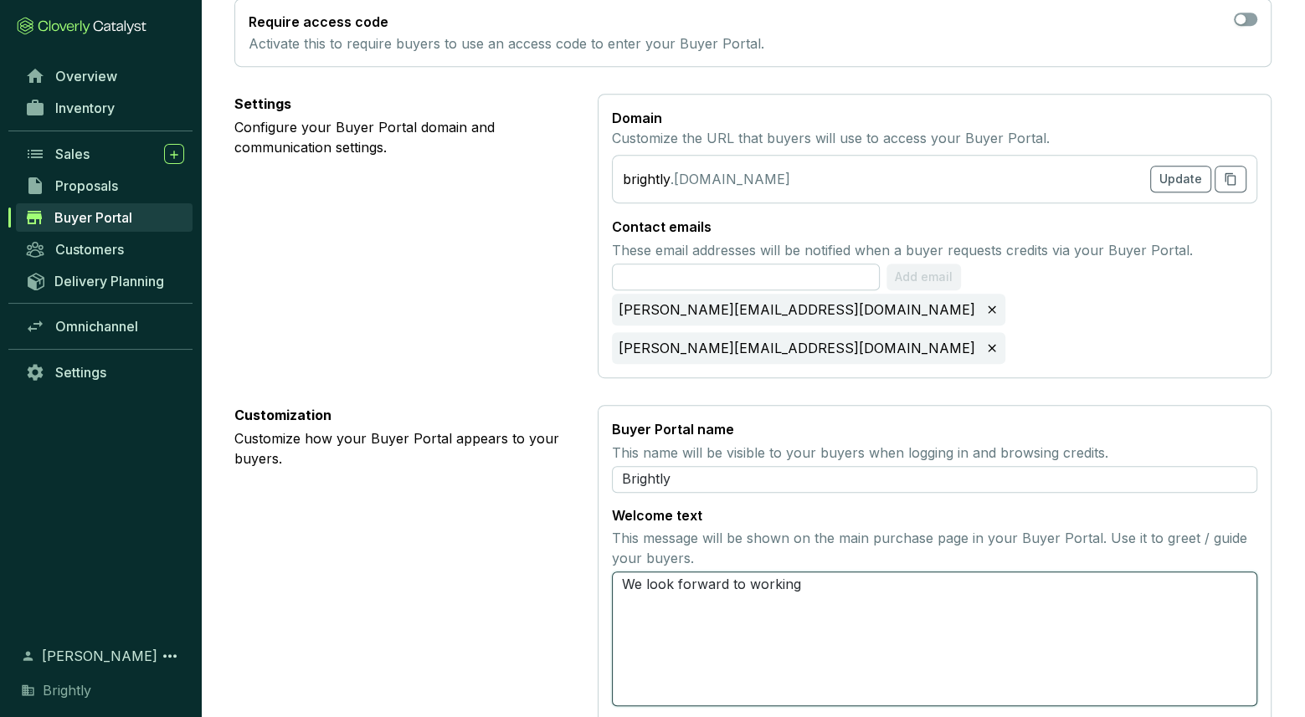
type textarea "We look forward to working w"
type textarea "We look forward to working wi"
type textarea "We look forward to working wit"
type textarea "We look forward to working with"
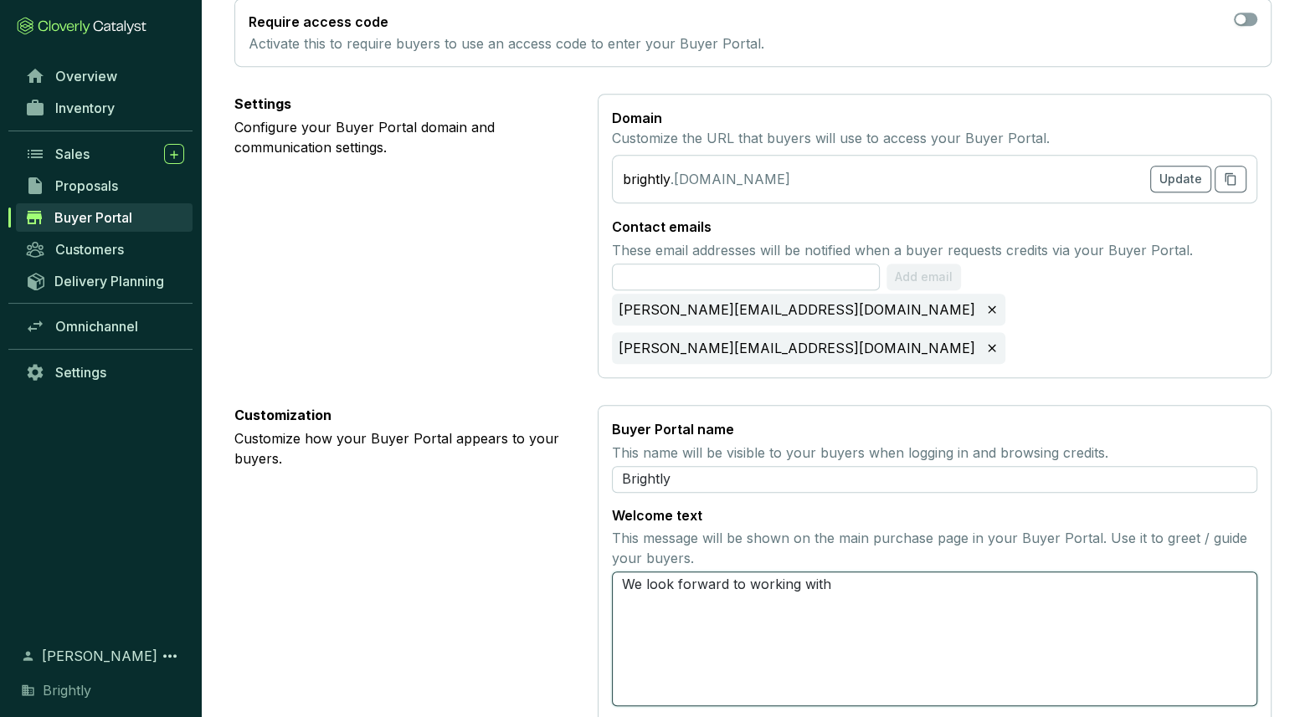
type textarea "We look forward to working with y"
type textarea "We look forward to working with yo"
type textarea "We look forward to working with you"
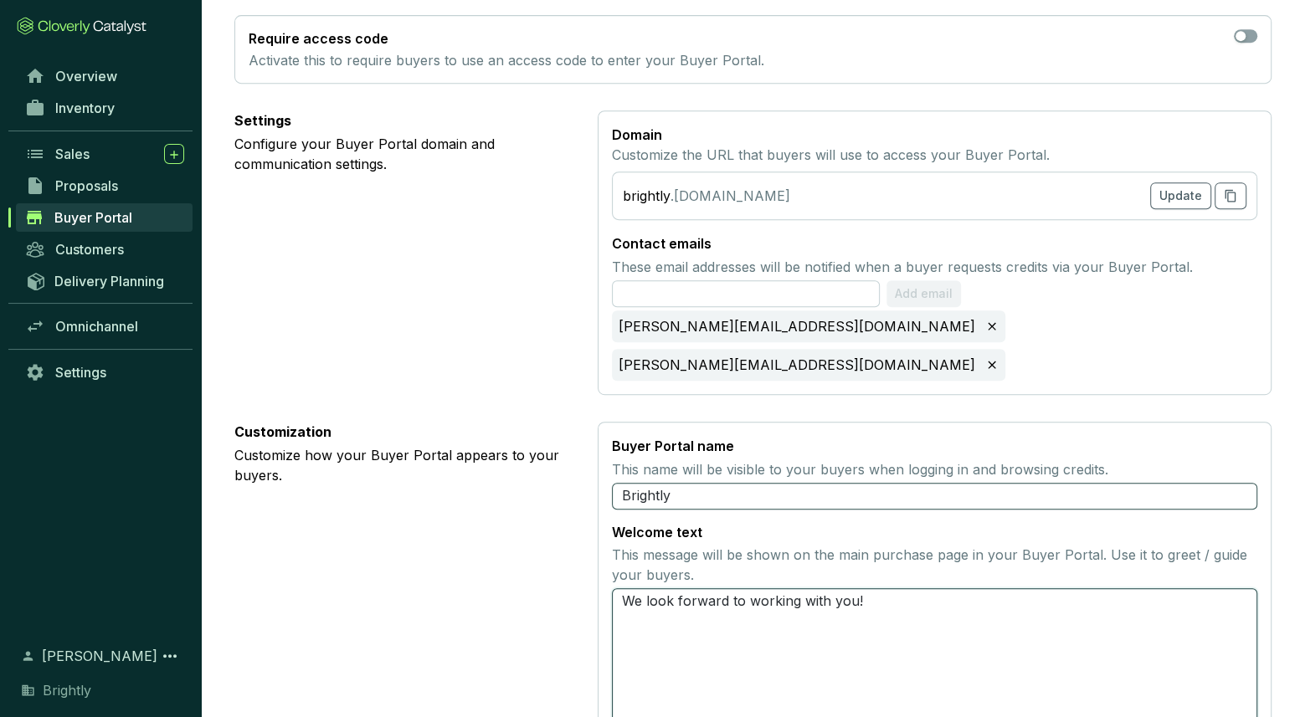
scroll to position [639, 0]
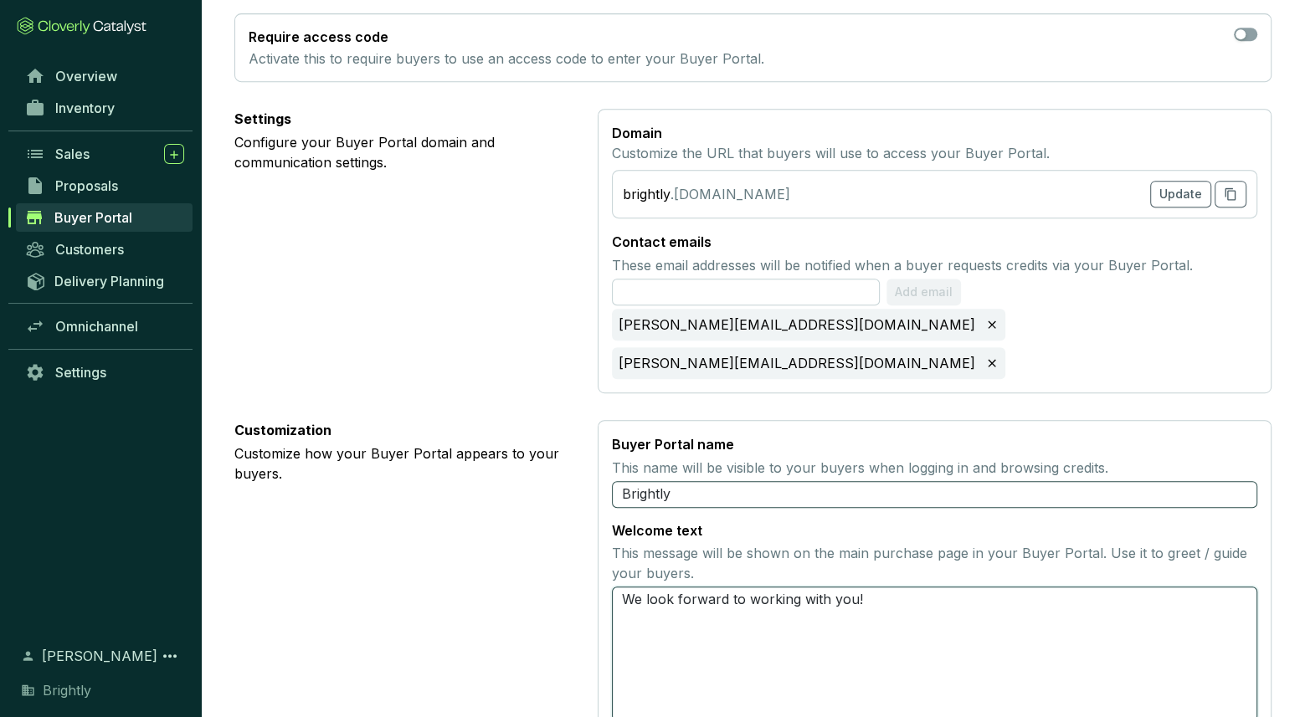
type textarea "We look forward to working with you!"
click at [765, 481] on input "Brightly" at bounding box center [934, 494] width 645 height 27
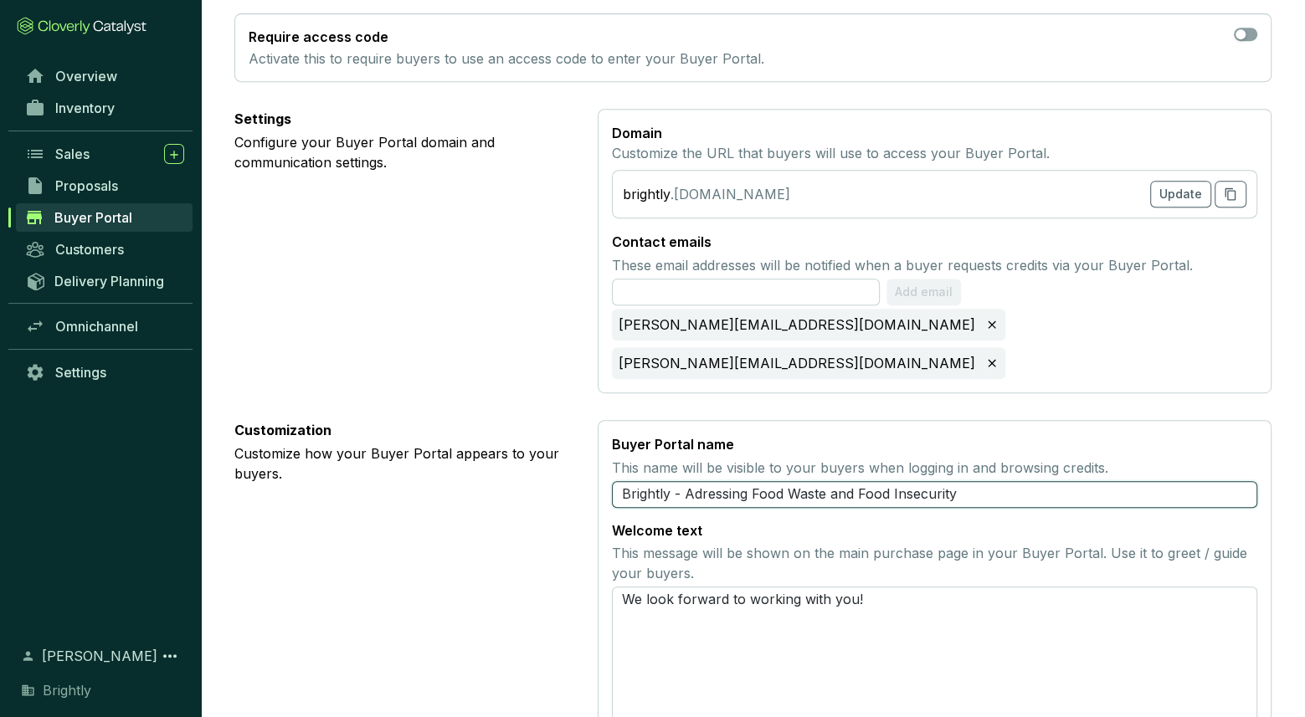
click at [697, 481] on input "Brightly - Adressing Food Waste and Food Insecurity" at bounding box center [934, 494] width 645 height 27
type input "Brightly - Addressing Food Waste and Food Insecurity"
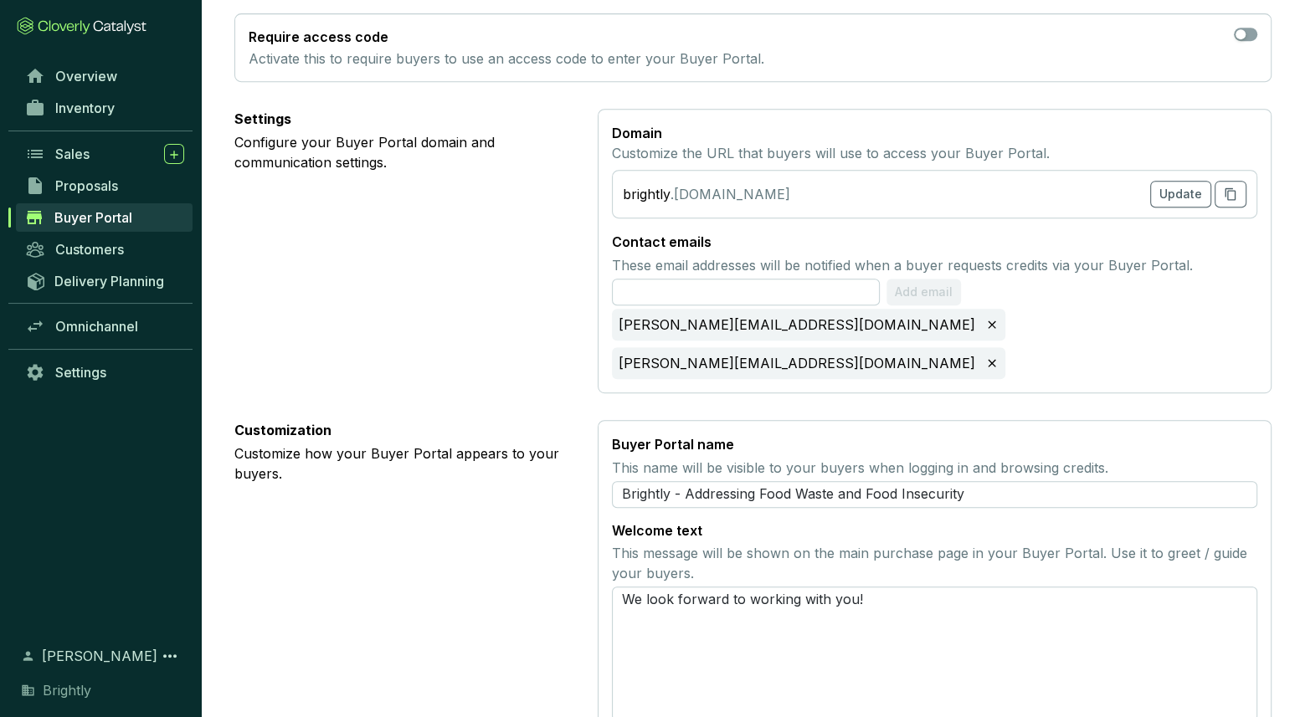
click at [744, 522] on section "Welcome text This message will be shown on the main purchase page in your Buyer…" at bounding box center [934, 622] width 645 height 200
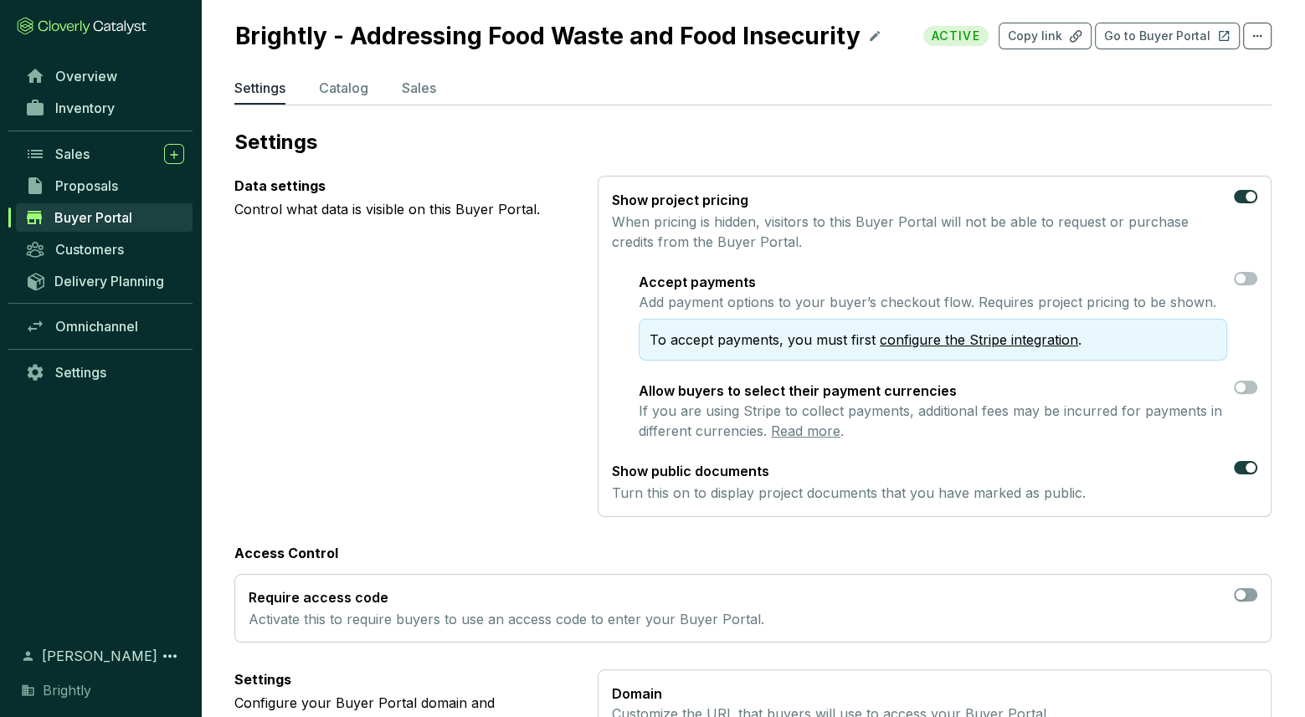
scroll to position [0, 0]
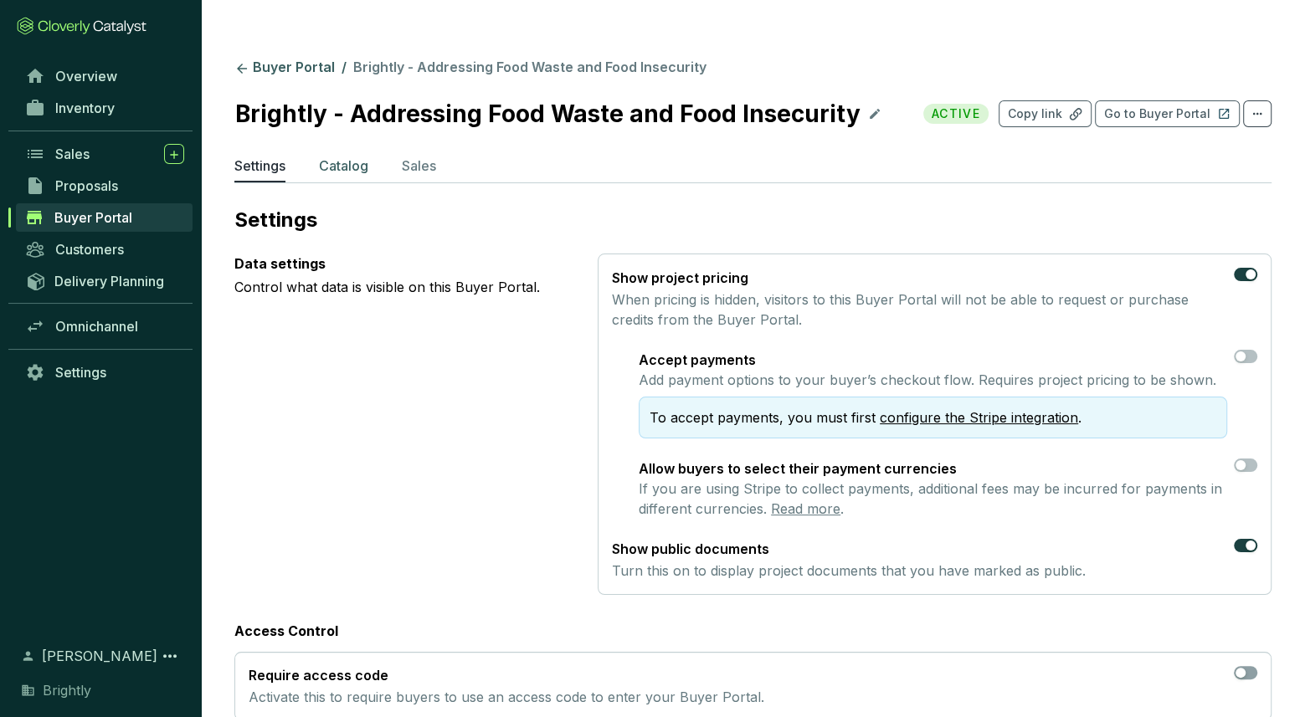
click at [351, 156] on p "Catalog" at bounding box center [343, 166] width 49 height 20
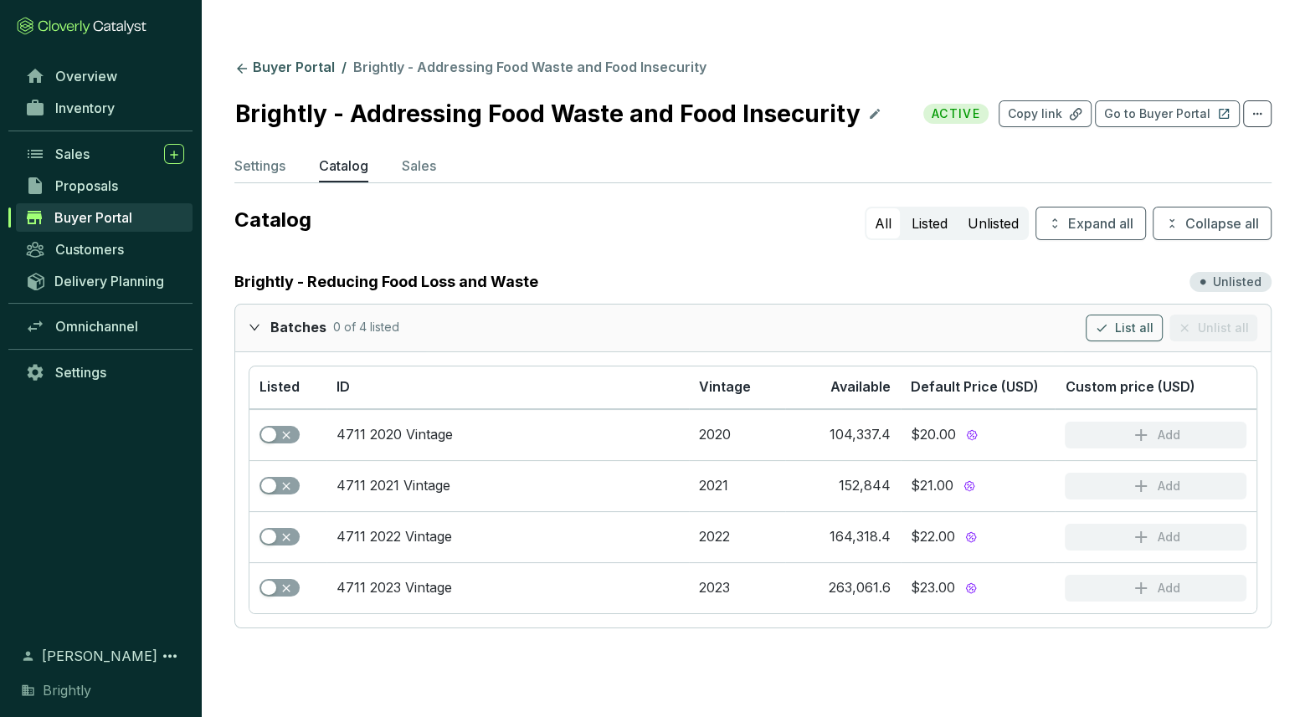
click at [251, 315] on div at bounding box center [260, 327] width 22 height 24
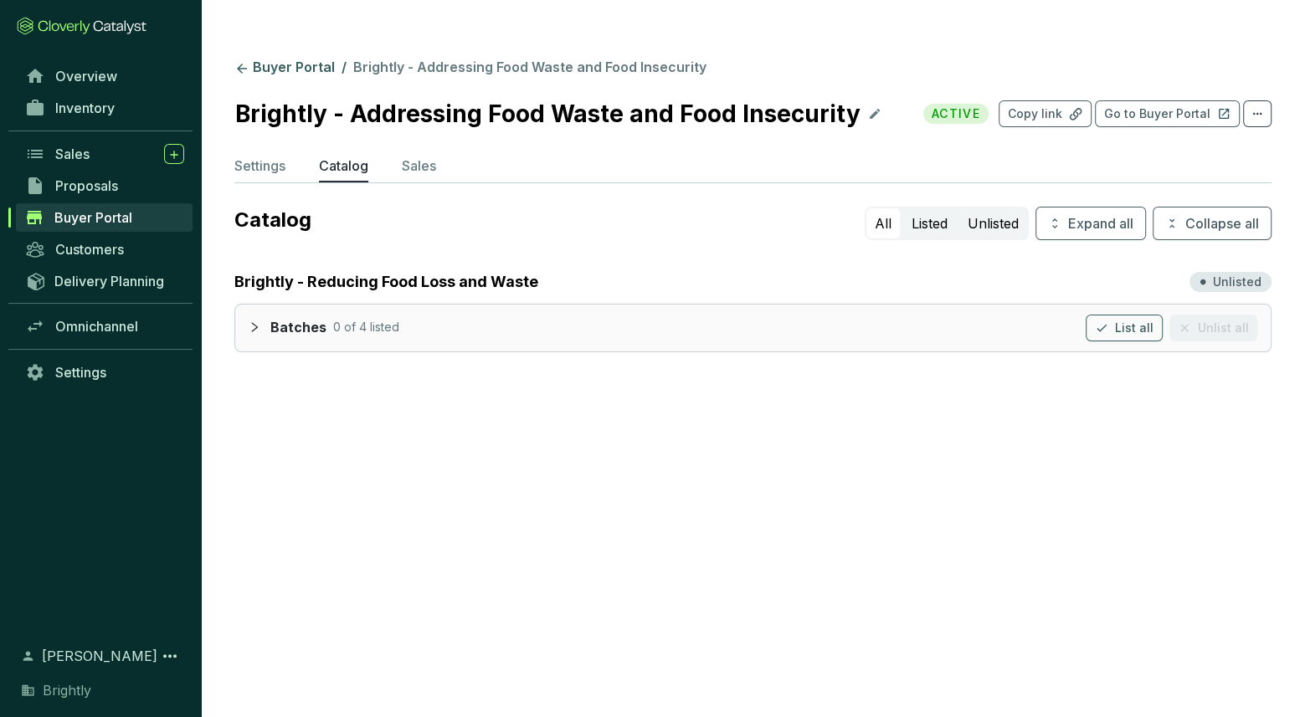
click at [251, 315] on div at bounding box center [260, 327] width 22 height 24
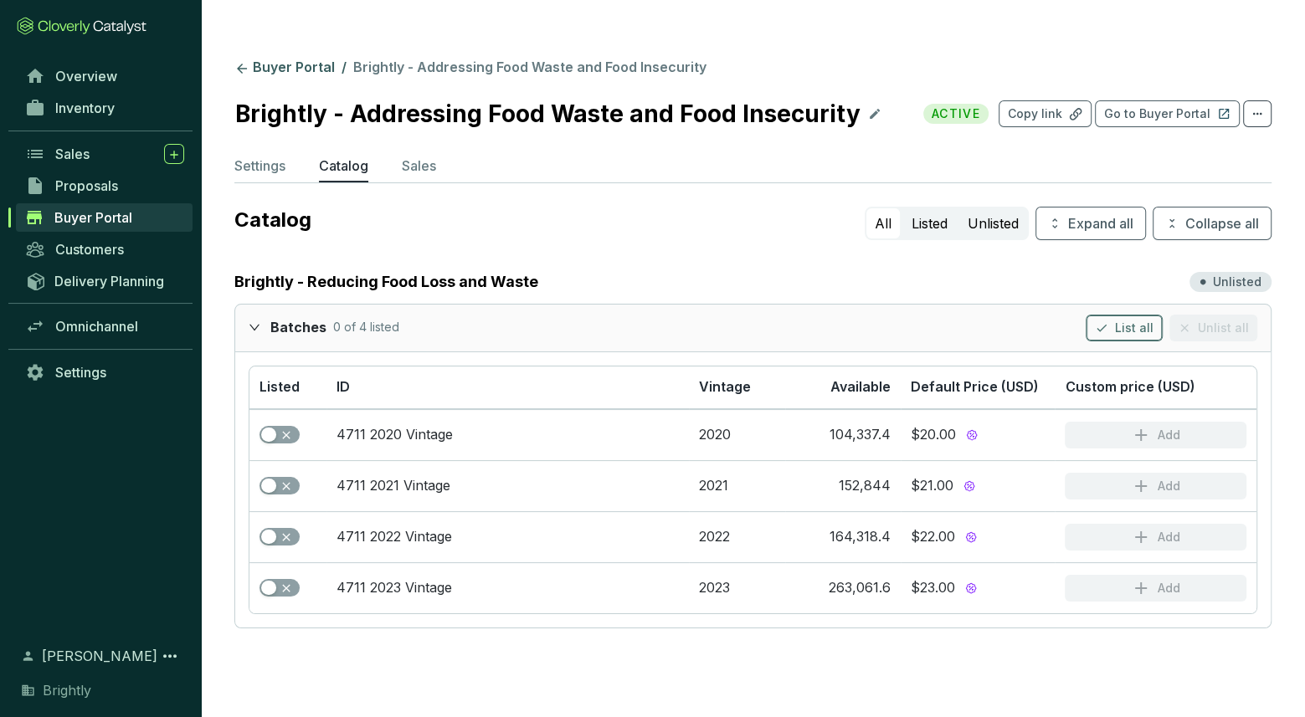
click at [1126, 320] on span "List all" at bounding box center [1134, 328] width 39 height 17
click at [432, 156] on p "Sales" at bounding box center [419, 166] width 34 height 20
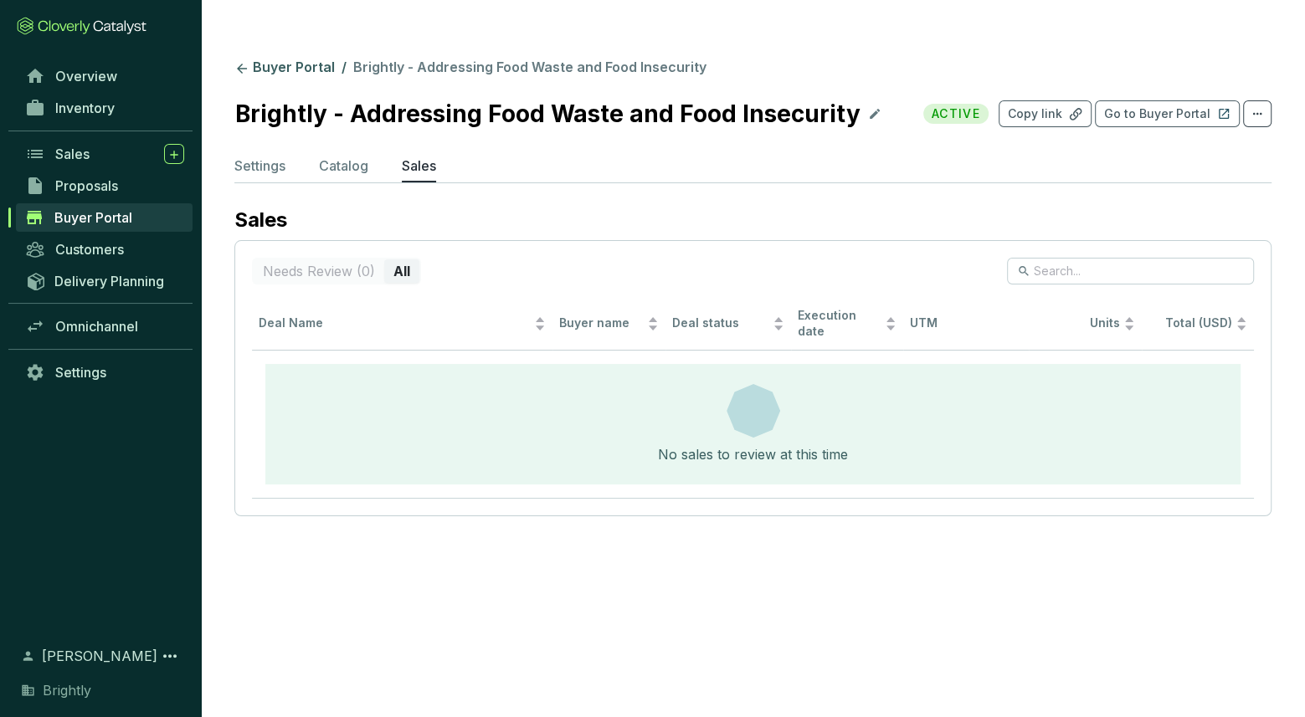
click at [145, 213] on link "Buyer Portal" at bounding box center [104, 217] width 177 height 28
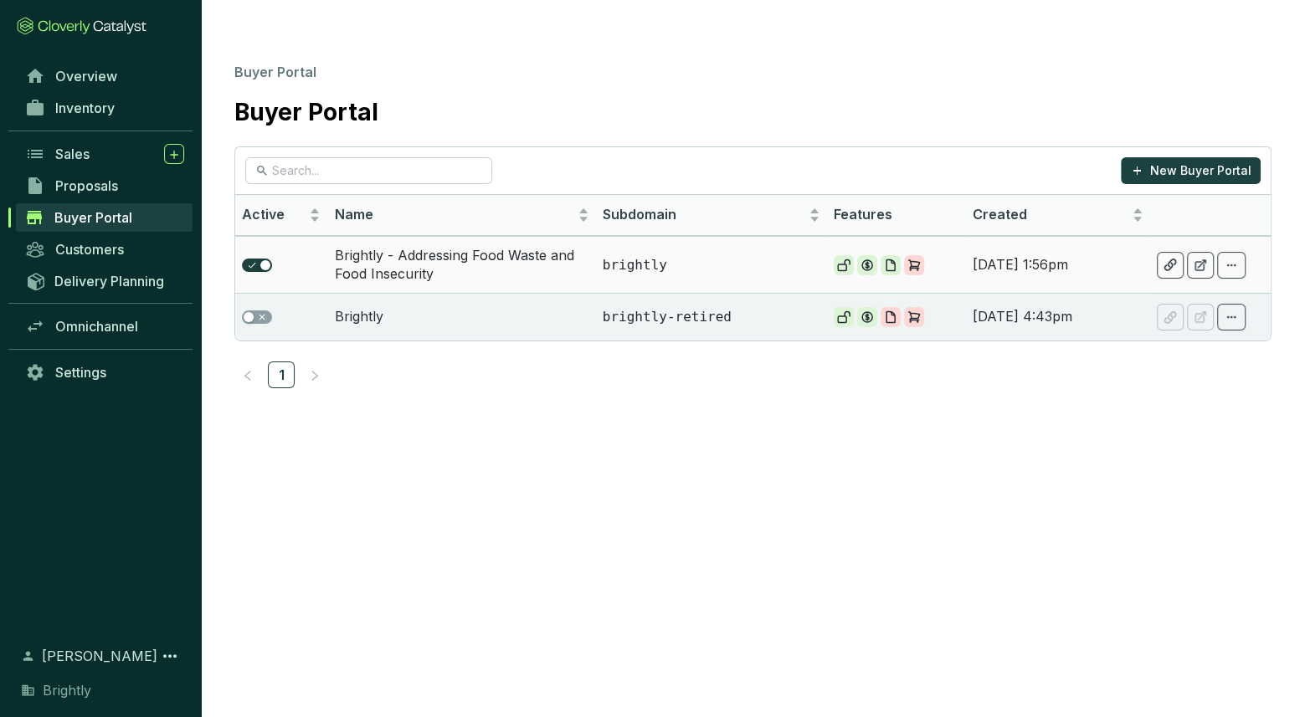
click at [466, 236] on td "Brightly - Addressing Food Waste and Food Insecurity" at bounding box center [461, 264] width 268 height 57
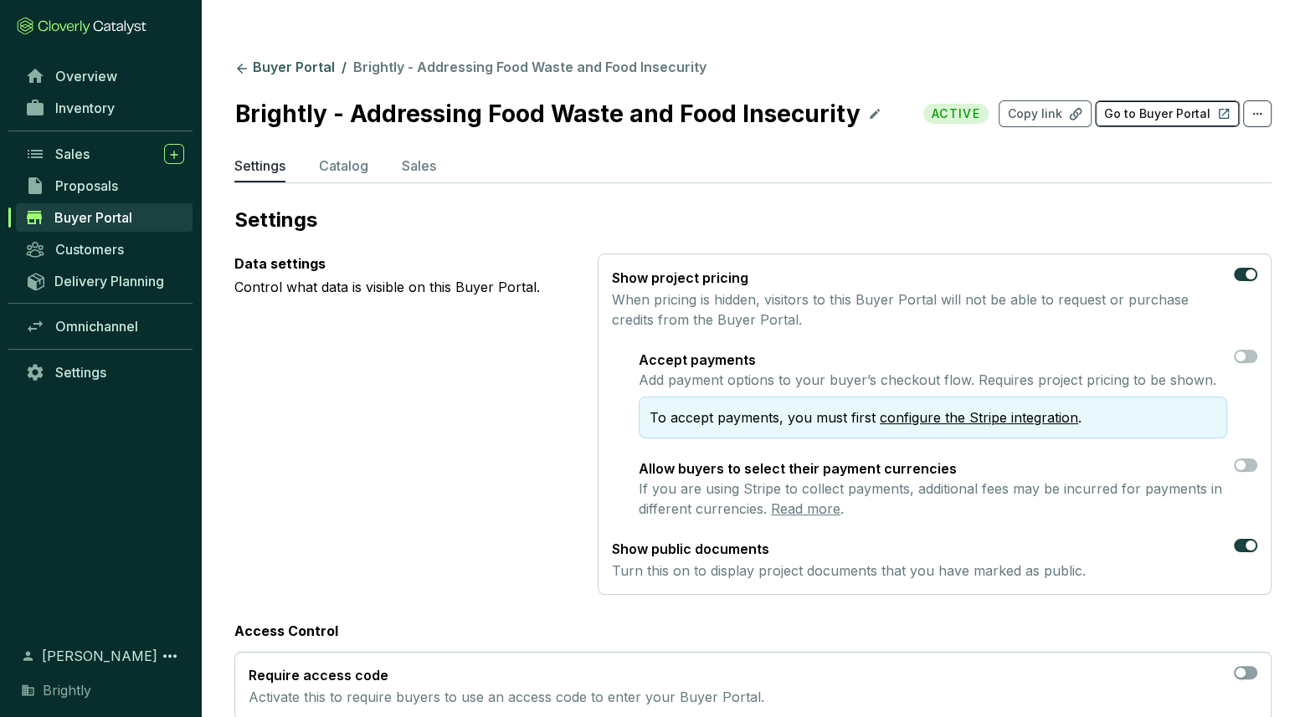
click at [1164, 105] on p "Go to Buyer Portal" at bounding box center [1157, 113] width 106 height 17
click at [107, 100] on span "Inventory" at bounding box center [84, 108] width 59 height 17
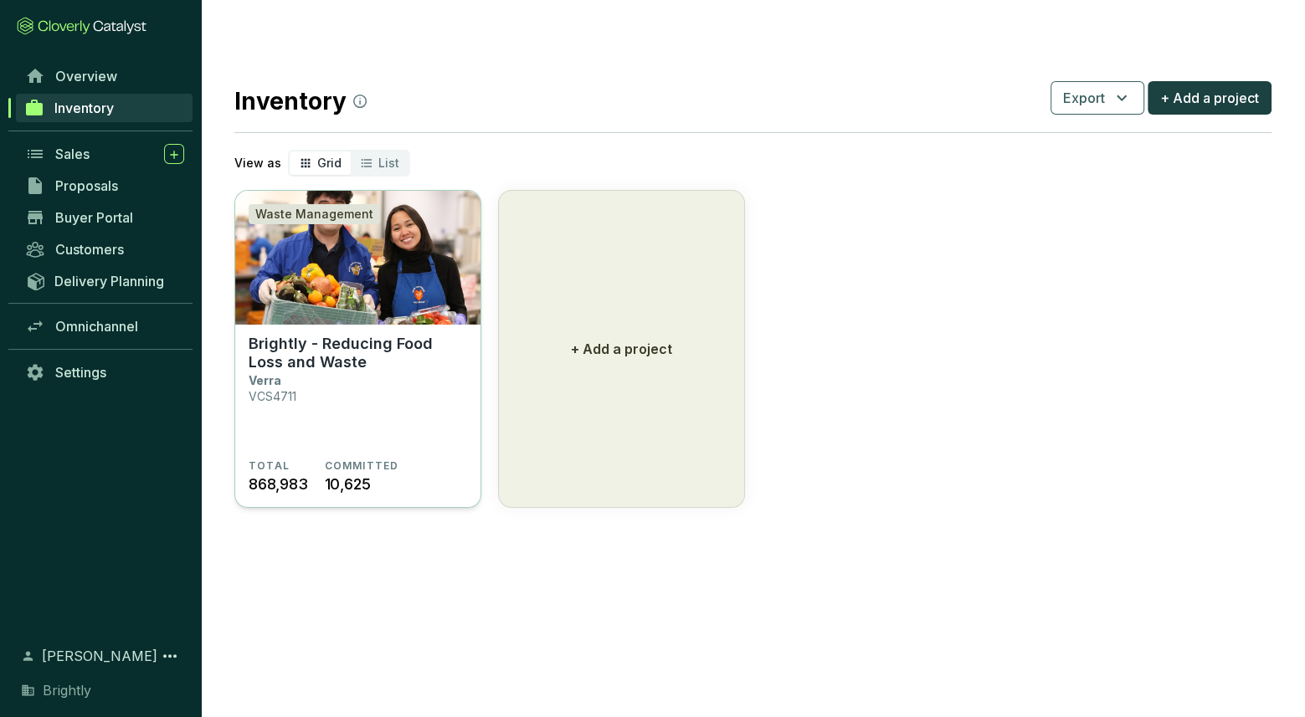
click at [332, 325] on section "Brightly - Reducing Food Loss and Waste Verra VCS4711 TOTAL 868,983 COMMITTED 1…" at bounding box center [357, 417] width 245 height 184
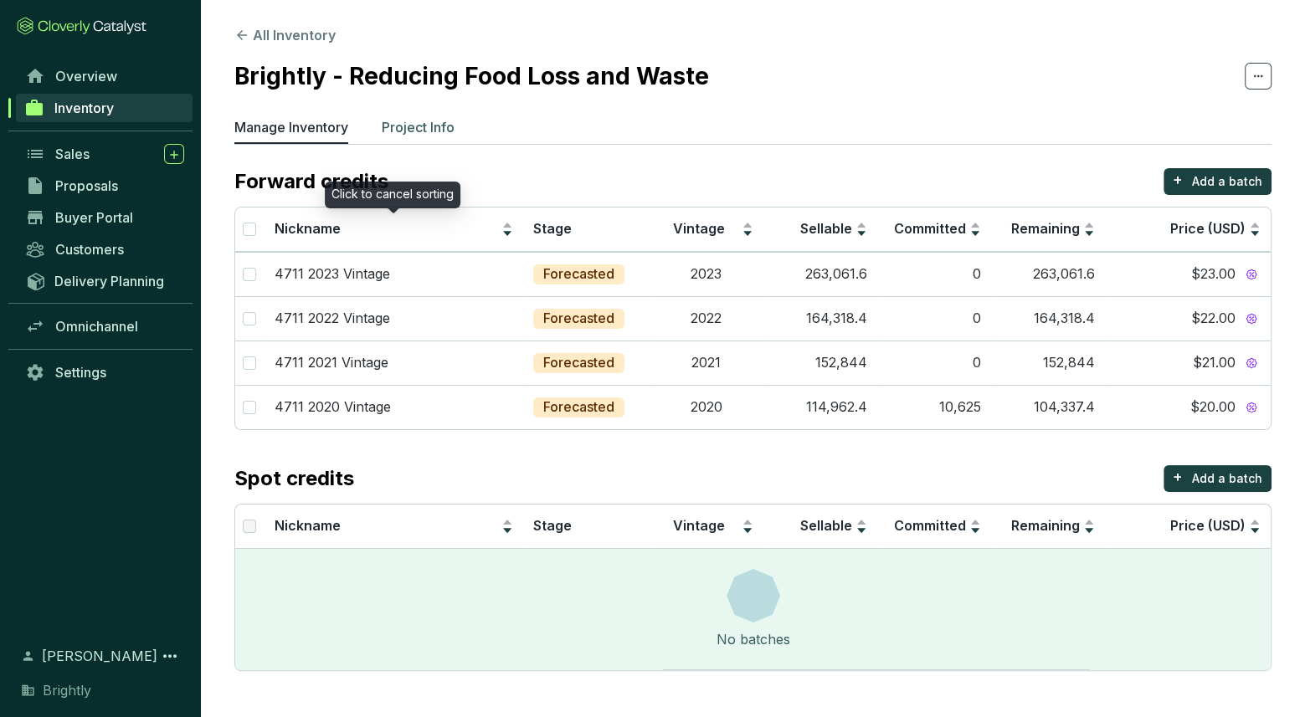
click at [416, 125] on p "Project Info" at bounding box center [418, 127] width 73 height 20
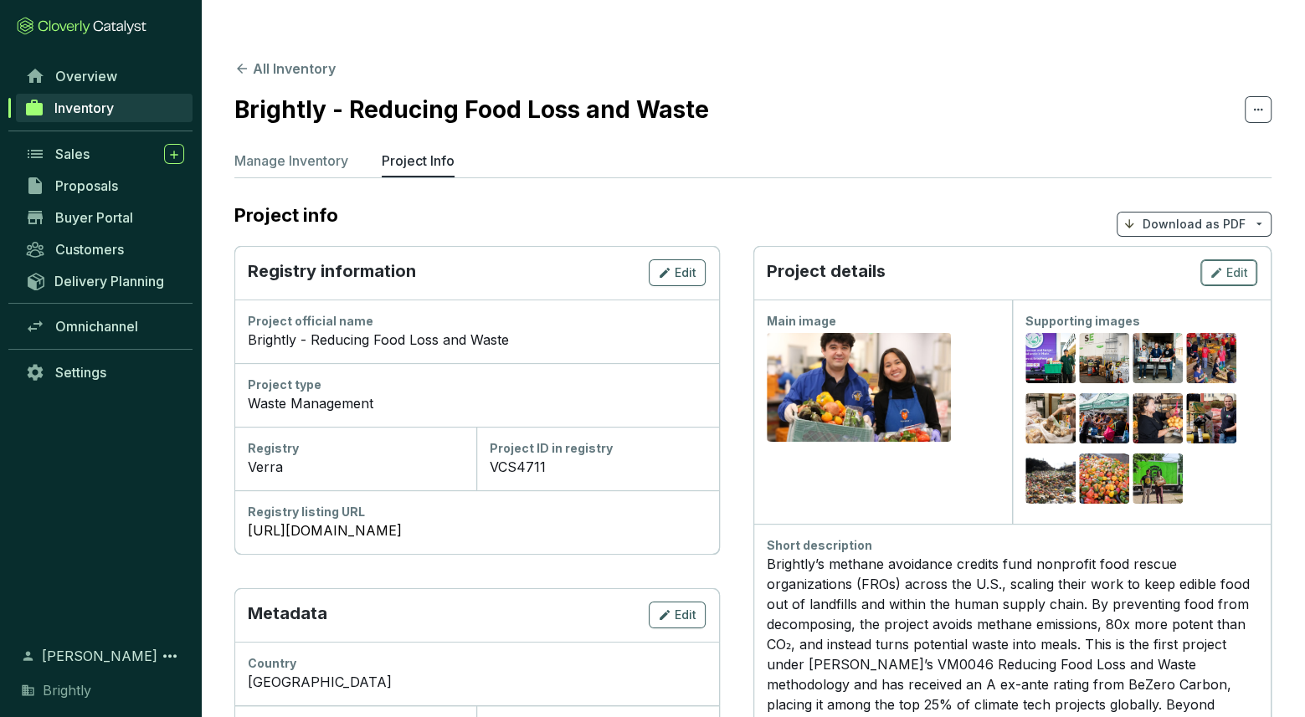
click at [1230, 265] on span "Edit" at bounding box center [1237, 273] width 22 height 17
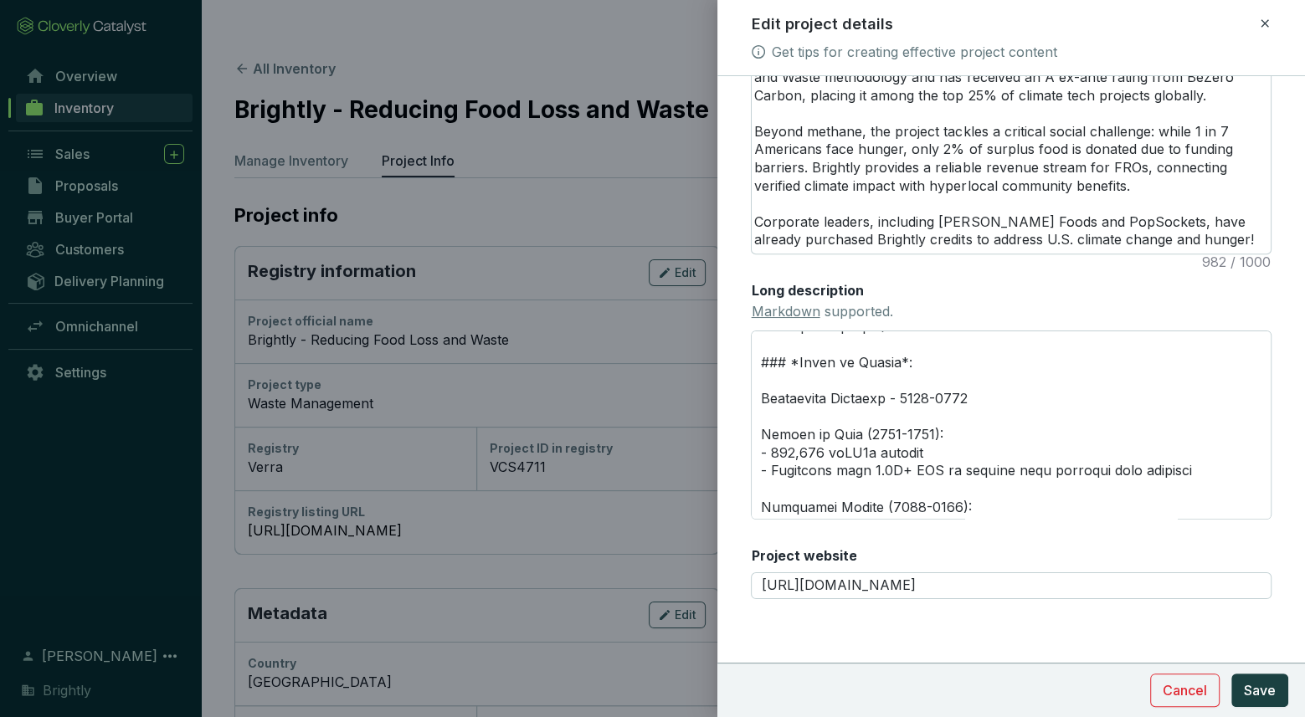
scroll to position [236, 0]
click at [891, 414] on textarea "Long description Markdown supported." at bounding box center [1011, 425] width 521 height 189
type textarea "# **PROJECT HIGHLIGHTS** --- ### *Credibility*: Rated A ex ante by BeZero Carbo…"
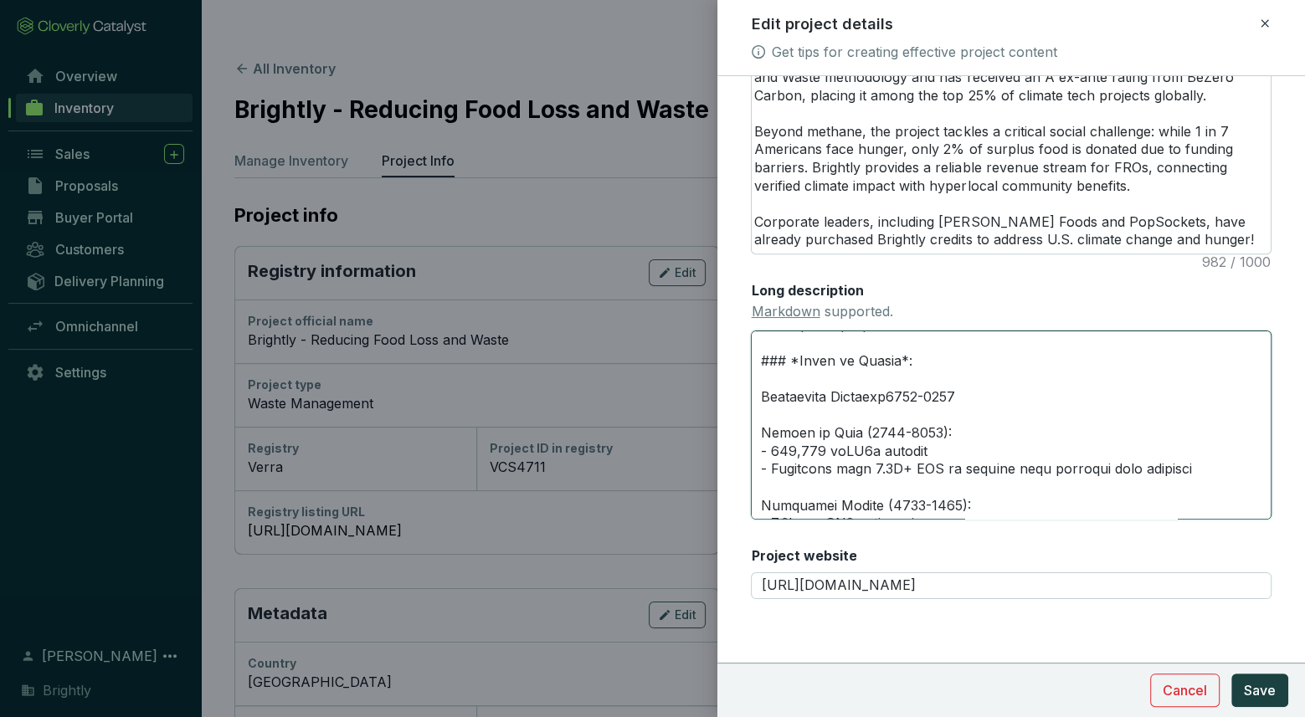
type textarea "# **PROJECT HIGHLIGHTS** --- ### *Credibility*: Rated A ex ante by BeZero Carbo…"
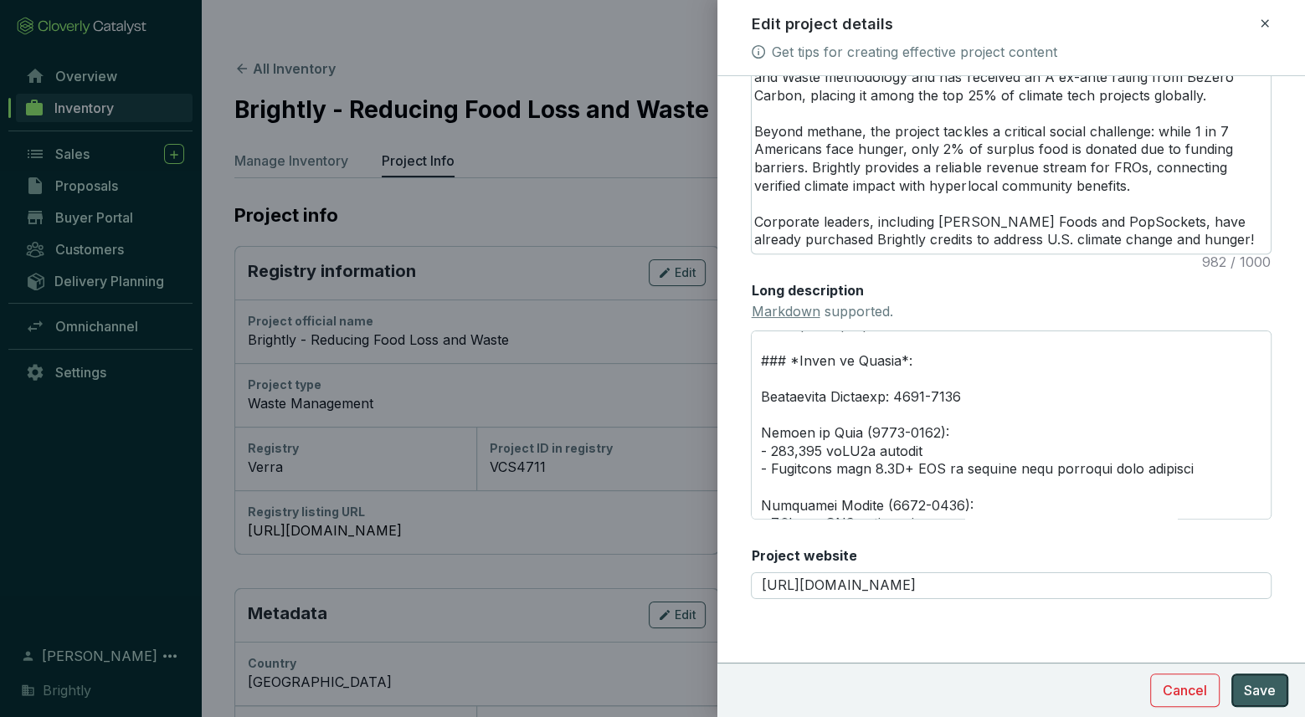
click at [1257, 682] on span "Save" at bounding box center [1260, 691] width 32 height 20
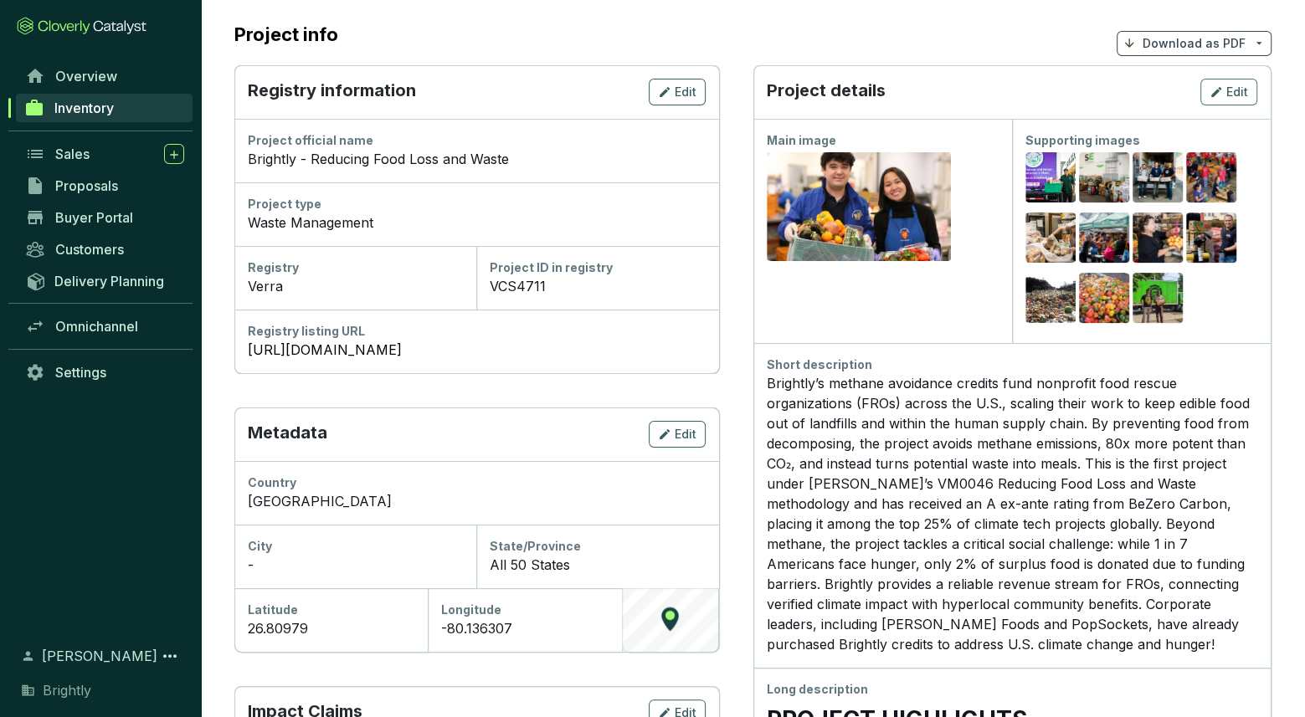
scroll to position [182, 0]
click at [1051, 483] on div "Brightly’s methane avoidance credits fund nonprofit food rescue organizations (…" at bounding box center [1012, 513] width 491 height 281
click at [1231, 83] on span "Edit" at bounding box center [1237, 91] width 22 height 17
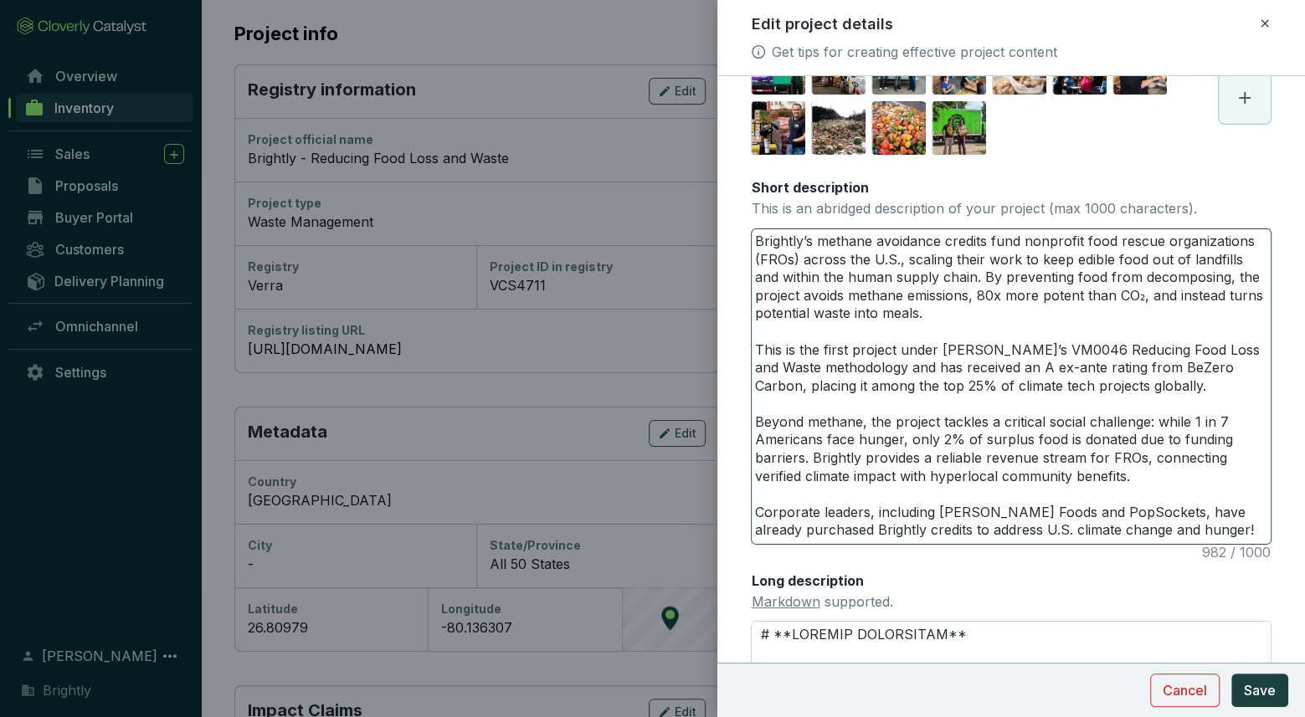
scroll to position [265, 0]
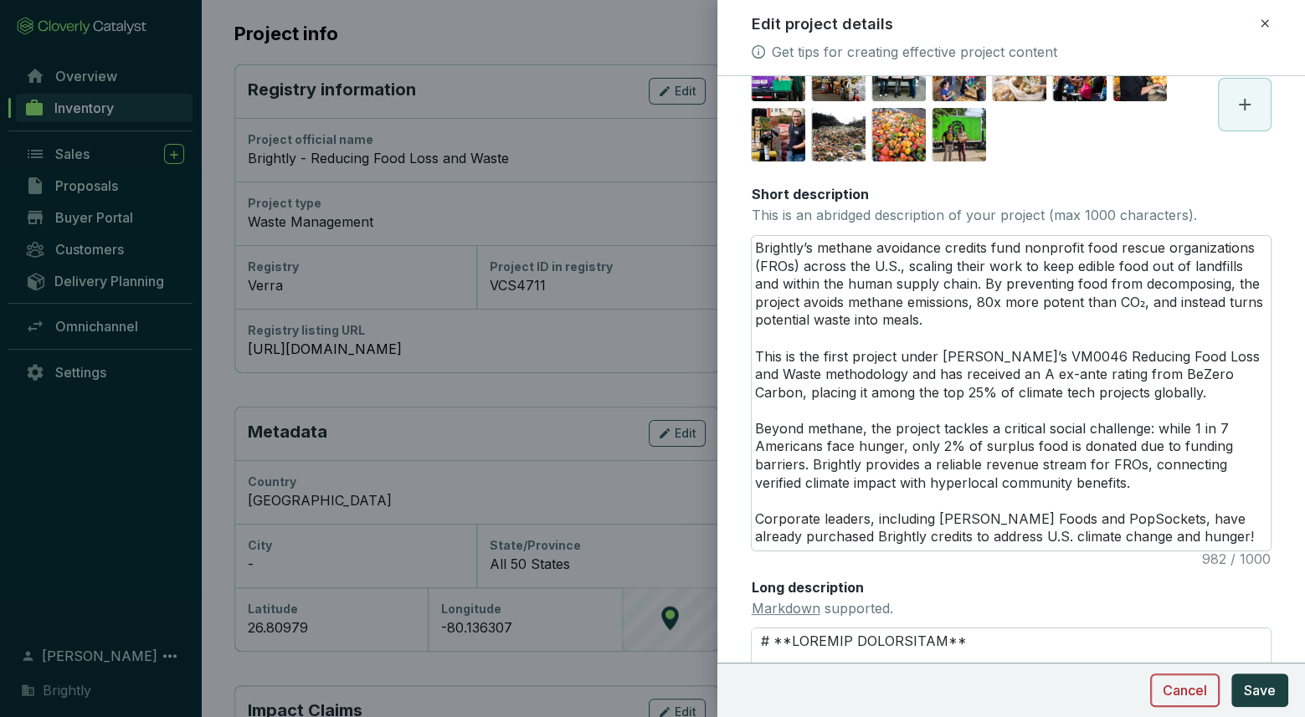
click at [1185, 699] on span "Cancel" at bounding box center [1185, 691] width 44 height 20
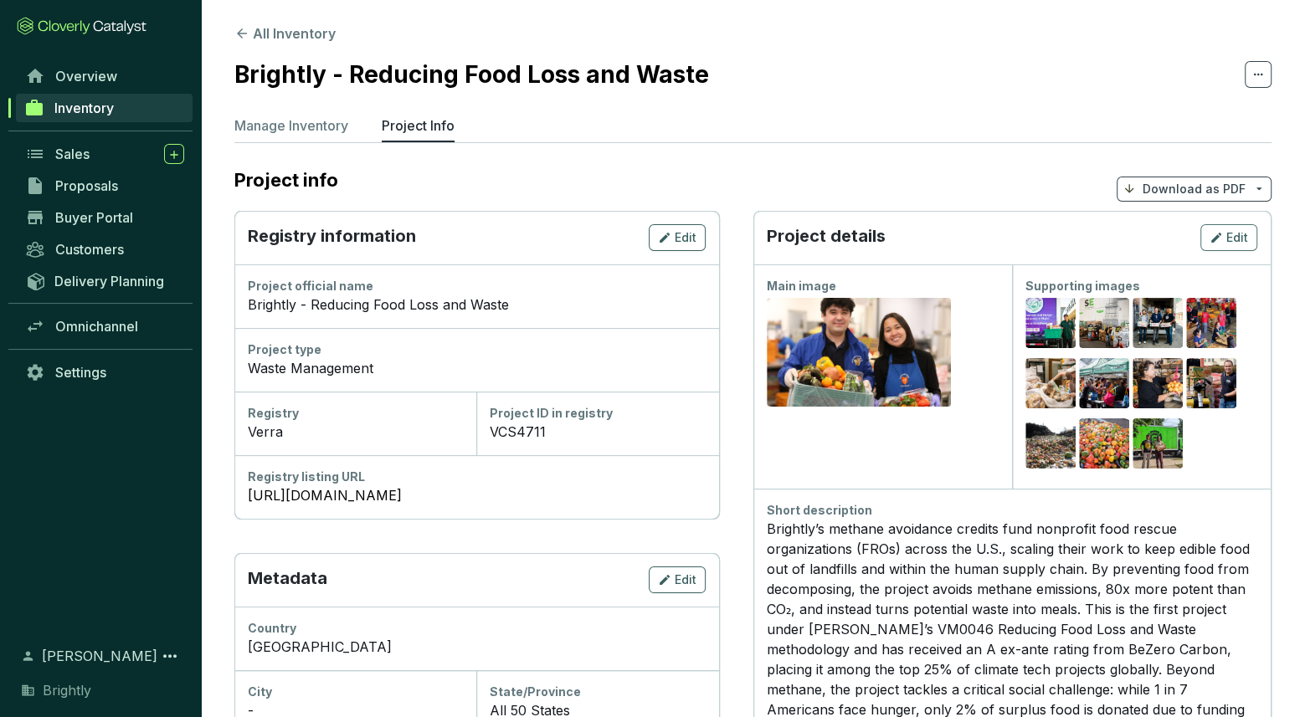
scroll to position [0, 0]
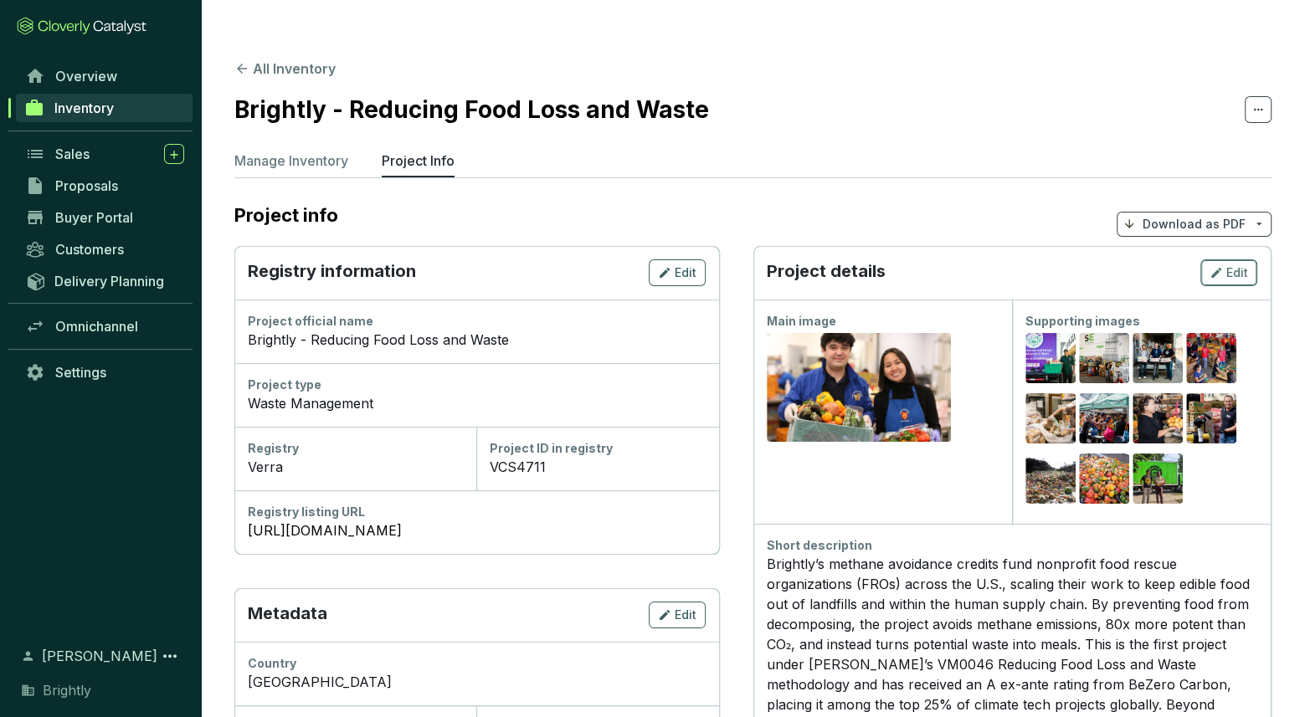
click at [1231, 265] on span "Edit" at bounding box center [1237, 273] width 22 height 17
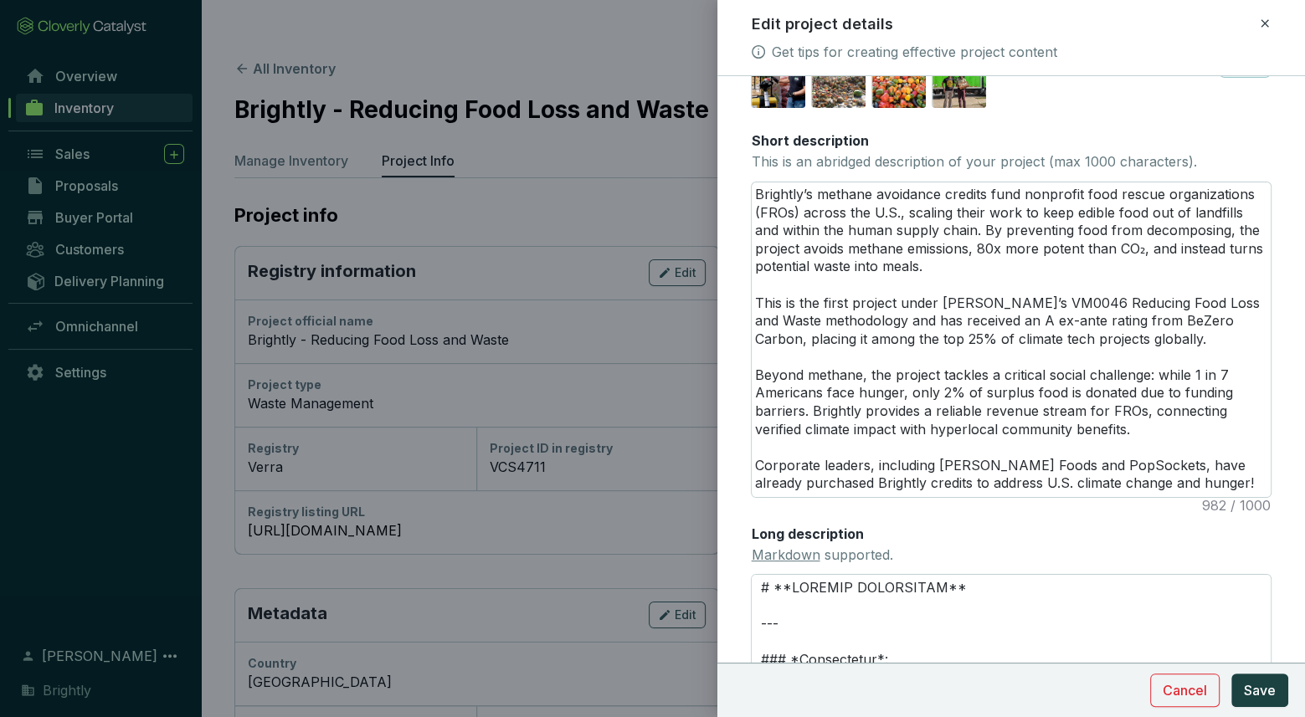
scroll to position [320, 0]
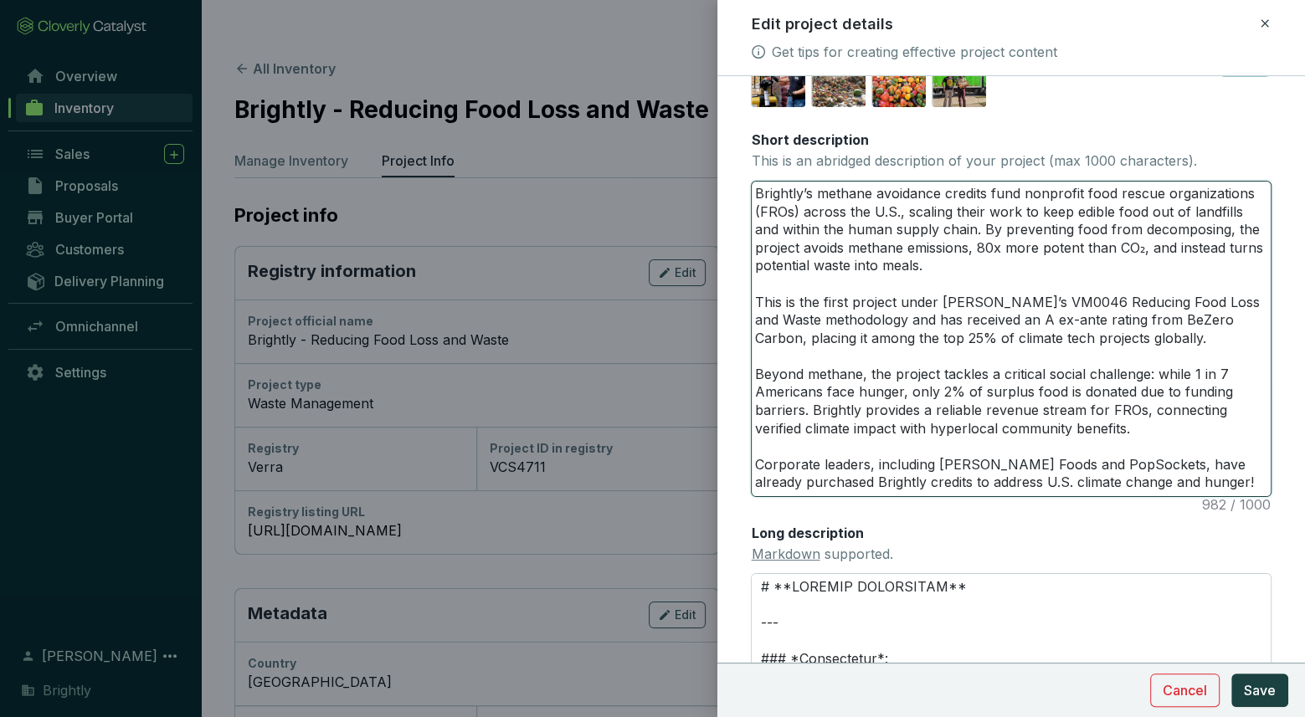
click at [1082, 410] on textarea "Brightly’s methane avoidance credits fund nonprofit food rescue organizations (…" at bounding box center [1011, 339] width 519 height 315
type textarea "Brightly’s methane avoidance credits fund nonprofit food rescue organizations (…"
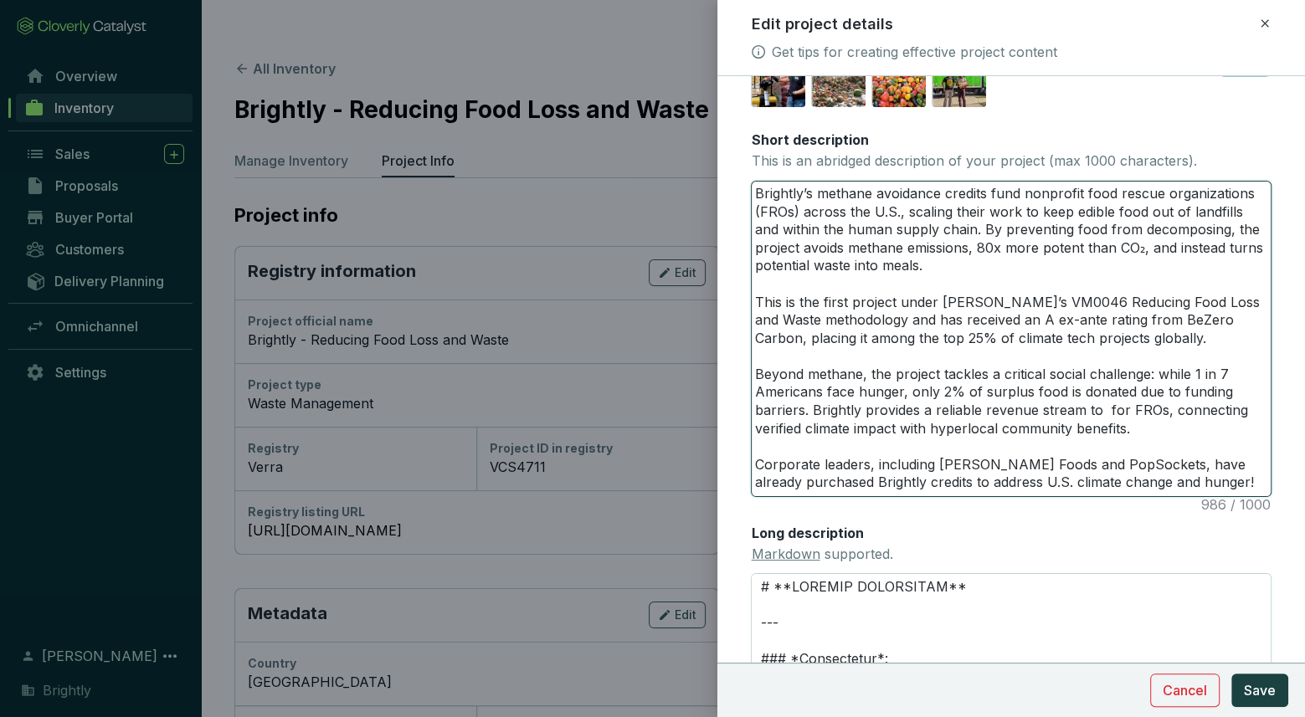
type textarea "Brightly’s methane avoidance credits fund nonprofit food rescue organizations (…"
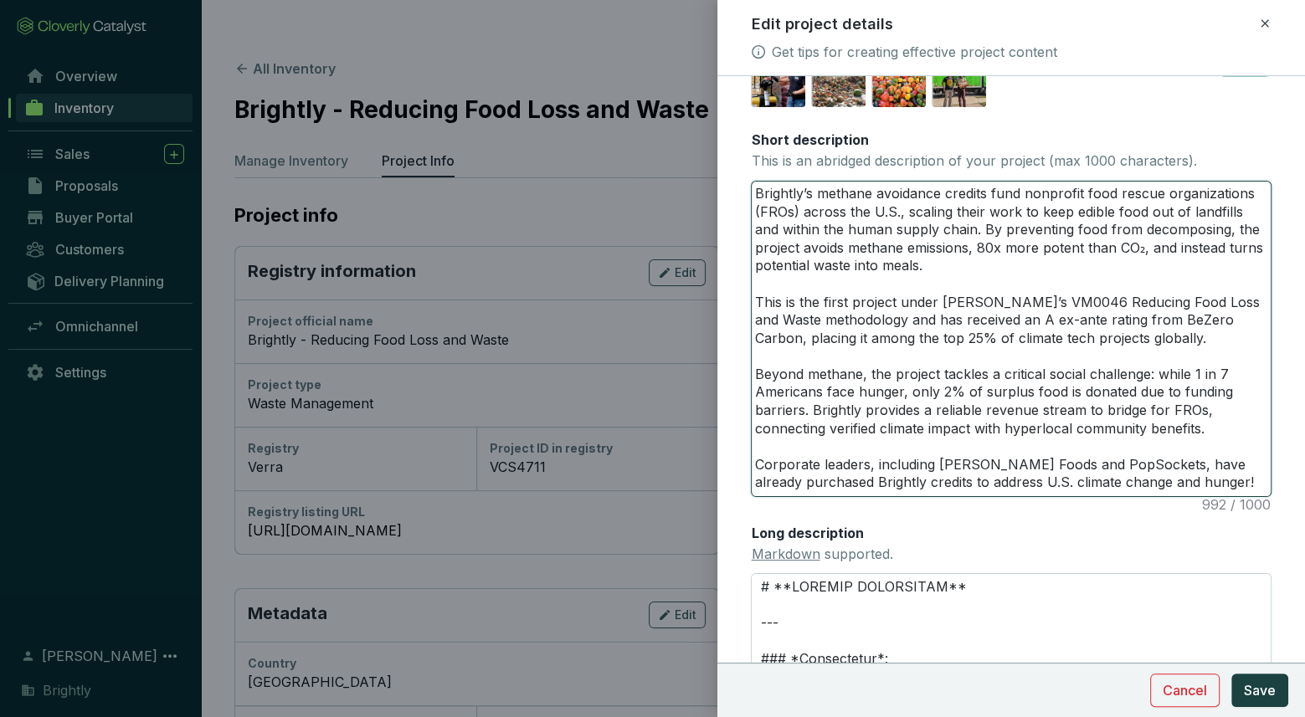
type textarea "Brightly’s methane avoidance credits fund nonprofit food rescue organizations (…"
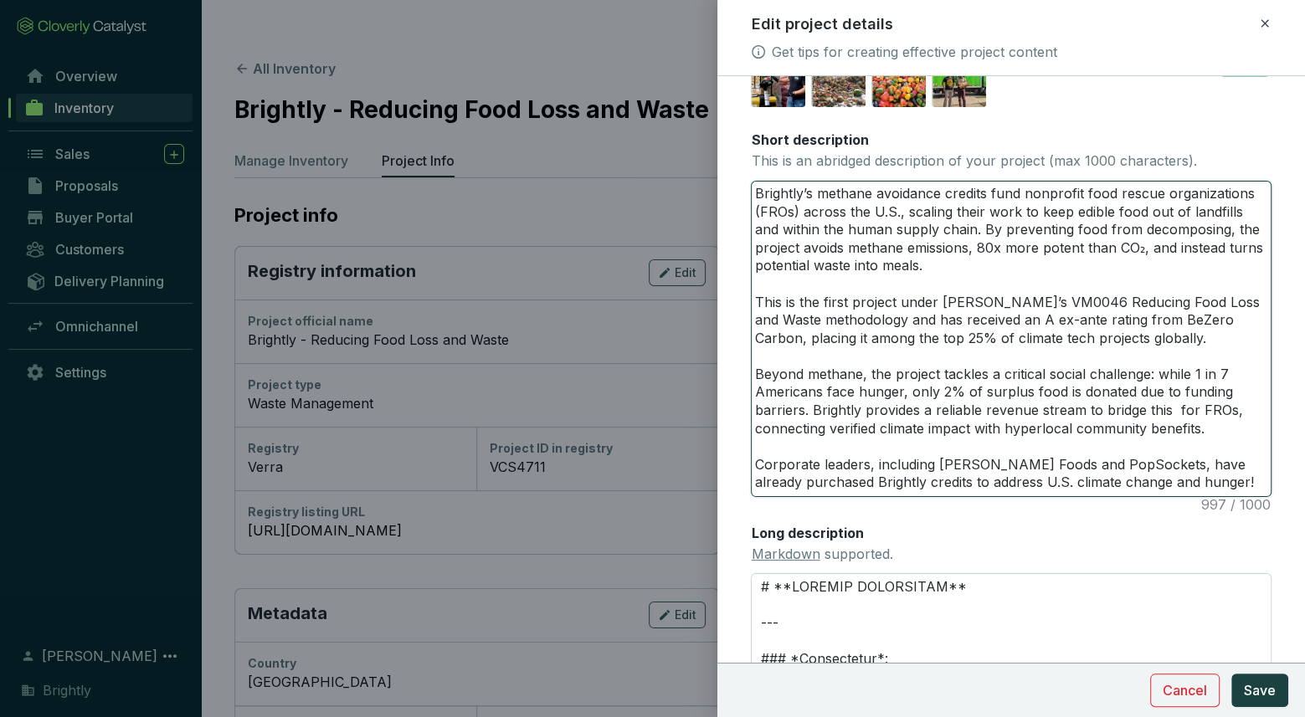
type textarea "Brightly’s methane avoidance credits fund nonprofit food rescue organizations (…"
drag, startPoint x: 1193, startPoint y: 411, endPoint x: 1245, endPoint y: 411, distance: 51.9
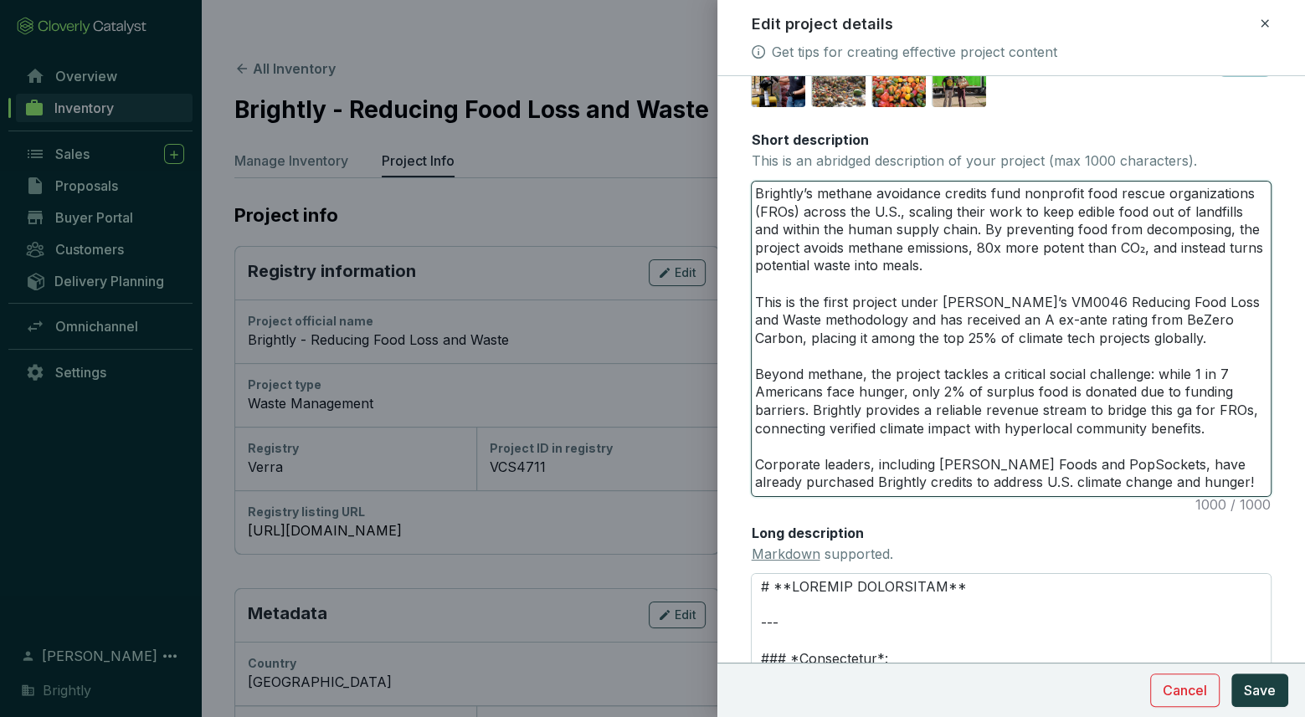
click at [1245, 411] on textarea "Brightly’s methane avoidance credits fund nonprofit food rescue organizations (…" at bounding box center [1011, 339] width 519 height 315
type textarea "Brightly’s methane avoidance credits fund nonprofit food rescue organizations (…"
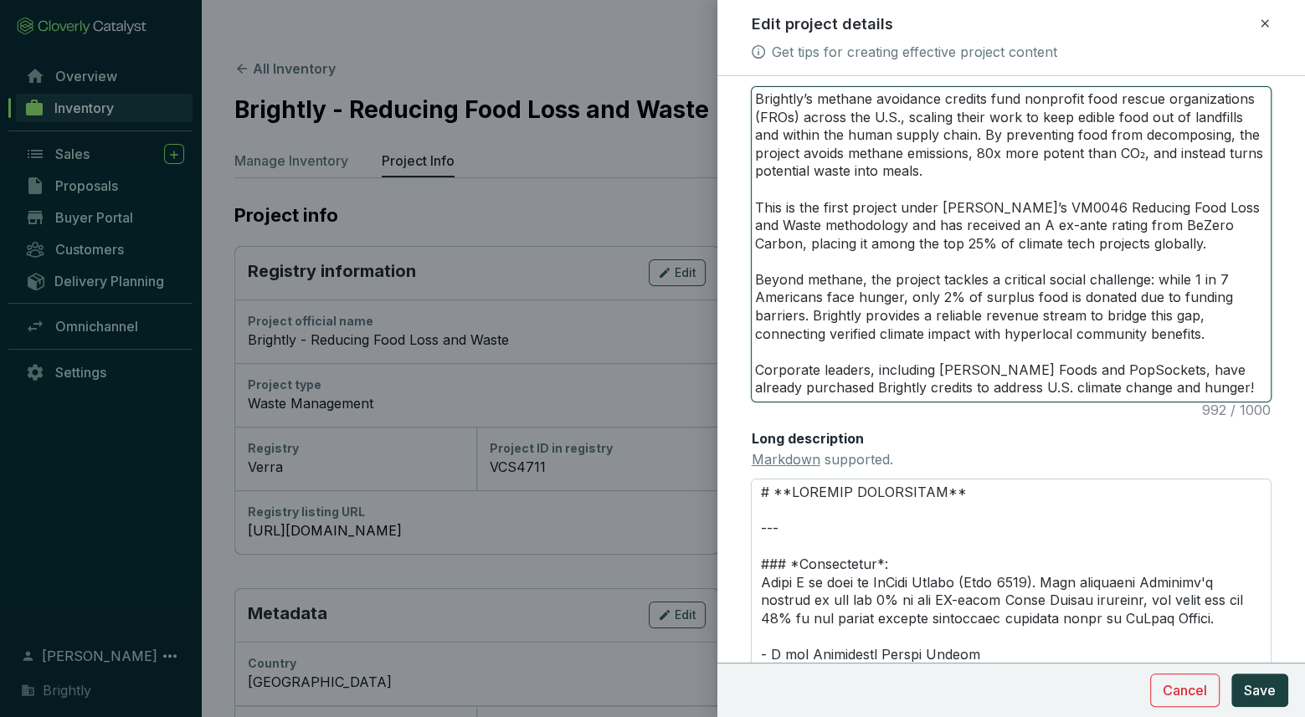
scroll to position [436, 0]
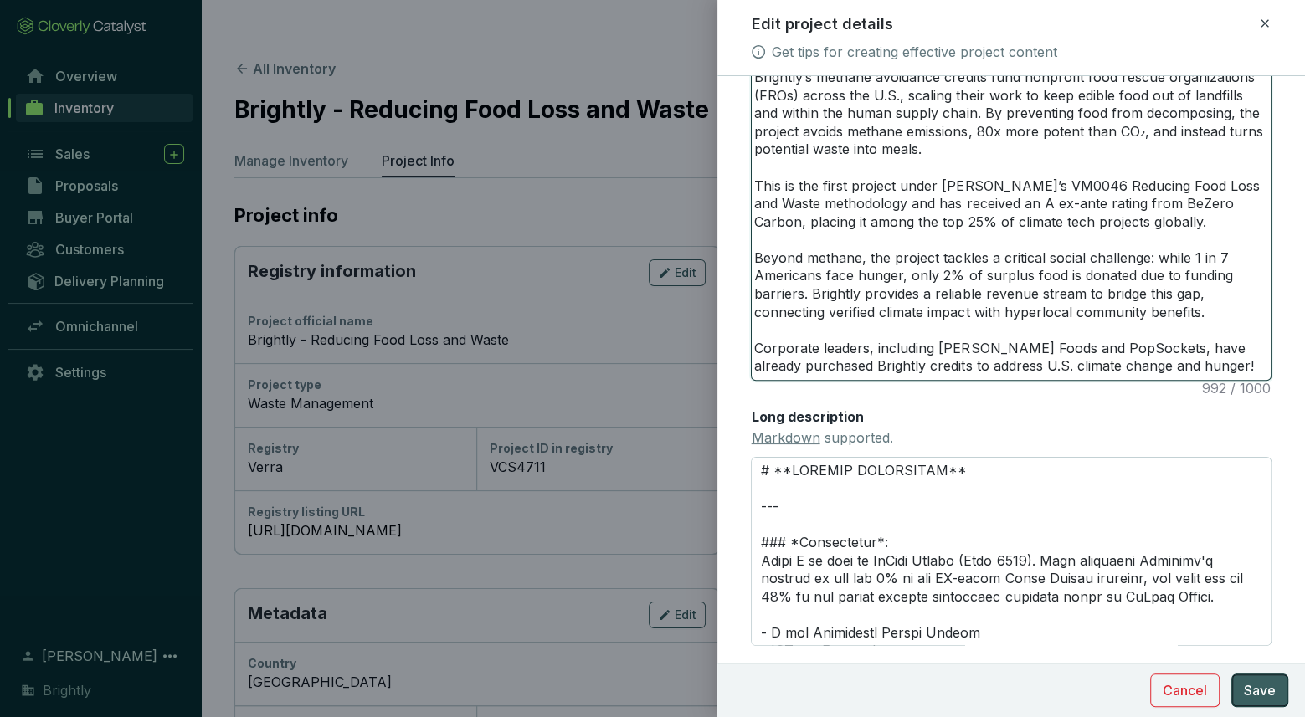
type textarea "Brightly’s methane avoidance credits fund nonprofit food rescue organizations (…"
click at [1272, 681] on span "Save" at bounding box center [1260, 691] width 32 height 20
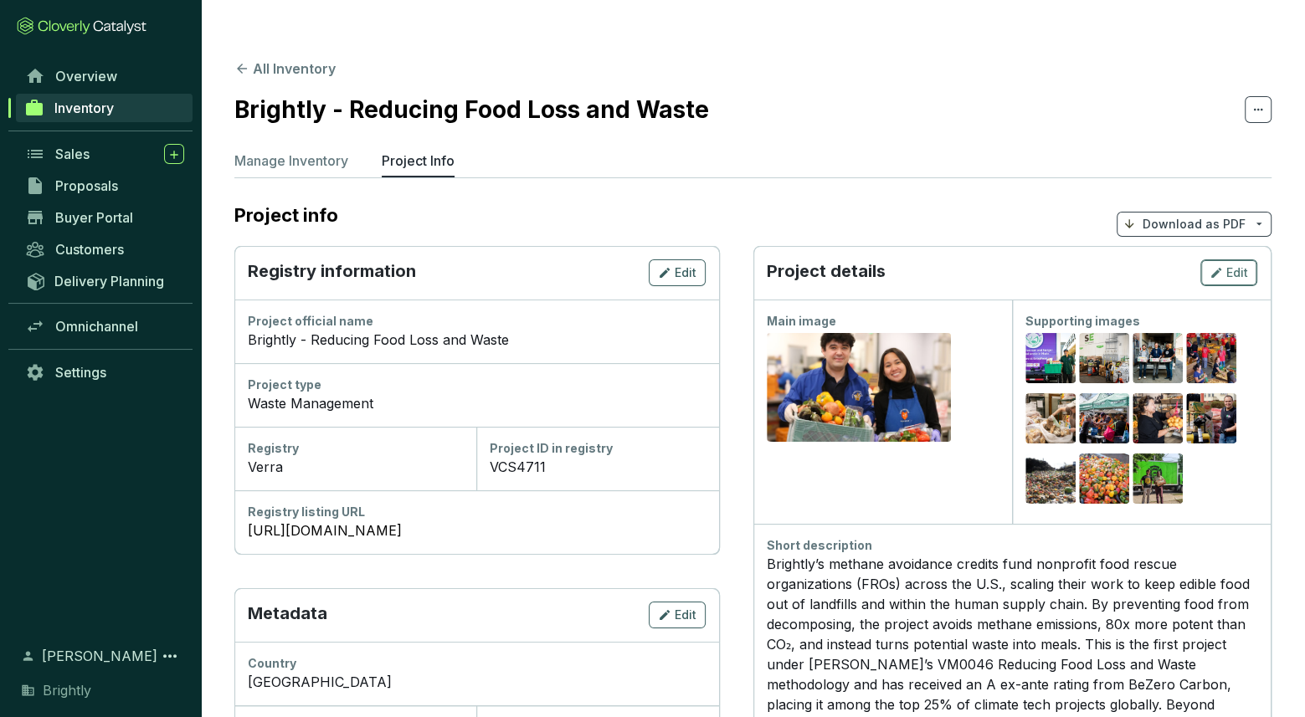
click at [1229, 265] on span "Edit" at bounding box center [1237, 273] width 22 height 17
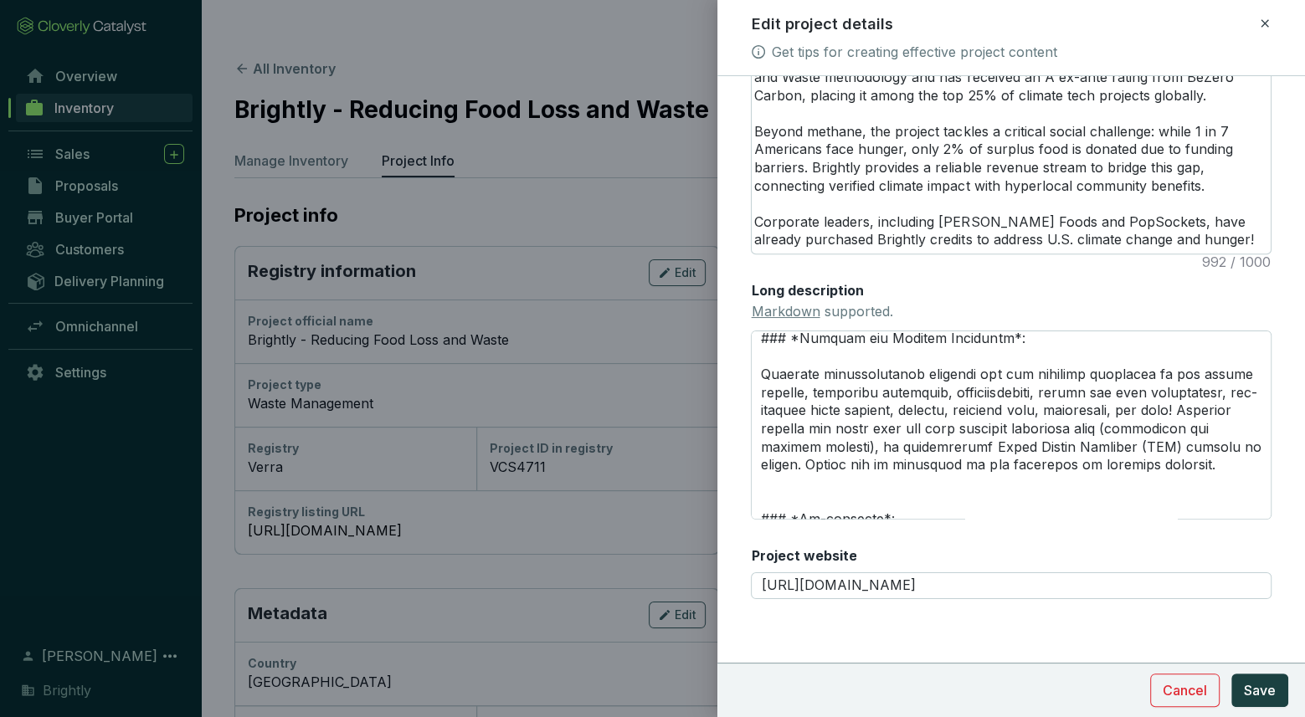
scroll to position [791, 0]
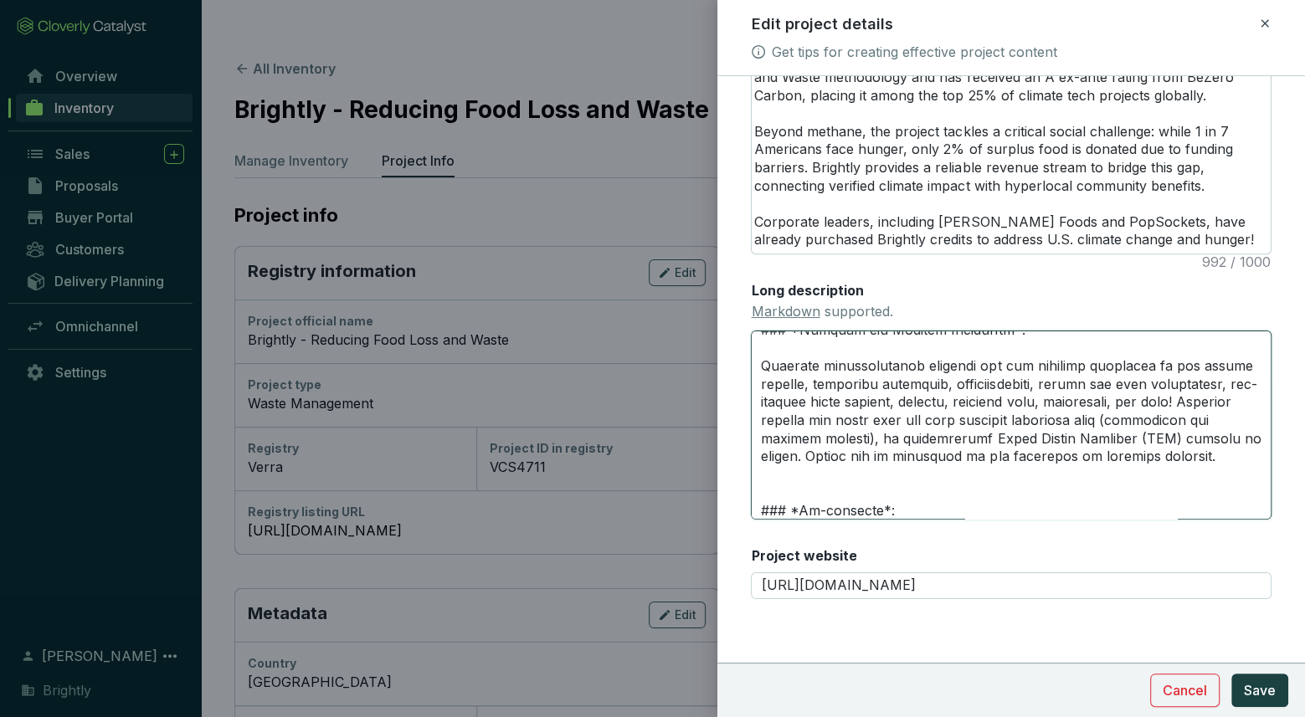
click at [1226, 416] on textarea "Long description Markdown supported." at bounding box center [1011, 425] width 521 height 189
type textarea "# **PROJECT HIGHLIGHTS** --- ### *Credibility*: Rated A ex ante by BeZero Carbo…"
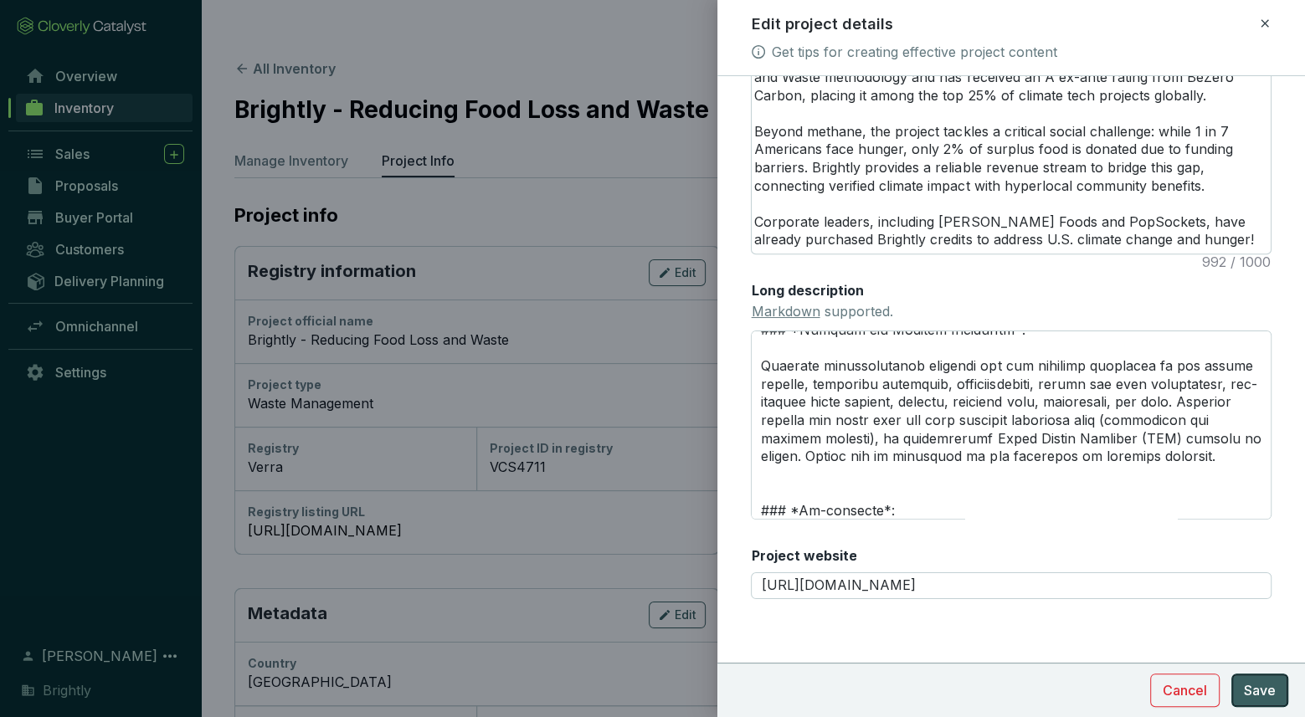
click at [1255, 691] on span "Save" at bounding box center [1260, 691] width 32 height 20
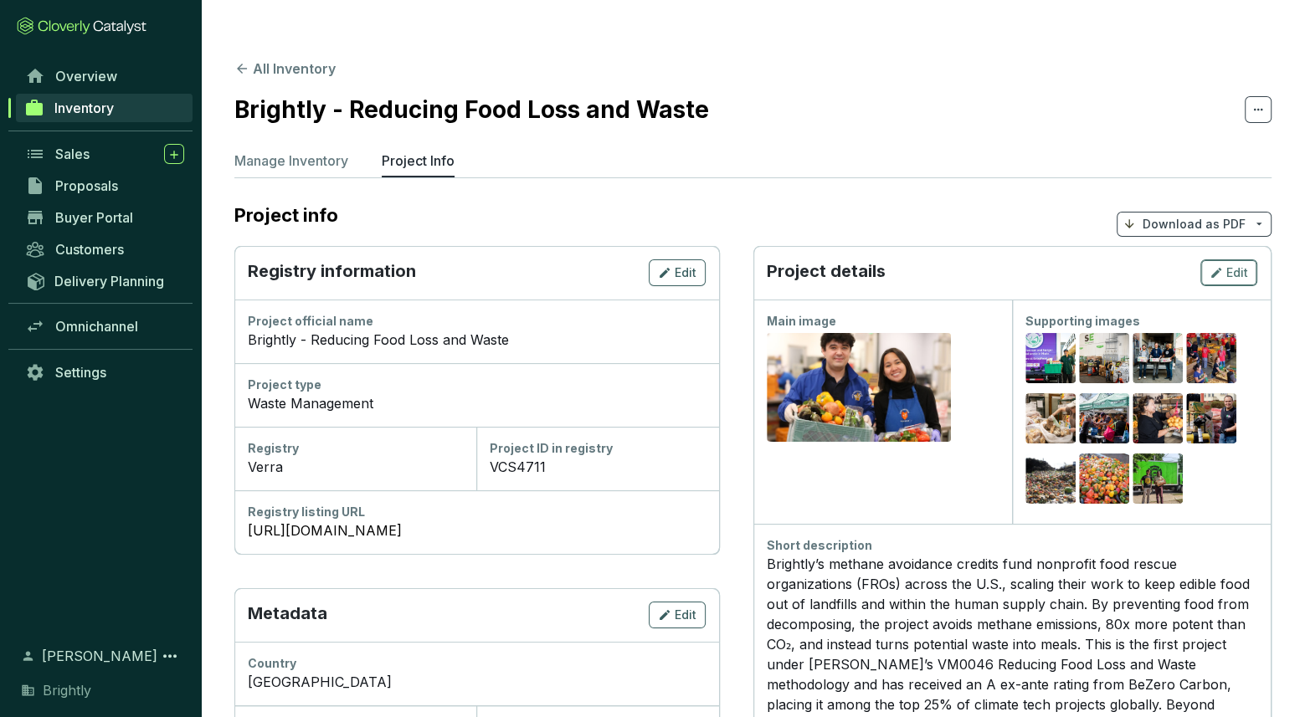
click at [1227, 265] on span "Edit" at bounding box center [1237, 273] width 22 height 17
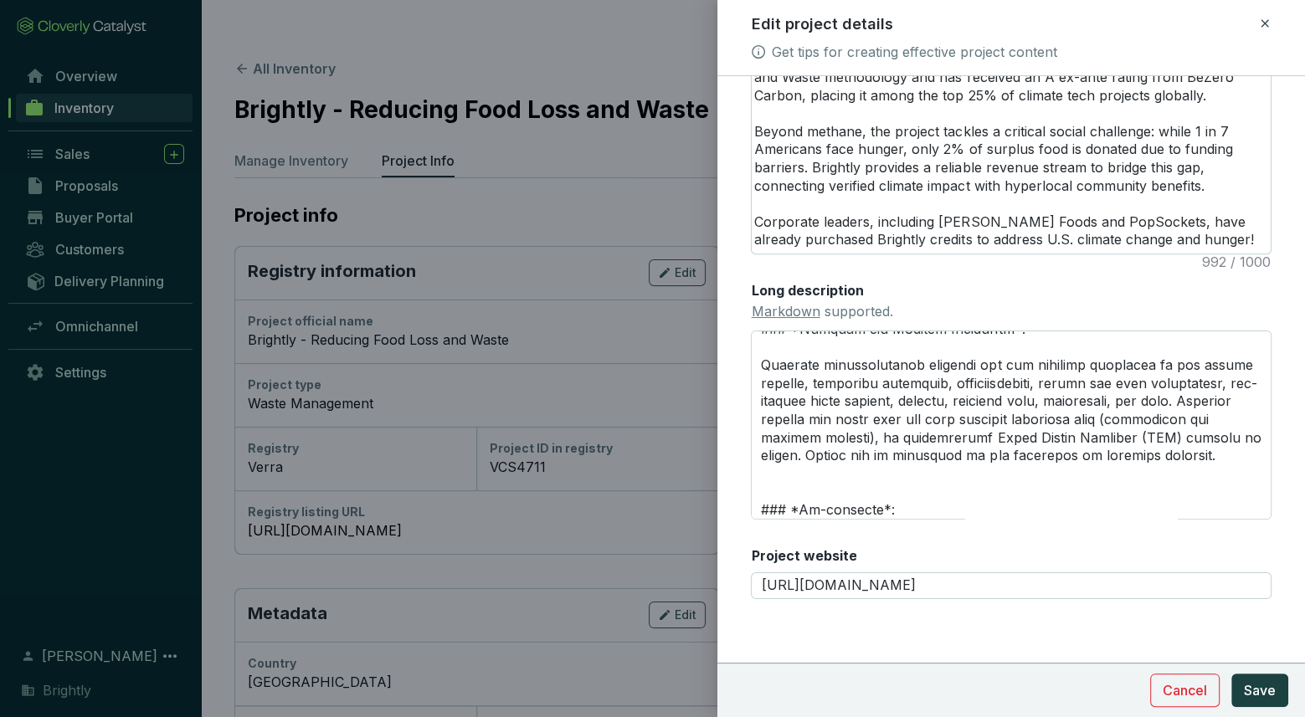
scroll to position [806, 0]
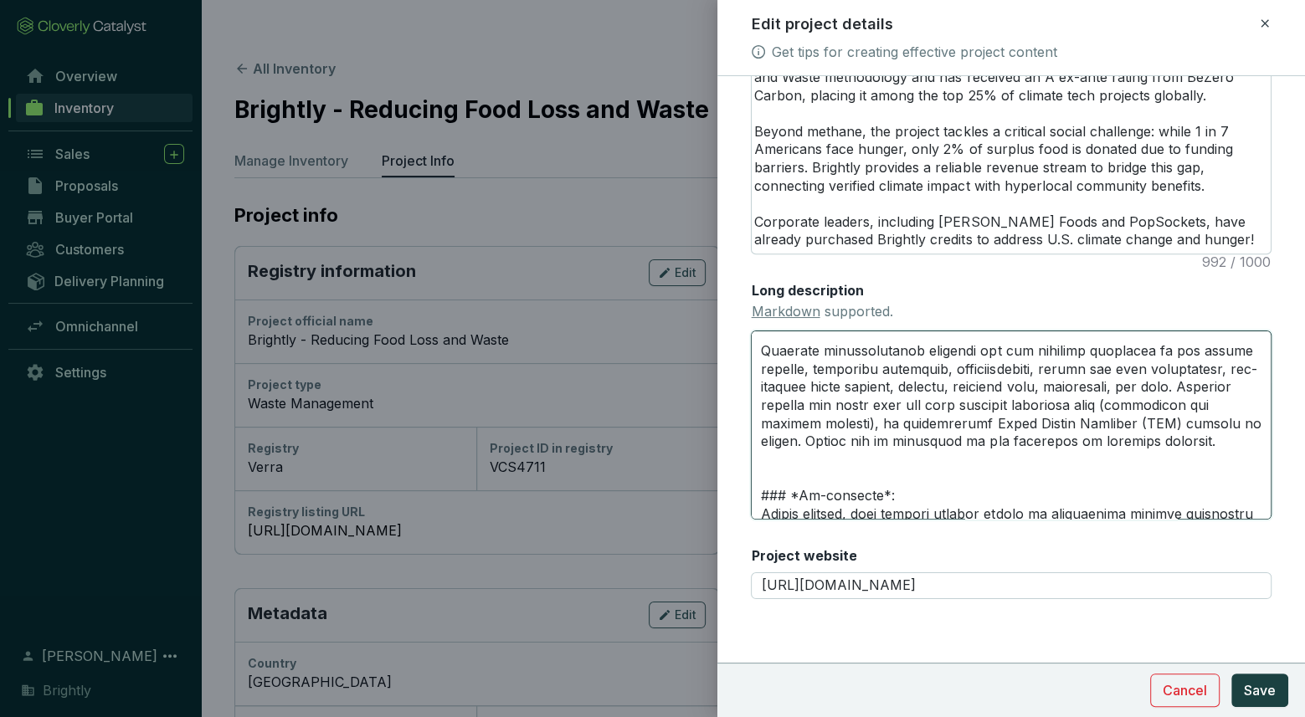
drag, startPoint x: 1195, startPoint y: 440, endPoint x: 1241, endPoint y: 440, distance: 45.2
click at [1241, 440] on textarea "Long description Markdown supported." at bounding box center [1011, 425] width 521 height 189
type textarea "# **PROJECT HIGHLIGHTS** --- ### *Credibility*: Rated A ex ante by BeZero Carbo…"
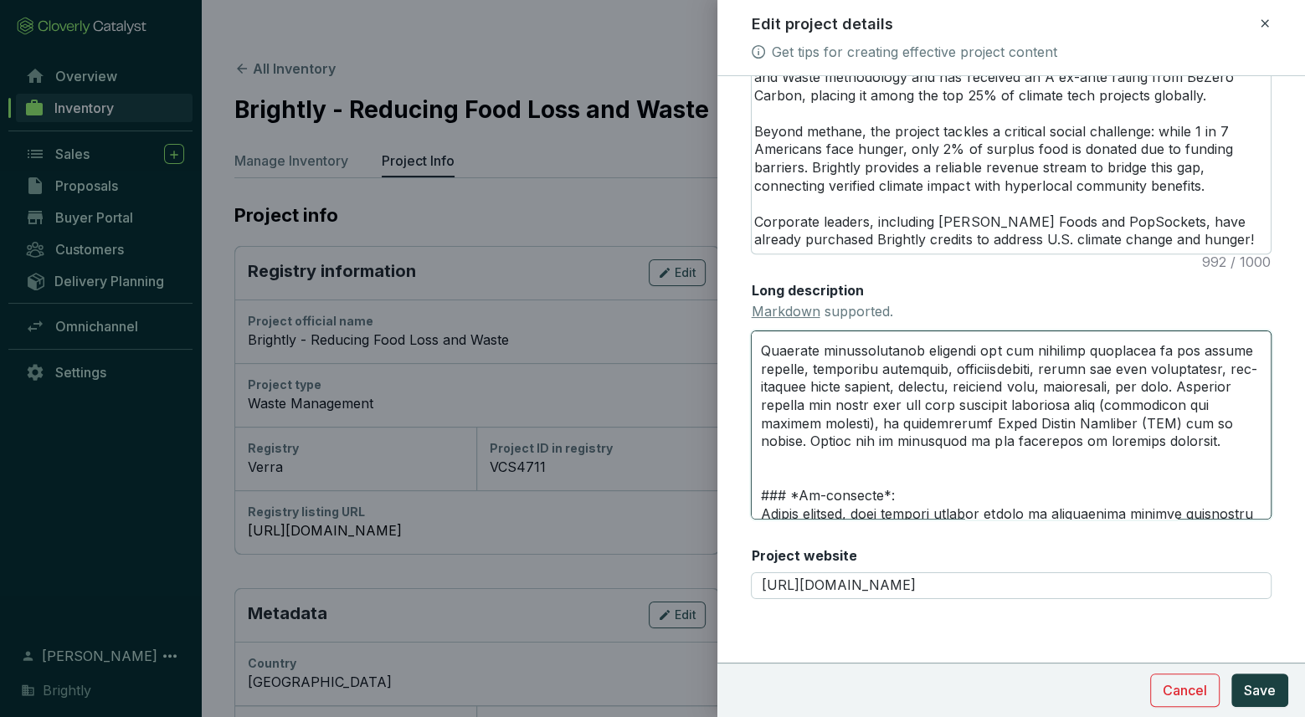
type textarea "# **PROJECT HIGHLIGHTS** --- ### *Credibility*: Rated A ex ante by BeZero Carbo…"
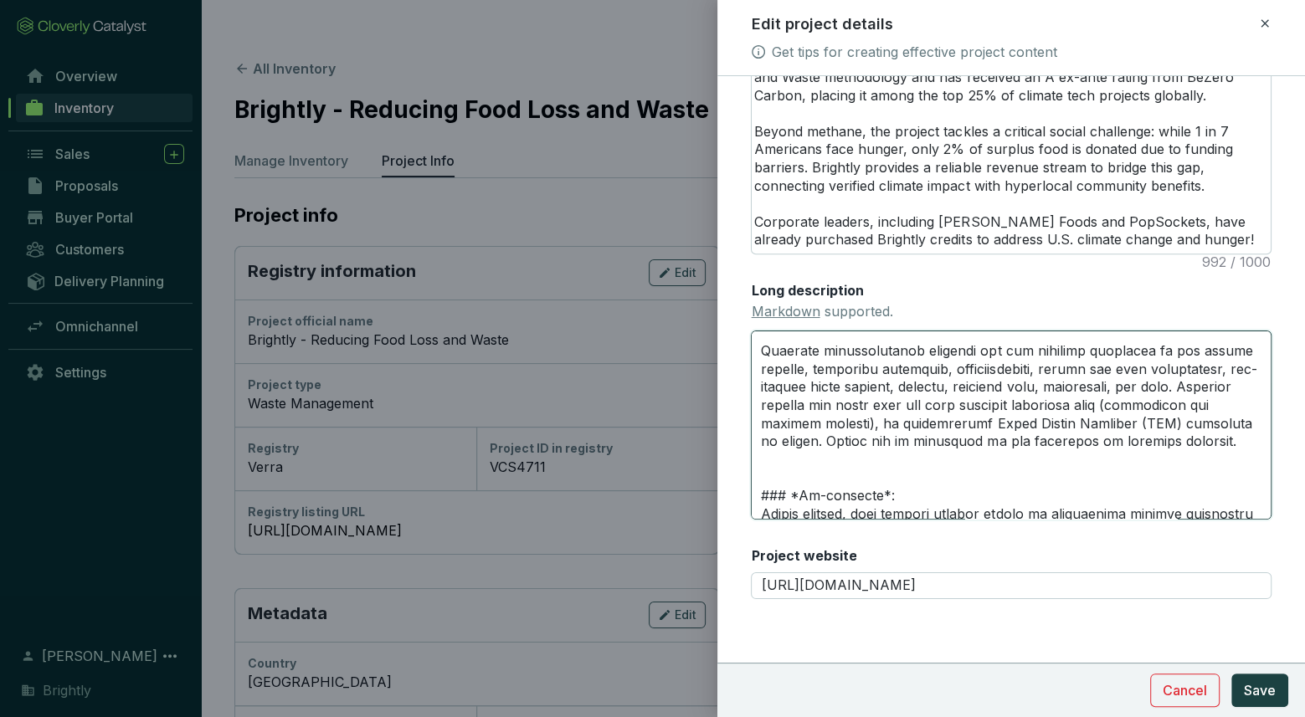
type textarea "# **PROJECT HIGHLIGHTS** --- ### *Credibility*: Rated A ex ante by BeZero Carbo…"
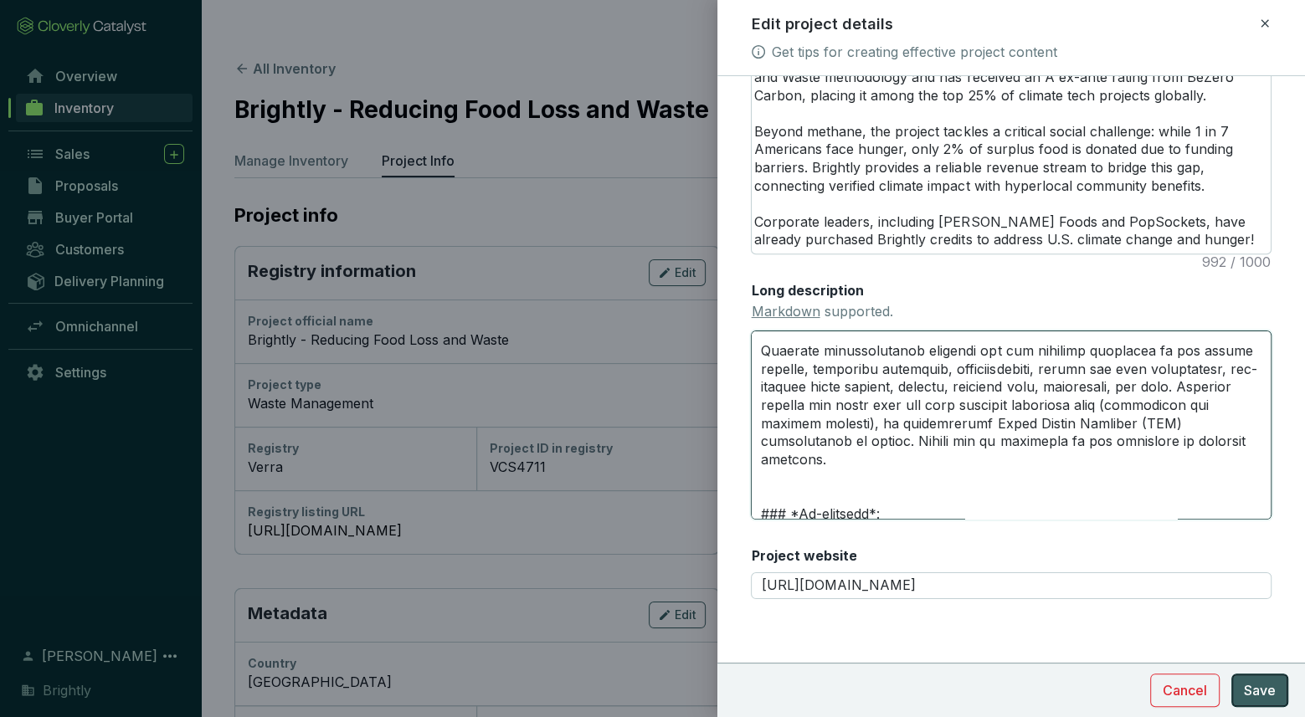
type textarea "# **PROJECT HIGHLIGHTS** --- ### *Credibility*: Rated A ex ante by BeZero Carbo…"
click at [1266, 686] on span "Save" at bounding box center [1260, 691] width 32 height 20
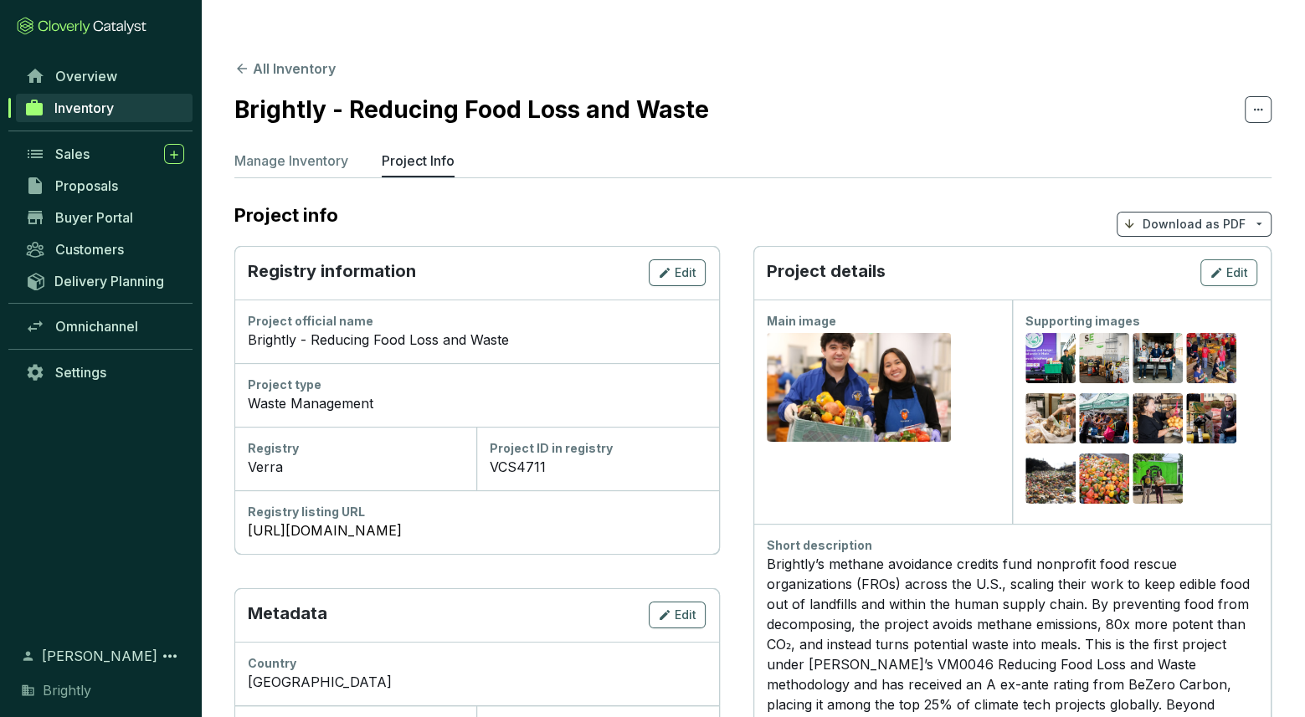
scroll to position [41, 0]
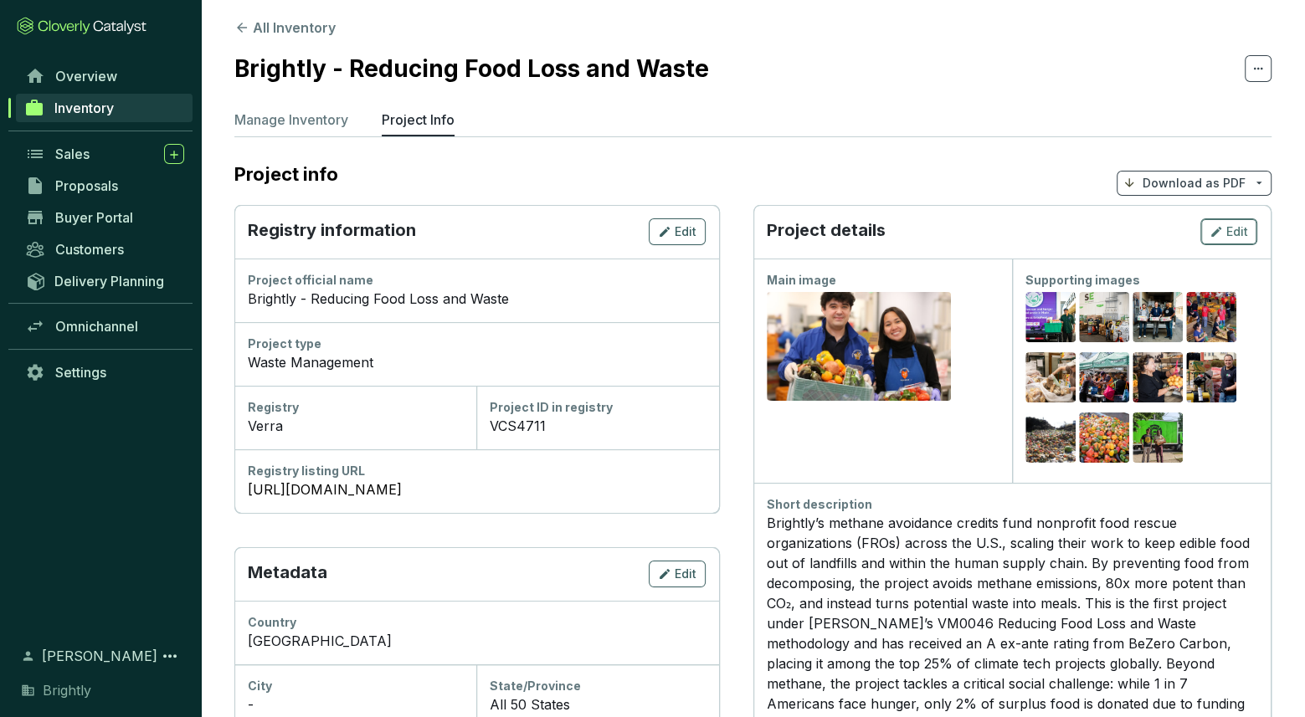
click at [1209, 218] on button "Edit" at bounding box center [1228, 231] width 57 height 27
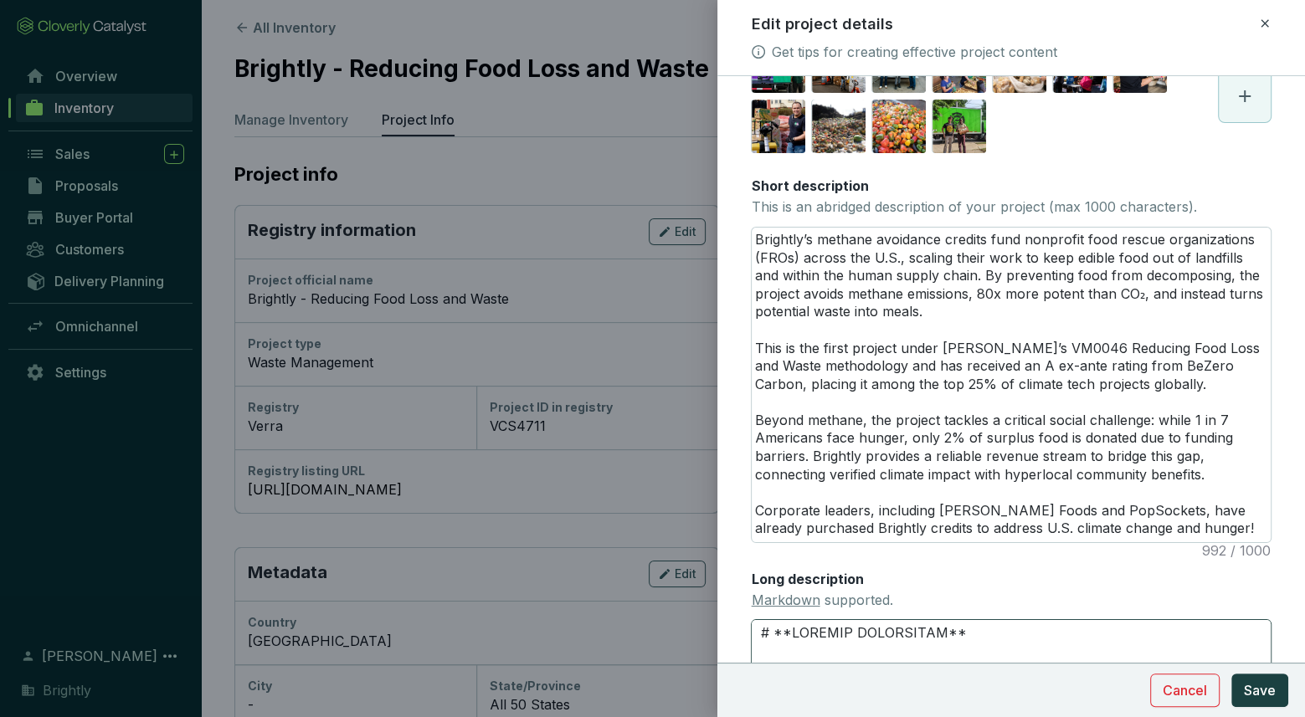
scroll to position [281, 0]
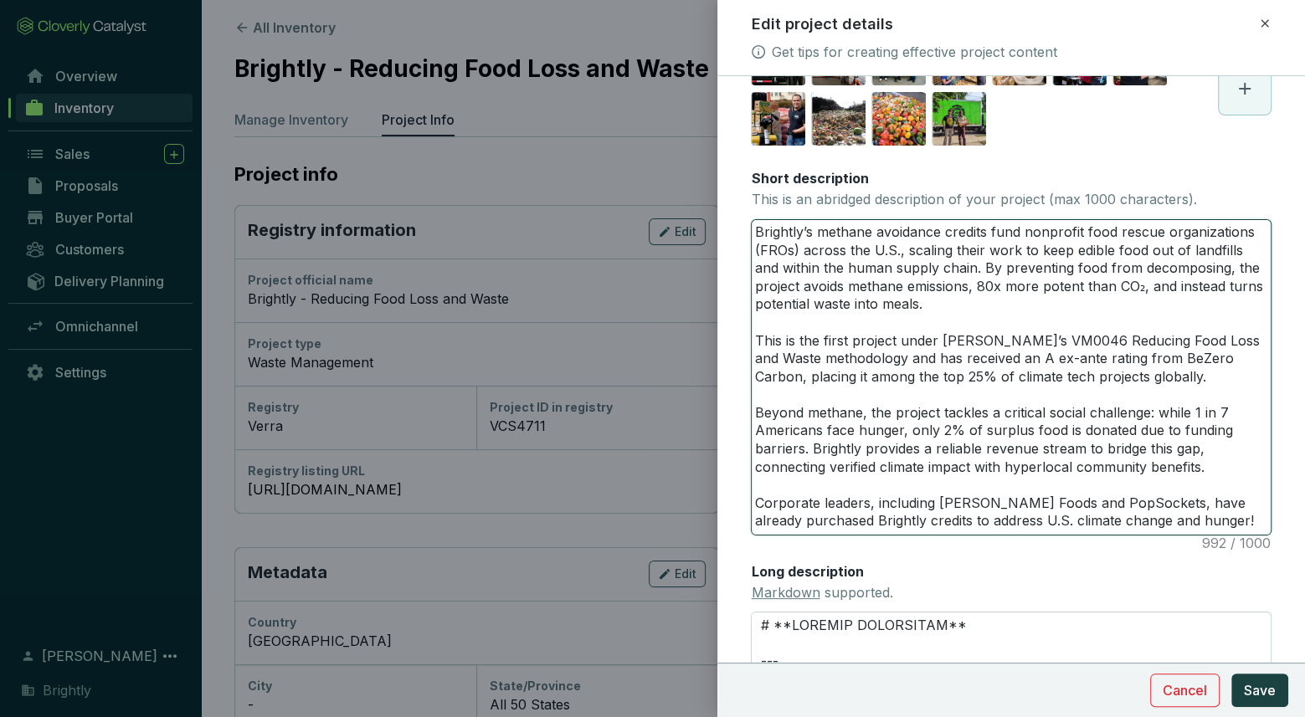
click at [925, 299] on textarea "Brightly’s methane avoidance credits fund nonprofit food rescue organizations (…" at bounding box center [1011, 377] width 519 height 315
type textarea "Brightly’s methane avoidance credits fund nonprofit food rescue organizations (…"
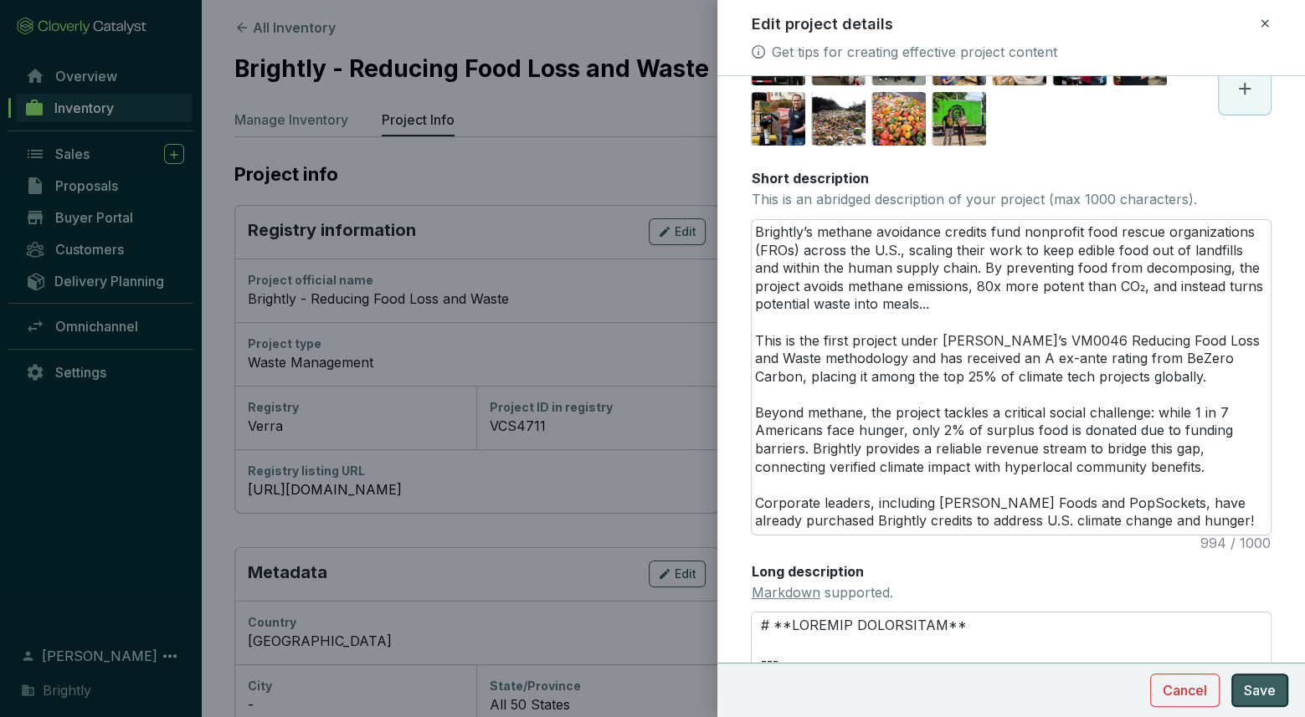
click at [1272, 691] on span "Save" at bounding box center [1260, 691] width 32 height 20
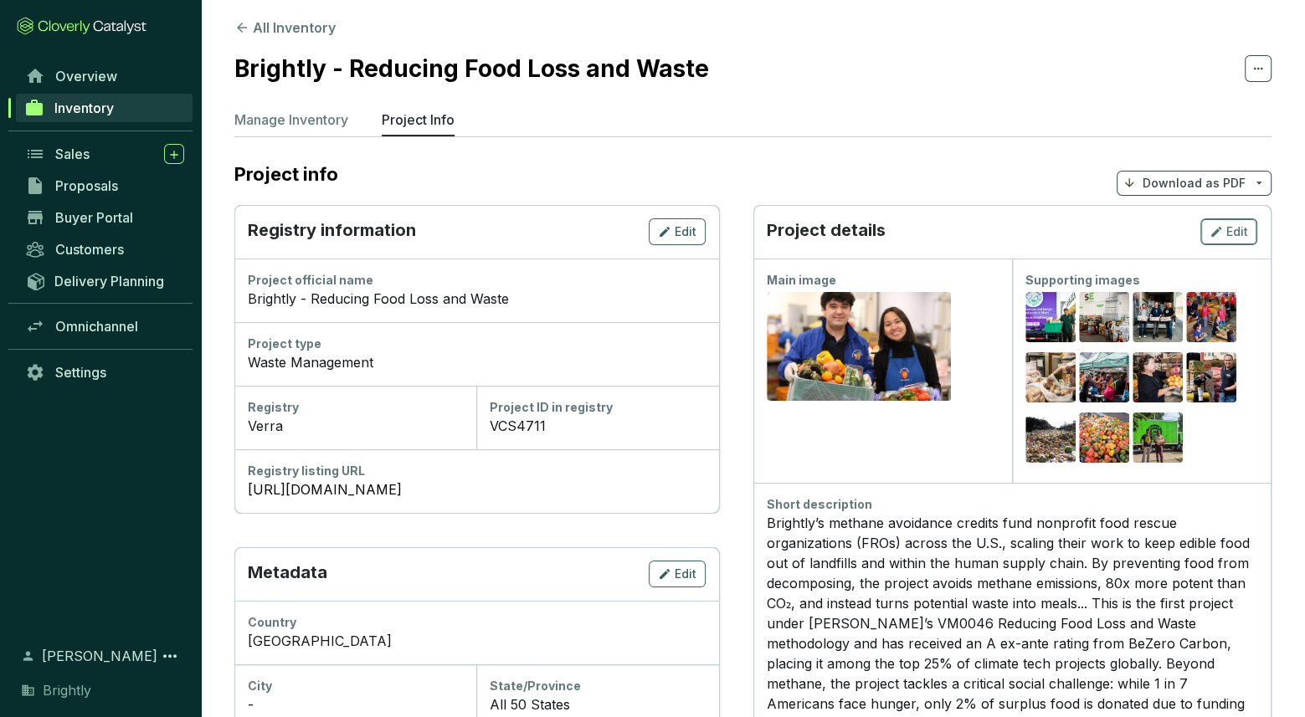
click at [1226, 224] on span "Edit" at bounding box center [1237, 232] width 22 height 17
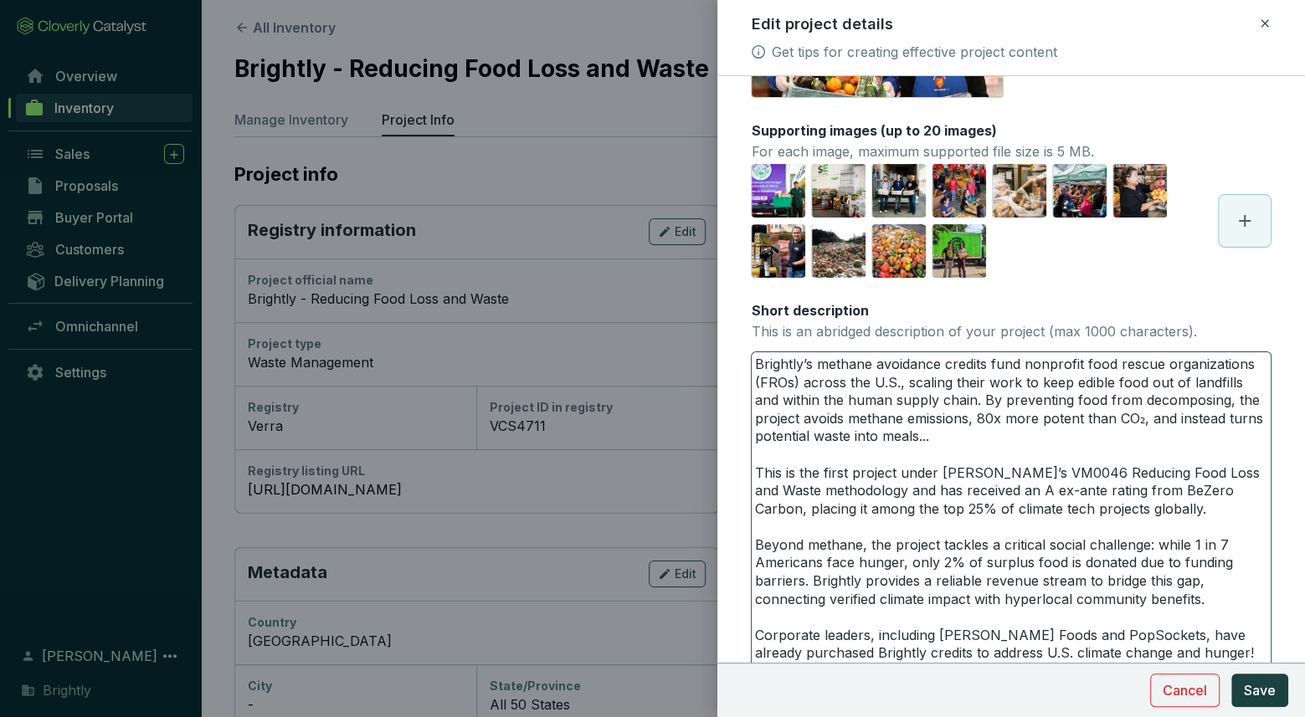
scroll to position [152, 0]
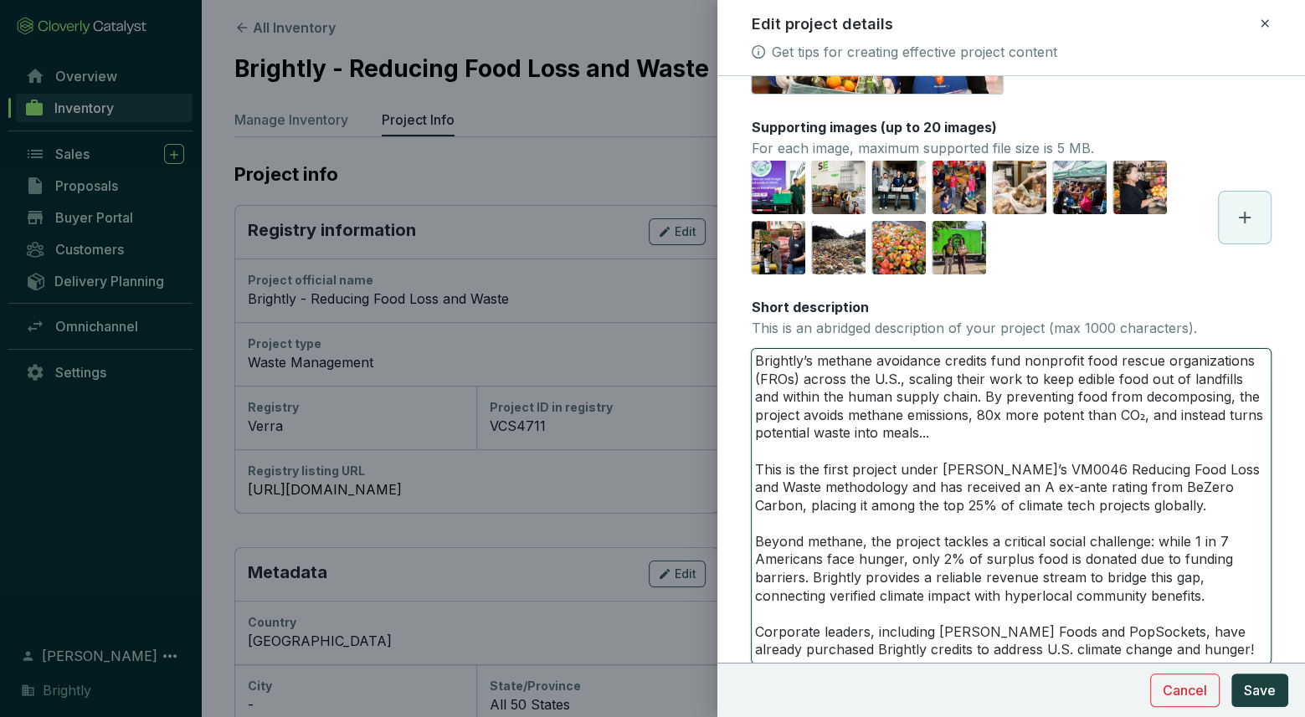
click at [949, 427] on textarea "Brightly’s methane avoidance credits fund nonprofit food rescue organizations (…" at bounding box center [1011, 506] width 519 height 315
type textarea "Brightly’s methane avoidance credits fund nonprofit food rescue organizations (…"
click at [1264, 691] on span "Save" at bounding box center [1260, 691] width 32 height 20
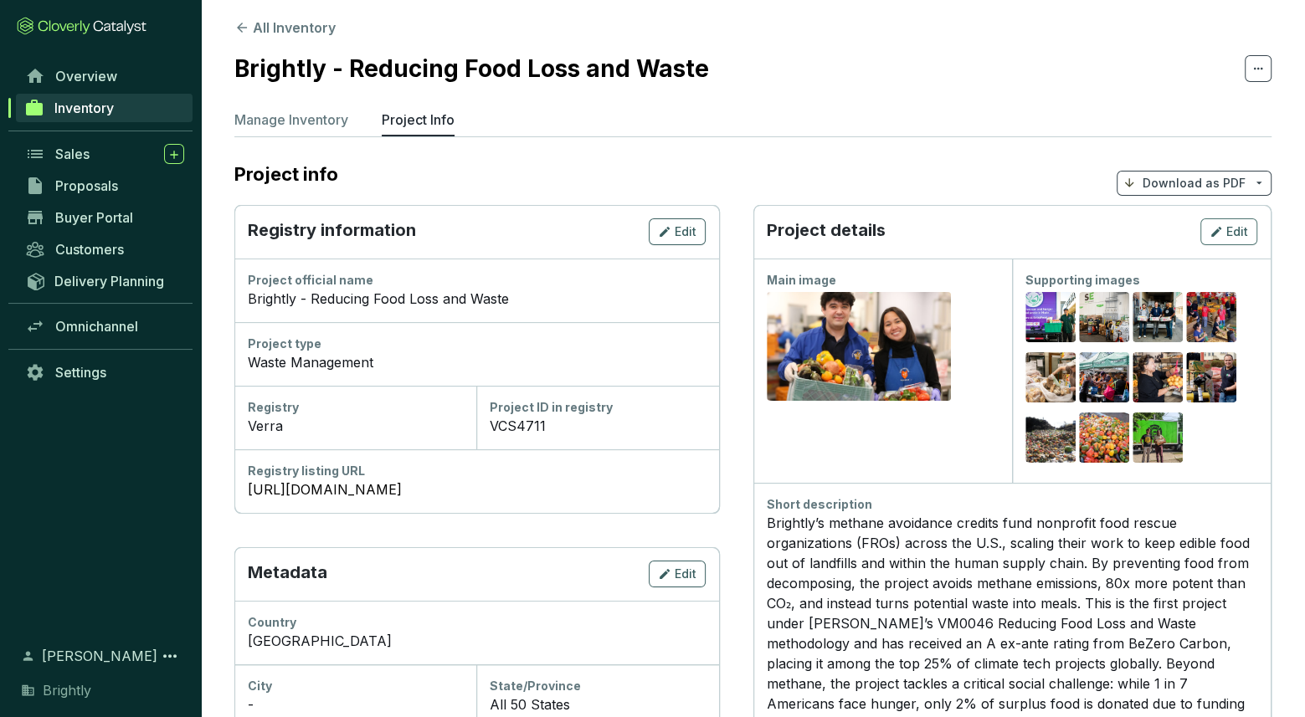
scroll to position [0, 0]
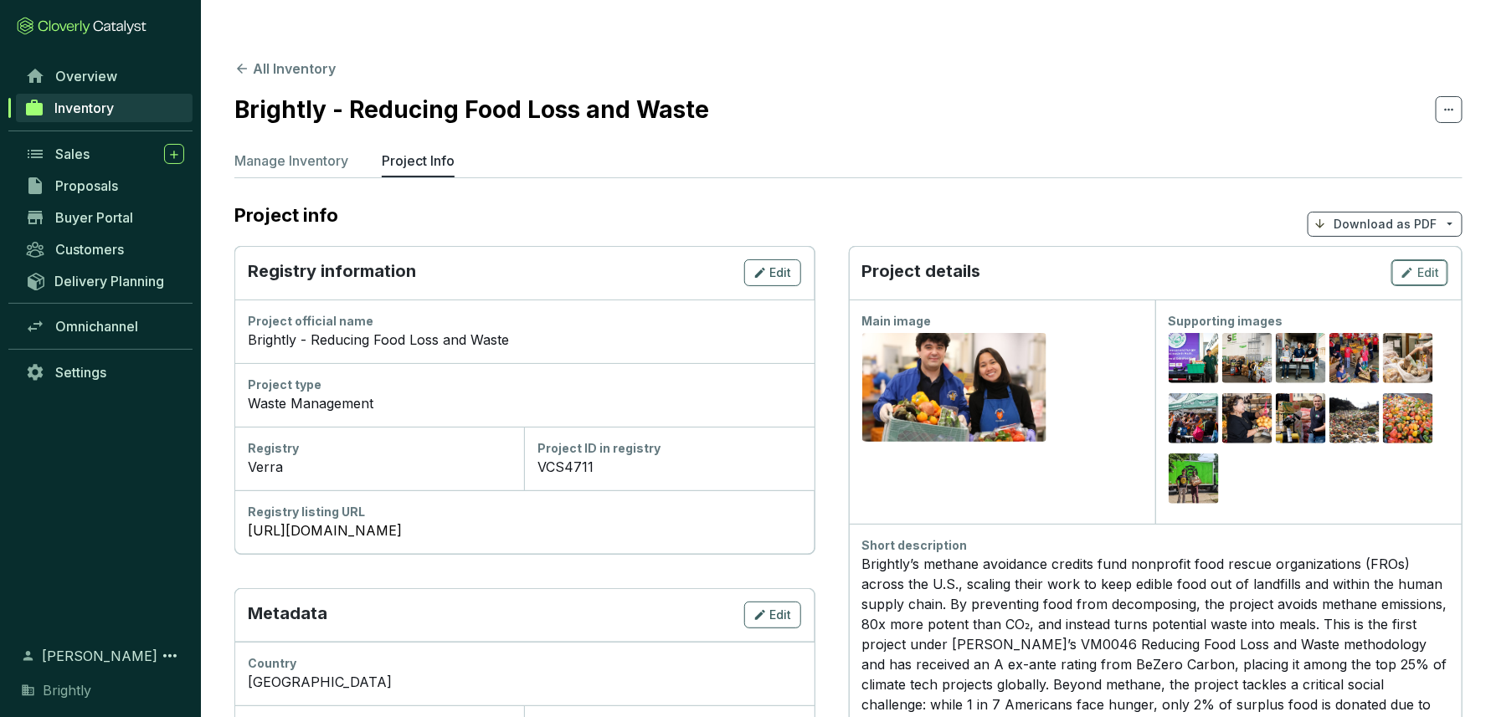
click at [1304, 263] on div "Edit" at bounding box center [1419, 273] width 39 height 20
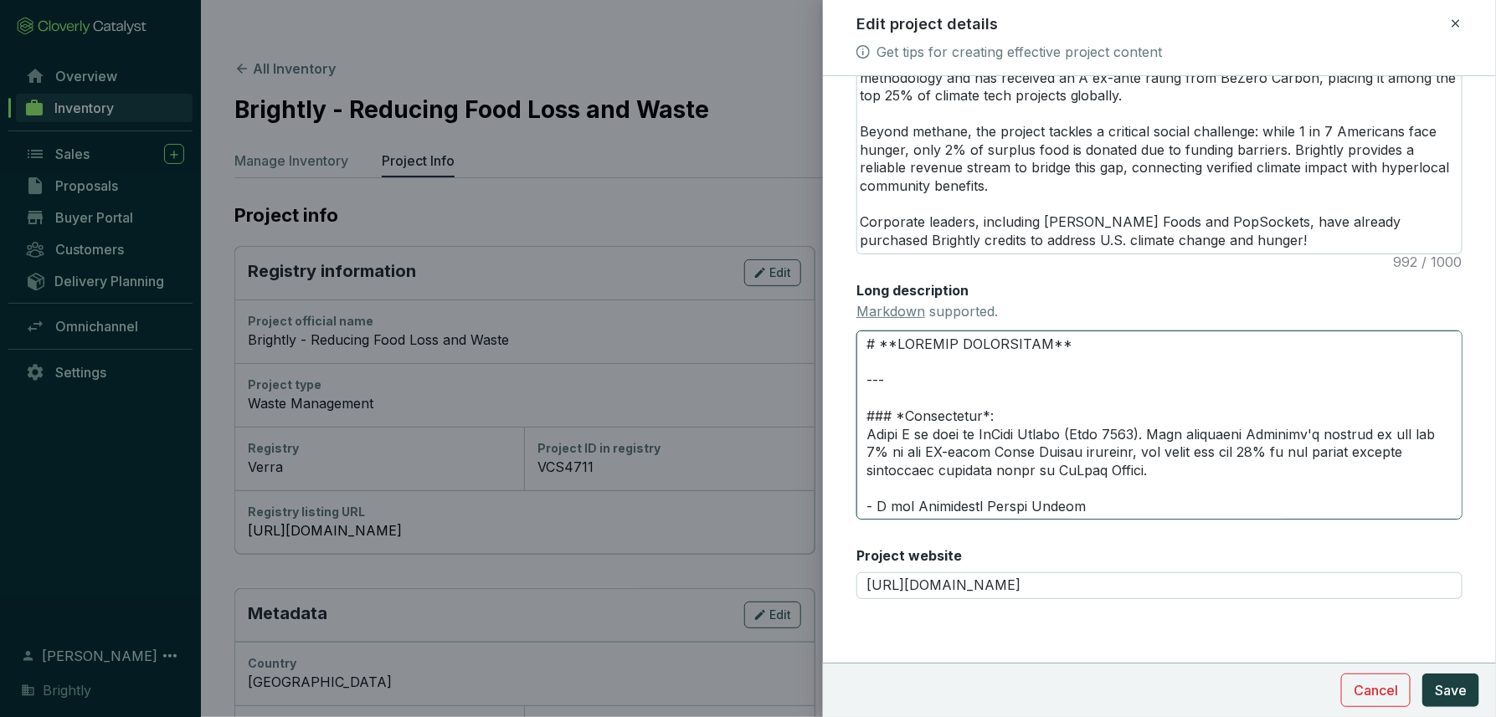
drag, startPoint x: 969, startPoint y: 430, endPoint x: 907, endPoint y: 427, distance: 61.2
click at [907, 427] on textarea "Long description Markdown supported." at bounding box center [1159, 425] width 606 height 189
type textarea "# **PROJECT HIGHLIGHTS** --- ### *C*: Rated A ex ante by BeZero Carbon (June 20…"
type textarea "# **PROJECT HIGHLIGHTS** --- ### *Cr*: Rated A ex ante by BeZero Carbon (June 2…"
type textarea "# **PROJECT HIGHLIGHTS** --- ### *Cre*: Rated A ex ante by BeZero Carbon (June …"
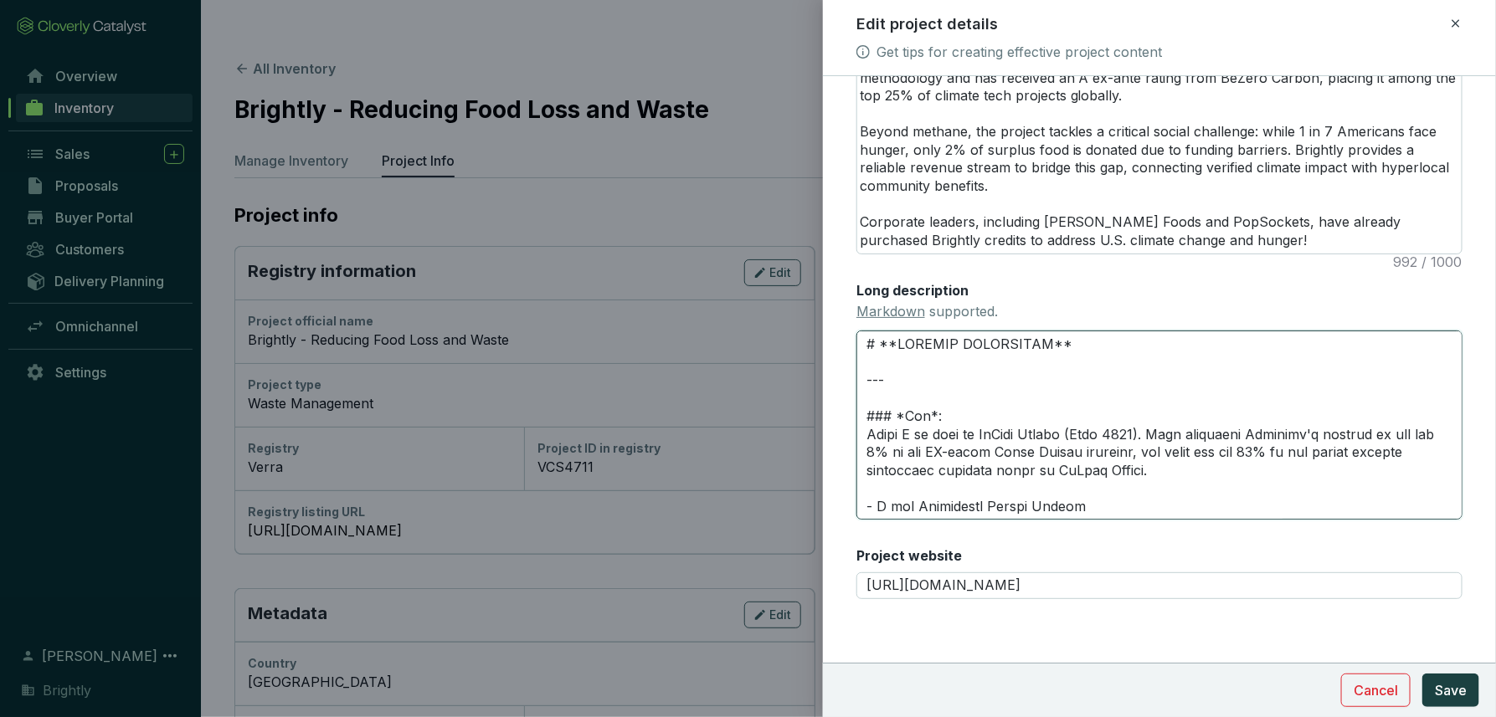
type textarea "# **PROJECT HIGHLIGHTS** --- ### *Cred*: Rated A ex ante by BeZero Carbon (June…"
type textarea "# **PROJECT HIGHLIGHTS** --- ### *Credi*: Rated A ex ante by BeZero Carbon (Jun…"
type textarea "# **PROJECT HIGHLIGHTS** --- ### *Credit*: Rated A ex ante by BeZero Carbon (Ju…"
type textarea "# **PROJECT HIGHLIGHTS** --- ### *Credit *: Rated A ex ante by BeZero Carbon (J…"
type textarea "# **PROJECT HIGHLIGHTS** --- ### *Credit R*: Rated A ex ante by BeZero Carbon (…"
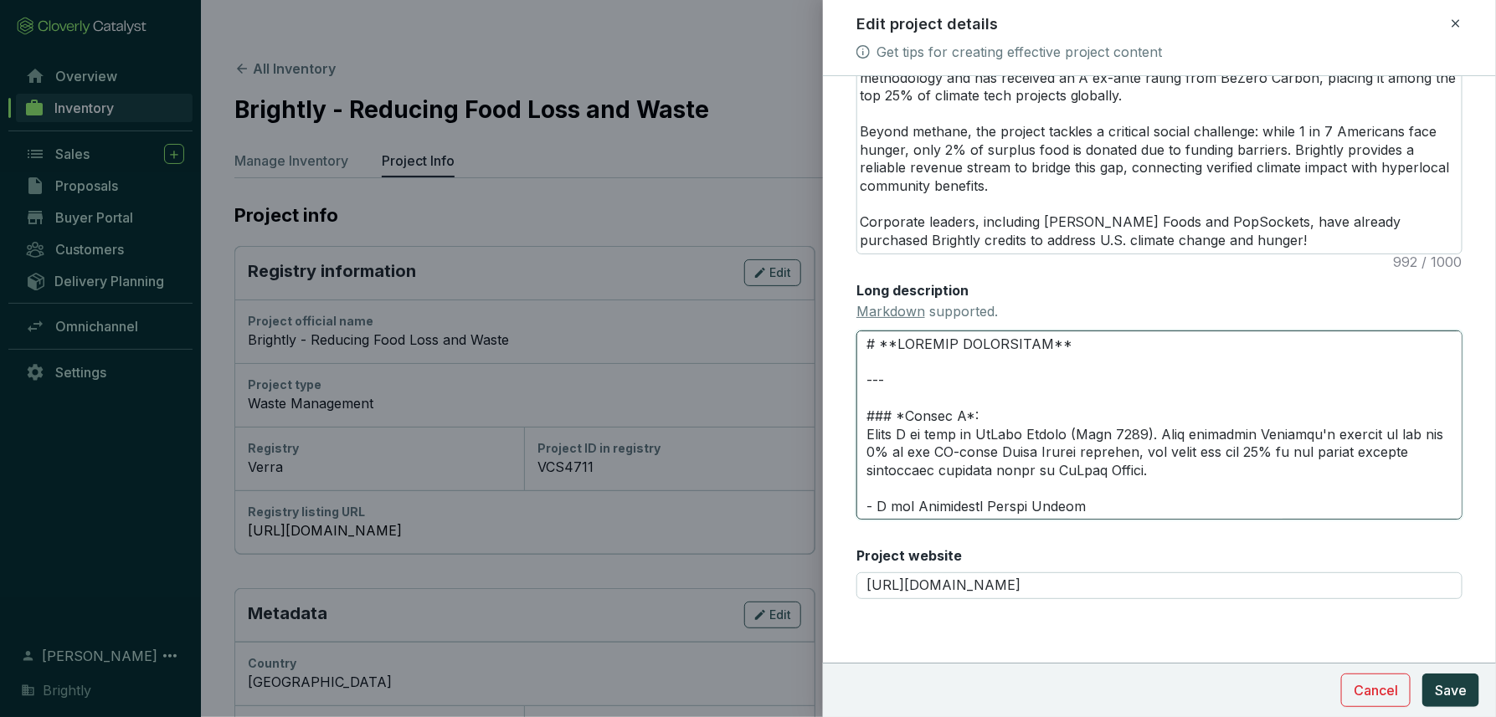
type textarea "# **PROJECT HIGHLIGHTS** --- ### *Credit Ra*: Rated A ex ante by BeZero Carbon …"
type textarea "# **PROJECT HIGHLIGHTS** --- ### *Credit Rat*: Rated A ex ante by BeZero Carbon…"
type textarea "# **PROJECT HIGHLIGHTS** --- ### *Credit Rati*: Rated A ex ante by BeZero Carbo…"
type textarea "# **PROJECT HIGHLIGHTS** --- ### *Credit Ratin*: Rated A ex ante by BeZero Carb…"
type textarea "# **PROJECT HIGHLIGHTS** --- ### *Credit Rating*: Rated A ex ante by BeZero Car…"
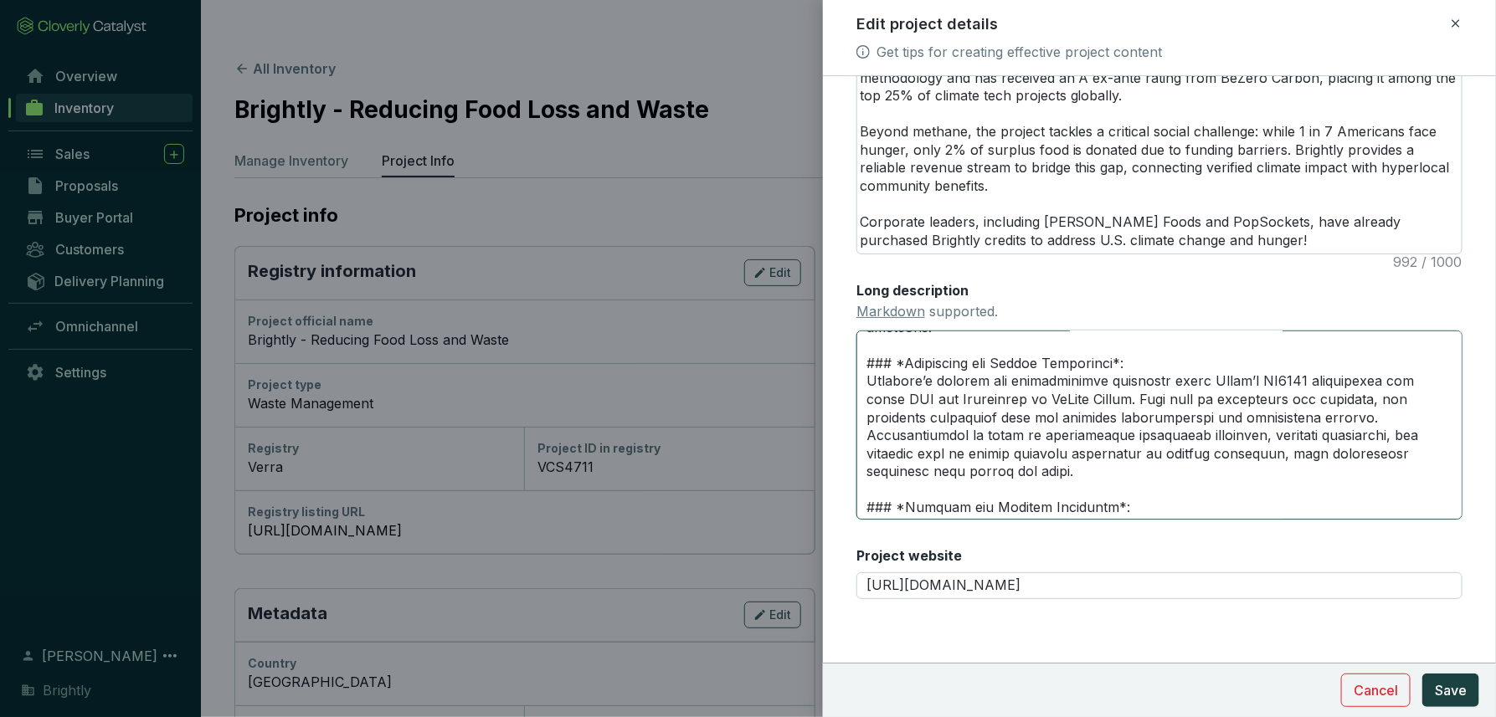
scroll to position [604, 0]
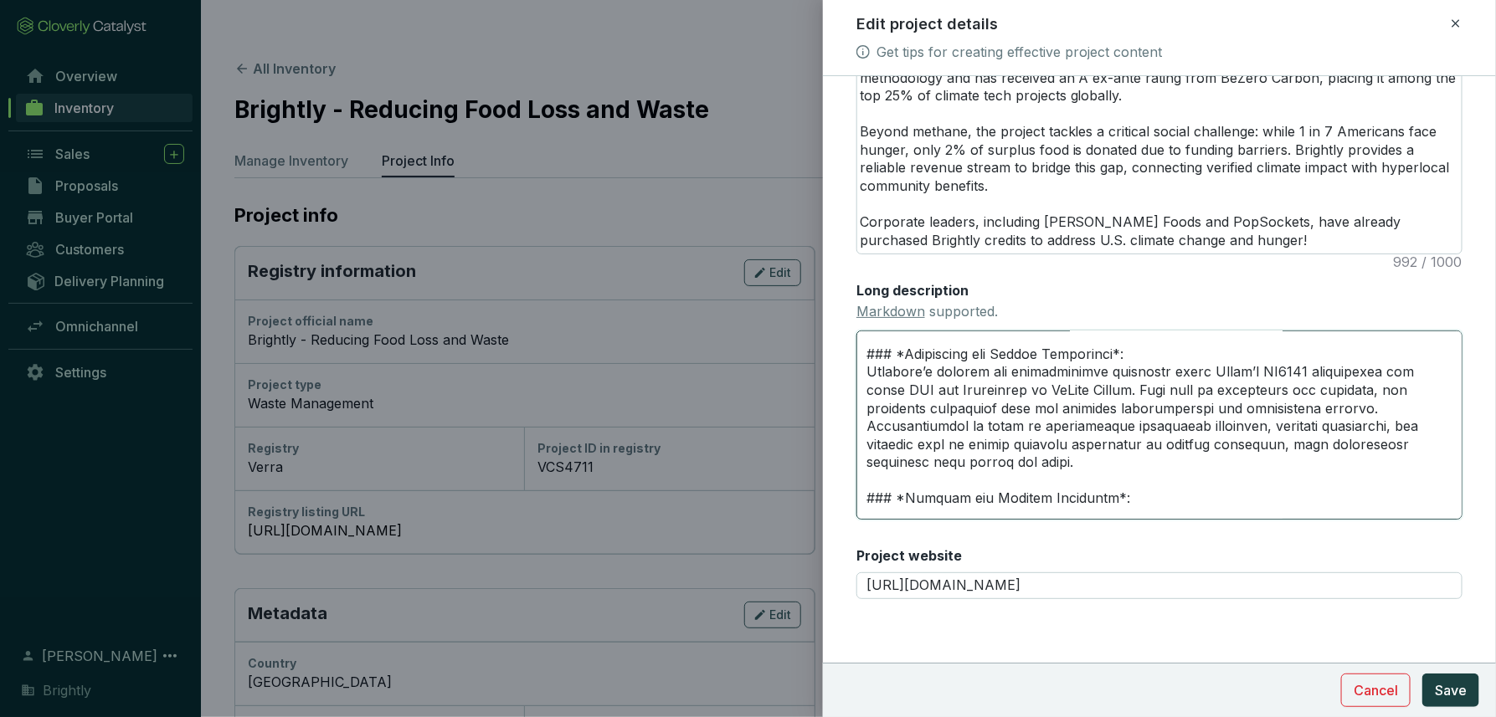
drag, startPoint x: 1179, startPoint y: 447, endPoint x: 921, endPoint y: 460, distance: 258.2
click at [921, 460] on textarea "Long description Markdown supported." at bounding box center [1159, 425] width 606 height 189
type textarea "# **PROJECT HIGHLIGHTS** --- ### *Credit Rating*: Rated A ex ante by BeZero Car…"
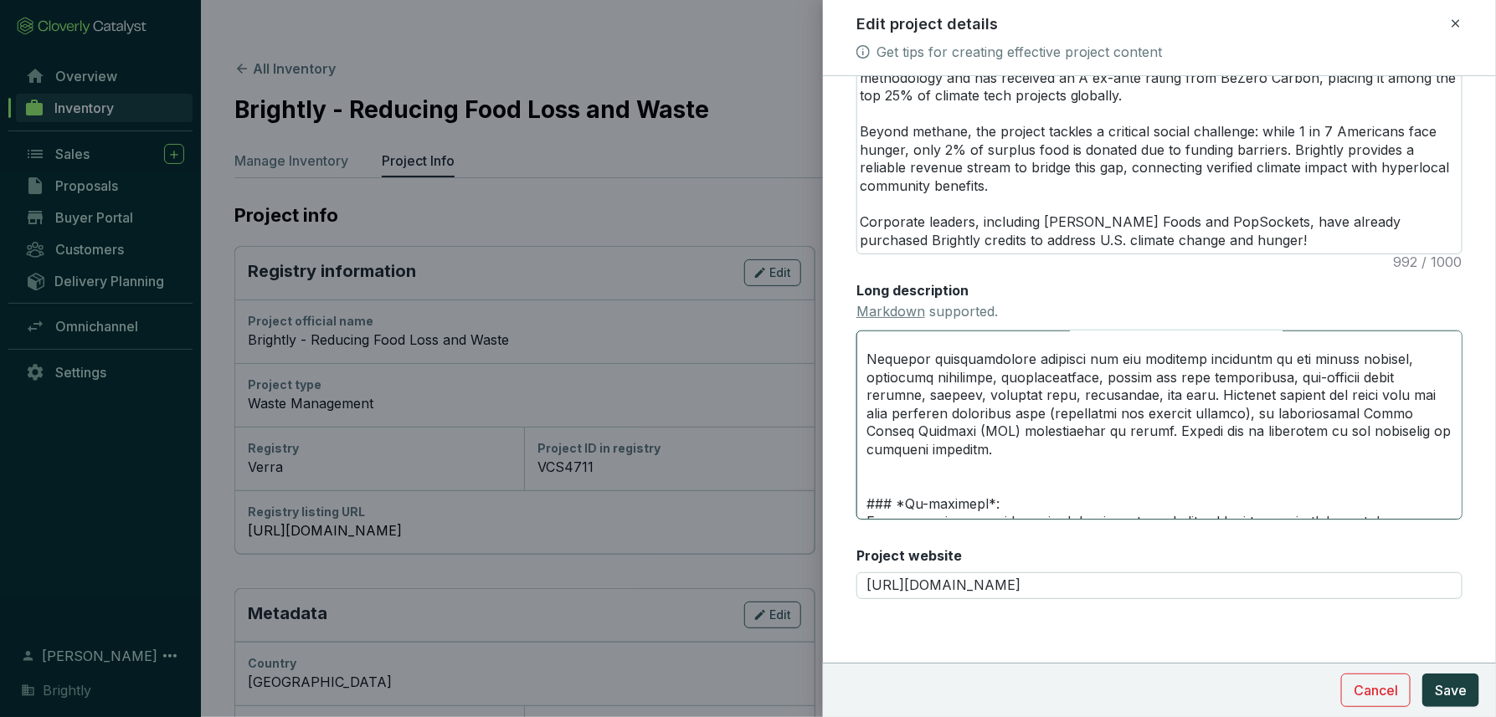
scroll to position [763, 0]
drag, startPoint x: 1042, startPoint y: 427, endPoint x: 969, endPoint y: 422, distance: 73.0
click at [969, 422] on textarea "Long description Markdown supported." at bounding box center [1159, 425] width 606 height 189
drag, startPoint x: 1097, startPoint y: 440, endPoint x: 1117, endPoint y: 428, distance: 23.0
click at [1117, 428] on textarea "Long description Markdown supported." at bounding box center [1159, 425] width 606 height 189
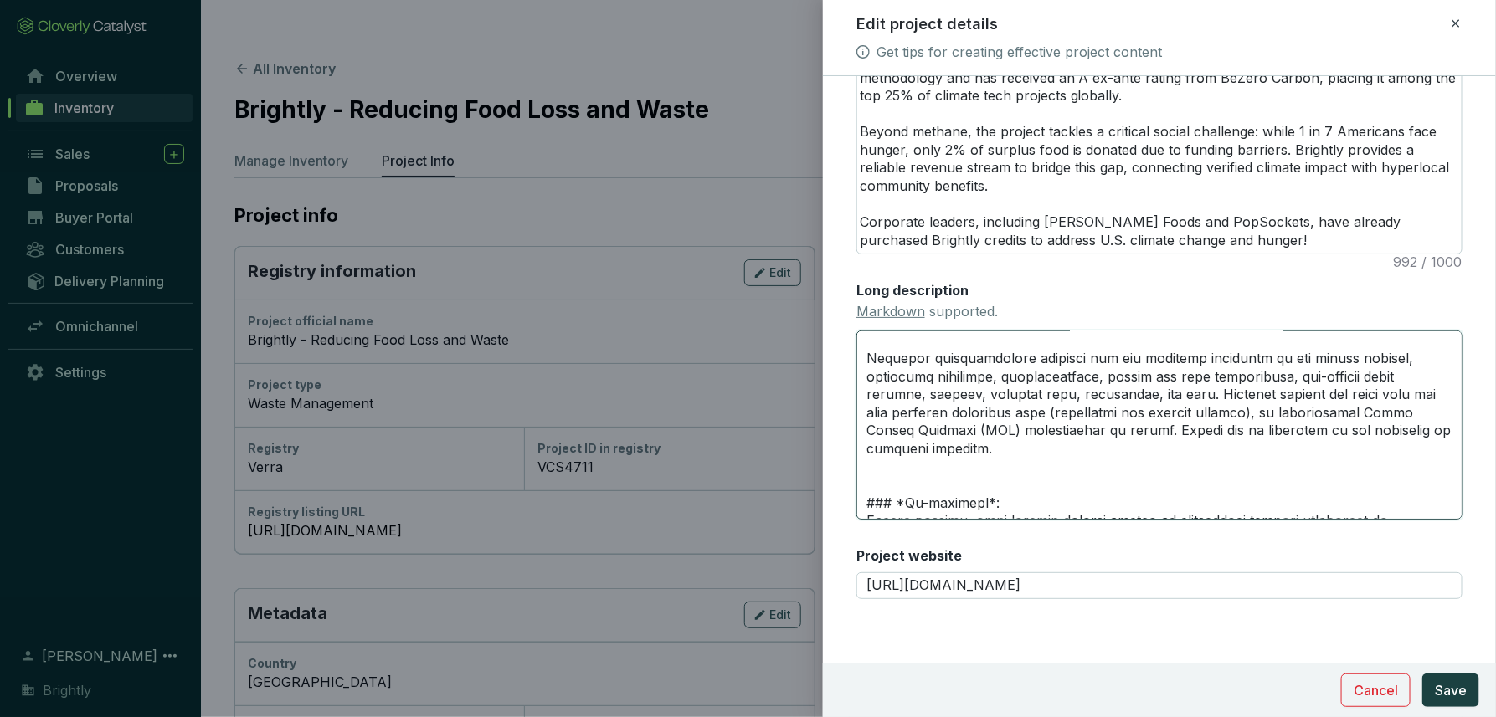
drag, startPoint x: 969, startPoint y: 427, endPoint x: 1041, endPoint y: 427, distance: 72.0
click at [1041, 427] on textarea "Long description Markdown supported." at bounding box center [1159, 425] width 606 height 189
type textarea "# **PROJECT HIGHLIGHTS** --- ### *Credit Rating*: Rated A ex ante by BeZero Car…"
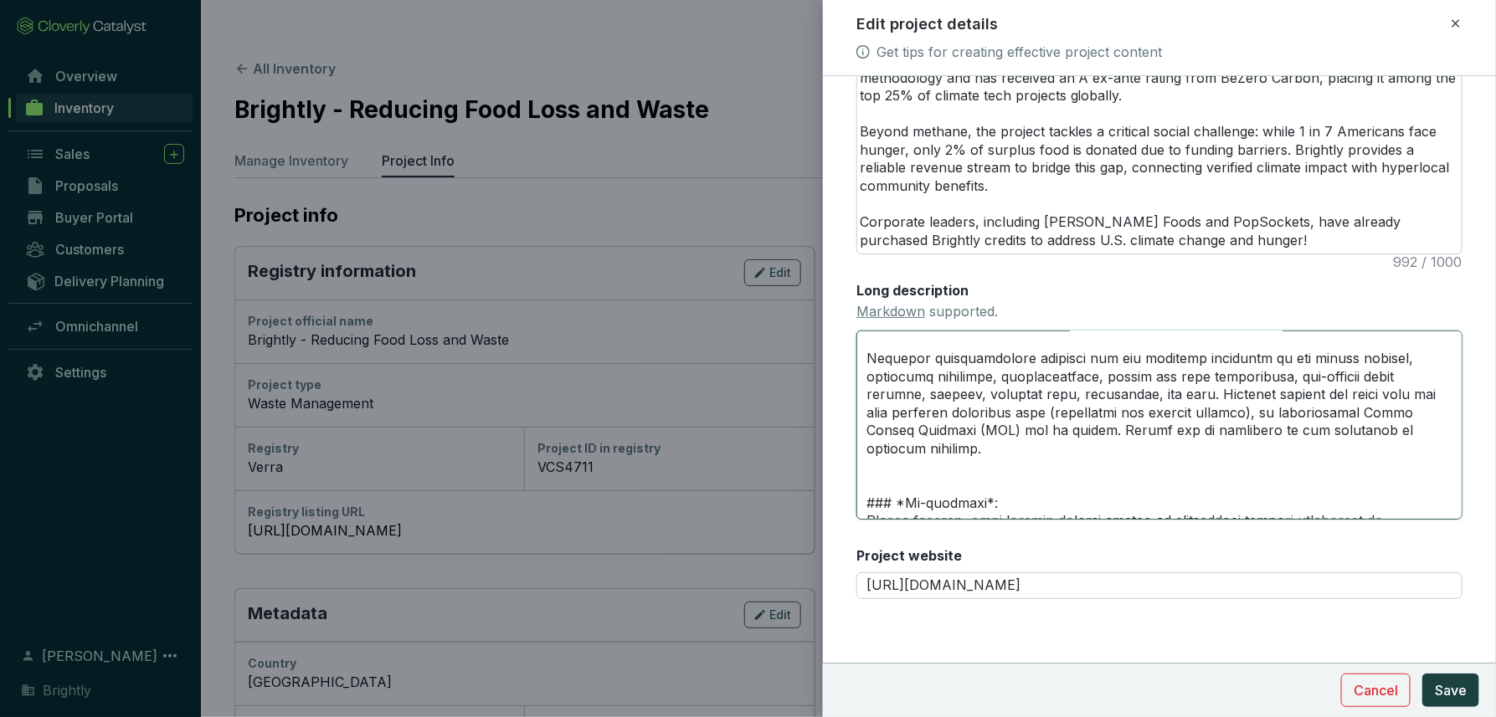
type textarea "# **PROJECT HIGHLIGHTS** --- ### *Credit Rating*: Rated A ex ante by BeZero Car…"
drag, startPoint x: 969, startPoint y: 428, endPoint x: 1012, endPoint y: 428, distance: 42.7
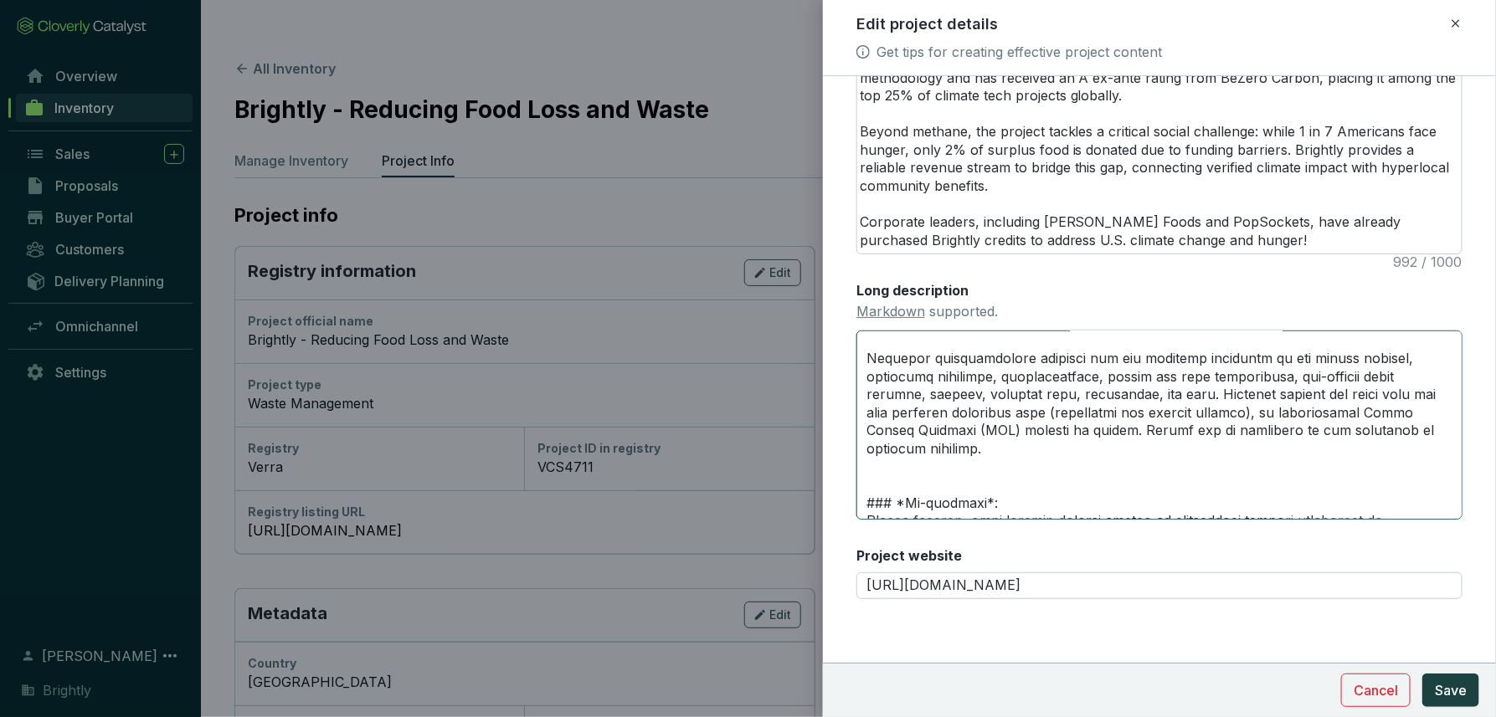
click at [1012, 428] on textarea "Long description Markdown supported." at bounding box center [1159, 425] width 606 height 189
type textarea "# **PROJECT HIGHLIGHTS** --- ### *Credit Rating*: Rated A ex ante by BeZero Car…"
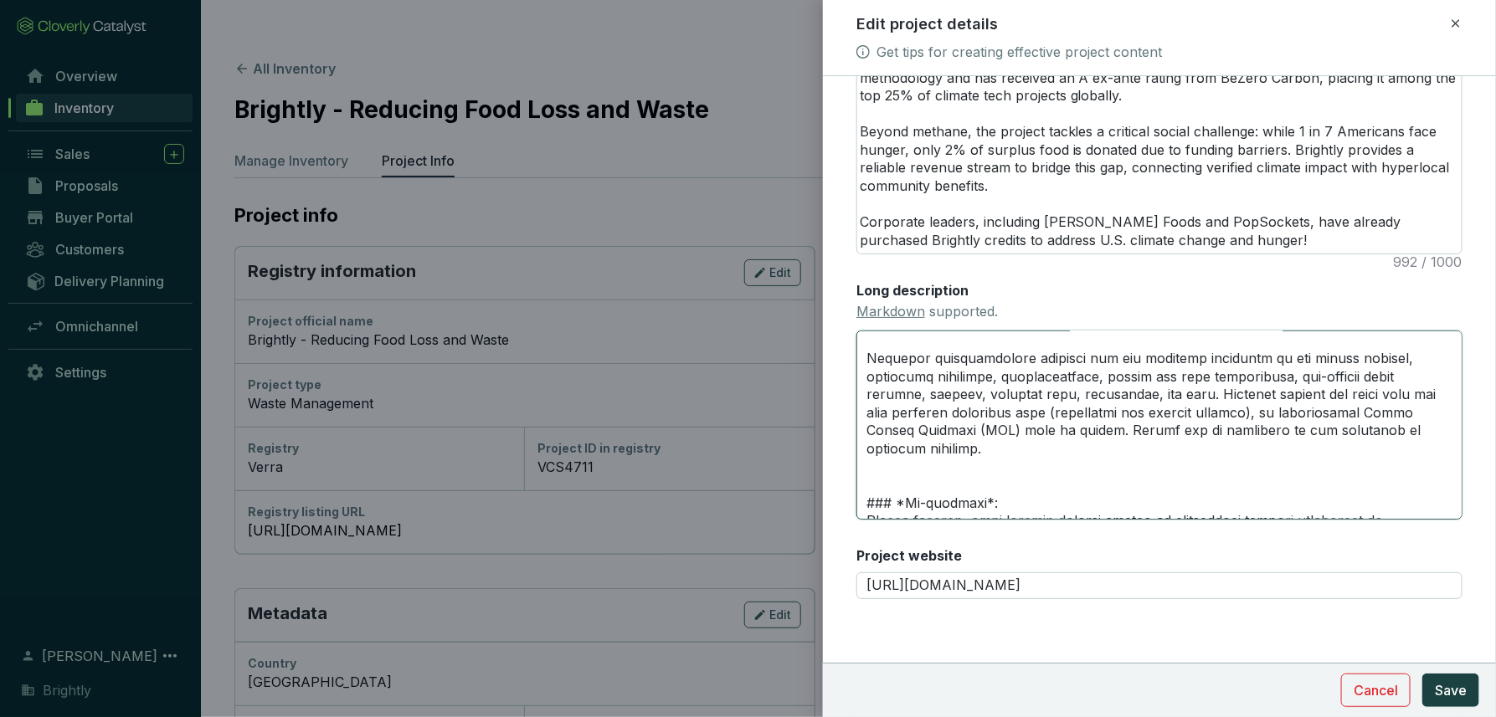
type textarea "# **PROJECT HIGHLIGHTS** --- ### *Credit Rating*: Rated A ex ante by BeZero Car…"
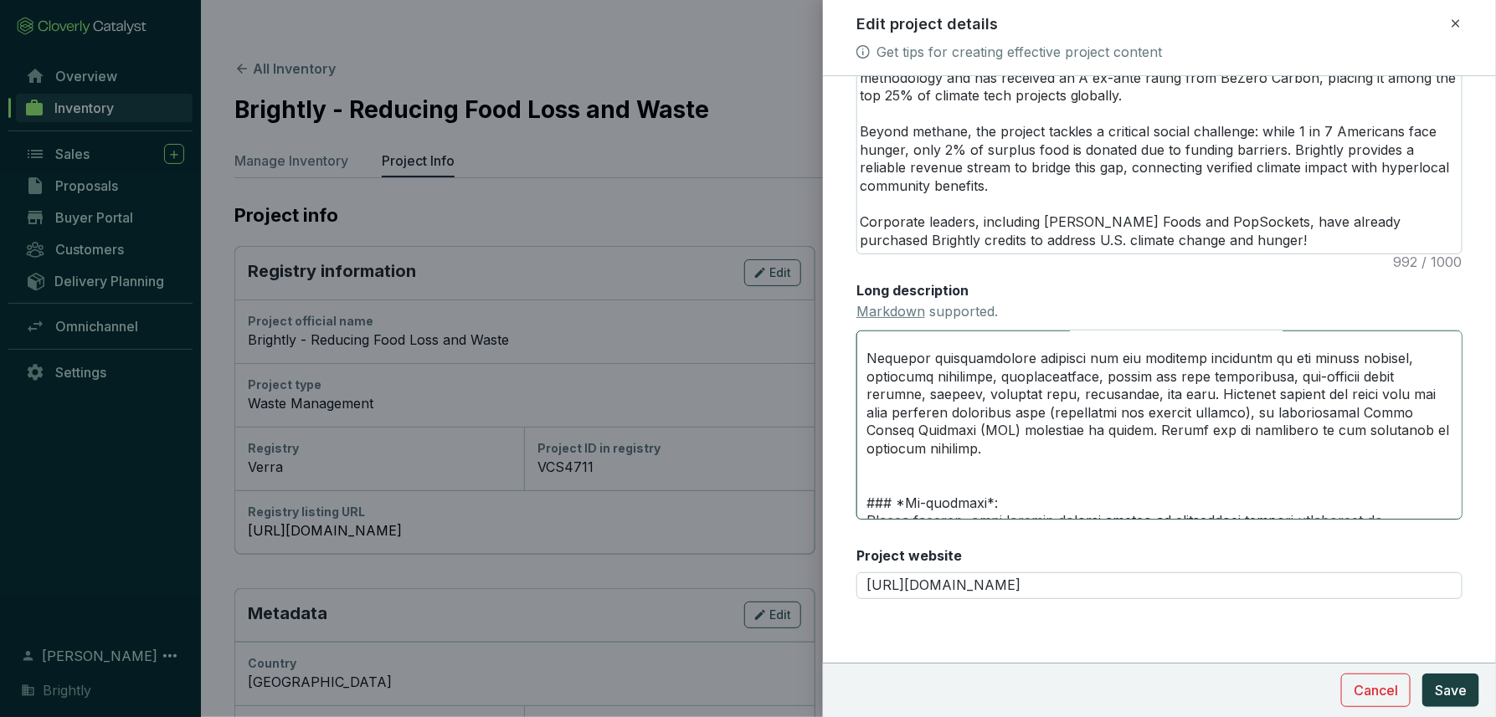
type textarea "# **PROJECT HIGHLIGHTS** --- ### *Credit Rating*: Rated A ex ante by BeZero Car…"
drag, startPoint x: 1114, startPoint y: 426, endPoint x: 1122, endPoint y: 440, distance: 16.1
click at [1122, 441] on textarea "Long description Markdown supported." at bounding box center [1159, 425] width 606 height 189
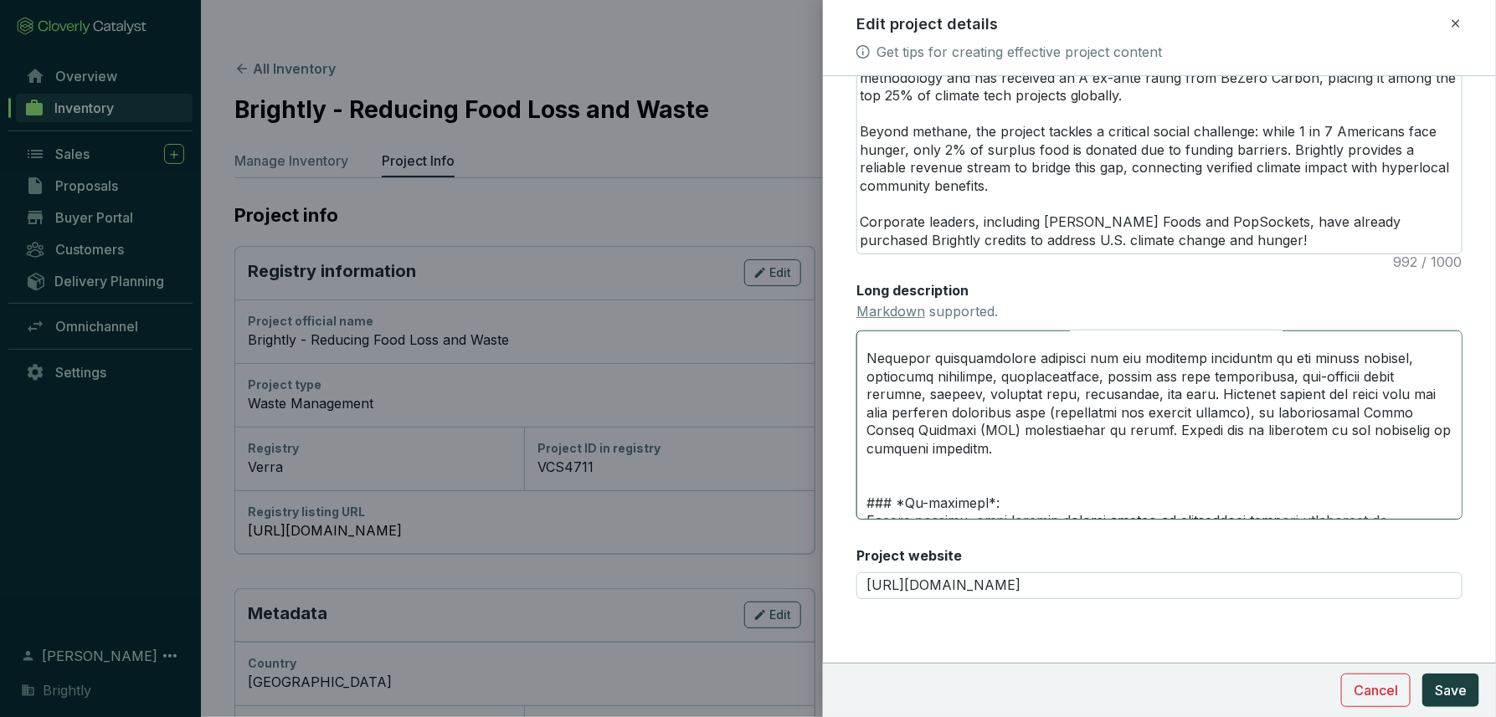
type textarea "# **PROJECT HIGHLIGHTS** --- ### *Credit Rating*: Rated A ex ante by BeZero Car…"
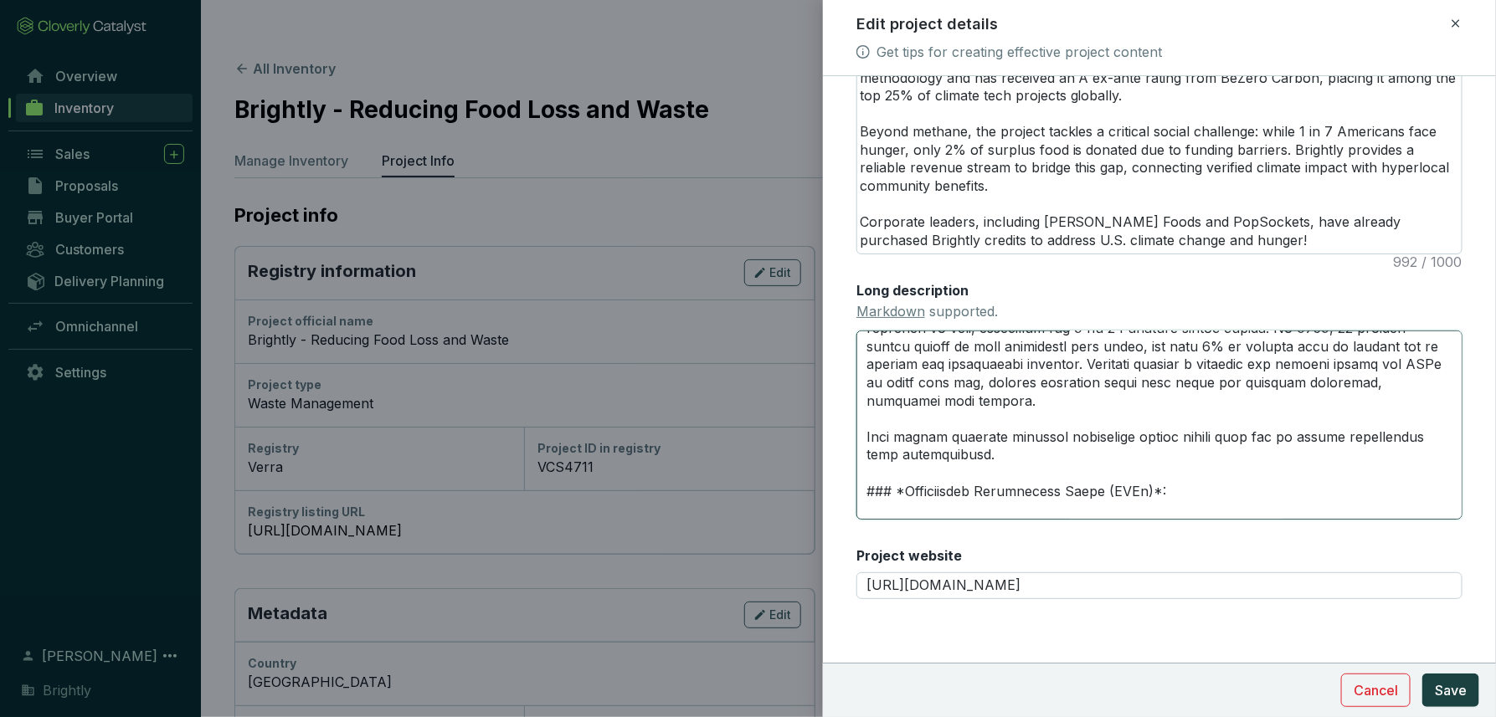
scroll to position [1010, 0]
drag, startPoint x: 941, startPoint y: 417, endPoint x: 1005, endPoint y: 420, distance: 63.7
click at [1005, 420] on textarea "Long description Markdown supported." at bounding box center [1159, 425] width 606 height 189
type textarea "# **PROJECT HIGHLIGHTS** --- ### *Credit Rating*: Rated A ex ante by BeZero Car…"
drag, startPoint x: 1165, startPoint y: 415, endPoint x: 1210, endPoint y: 415, distance: 45.2
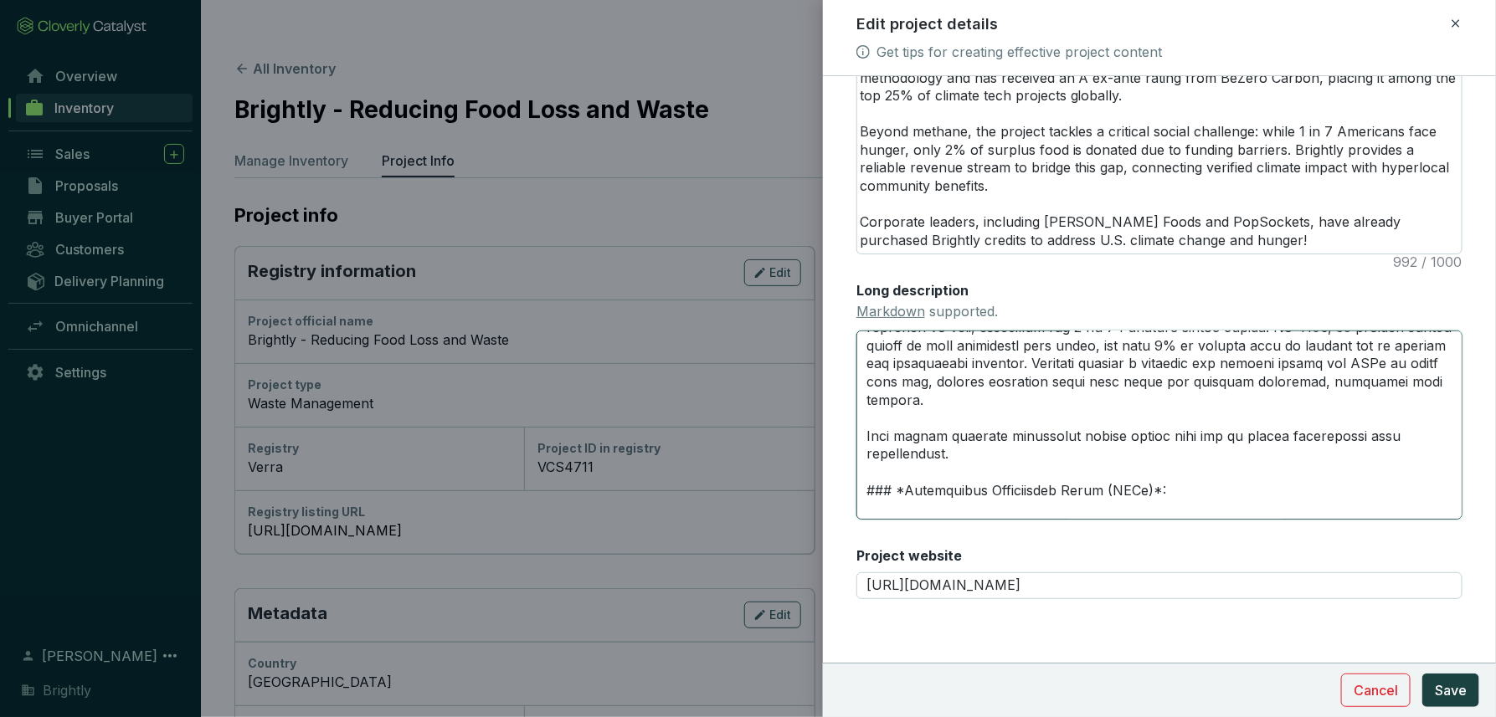
click at [1210, 415] on textarea "Long description Markdown supported." at bounding box center [1159, 425] width 606 height 189
type textarea "# **PROJECT HIGHLIGHTS** --- ### *Credit Rating*: Rated A ex ante by BeZero Car…"
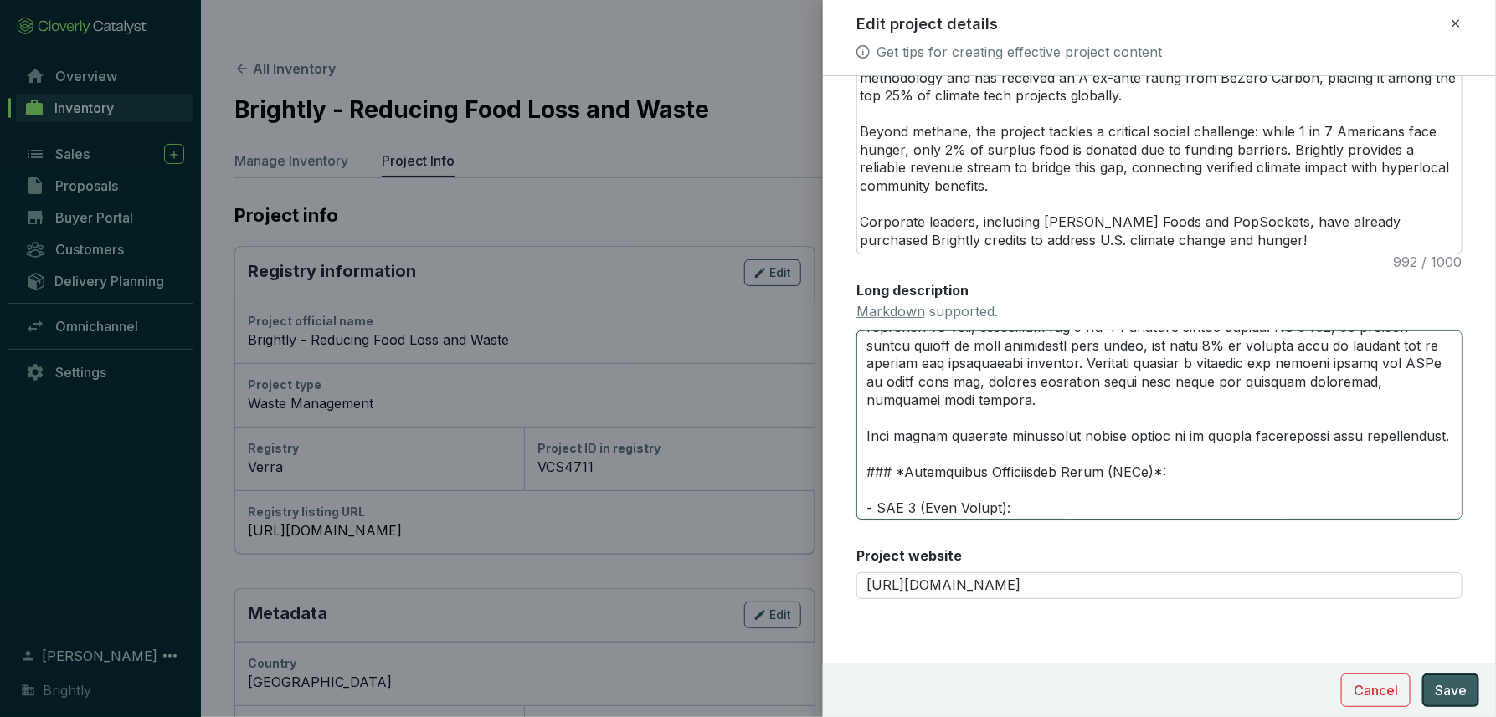
type textarea "# **PROJECT HIGHLIGHTS** --- ### *Credit Rating*: Rated A ex ante by BeZero Car…"
click at [1304, 688] on span "Save" at bounding box center [1451, 691] width 32 height 20
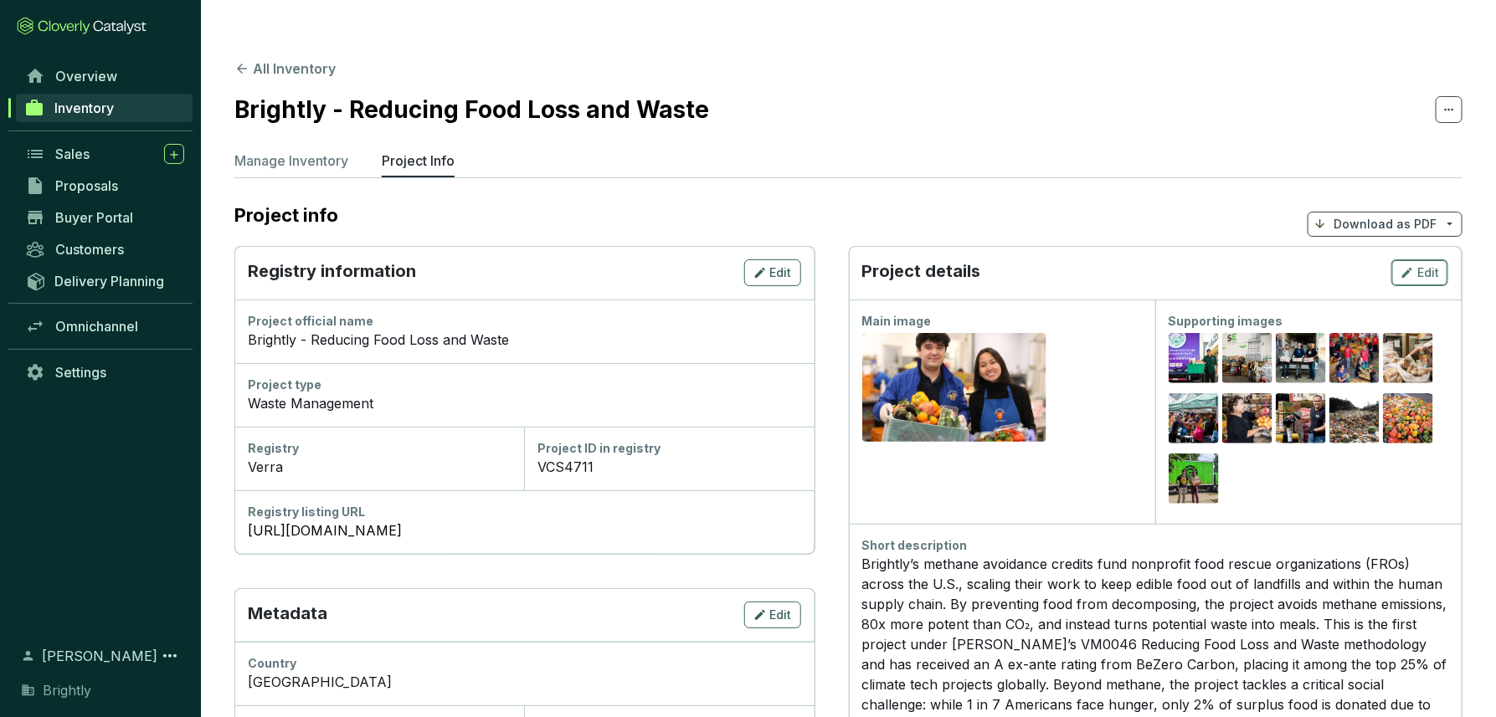
click at [1304, 268] on icon "button" at bounding box center [1407, 273] width 10 height 10
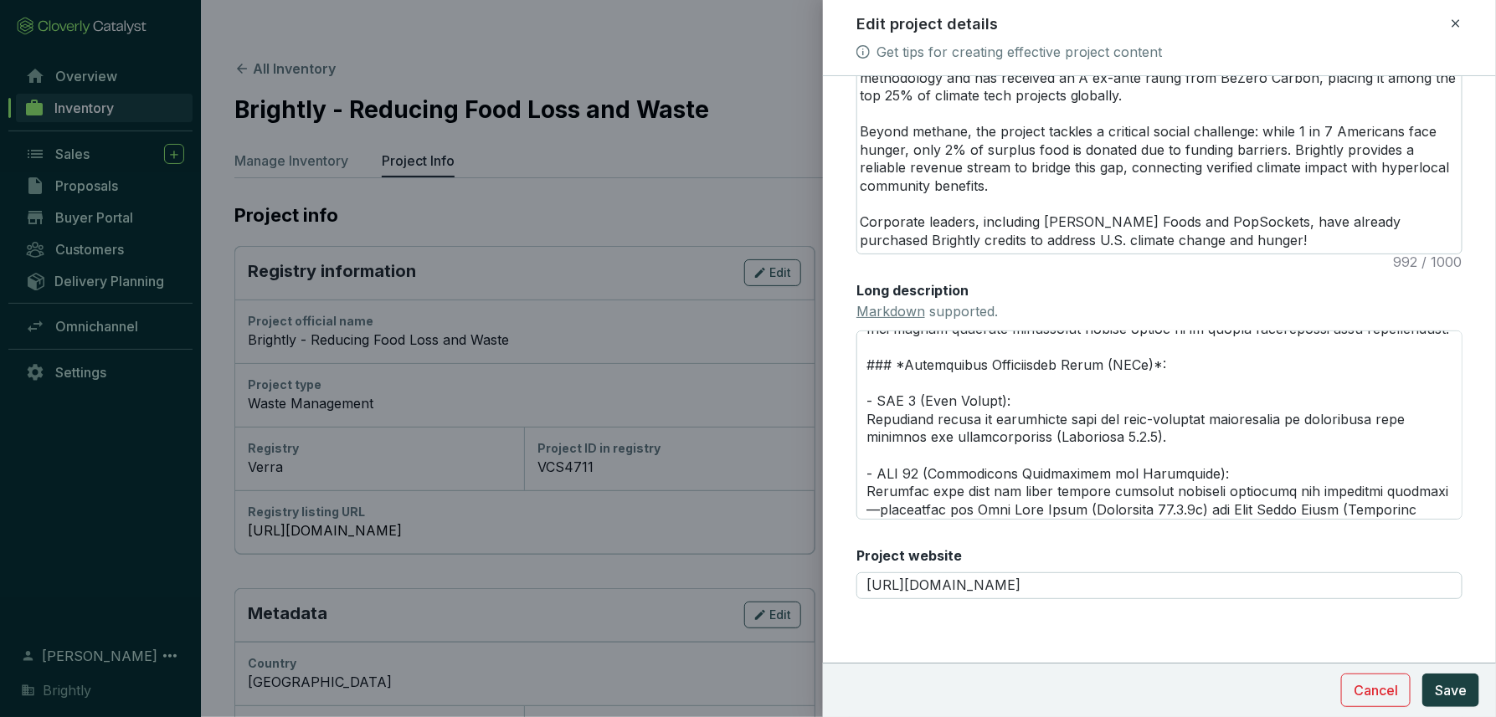
scroll to position [1123, 0]
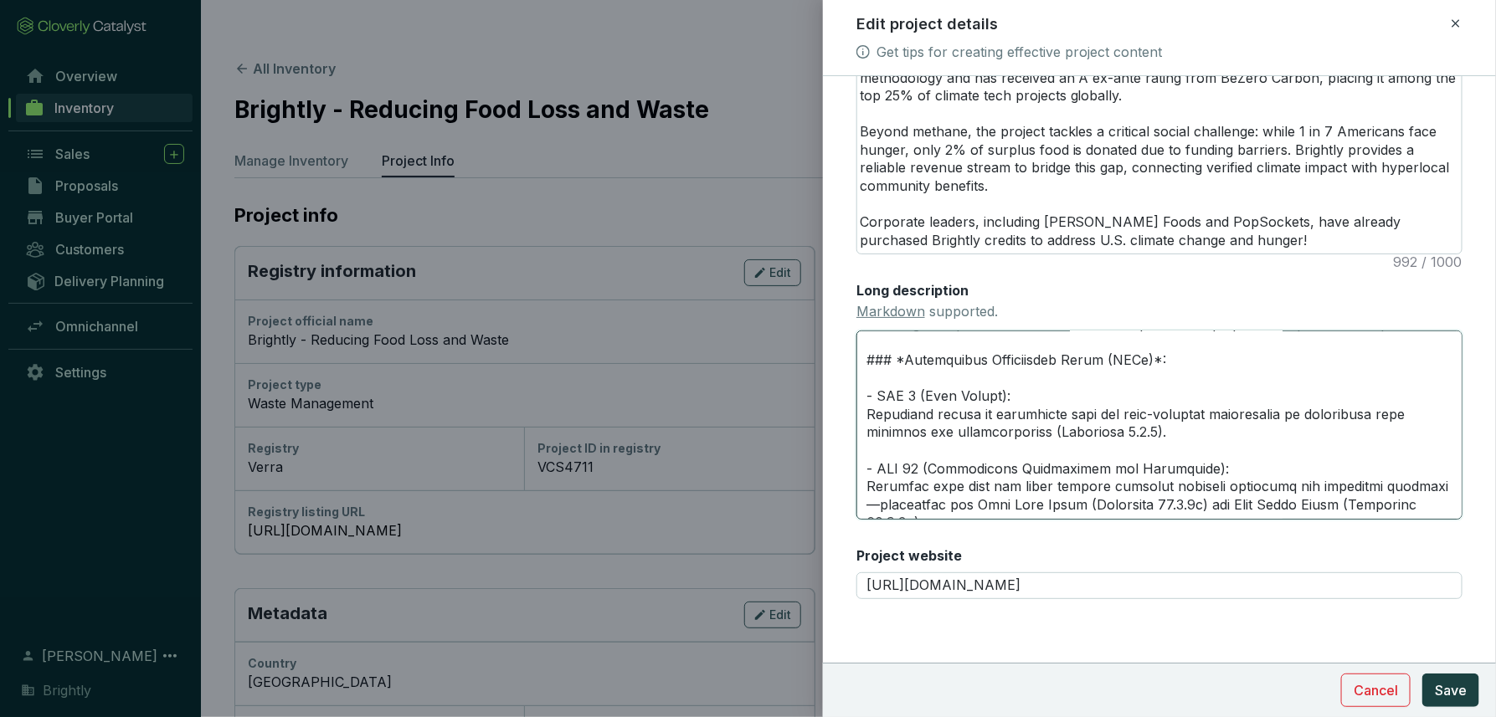
click at [866, 397] on textarea "Long description Markdown supported." at bounding box center [1159, 425] width 606 height 189
type textarea "# **PROJECT HIGHLIGHTS** --- ### *Credit Rating*: Rated A ex ante by BeZero Car…"
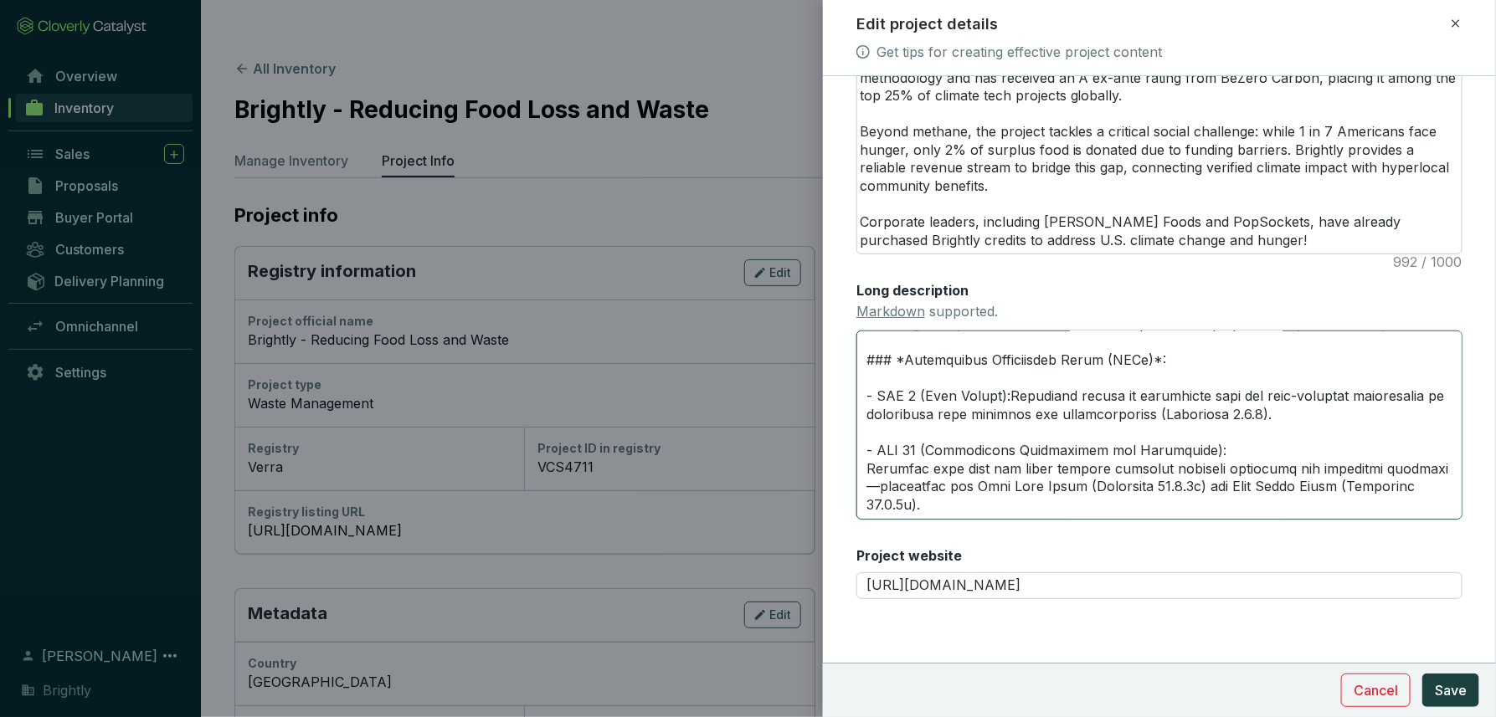
type textarea "# **PROJECT HIGHLIGHTS** --- ### *Credit Rating*: Rated A ex ante by BeZero Car…"
click at [868, 449] on textarea "Long description Markdown supported." at bounding box center [1159, 425] width 606 height 189
type textarea "# **PROJECT HIGHLIGHTS** --- ### *Credit Rating*: Rated A ex ante by BeZero Car…"
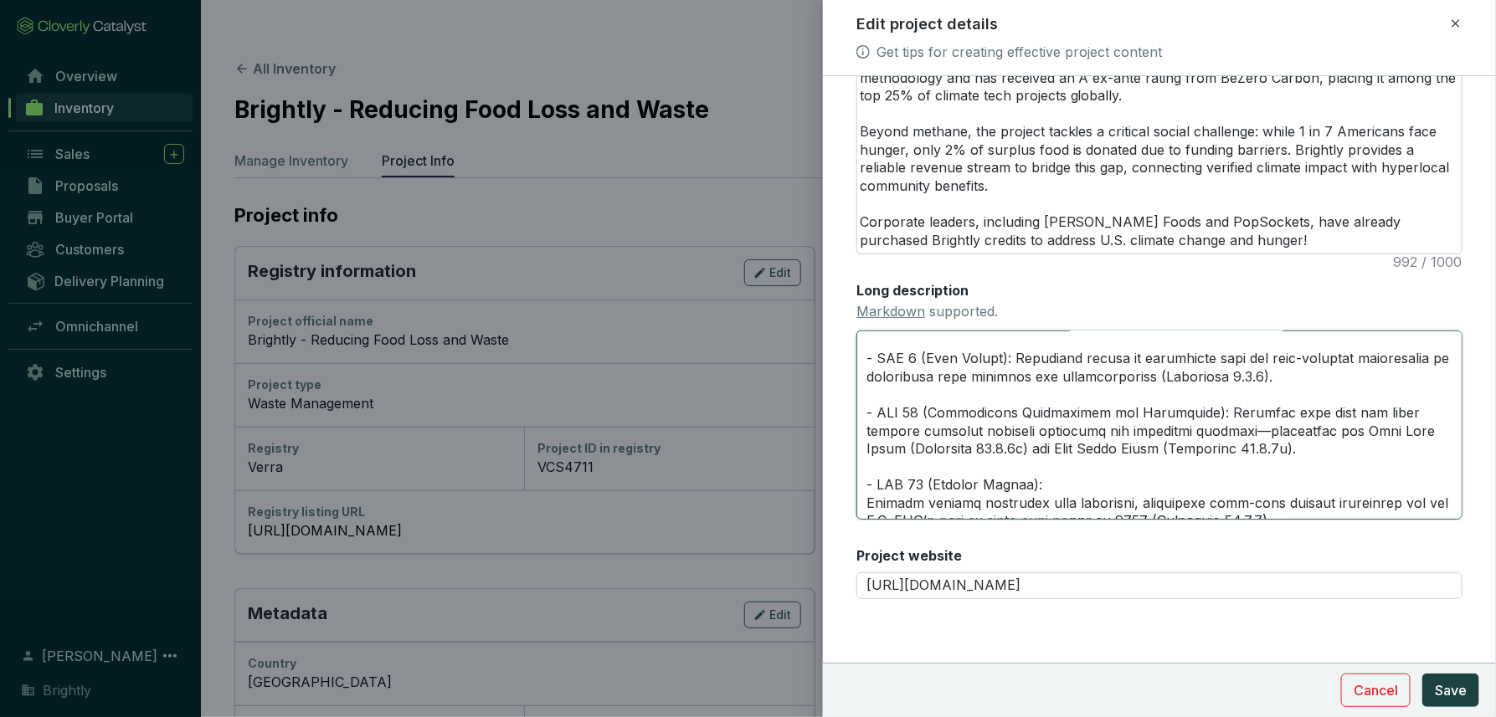
scroll to position [1185, 0]
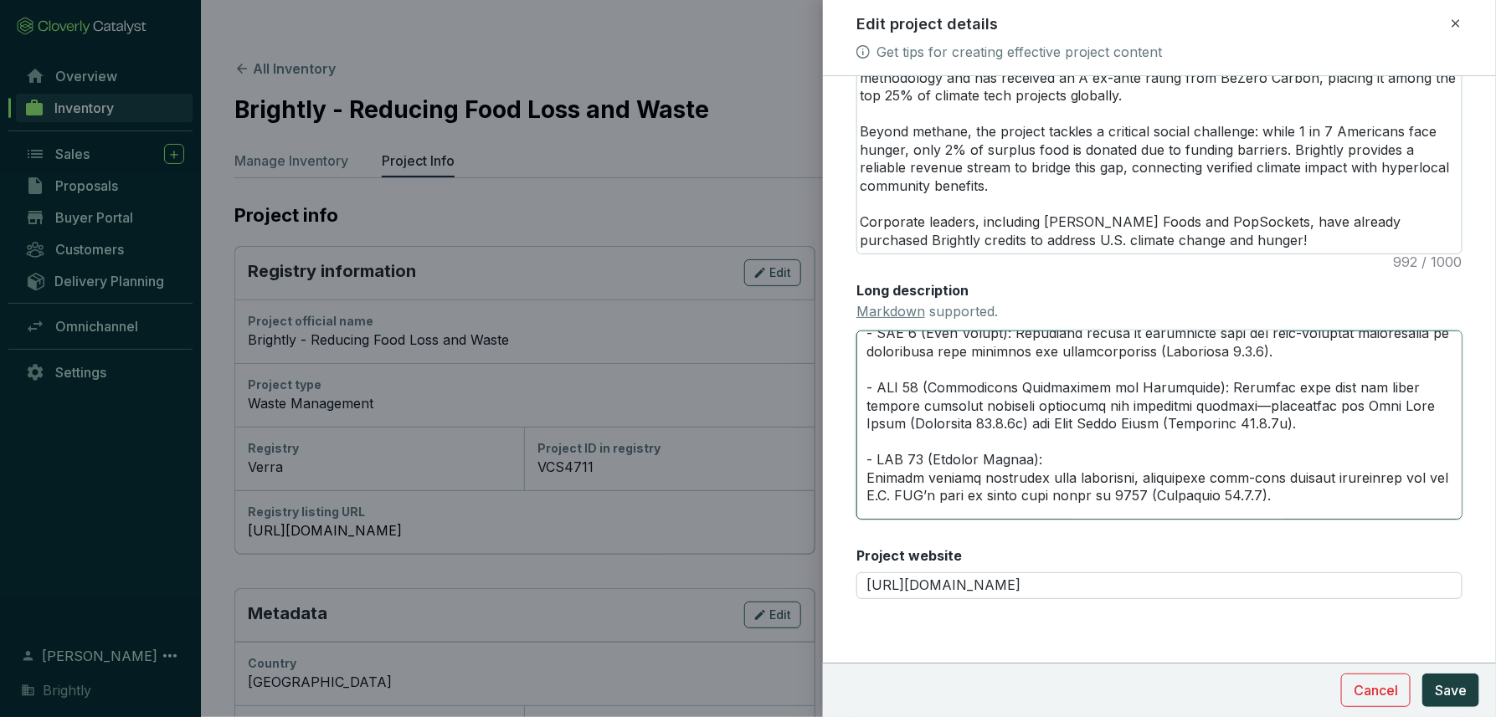
click at [866, 462] on textarea "Long description Markdown supported." at bounding box center [1159, 425] width 606 height 189
type textarea "# **PROJECT HIGHLIGHTS** --- ### *Credit Rating*: Rated A ex ante by BeZero Car…"
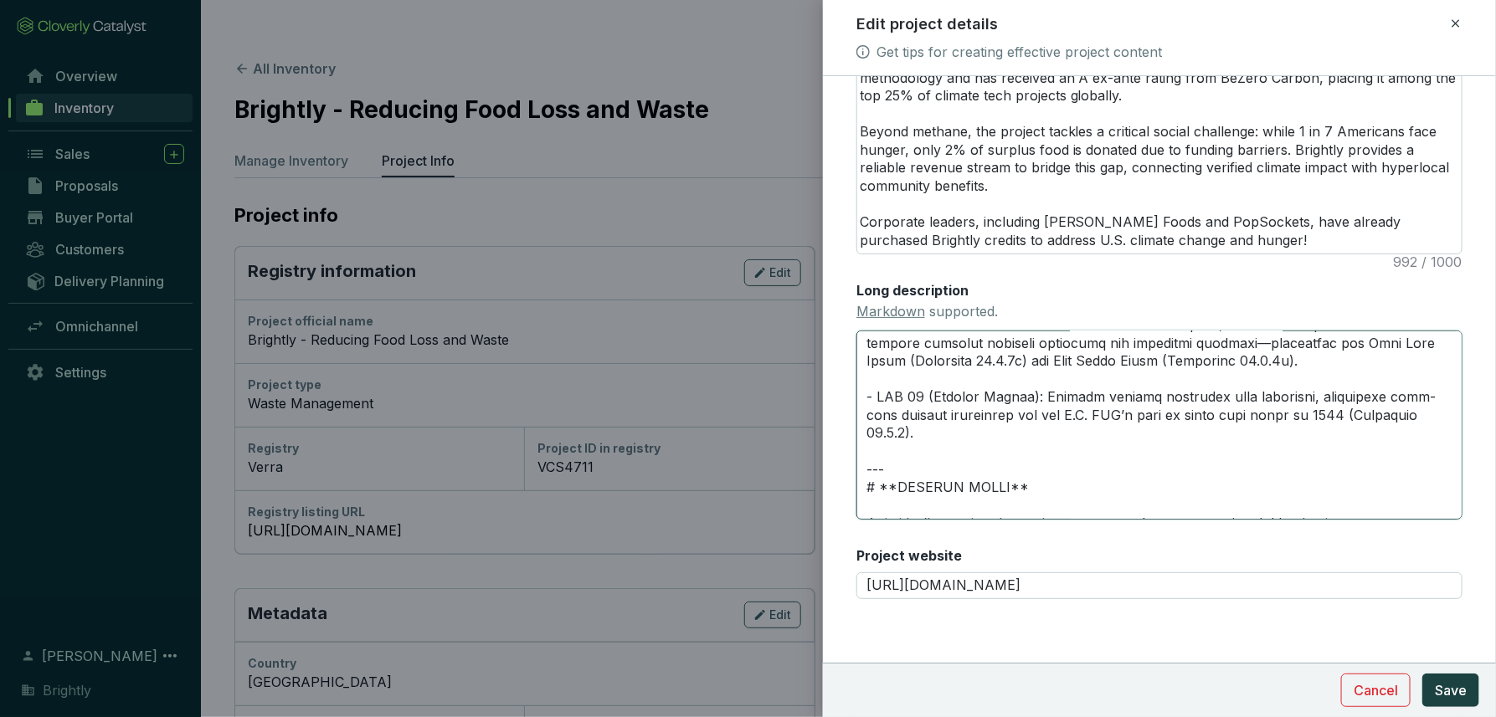
scroll to position [1251, 0]
type textarea "# **PROJECT HIGHLIGHTS** --- ### *Credit Rating*: Rated A ex ante by BeZero Car…"
click at [1304, 681] on span "Save" at bounding box center [1451, 691] width 32 height 20
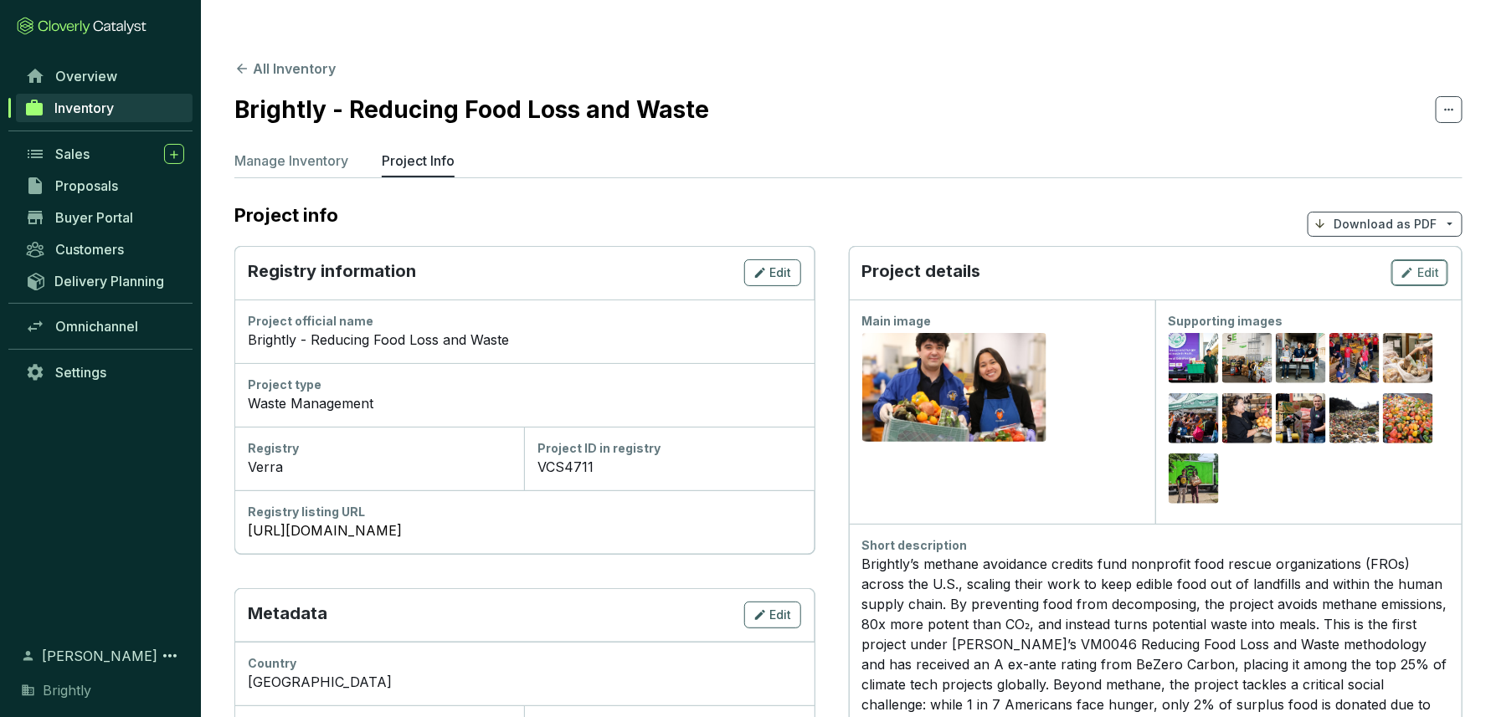
click at [1304, 265] on span "Edit" at bounding box center [1428, 273] width 22 height 17
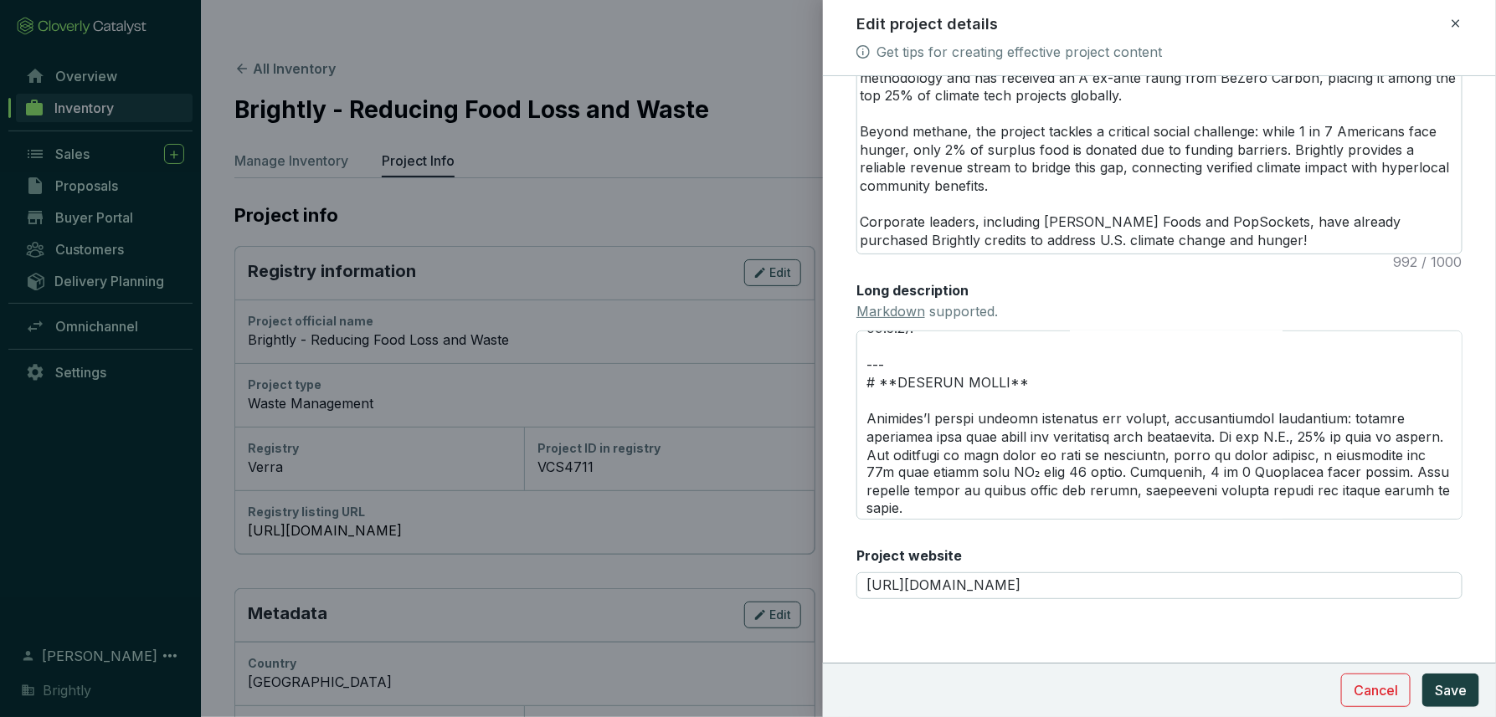
scroll to position [1354, 0]
drag, startPoint x: 1046, startPoint y: 457, endPoint x: 1239, endPoint y: 452, distance: 192.6
click at [1240, 452] on textarea "Long description Markdown supported." at bounding box center [1159, 425] width 606 height 189
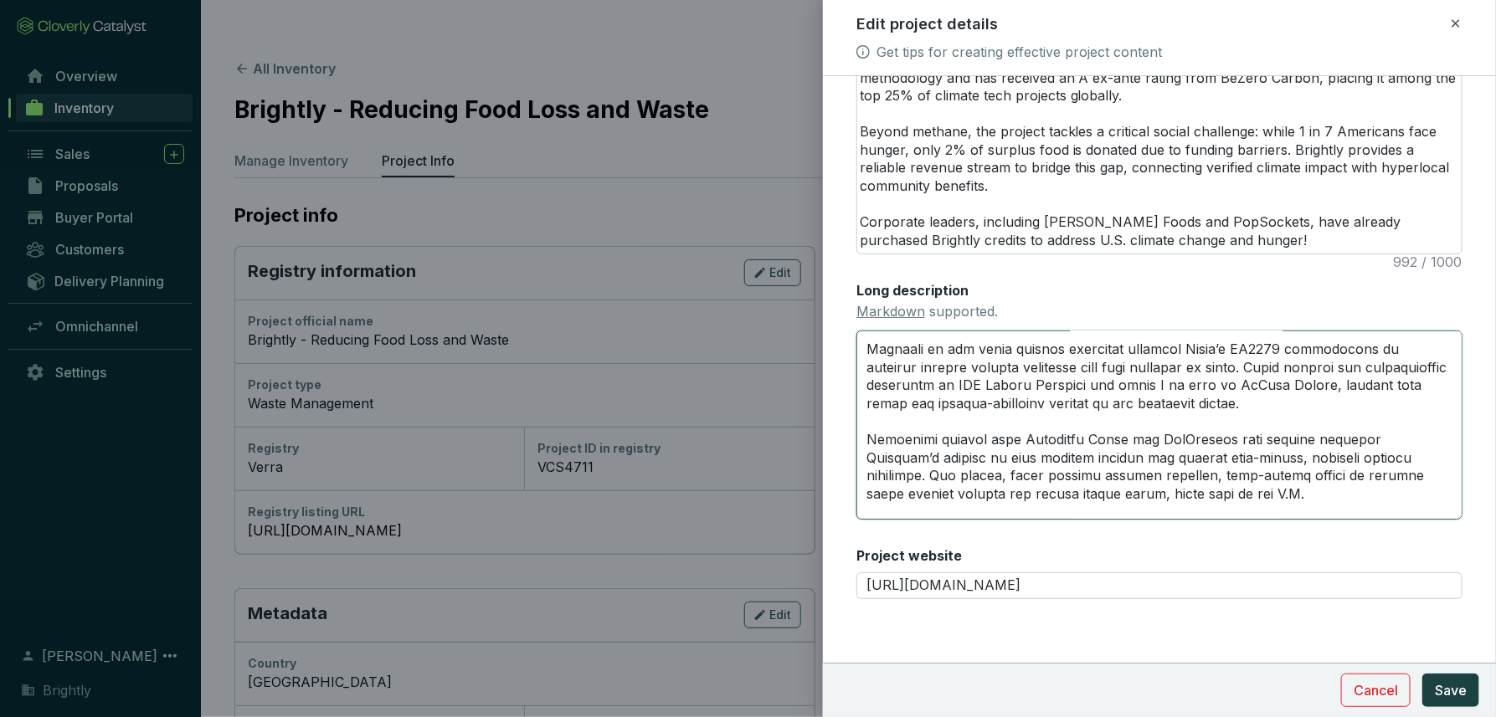
scroll to position [1627, 0]
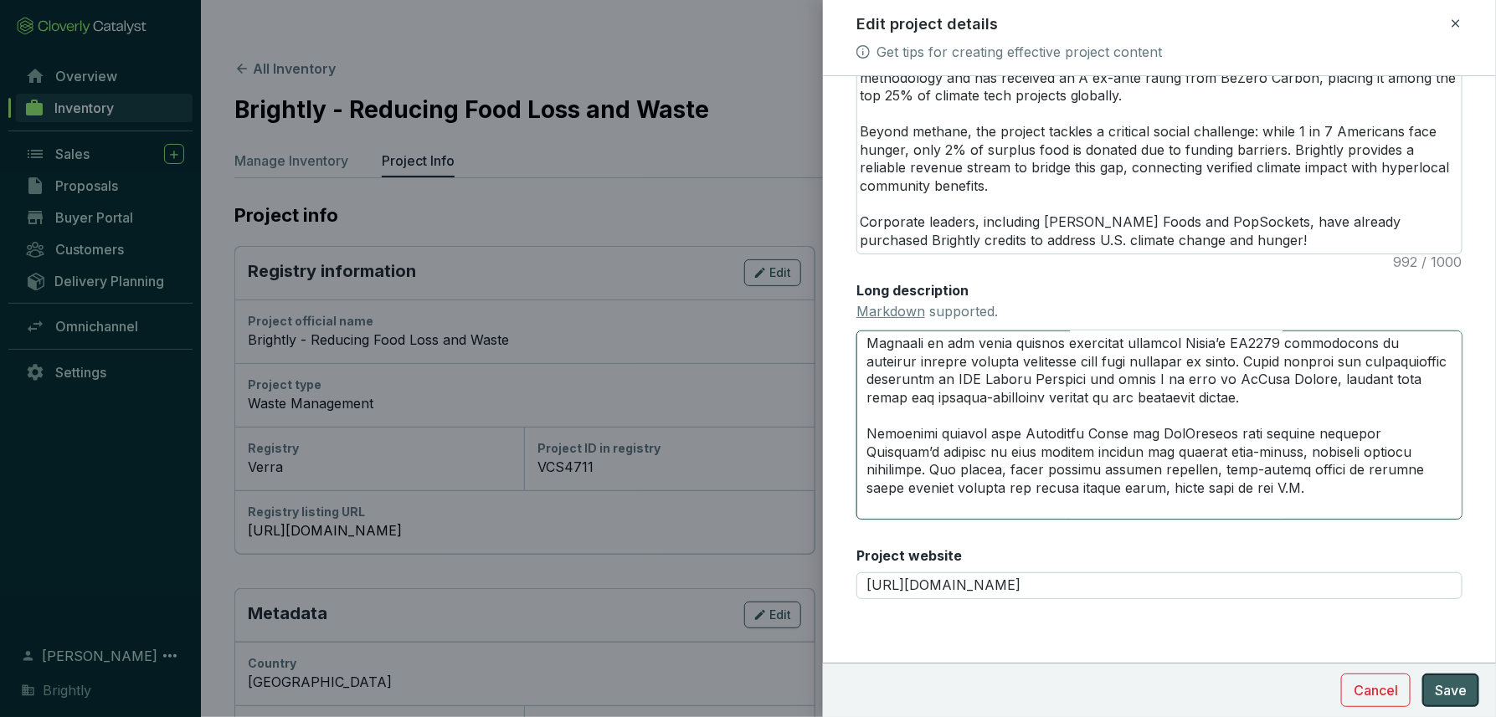
type textarea "# **PROJECT HIGHLIGHTS** --- ### *Credit Rating*: Rated A ex ante by BeZero Car…"
click at [1304, 681] on span "Save" at bounding box center [1451, 691] width 32 height 20
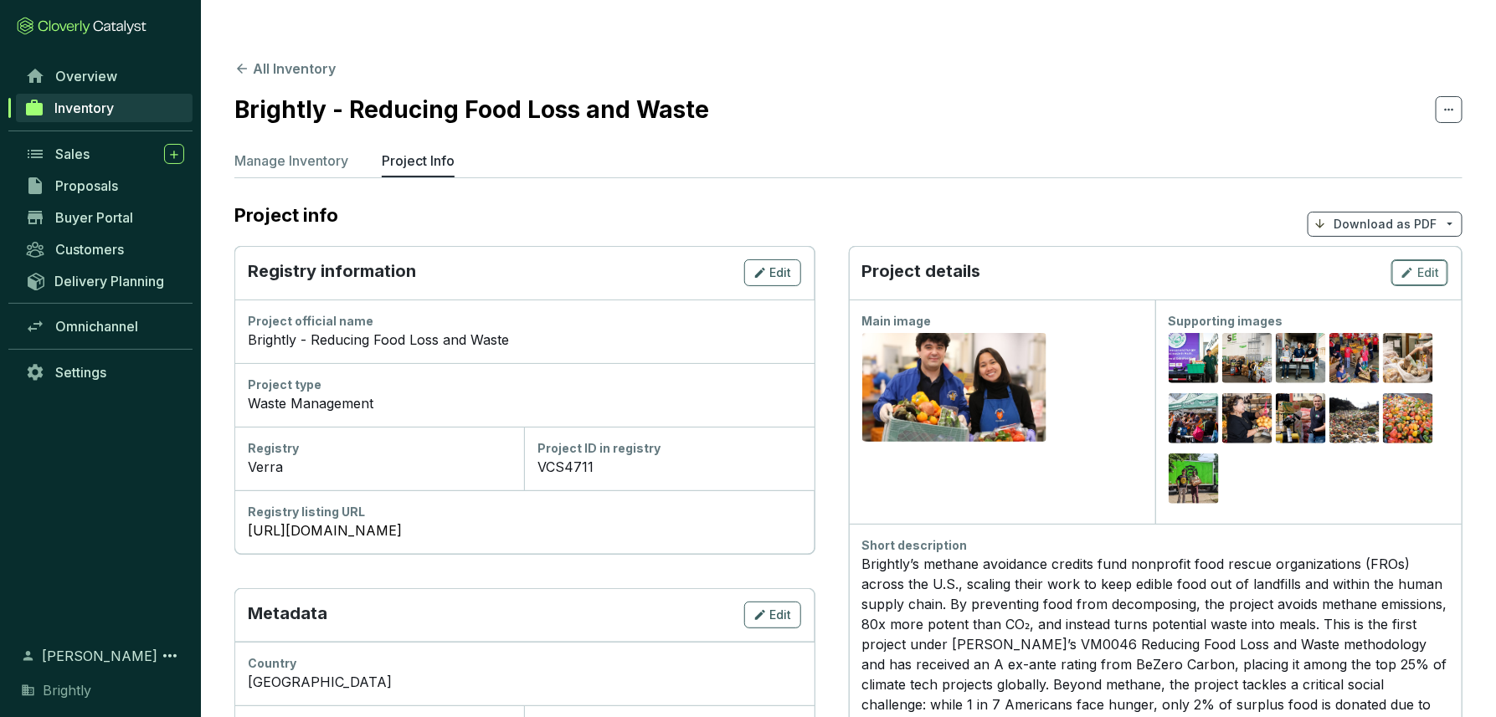
click at [1304, 263] on icon "button" at bounding box center [1406, 273] width 13 height 20
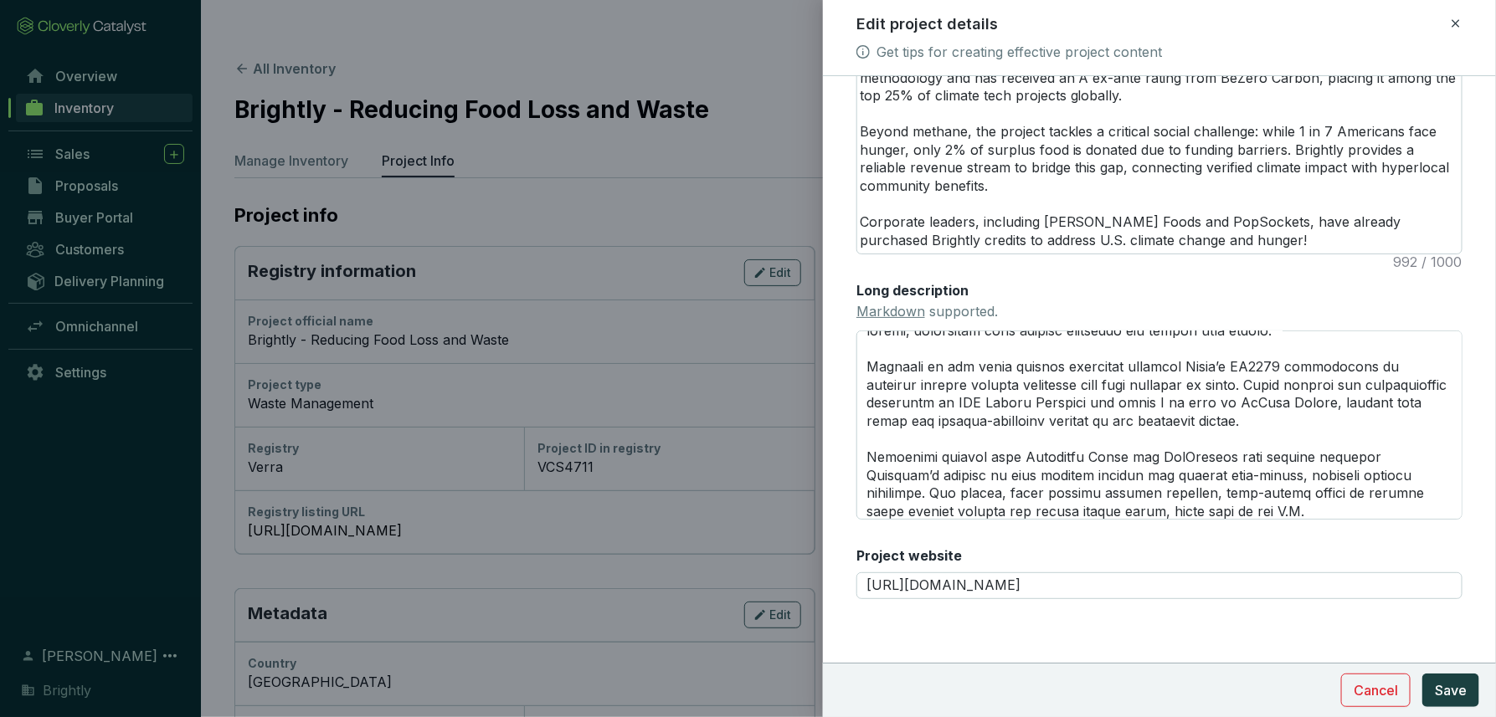
scroll to position [1616, 0]
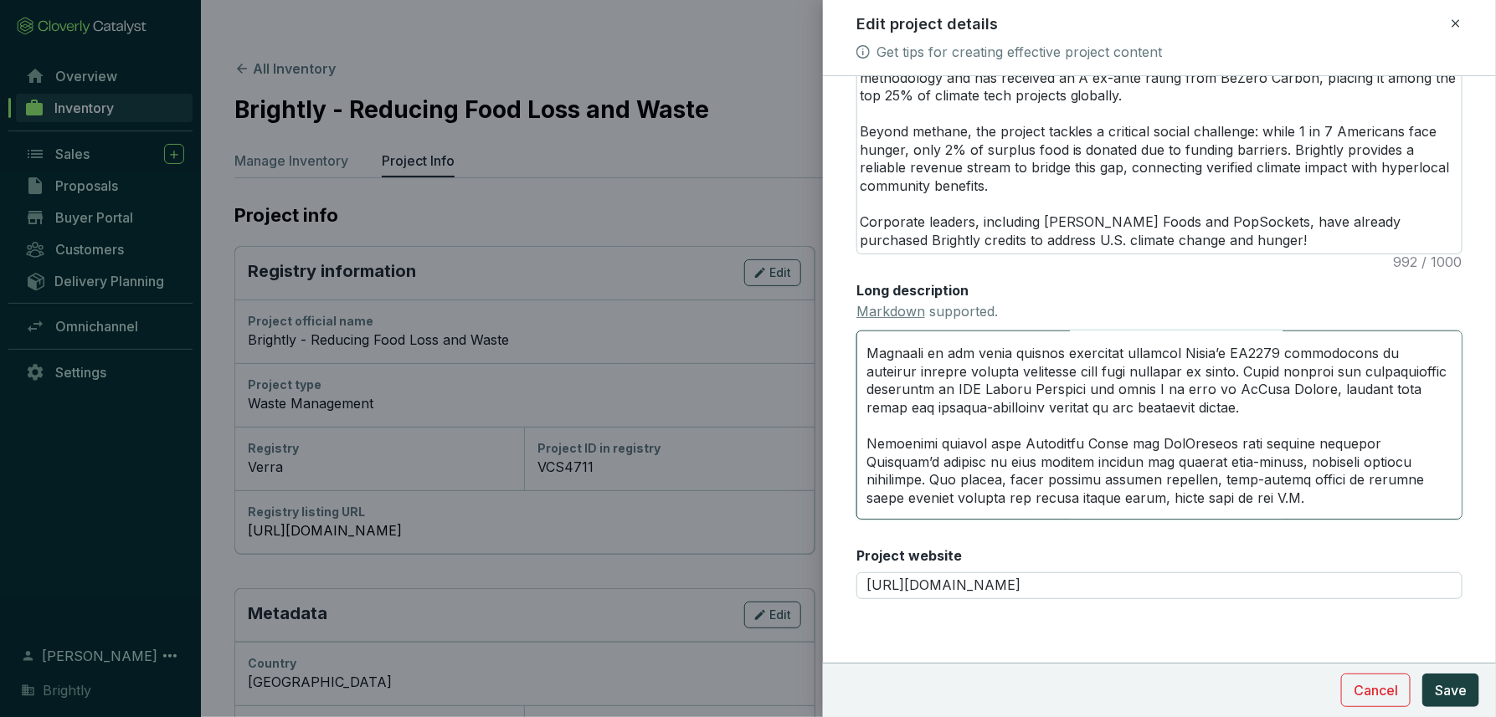
drag, startPoint x: 1169, startPoint y: 456, endPoint x: 1391, endPoint y: 424, distance: 224.1
click at [1304, 424] on textarea "Long description Markdown supported." at bounding box center [1159, 425] width 606 height 189
type textarea "# **PROJECT HIGHLIGHTS** --- ### *Credit Rating*: Rated A ex ante by BeZero Car…"
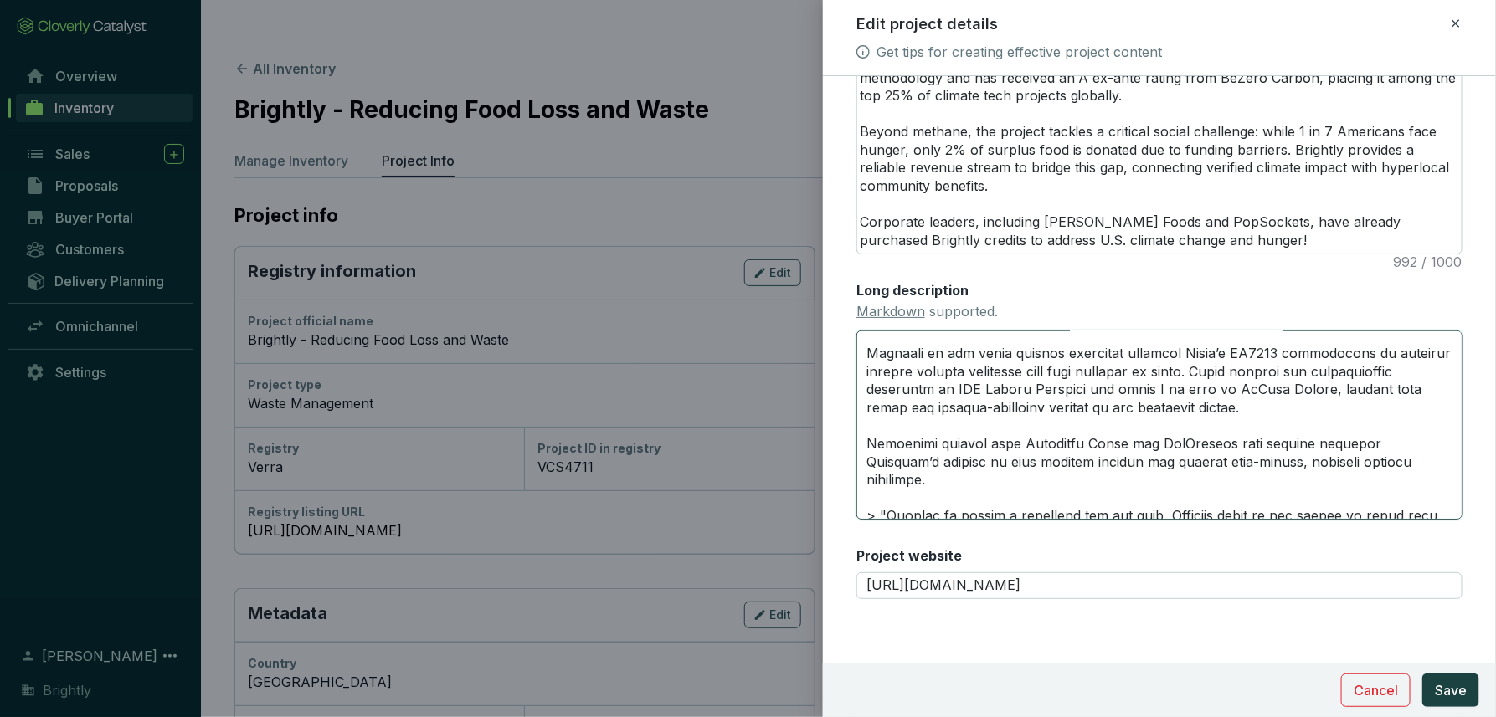
scroll to position [1591, 0]
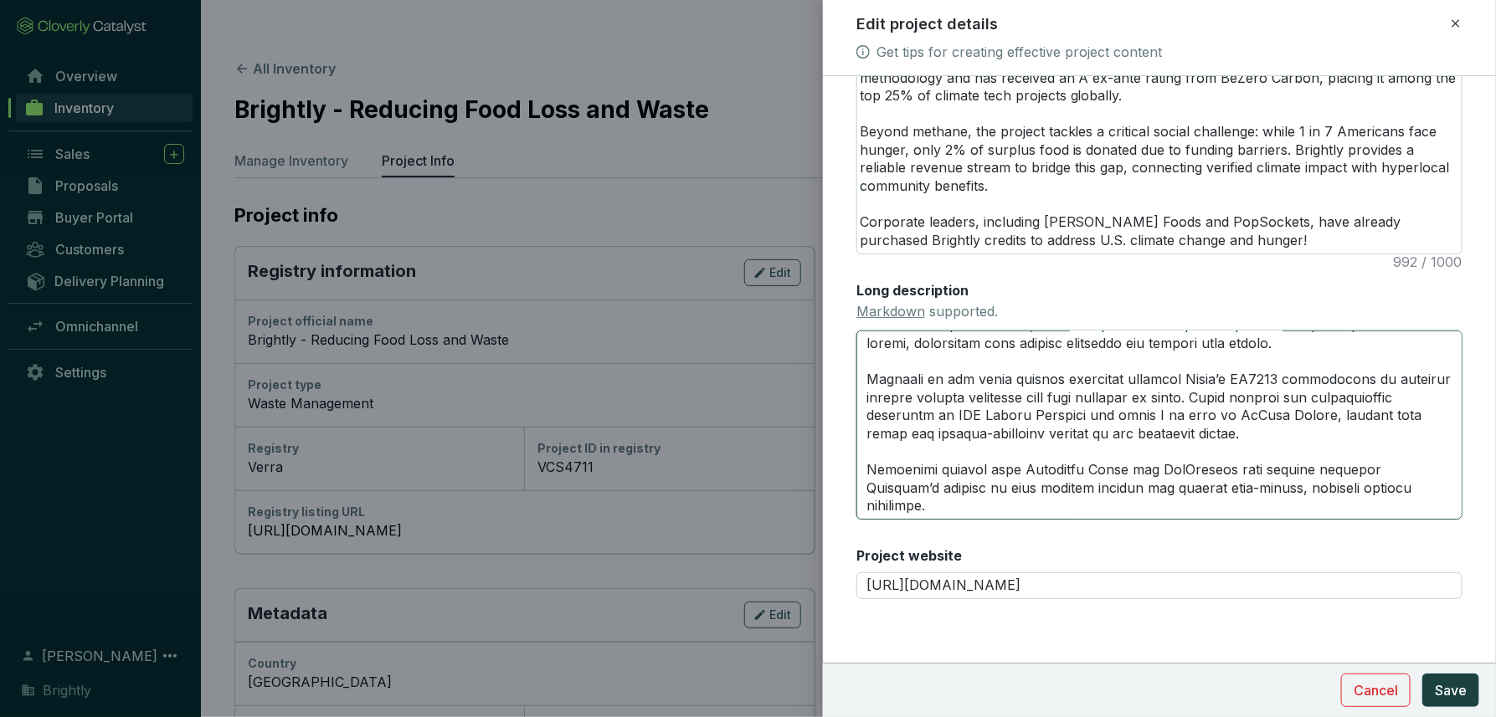
drag, startPoint x: 1091, startPoint y: 450, endPoint x: 1384, endPoint y: 445, distance: 293.0
click at [1304, 445] on textarea "Long description Markdown supported." at bounding box center [1159, 425] width 606 height 189
type textarea "# **PROJECT HIGHLIGHTS** --- ### *Credit Rating*: Rated A ex ante by BeZero Car…"
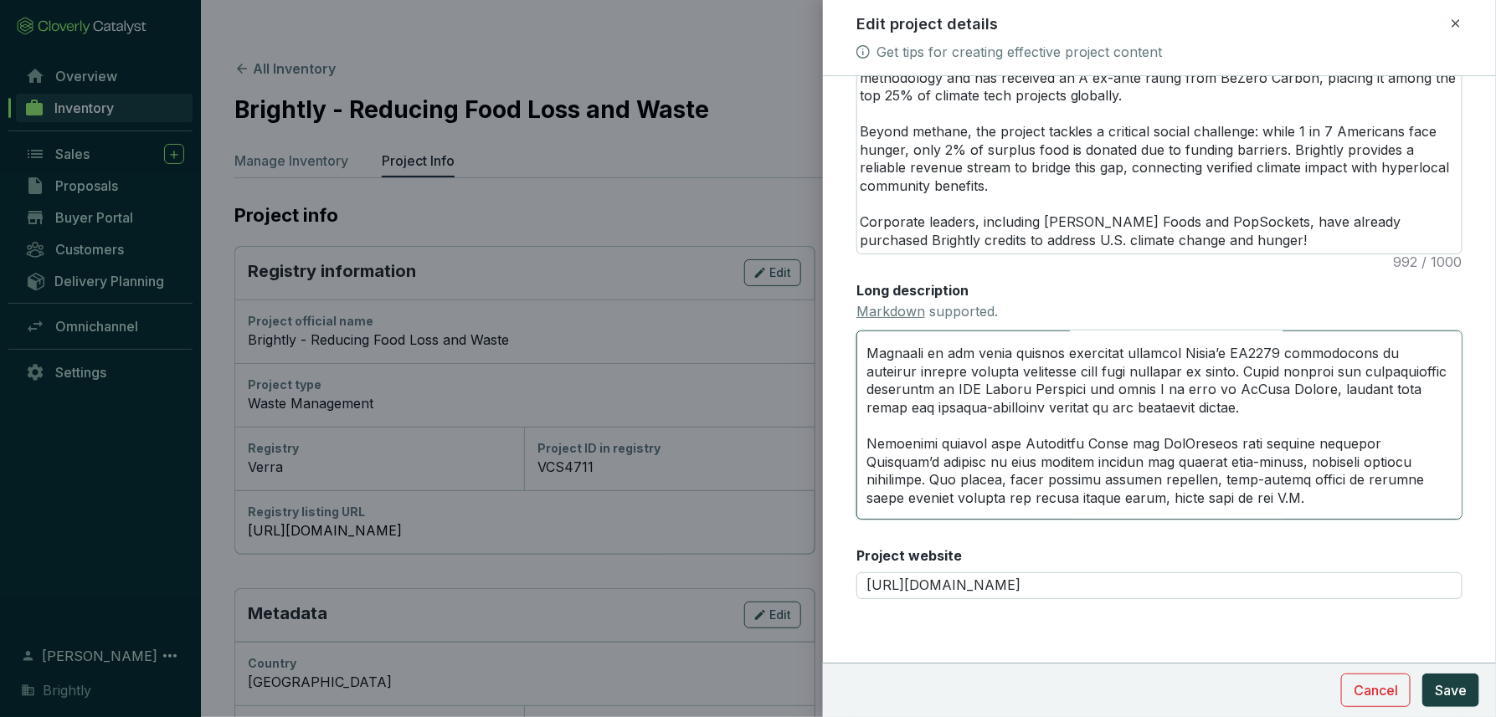
click at [1150, 426] on textarea "Long description Markdown supported." at bounding box center [1159, 425] width 606 height 189
drag, startPoint x: 1089, startPoint y: 425, endPoint x: 1101, endPoint y: 449, distance: 26.2
click at [1101, 449] on textarea "Long description Markdown supported." at bounding box center [1159, 425] width 606 height 189
click at [1128, 431] on textarea "Long description Markdown supported." at bounding box center [1159, 425] width 606 height 189
drag, startPoint x: 1149, startPoint y: 427, endPoint x: 1109, endPoint y: 441, distance: 41.8
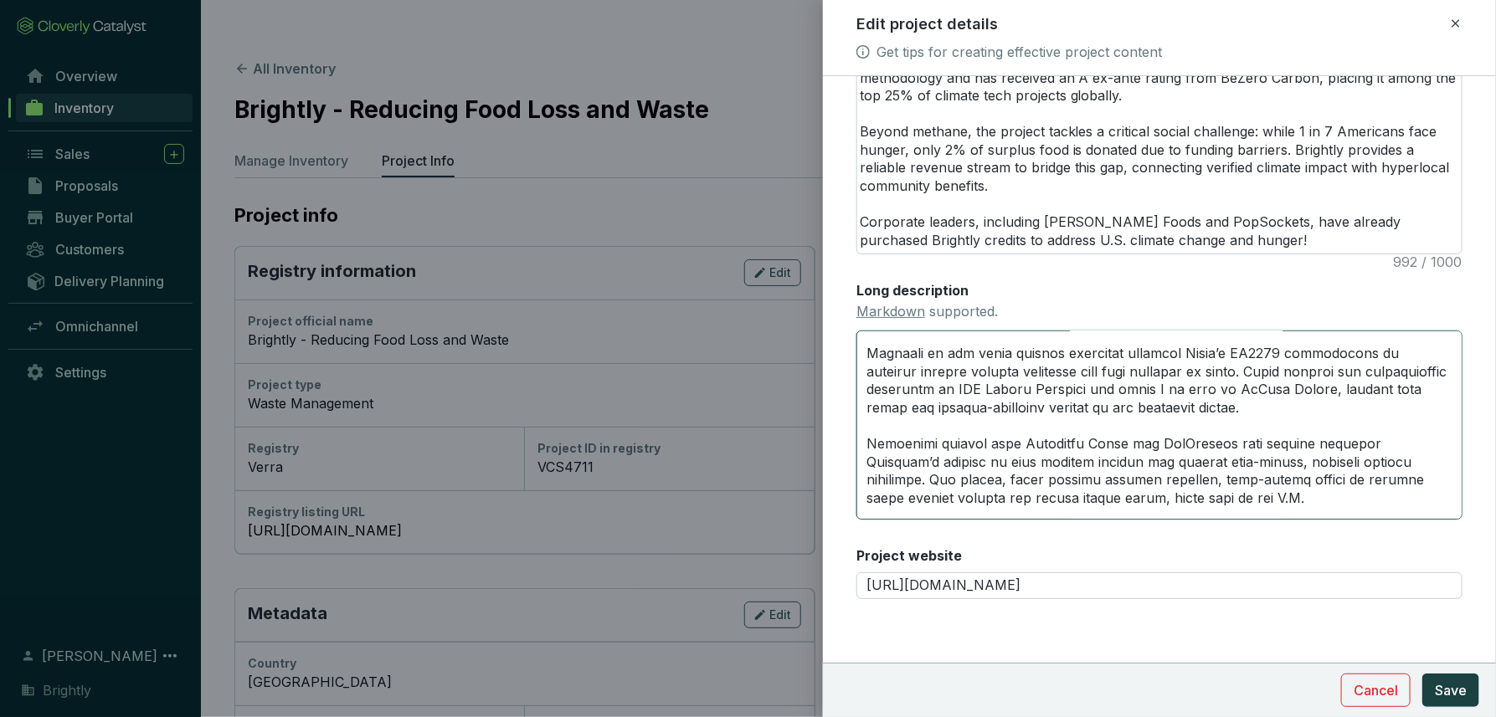
click at [1109, 441] on textarea "Long description Markdown supported." at bounding box center [1159, 425] width 606 height 189
type textarea "# **PROJECT HIGHLIGHTS** --- ### *Credit Rating*: Rated A ex ante by BeZero Car…"
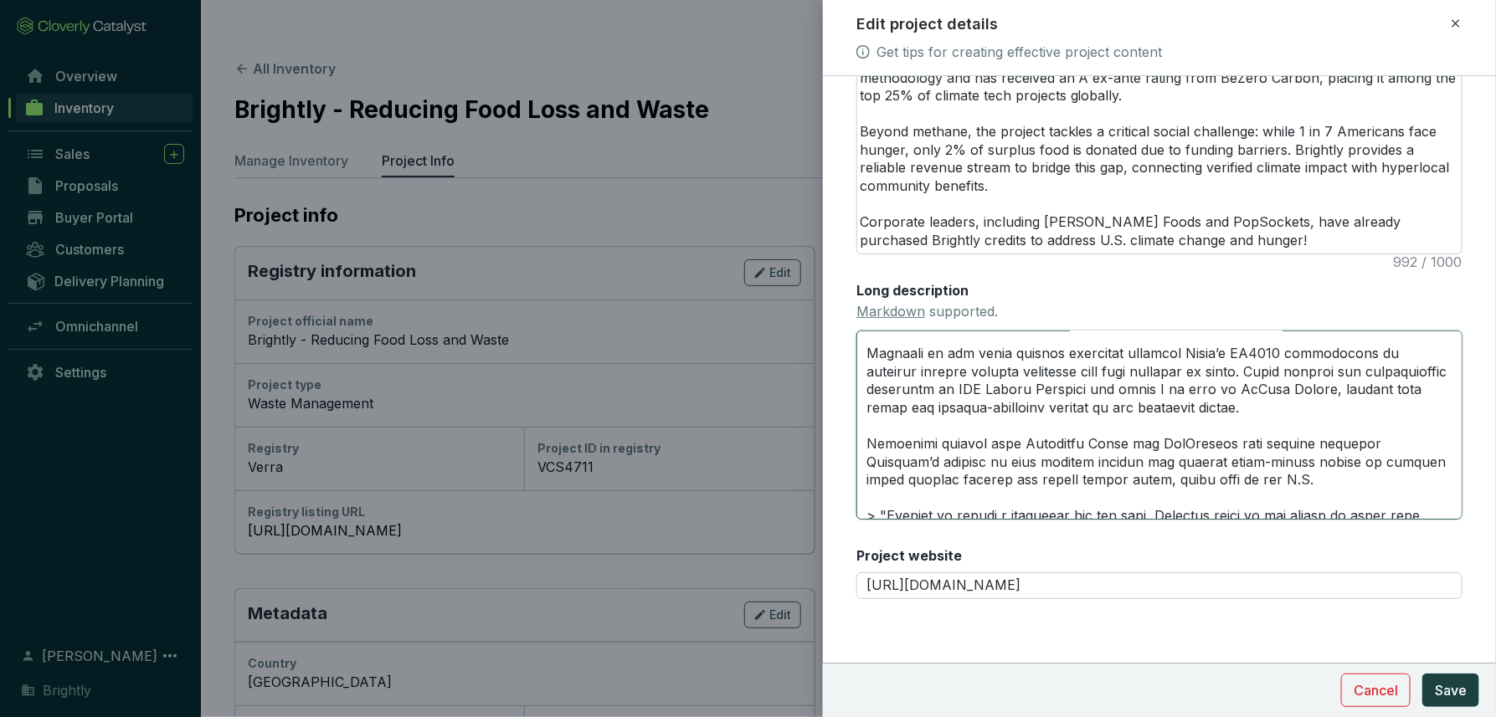
scroll to position [1608, 0]
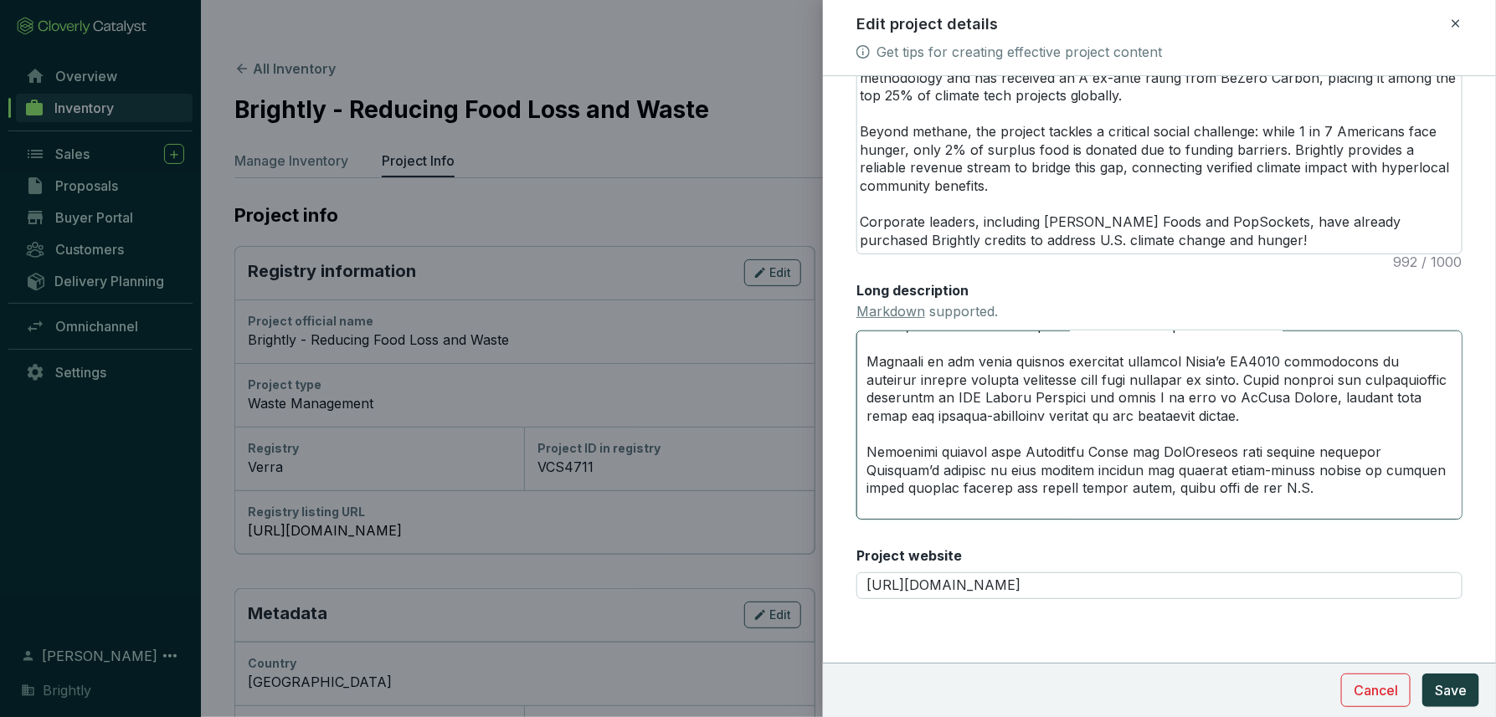
click at [1109, 441] on textarea "Long description Markdown supported." at bounding box center [1159, 425] width 606 height 189
type textarea "# **PROJECT HIGHLIGHTS** --- ### *Credit Rating*: Rated A ex ante by BeZero Car…"
click at [1152, 429] on textarea "Long description Markdown supported." at bounding box center [1159, 425] width 606 height 189
type textarea "# **PROJECT HIGHLIGHTS** --- ### *Credit Rating*: Rated A ex ante by BeZero Car…"
click at [1104, 455] on textarea "Long description Markdown supported." at bounding box center [1159, 425] width 606 height 189
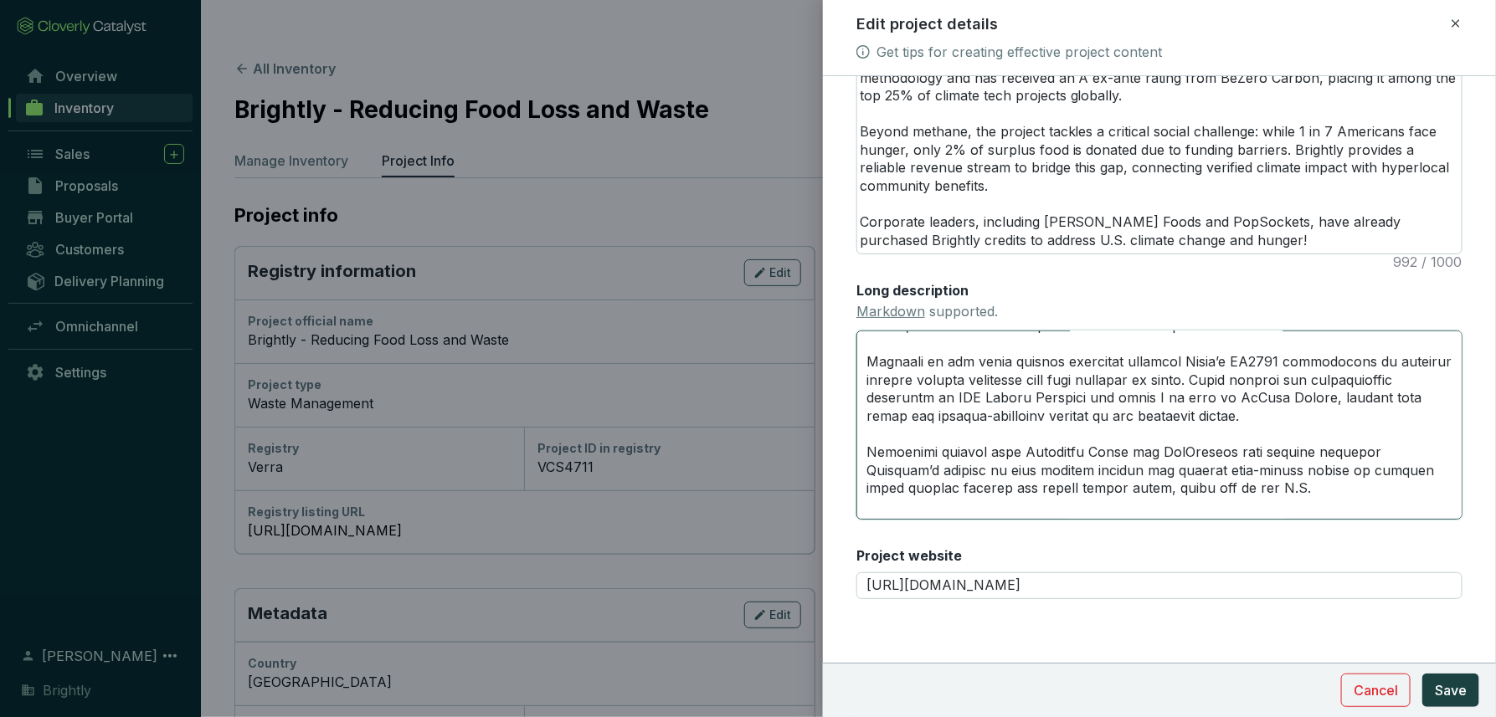
type textarea "# **PROJECT HIGHLIGHTS** --- ### *Credit Rating*: Rated A ex ante by BeZero Car…"
click at [1270, 433] on textarea "Long description Markdown supported." at bounding box center [1159, 425] width 606 height 189
drag, startPoint x: 1230, startPoint y: 434, endPoint x: 1063, endPoint y: 457, distance: 168.2
click at [1063, 457] on textarea "Long description Markdown supported." at bounding box center [1159, 425] width 606 height 189
type textarea "# **PROJECT HIGHLIGHTS** --- ### *Credit Rating*: Rated A ex ante by BeZero Car…"
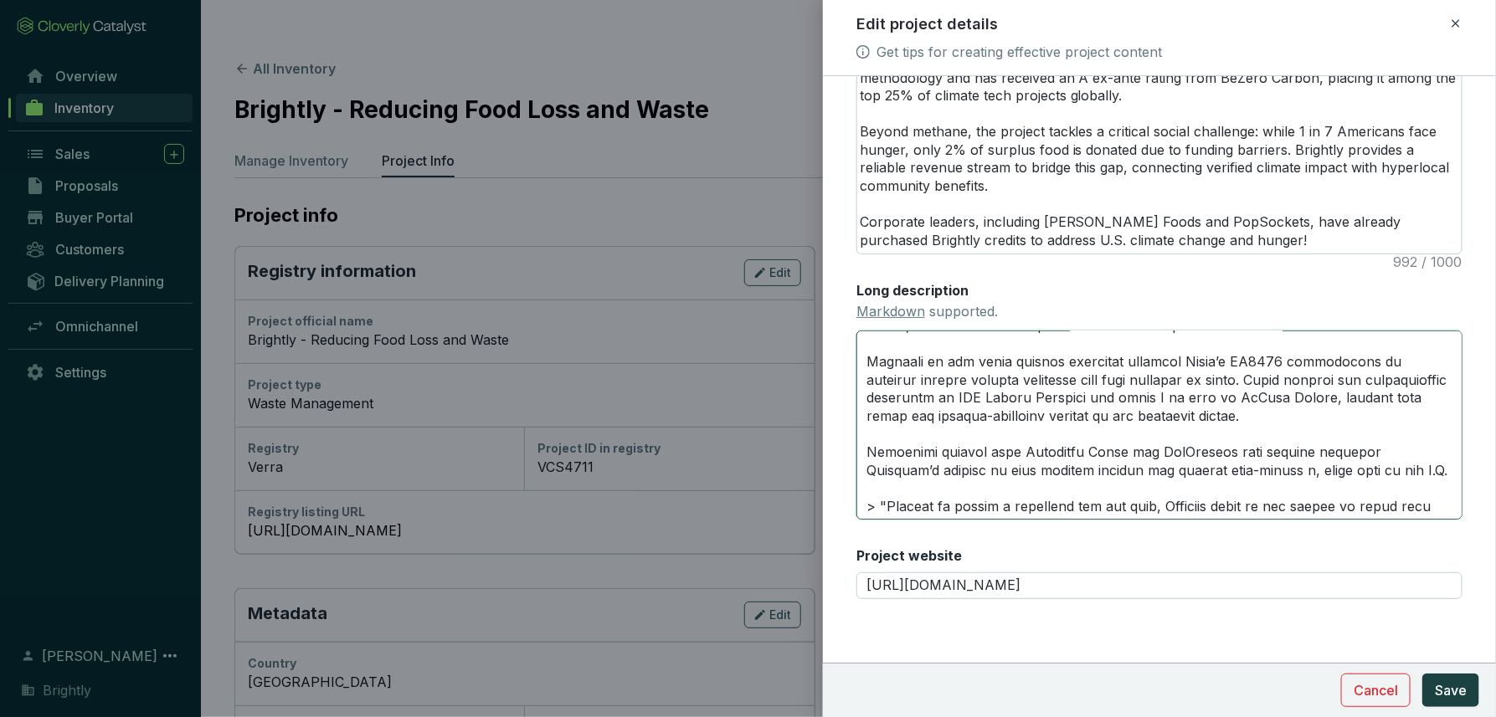
type textarea "# **PROJECT HIGHLIGHTS** --- ### *Credit Rating*: Rated A ex ante by BeZero Car…"
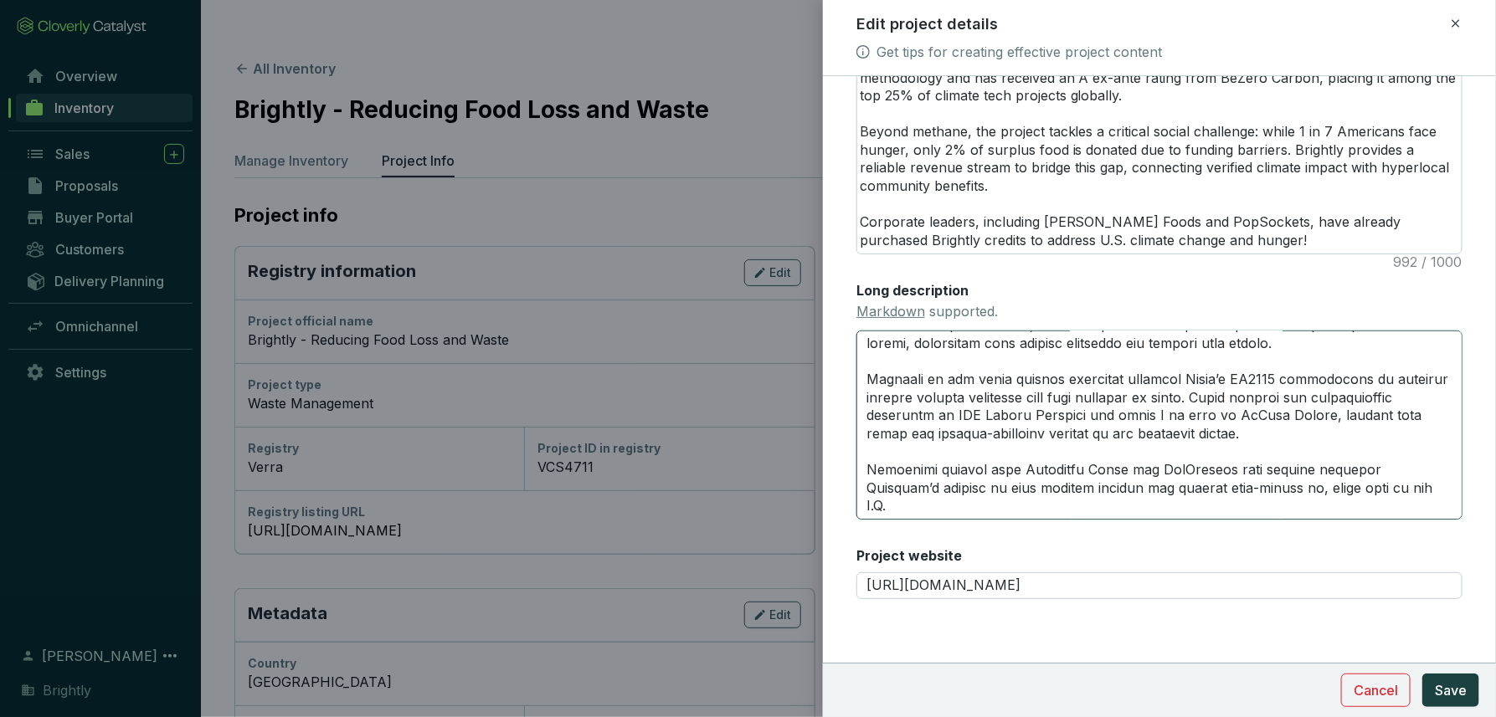
type textarea "# **PROJECT HIGHLIGHTS** --- ### *Credit Rating*: Rated A ex ante by BeZero Car…"
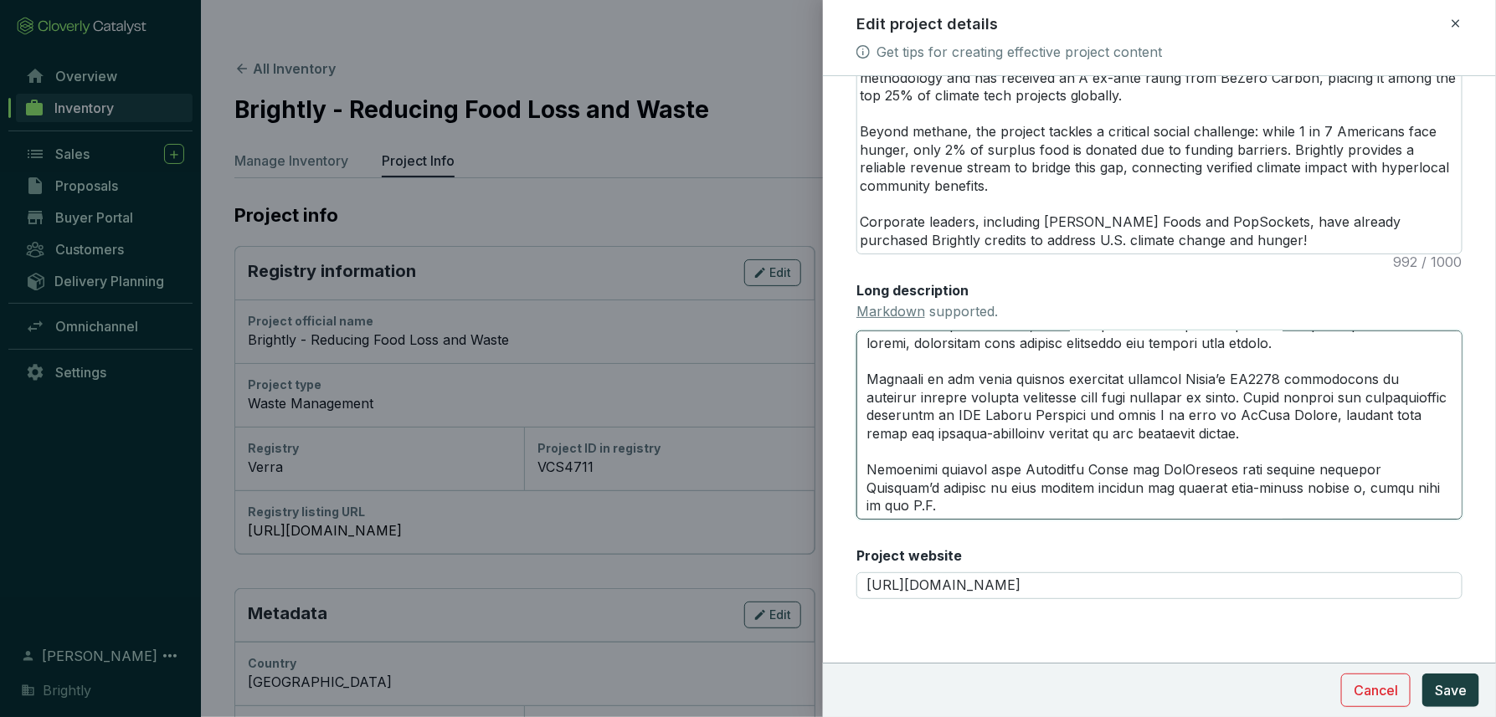
type textarea "# **PROJECT HIGHLIGHTS** --- ### *Credit Rating*: Rated A ex ante by BeZero Car…"
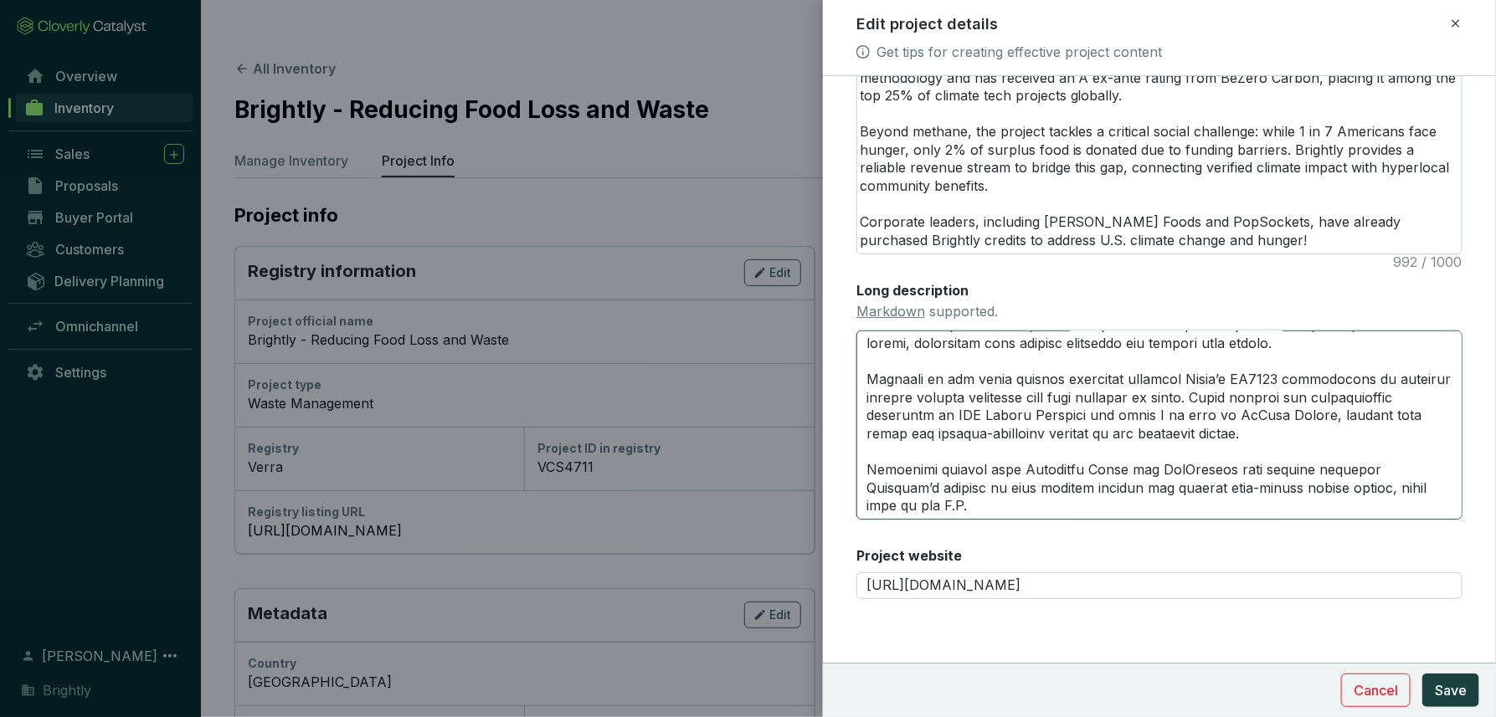
type textarea "# **PROJECT HIGHLIGHTS** --- ### *Credit Rating*: Rated A ex ante by BeZero Car…"
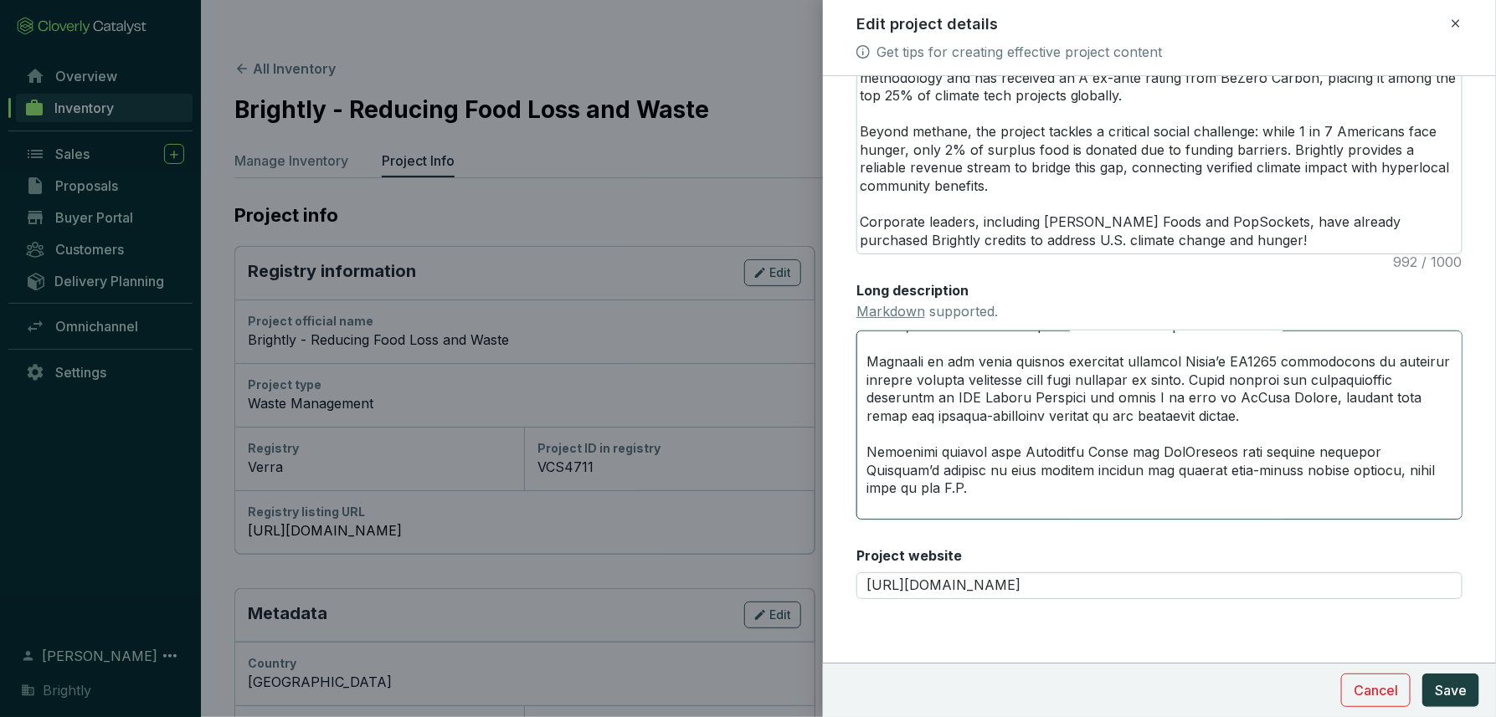
type textarea "# **PROJECT HIGHLIGHTS** --- ### *Credit Rating*: Rated A ex ante by BeZero Car…"
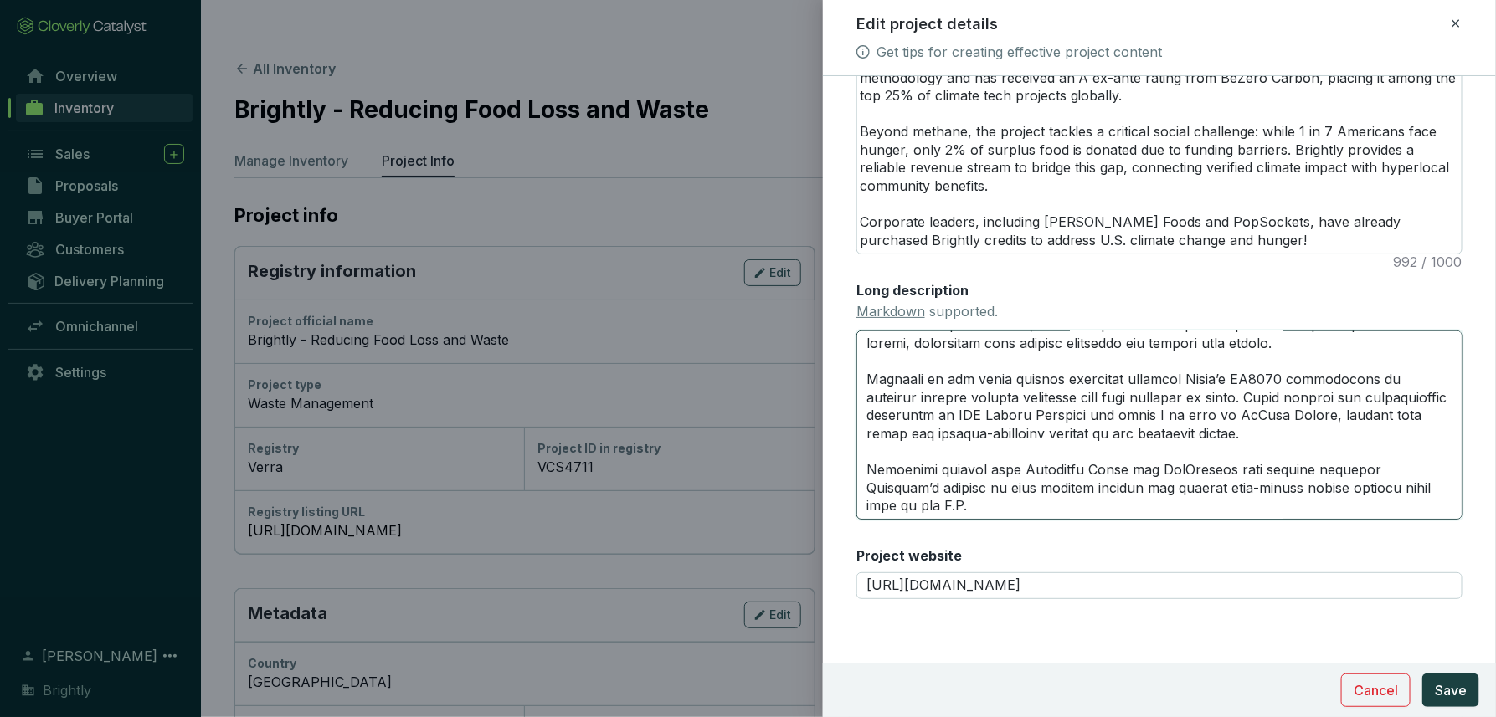
click at [959, 408] on textarea "Long description Markdown supported." at bounding box center [1159, 425] width 606 height 189
click at [979, 436] on textarea "Long description Markdown supported." at bounding box center [1159, 425] width 606 height 189
click at [1099, 357] on textarea "Long description Markdown supported." at bounding box center [1159, 425] width 606 height 189
drag, startPoint x: 1364, startPoint y: 432, endPoint x: 1313, endPoint y: 434, distance: 51.1
click at [1304, 434] on textarea "Long description Markdown supported." at bounding box center [1159, 425] width 606 height 189
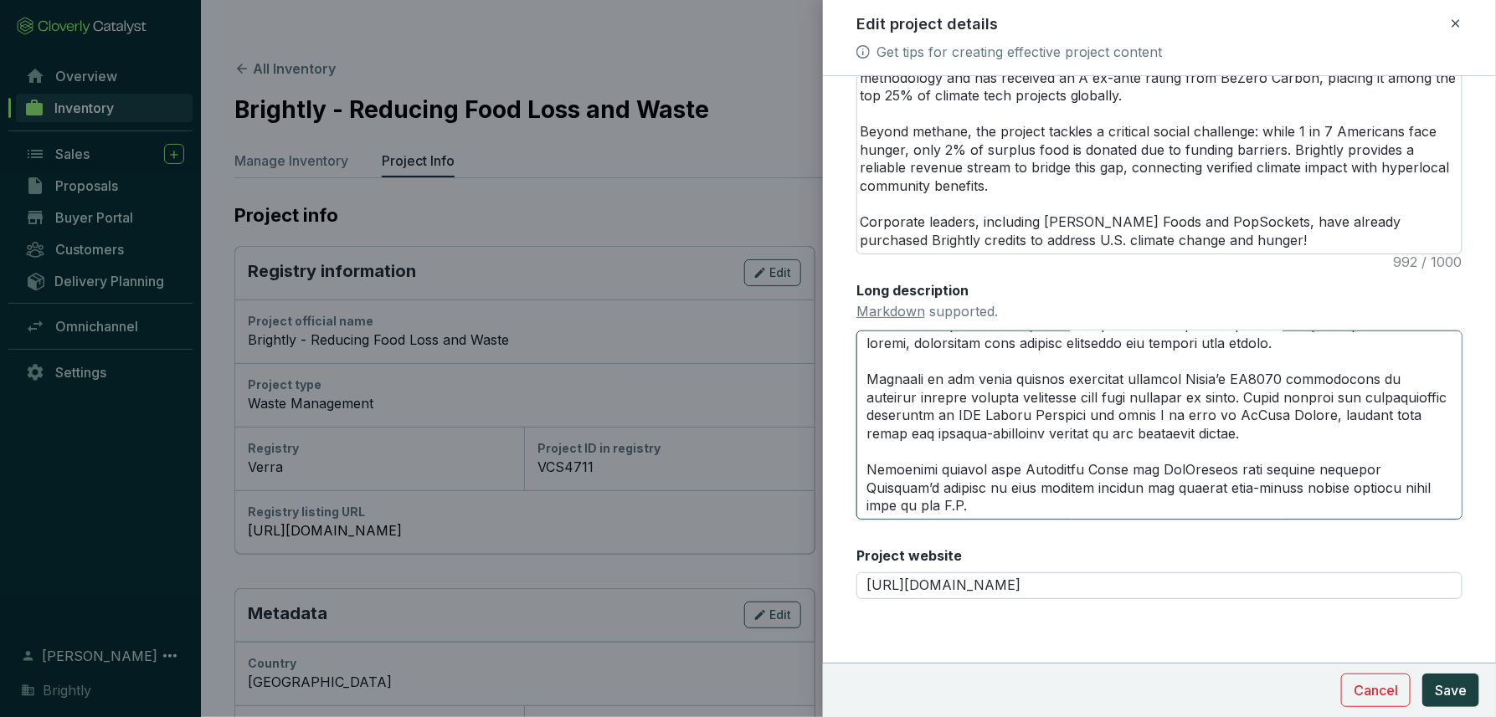
type textarea "# **PROJECT HIGHLIGHTS** --- ### *Credit Rating*: Rated A ex ante by BeZero Car…"
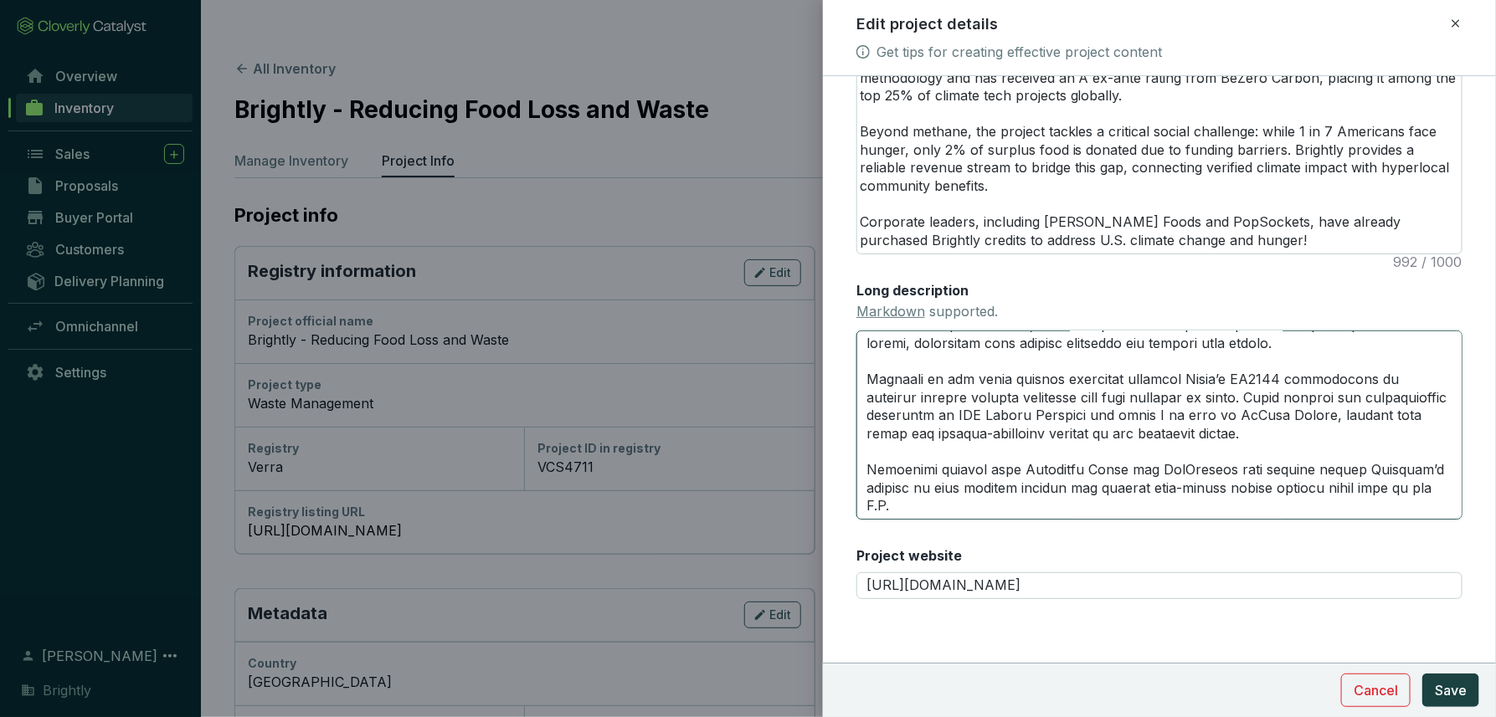
type textarea "# **PROJECT HIGHLIGHTS** --- ### *Credit Rating*: Rated A ex ante by BeZero Car…"
click at [1304, 434] on textarea "Long description Markdown supported." at bounding box center [1159, 425] width 606 height 189
type textarea "# **PROJECT HIGHLIGHTS** --- ### *Credit Rating*: Rated A ex ante by BeZero Car…"
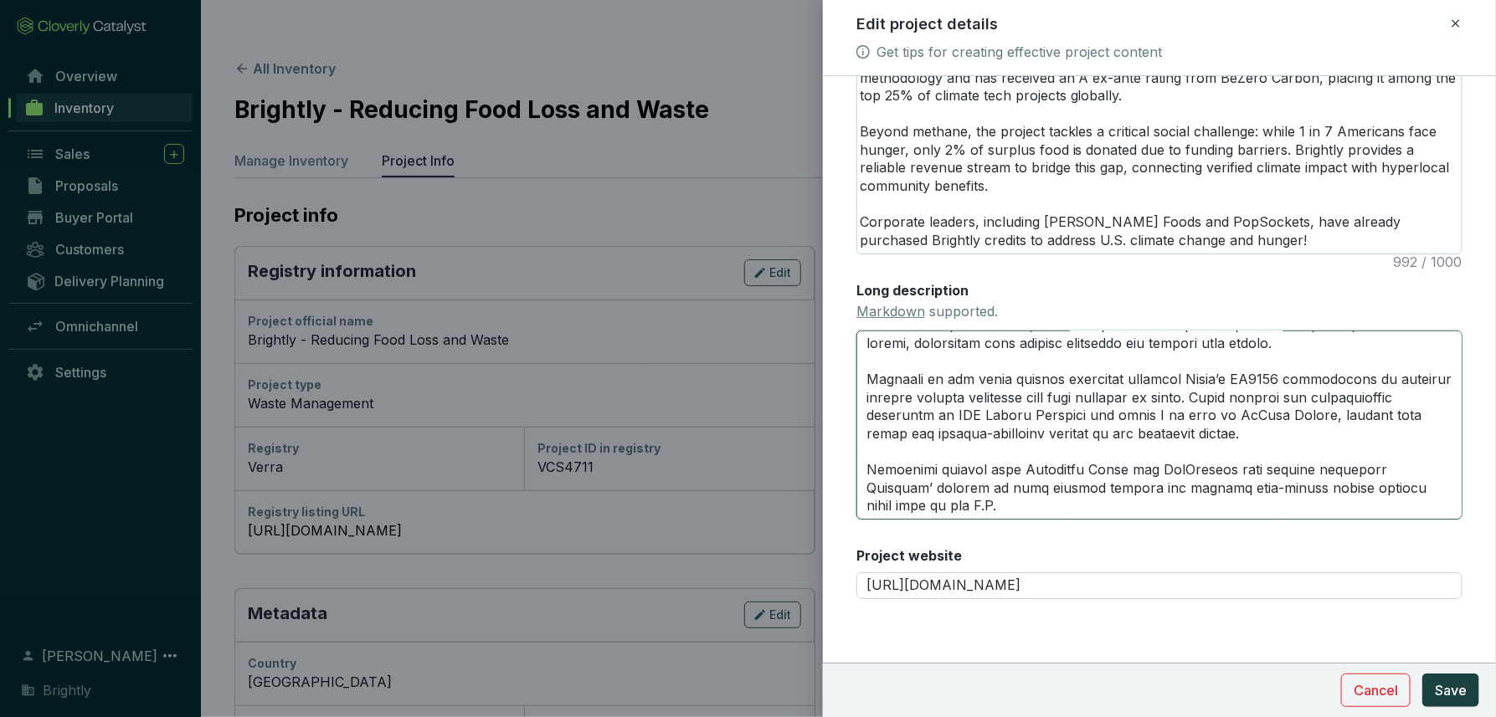
type textarea "# **PROJECT HIGHLIGHTS** --- ### *Credit Rating*: Rated A ex ante by BeZero Car…"
click at [1033, 371] on textarea "Long description Markdown supported." at bounding box center [1159, 425] width 606 height 189
drag, startPoint x: 1351, startPoint y: 453, endPoint x: 1318, endPoint y: 451, distance: 33.5
click at [1304, 451] on textarea "Long description Markdown supported." at bounding box center [1159, 425] width 606 height 189
type textarea "# **PROJECT HIGHLIGHTS** --- ### *Credit Rating*: Rated A ex ante by BeZero Car…"
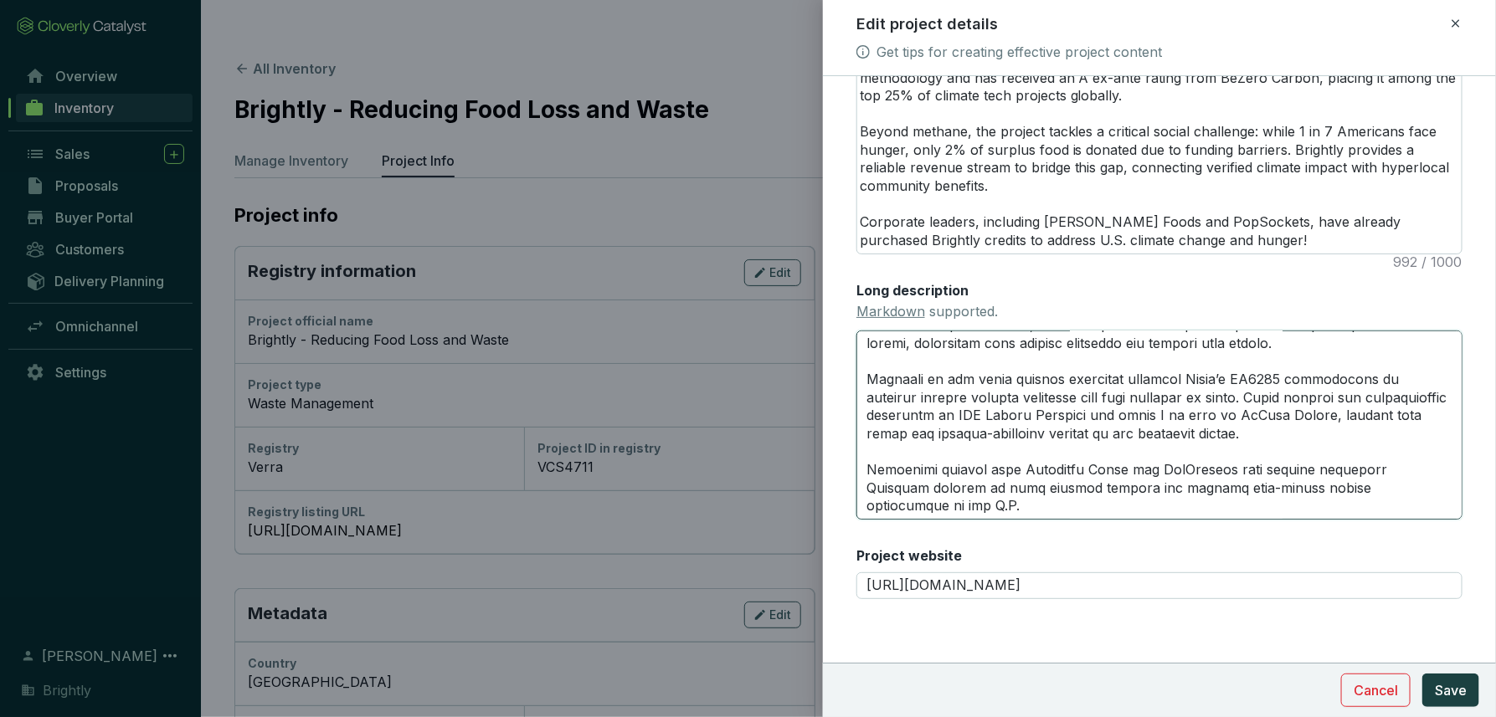
type textarea "# **PROJECT HIGHLIGHTS** --- ### *Credit Rating*: Rated A ex ante by BeZero Car…"
click at [1190, 447] on textarea "Long description Markdown supported." at bounding box center [1159, 425] width 606 height 189
click at [1304, 429] on textarea "Long description Markdown supported." at bounding box center [1159, 425] width 606 height 189
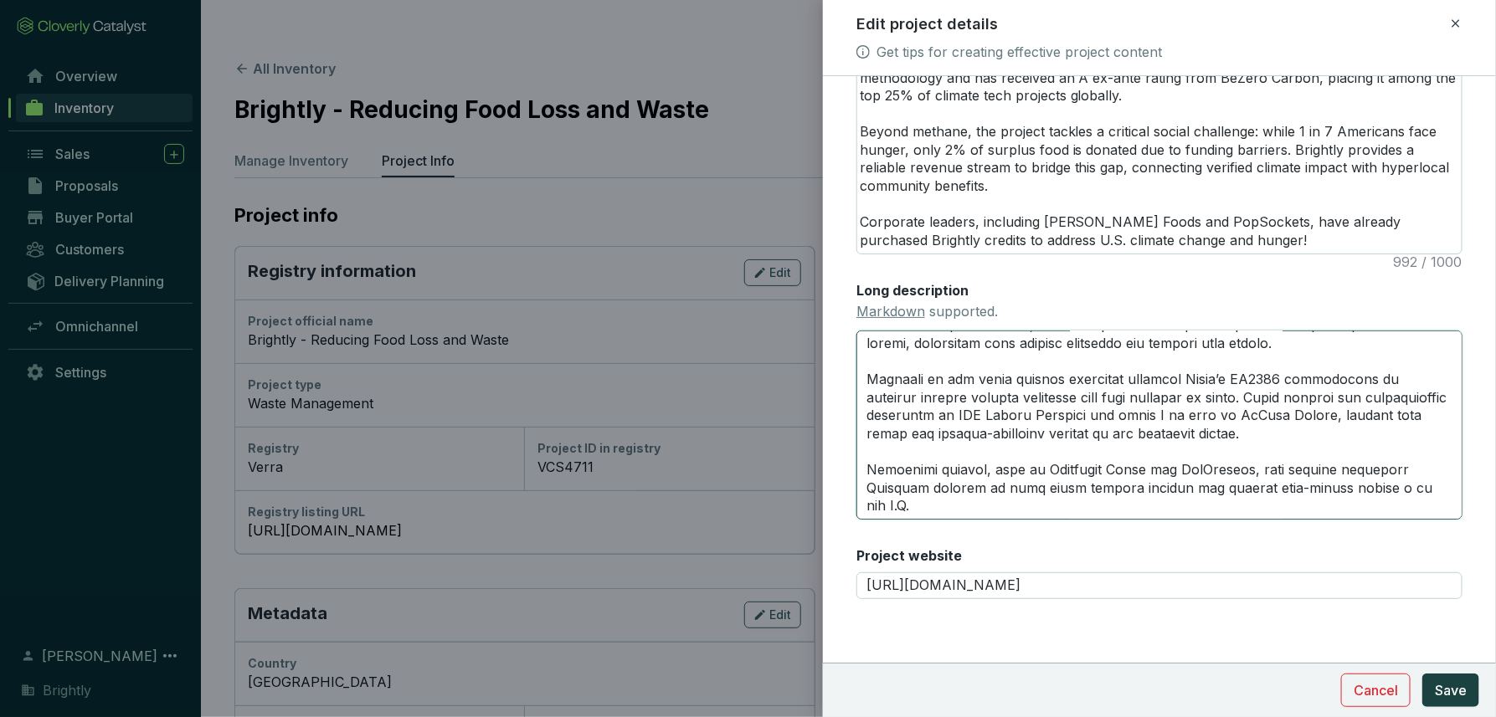
type textarea "# **PROJECT HIGHLIGHTS** --- ### *Credit Rating*: Rated A ex ante by BeZero Car…"
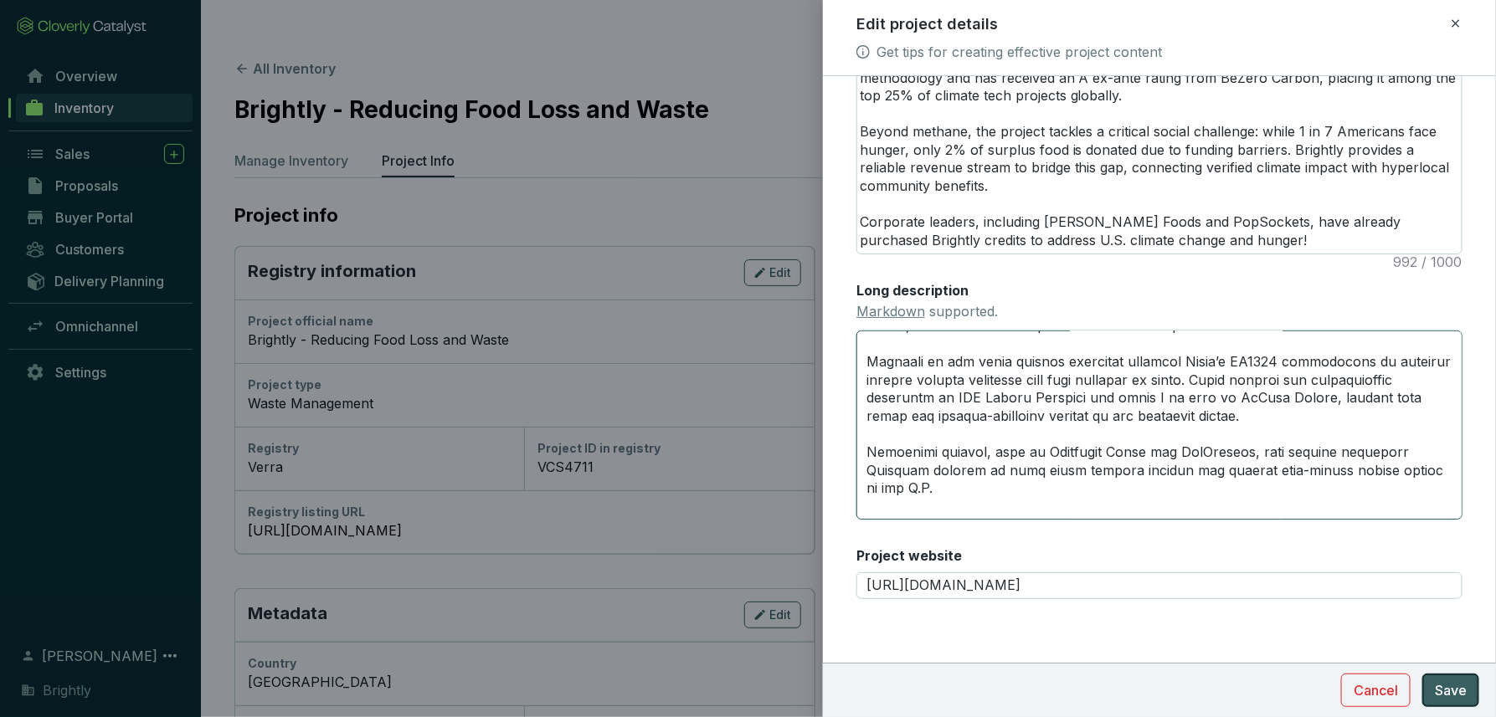
type textarea "# **PROJECT HIGHLIGHTS** --- ### *Credit Rating*: Rated A ex ante by BeZero Car…"
click at [1304, 687] on span "Save" at bounding box center [1451, 691] width 32 height 20
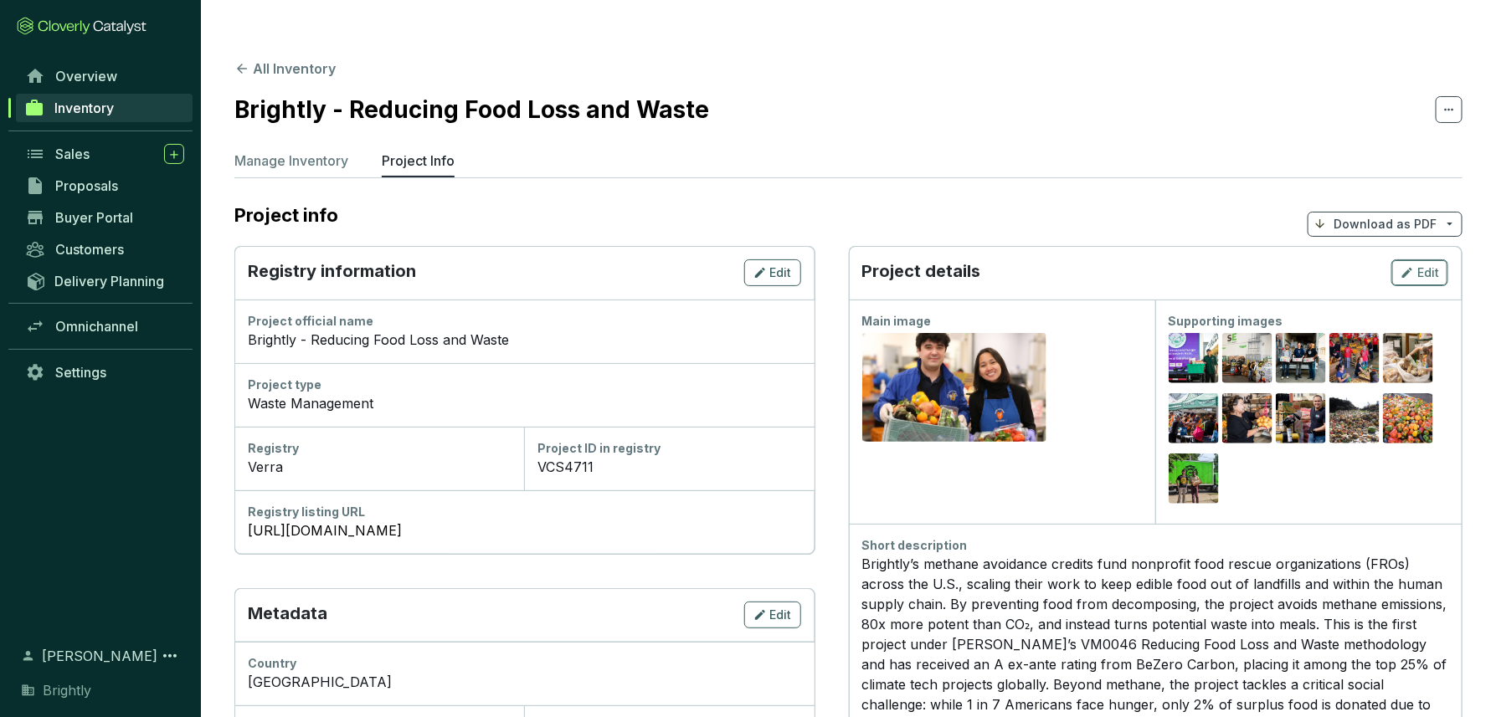
click at [1304, 265] on span "Edit" at bounding box center [1428, 273] width 22 height 17
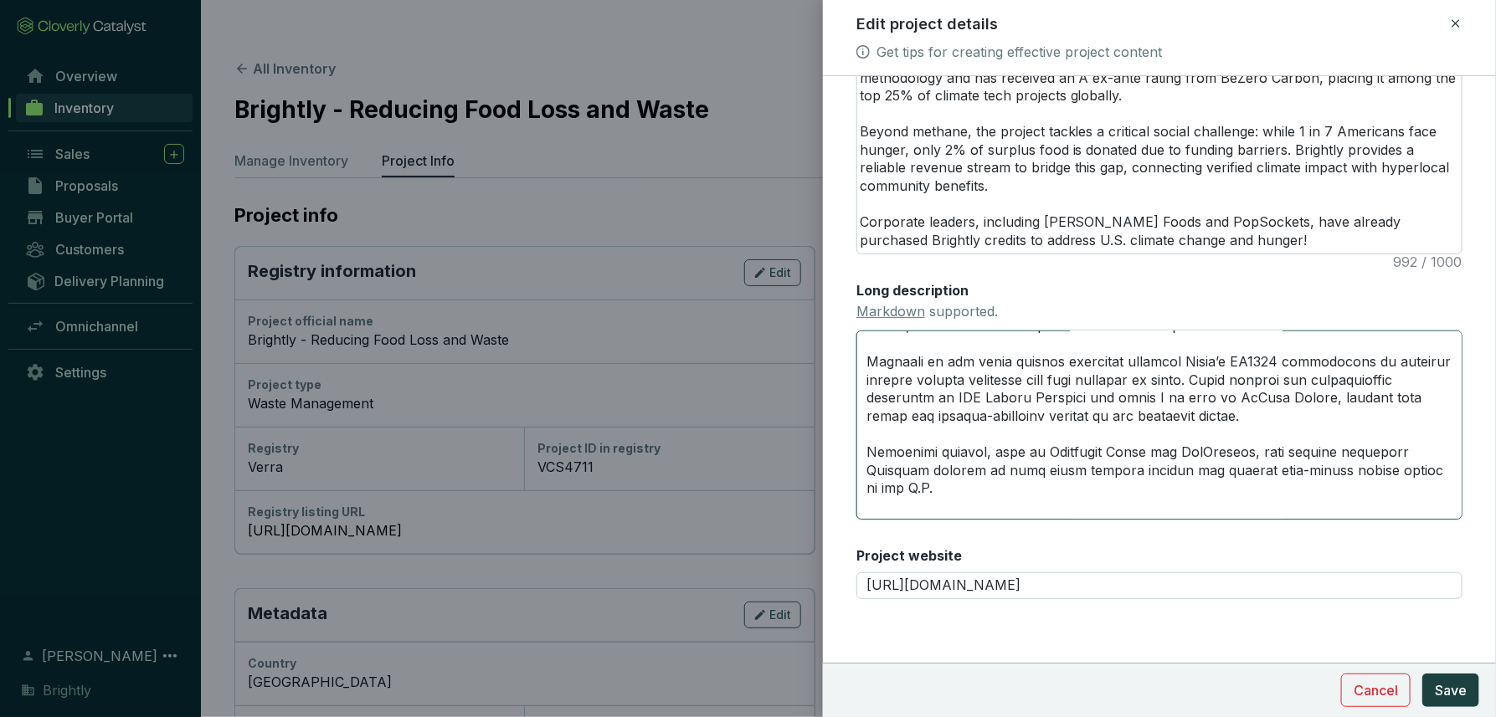
drag, startPoint x: 1395, startPoint y: 463, endPoint x: 887, endPoint y: 451, distance: 508.3
click at [887, 451] on textarea "Long description Markdown supported." at bounding box center [1159, 425] width 606 height 189
type textarea "# **PROJECT HIGHLIGHTS** --- ### *Credit Rating*: Rated A ex ante by BeZero Car…"
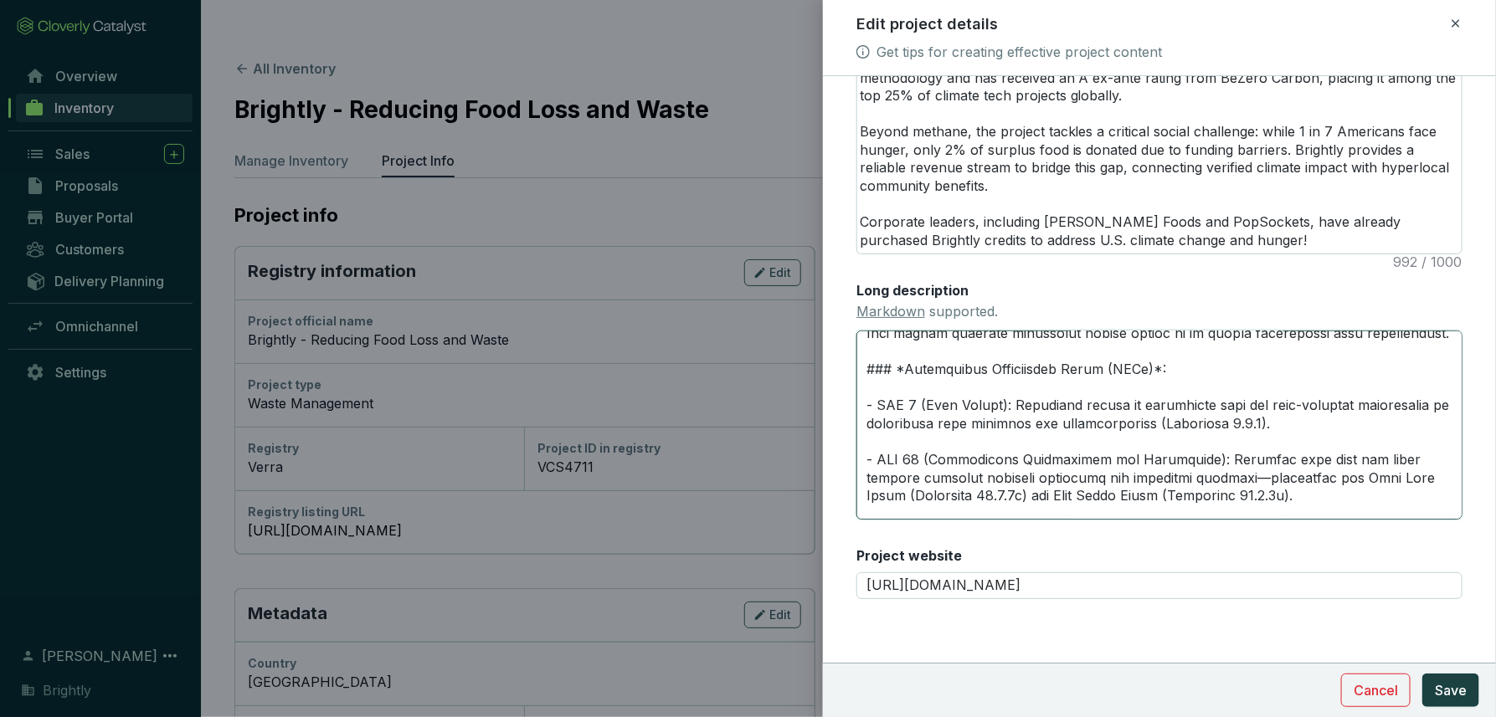
scroll to position [1115, 0]
click at [994, 439] on textarea "Long description Markdown supported." at bounding box center [1159, 425] width 606 height 189
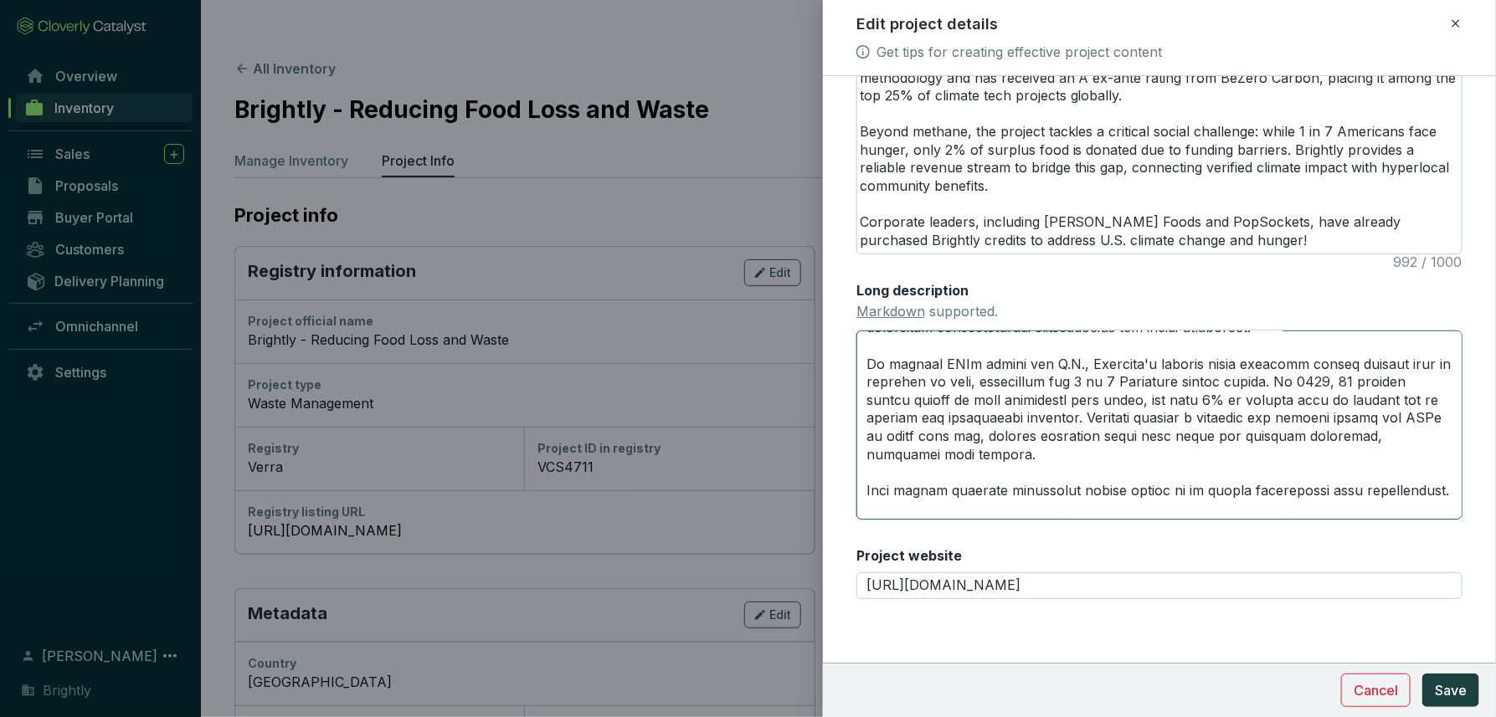
scroll to position [948, 0]
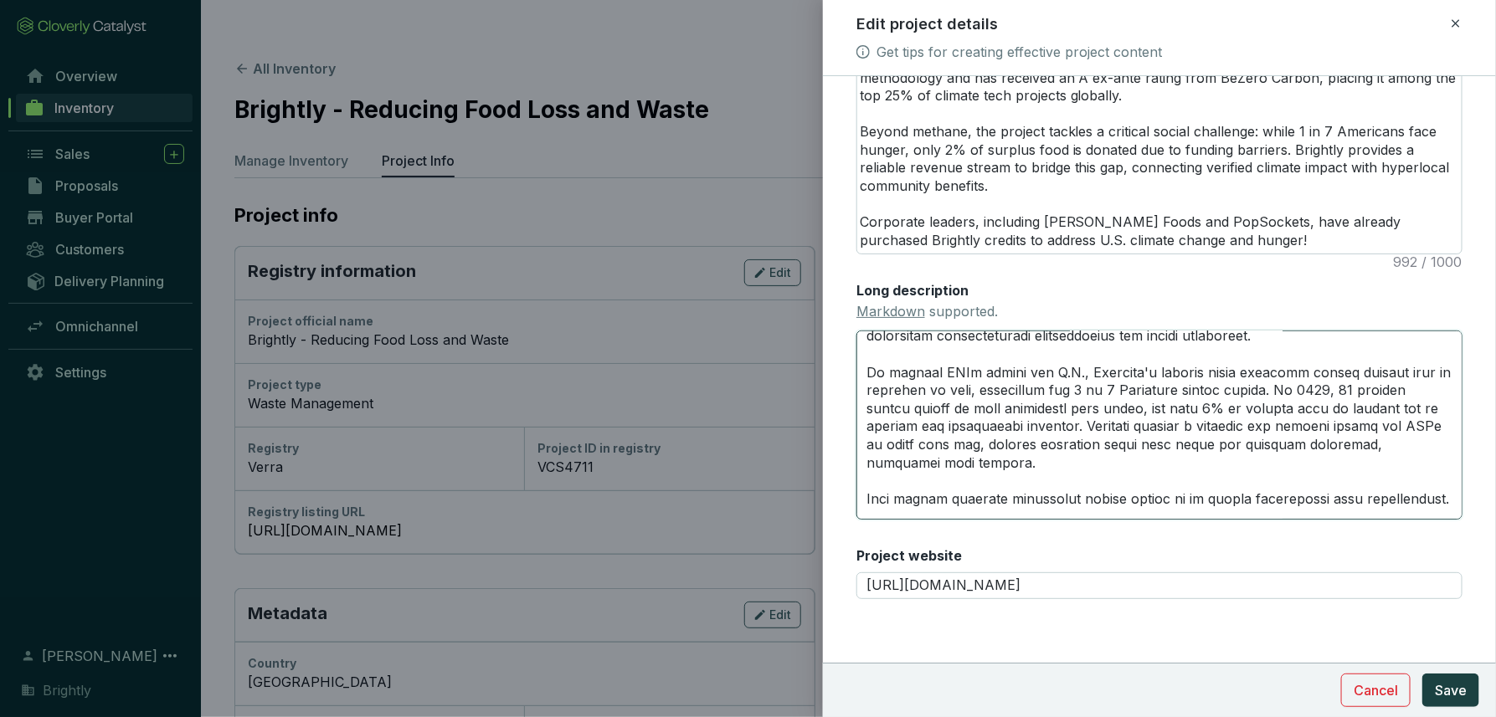
drag, startPoint x: 1436, startPoint y: 474, endPoint x: 851, endPoint y: 460, distance: 585.3
click at [851, 460] on form "Main image Recommended pixel size is: 1600 x 1200. Maximum supported file size …" at bounding box center [1159, 126] width 673 height 1148
type textarea "# **PROJECT HIGHLIGHTS** --- ### *Credit Rating*: Rated A ex ante by BeZero Car…"
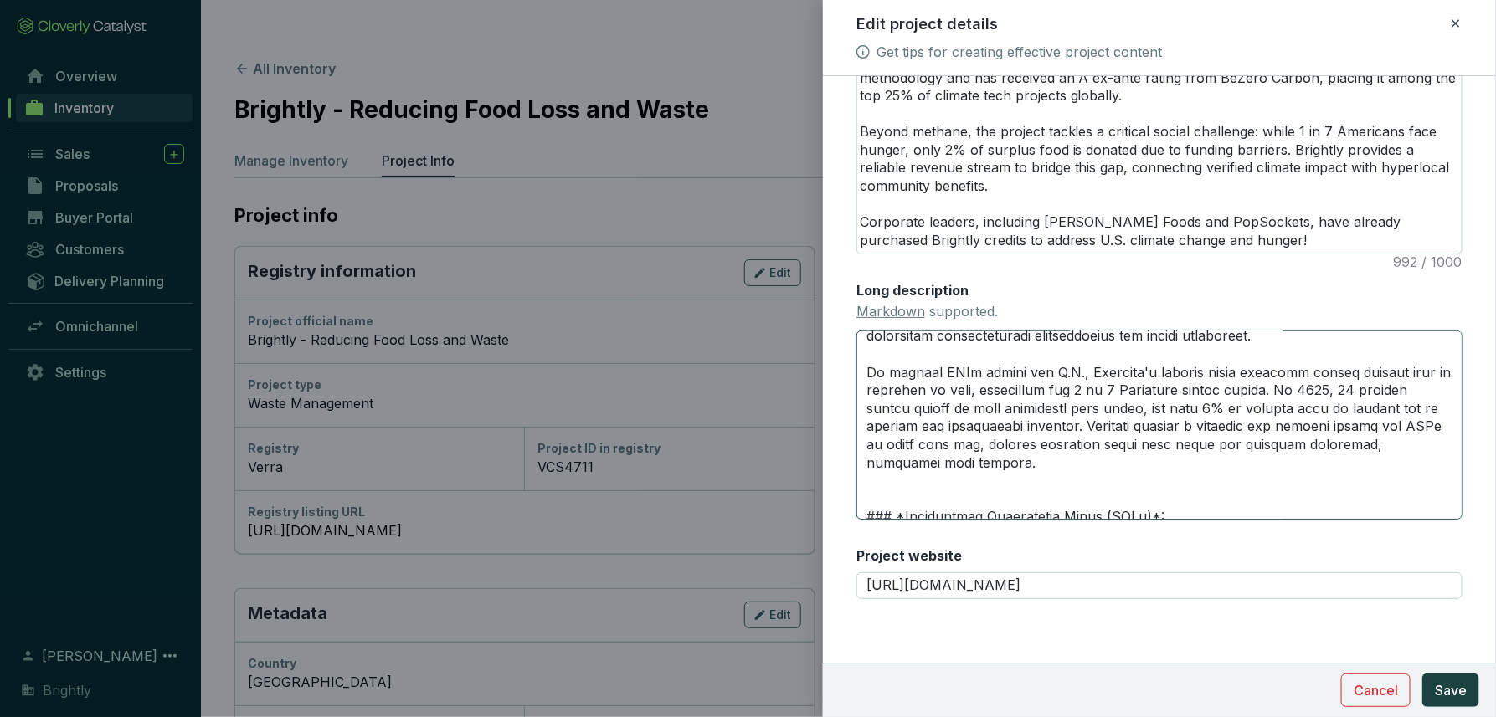
type textarea "# **PROJECT HIGHLIGHTS** --- ### *Credit Rating*: Rated A ex ante by BeZero Car…"
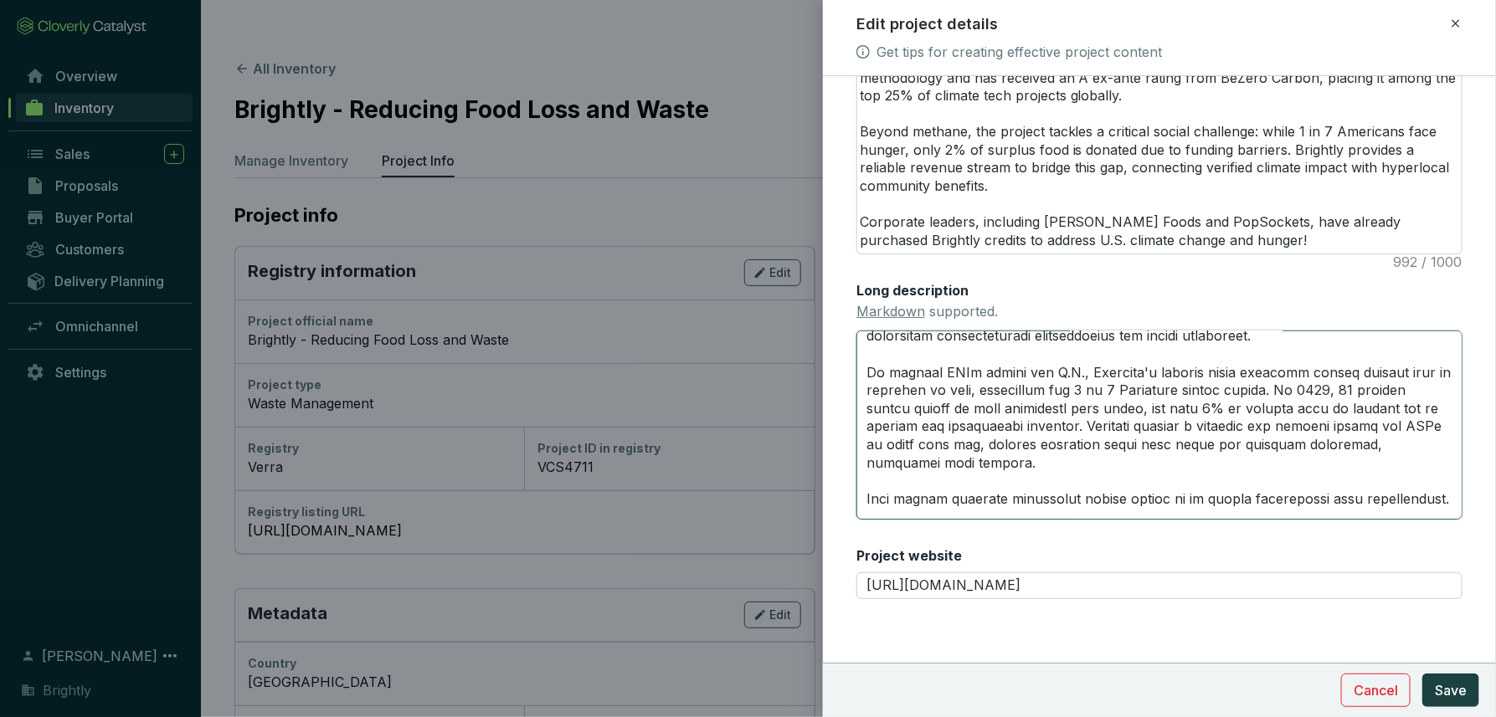
type textarea "# **PROJECT HIGHLIGHTS** --- ### *Credit Rating*: Rated A ex ante by BeZero Car…"
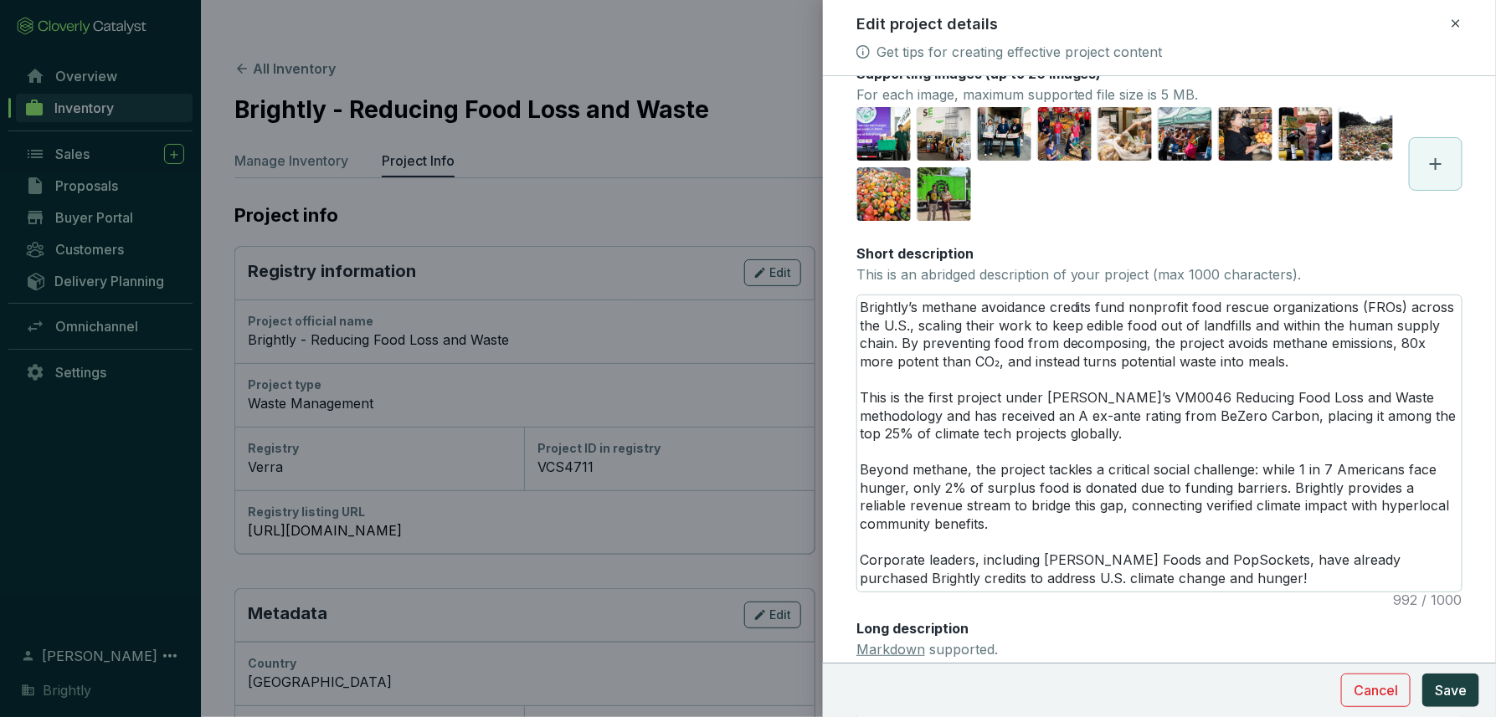
scroll to position [185, 0]
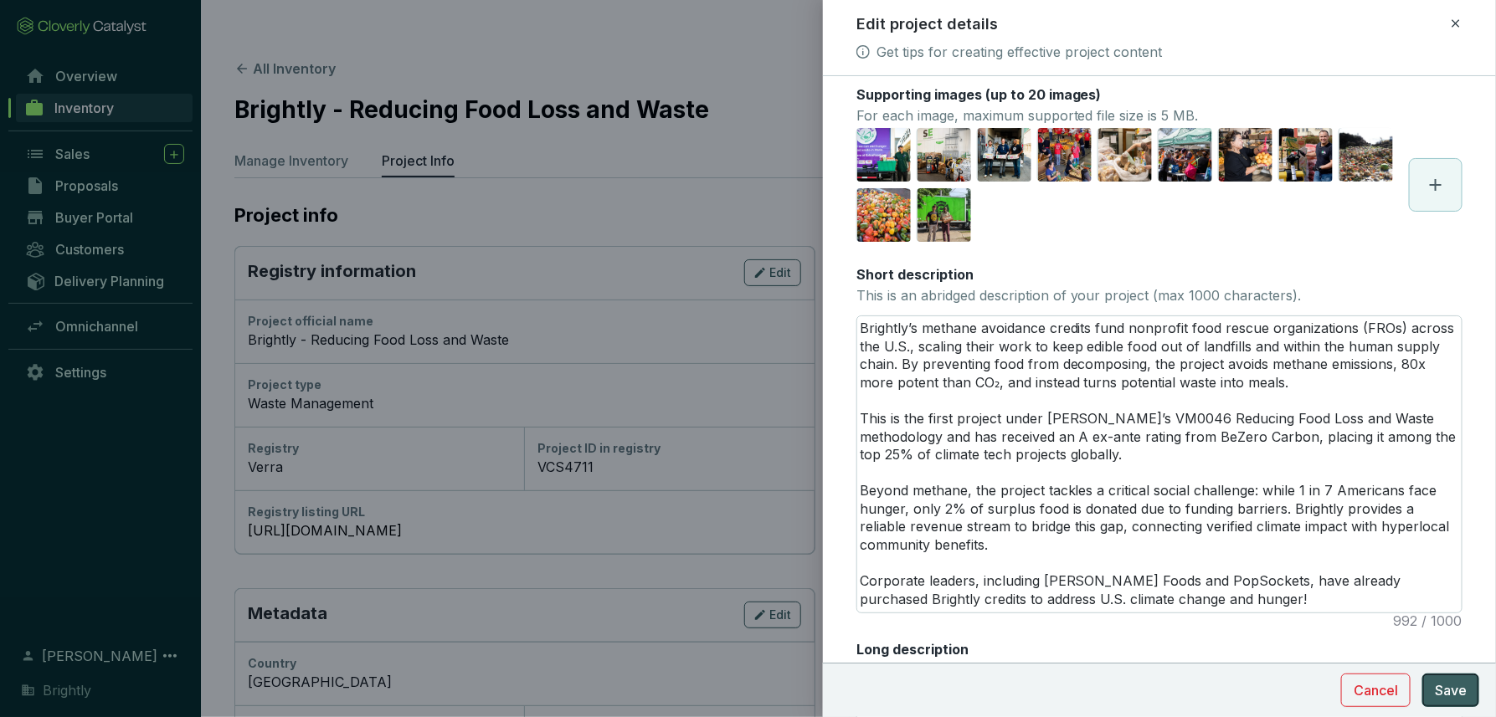
type textarea "# **PROJECT HIGHLIGHTS** --- ### *Credit Rating*: Rated A ex ante by BeZero Car…"
click at [1304, 681] on span "Save" at bounding box center [1451, 691] width 32 height 20
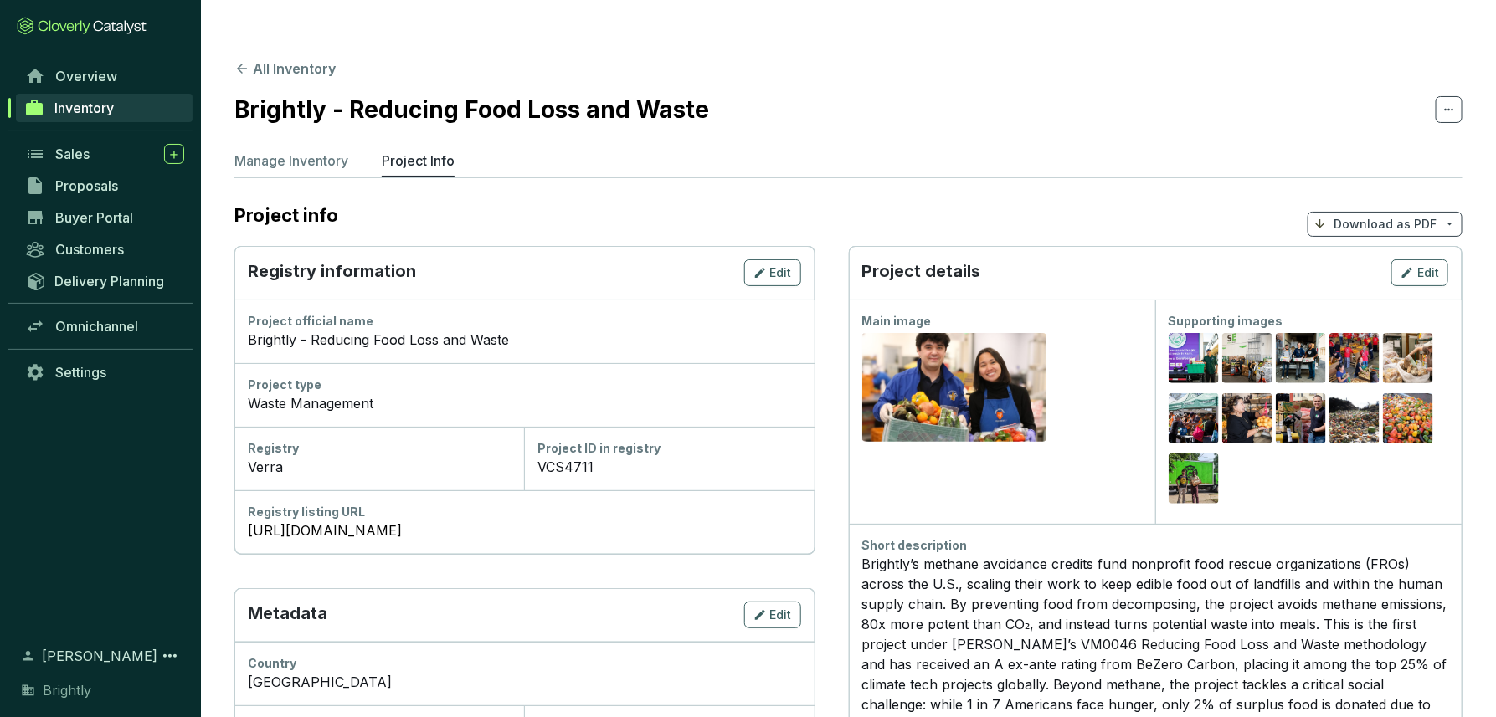
click at [1304, 246] on div "Project details Edit" at bounding box center [1156, 273] width 614 height 54
click at [1304, 265] on span "Edit" at bounding box center [1428, 273] width 22 height 17
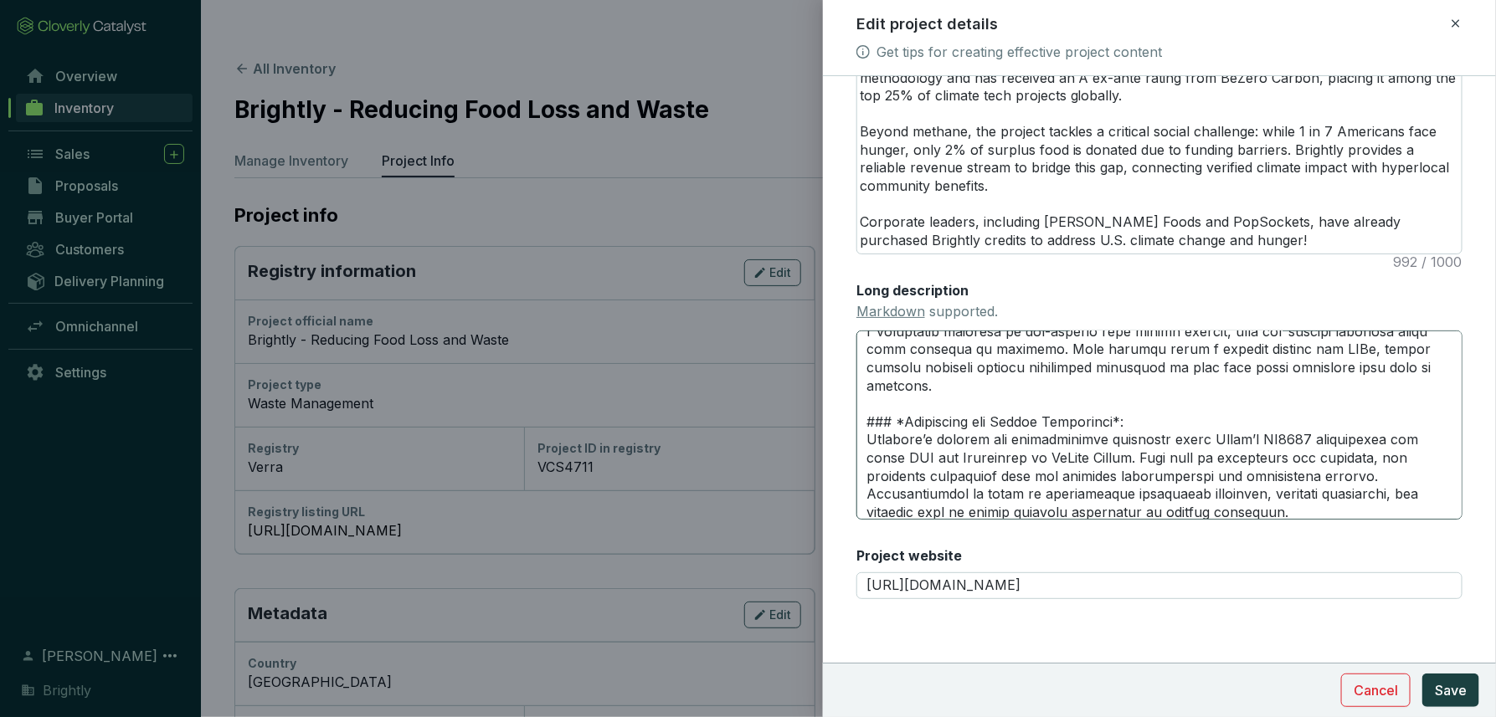
scroll to position [1554, 0]
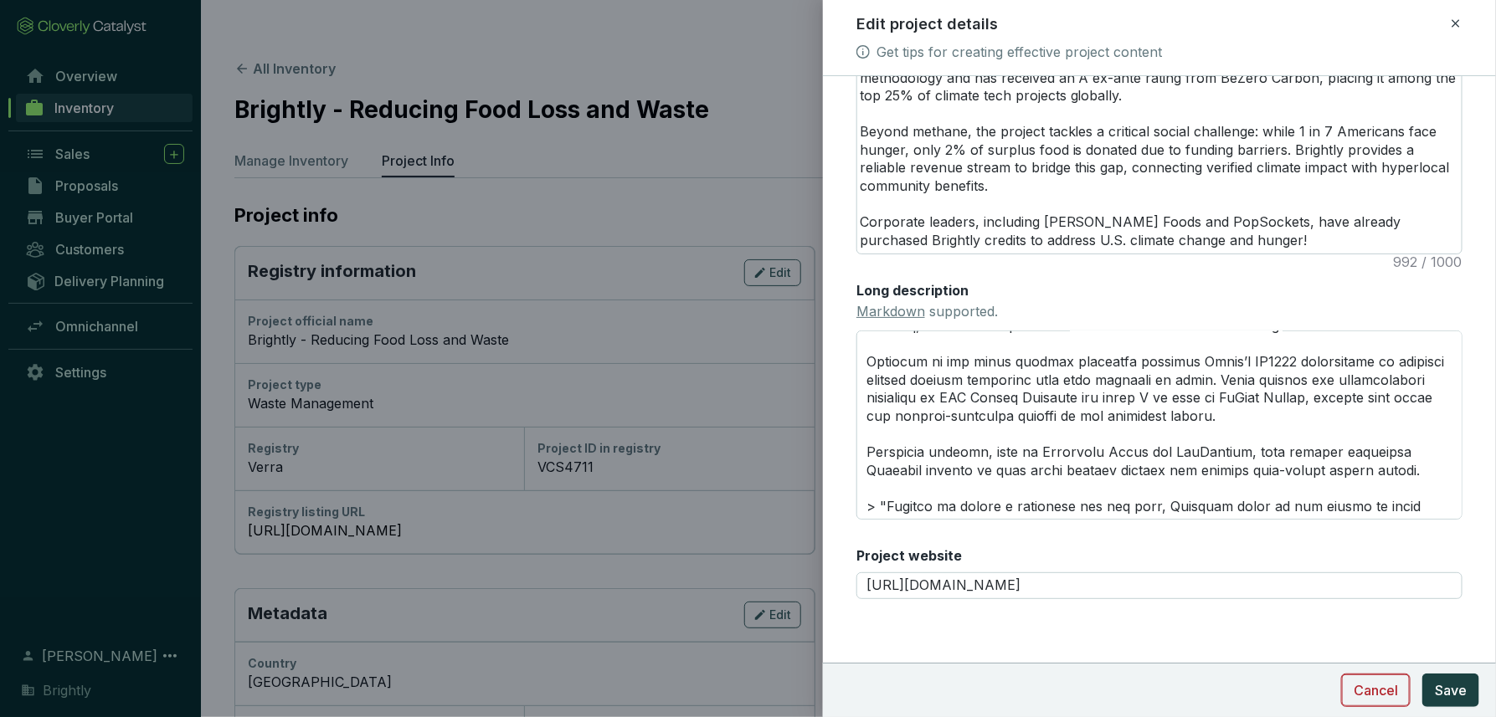
click at [1304, 692] on span "Cancel" at bounding box center [1376, 691] width 44 height 20
